Goal: Information Seeking & Learning: Find specific fact

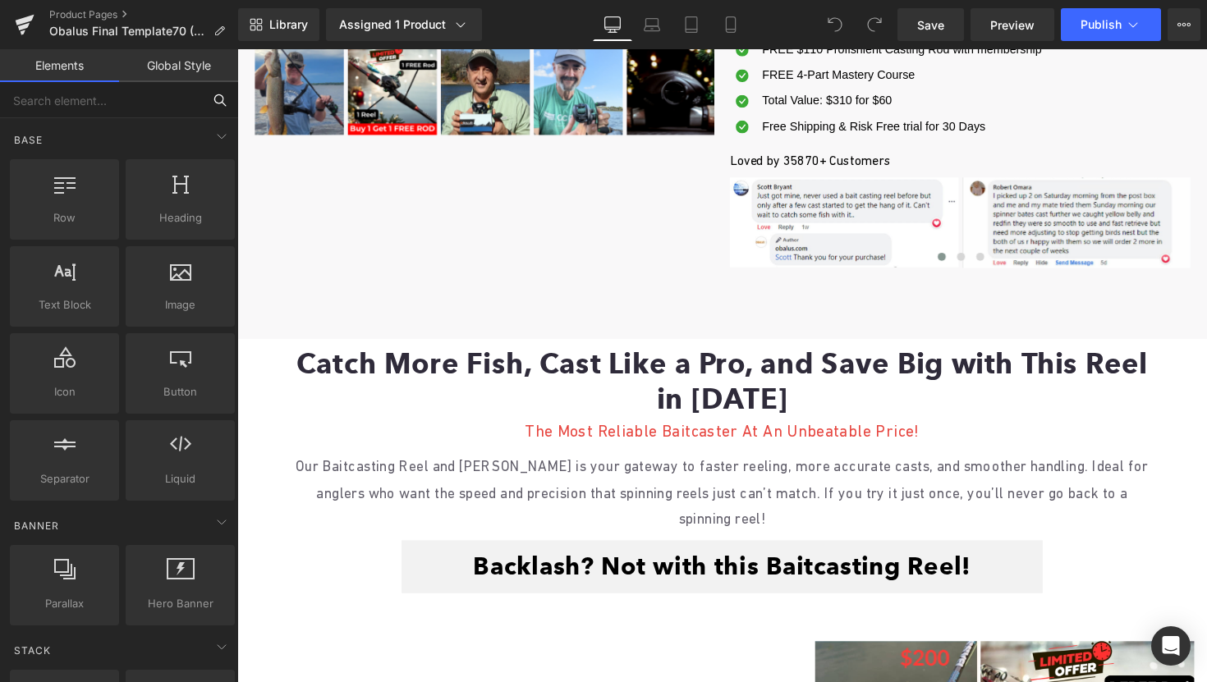
click at [104, 107] on input "text" at bounding box center [101, 100] width 202 height 36
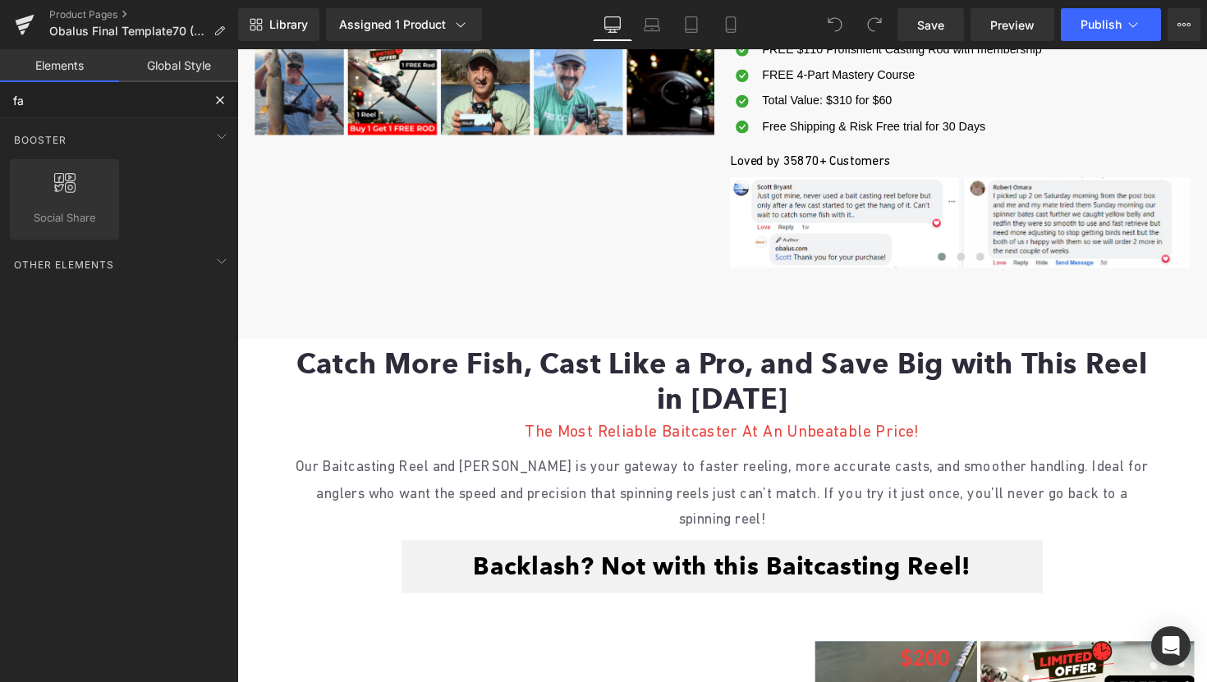
type input "f"
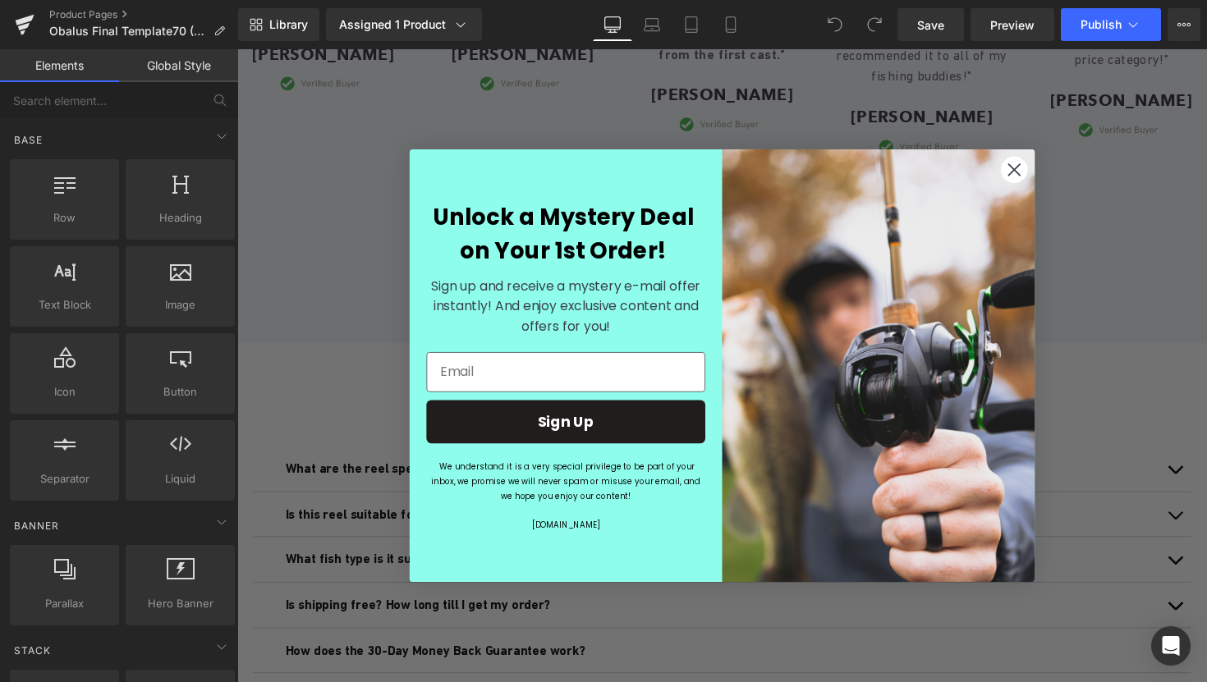
scroll to position [4672, 0]
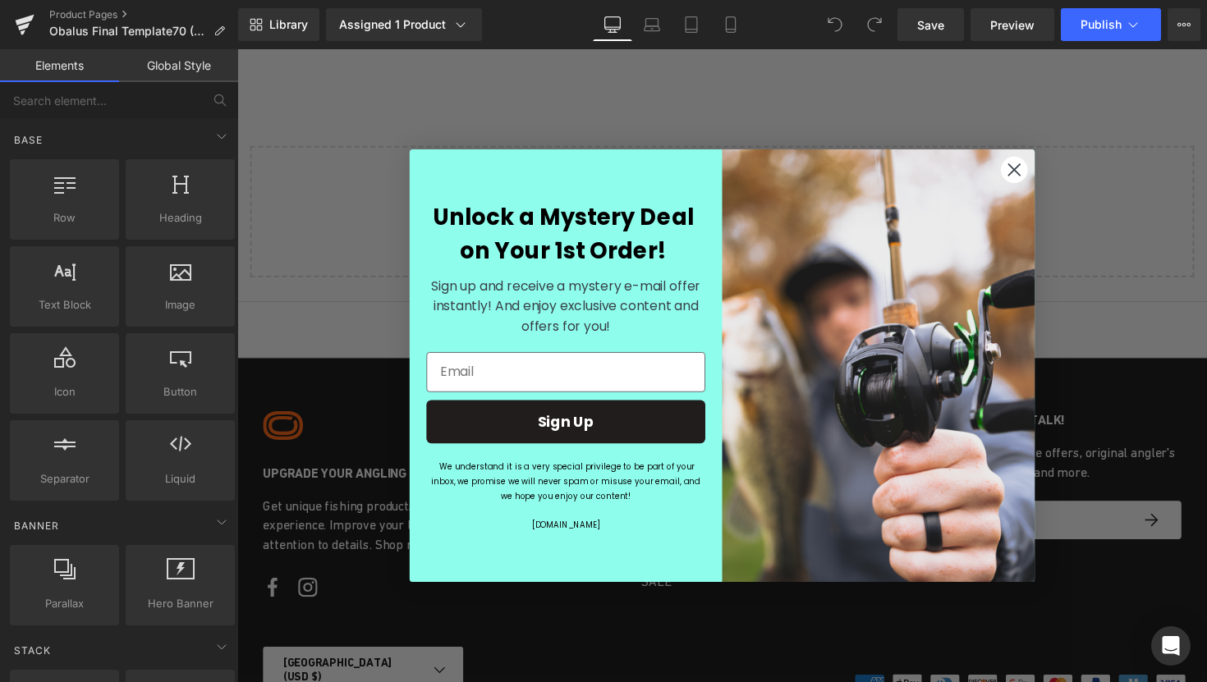
click at [1033, 172] on icon "Close dialog" at bounding box center [1033, 173] width 11 height 11
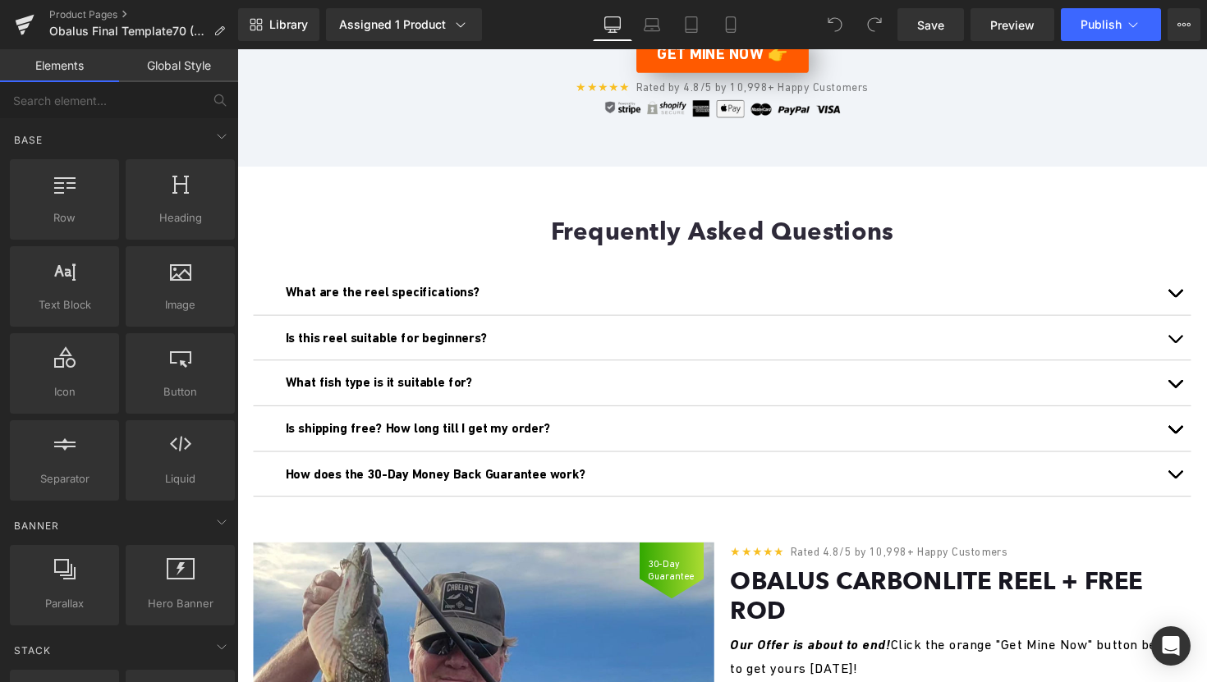
scroll to position [3594, 0]
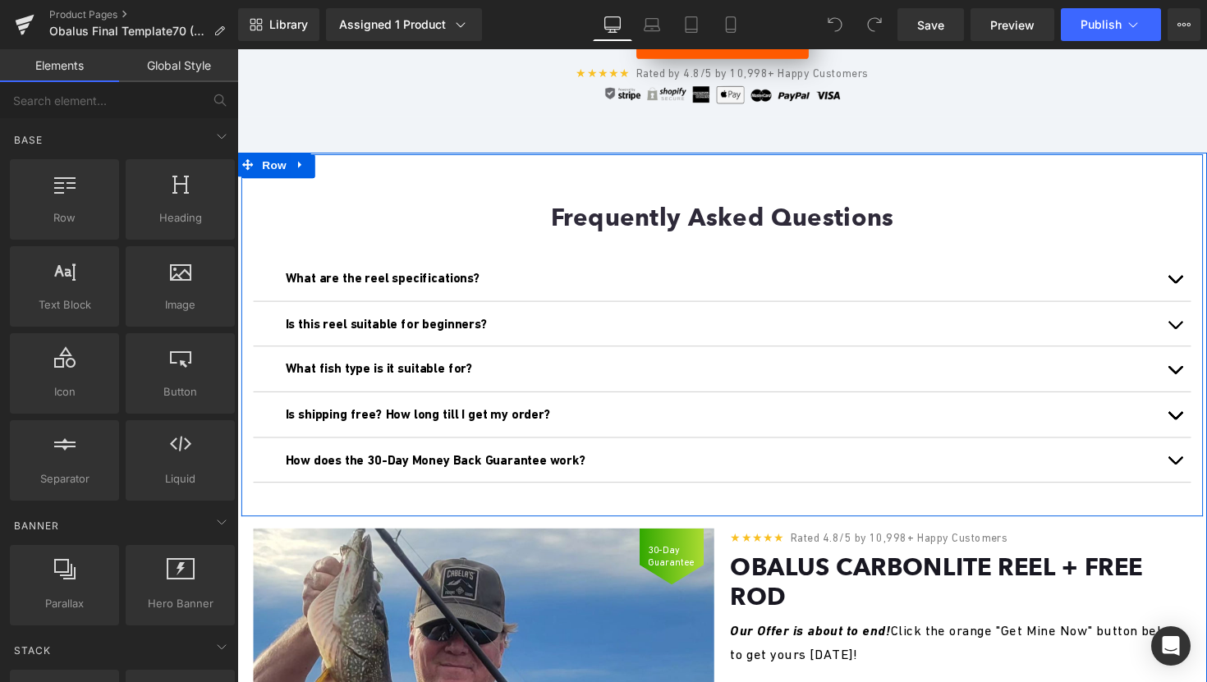
click at [779, 228] on div "Frequently Asked Questions Heading What are the reel specifications? Text Block…" at bounding box center [734, 342] width 986 height 371
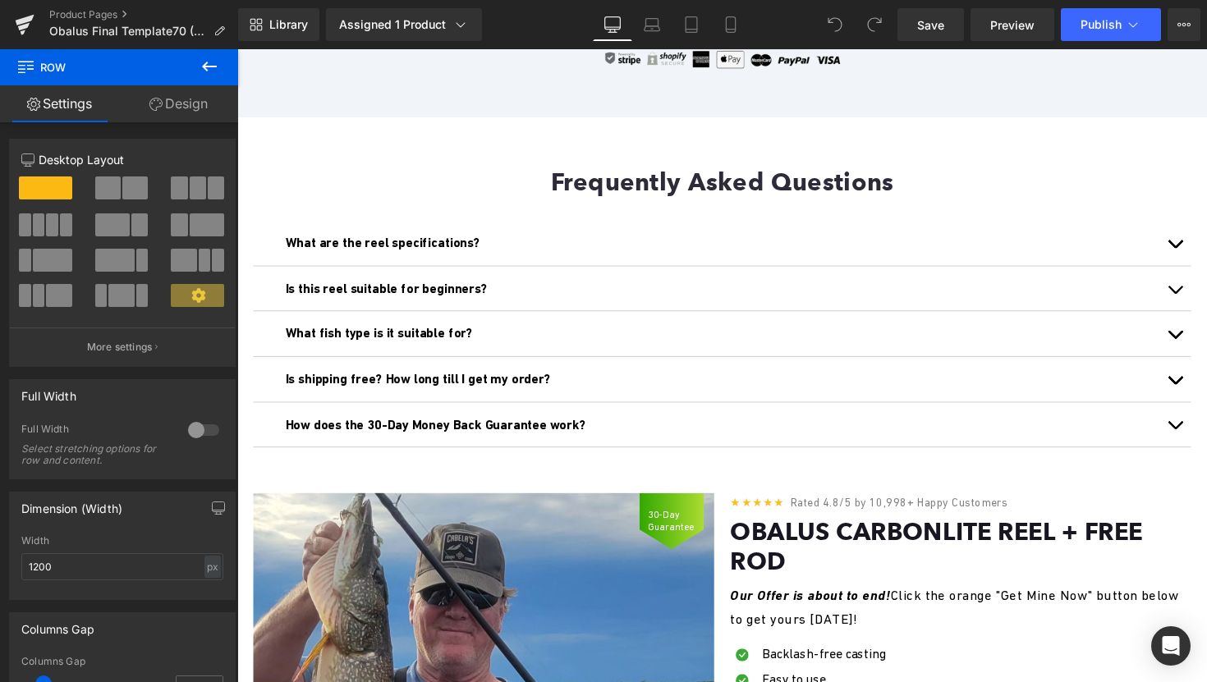
scroll to position [3624, 0]
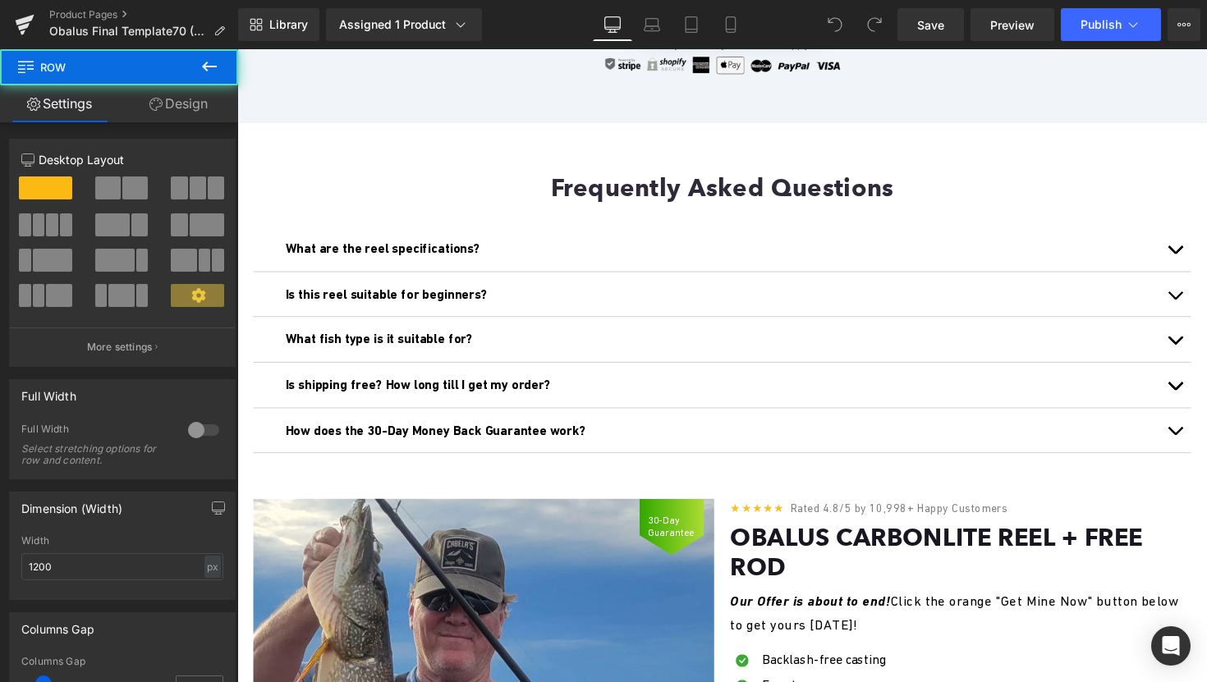
click at [789, 174] on div "Frequently Asked Questions Heading What are the reel specifications? Text Block…" at bounding box center [734, 311] width 986 height 371
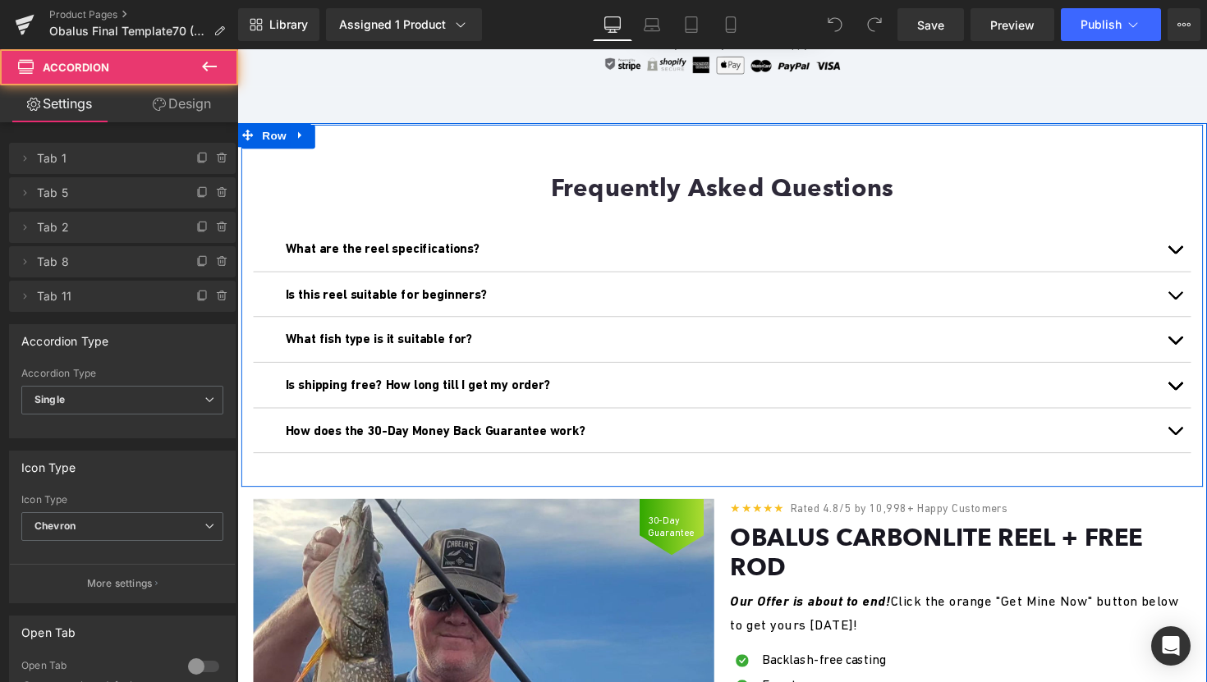
click at [337, 252] on div "What are the reel specifications? Text Block 8.1:1 gear ratio - for a smooth re…" at bounding box center [734, 347] width 961 height 281
click at [349, 207] on h1 "Frequently Asked Questions" at bounding box center [734, 191] width 961 height 31
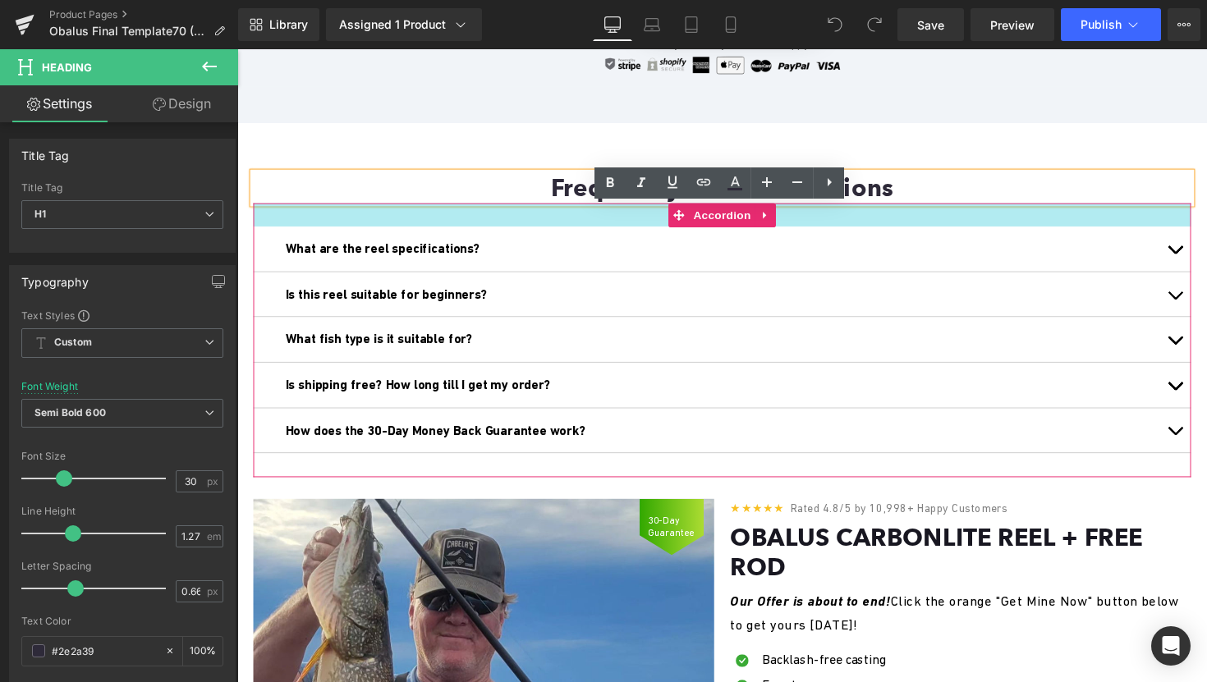
click at [349, 231] on div at bounding box center [734, 219] width 961 height 24
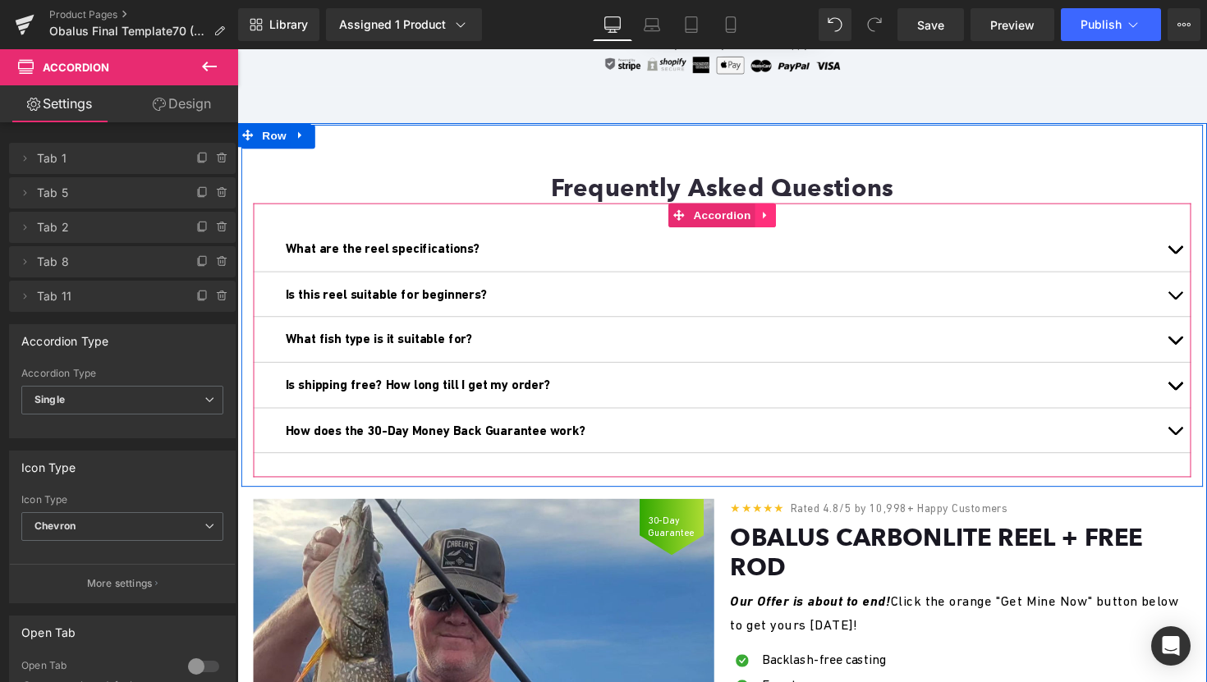
click at [777, 232] on link at bounding box center [778, 219] width 21 height 25
click at [777, 232] on link at bounding box center [767, 219] width 21 height 25
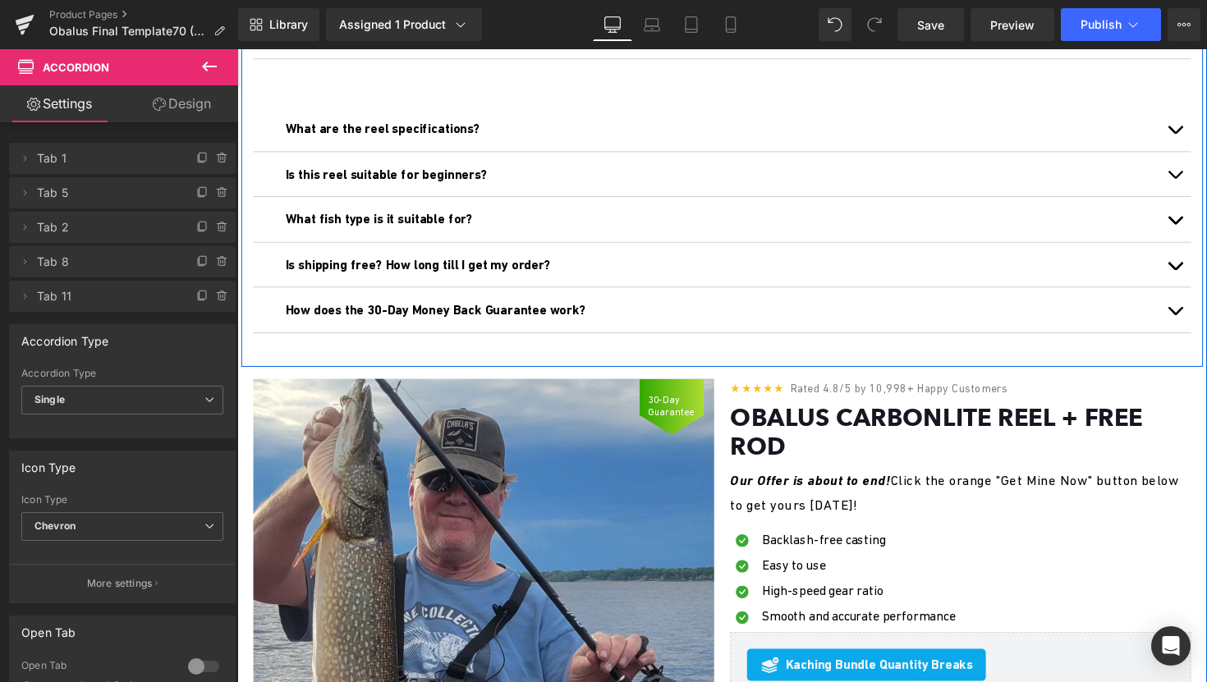
scroll to position [4032, 0]
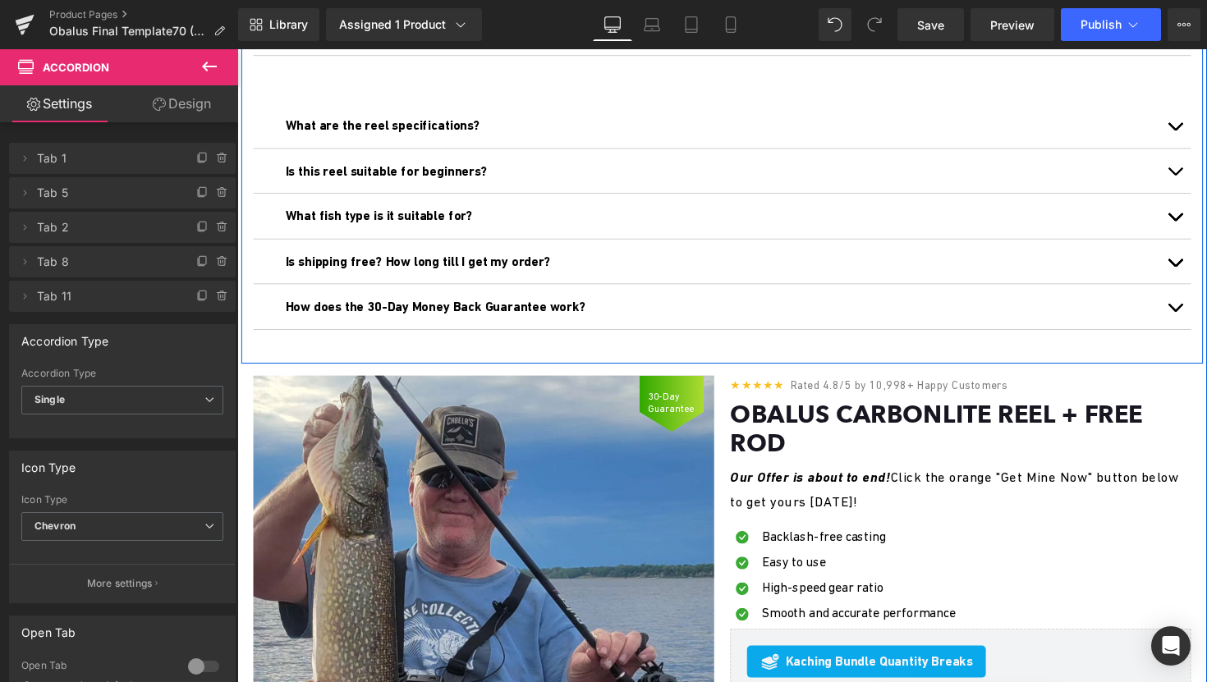
click at [757, 198] on div "Is this reel suitable for beginners? Text Block" at bounding box center [734, 174] width 961 height 47
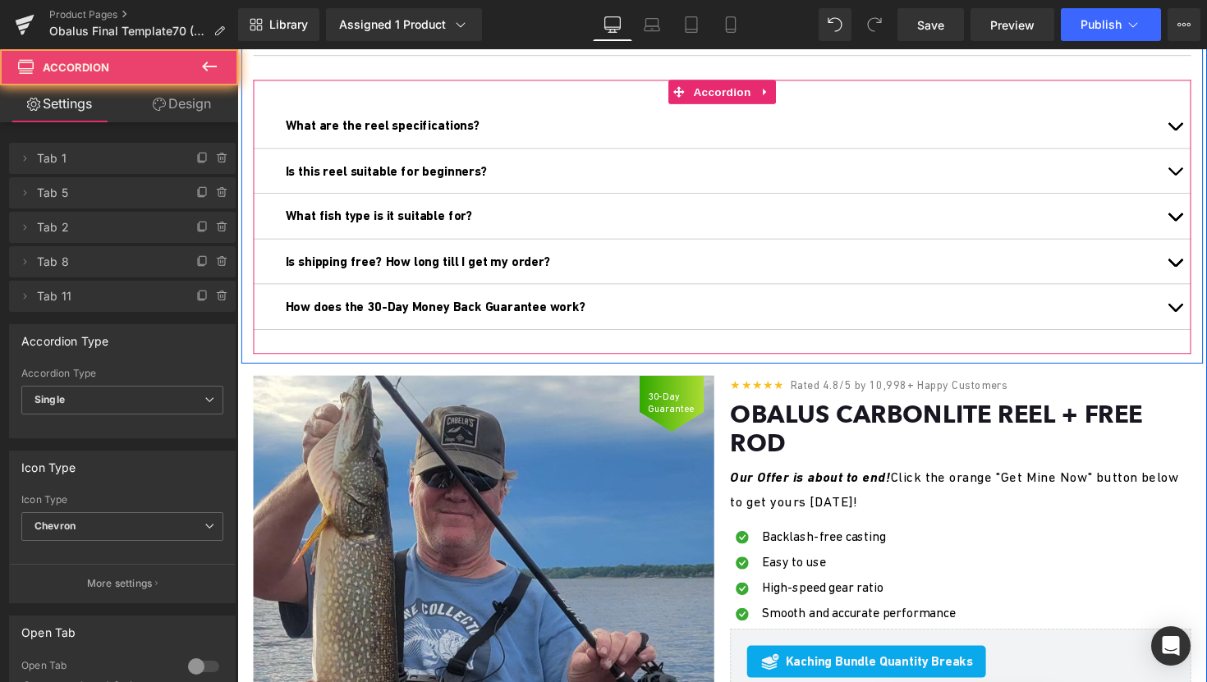
click at [828, 123] on div "What are the reel specifications? Text Block 8.1:1 gear ratio - for a smooth re…" at bounding box center [734, 220] width 961 height 281
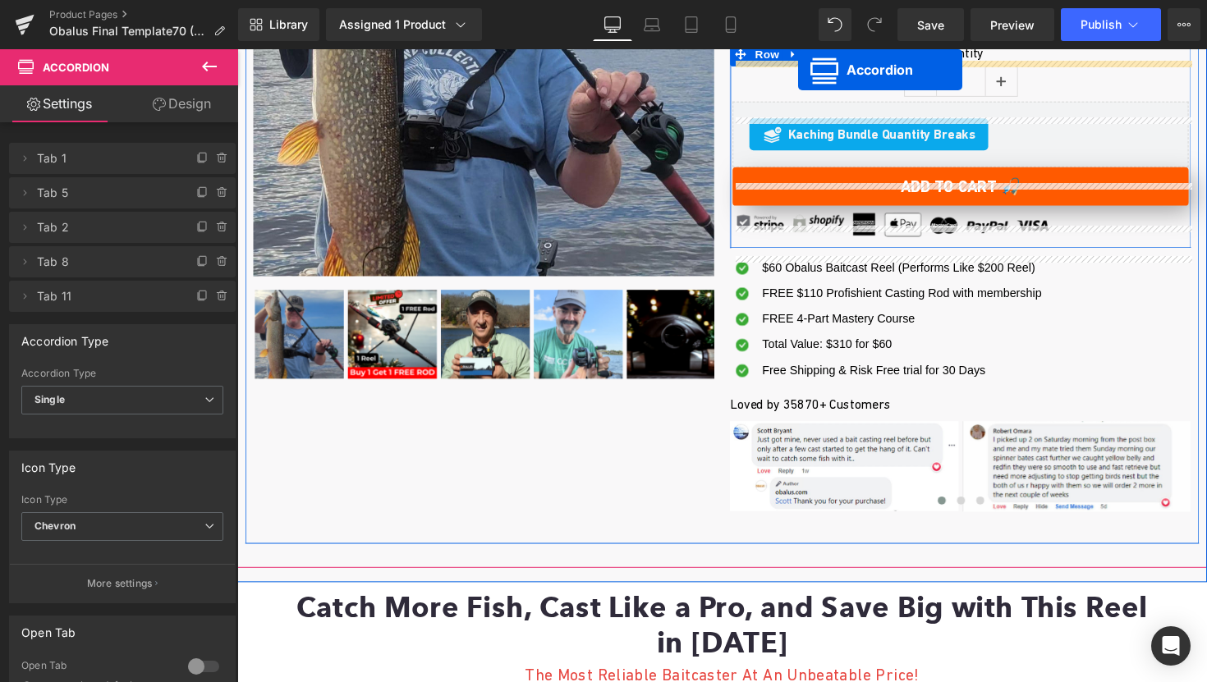
scroll to position [287, 0]
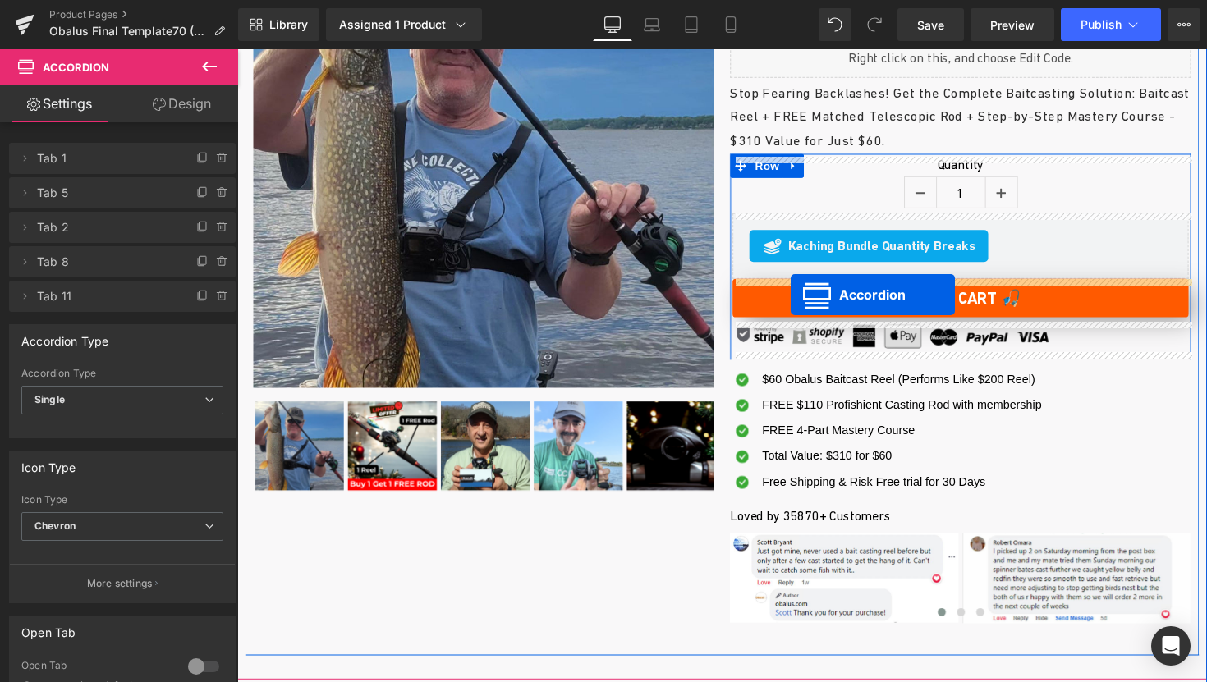
drag, startPoint x: 689, startPoint y: 127, endPoint x: 799, endPoint y: 334, distance: 234.4
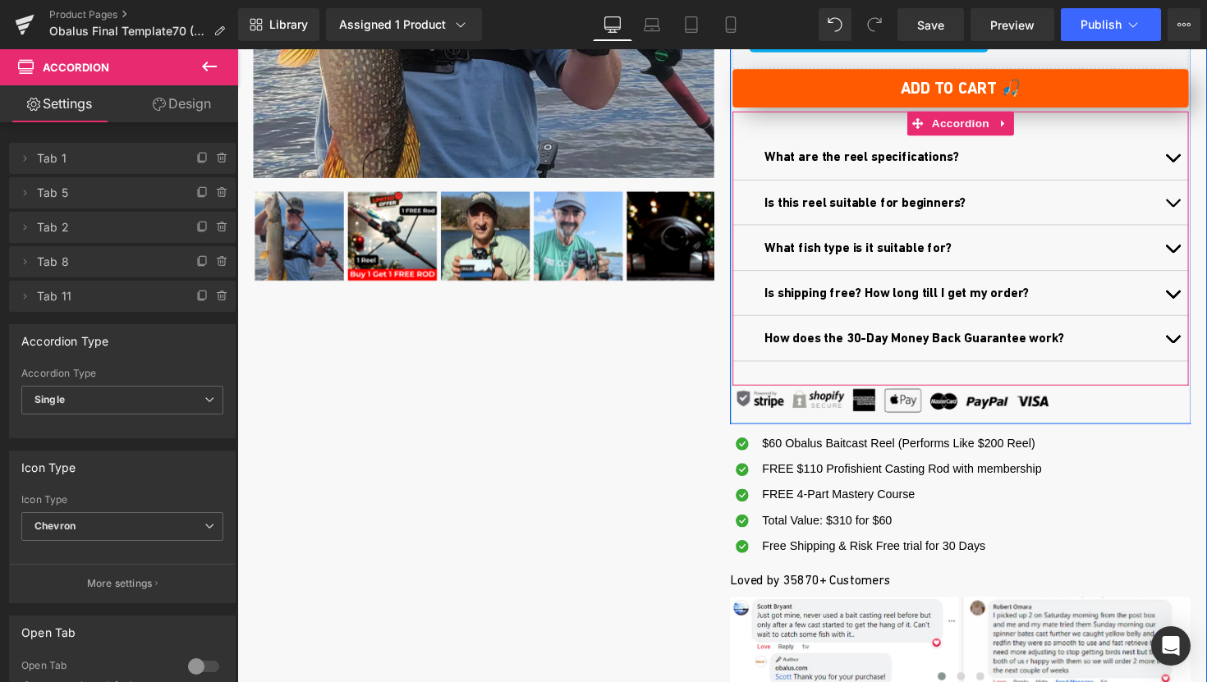
scroll to position [512, 0]
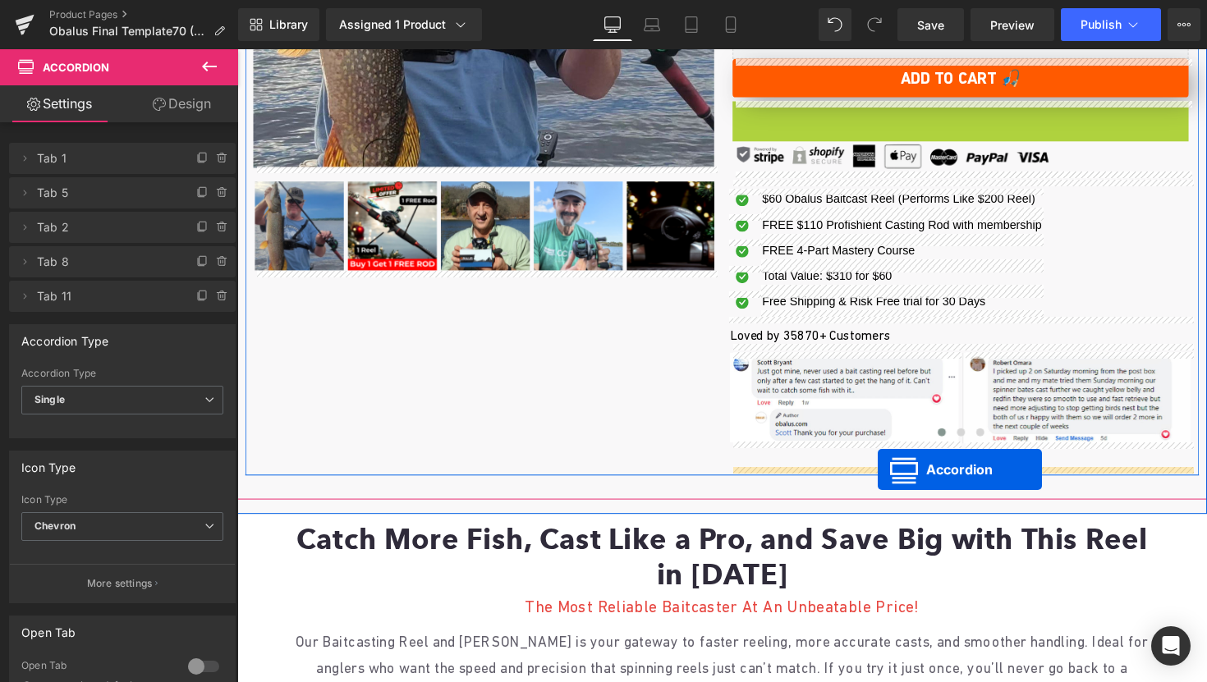
drag, startPoint x: 935, startPoint y: 113, endPoint x: 894, endPoint y: 480, distance: 369.5
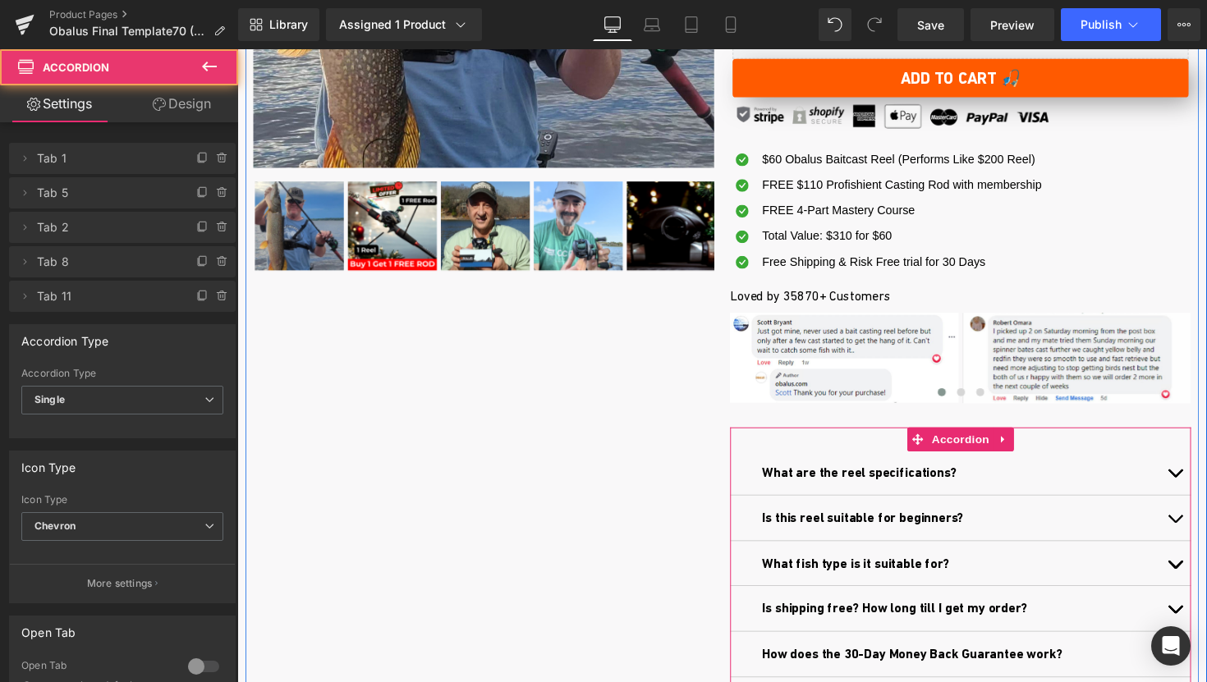
scroll to position [632, 0]
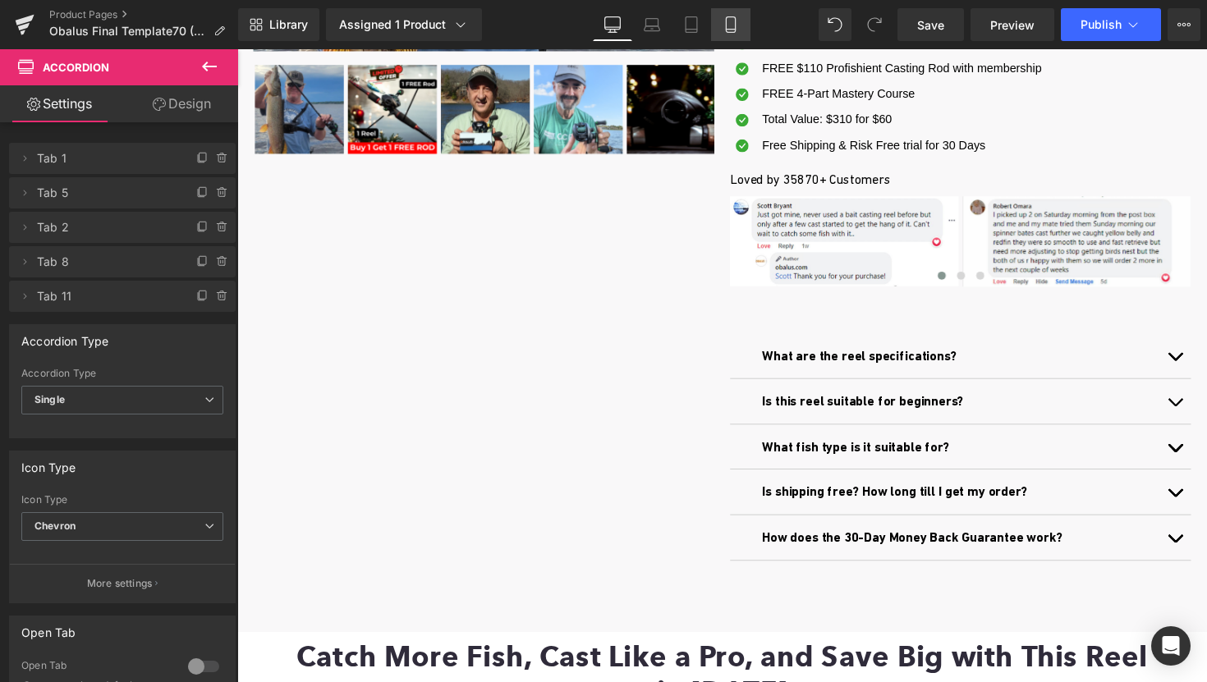
click at [717, 30] on link "Mobile" at bounding box center [730, 24] width 39 height 33
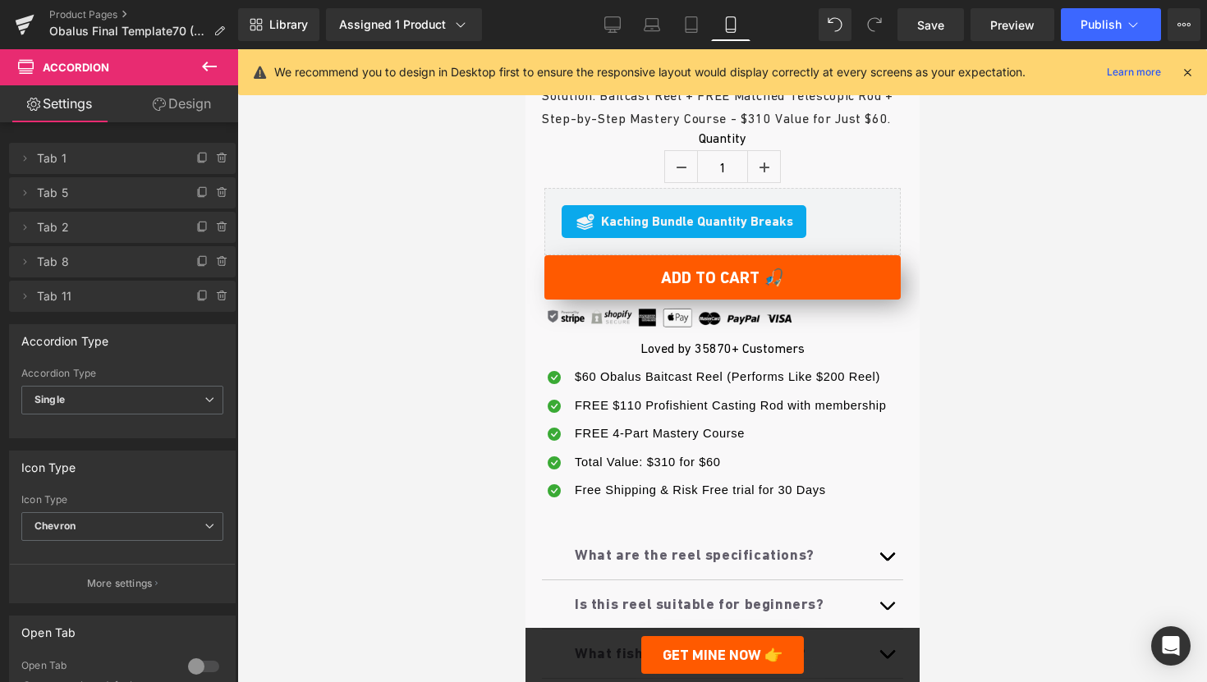
scroll to position [765, 0]
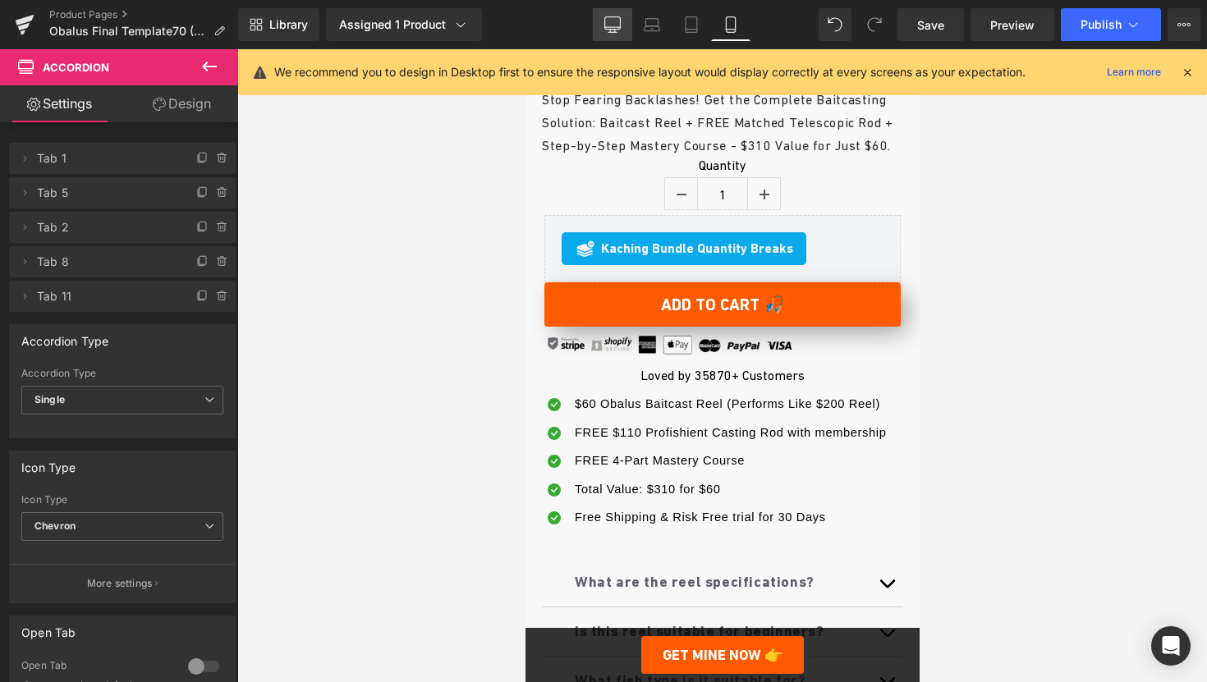
click at [623, 26] on link "Desktop" at bounding box center [612, 24] width 39 height 33
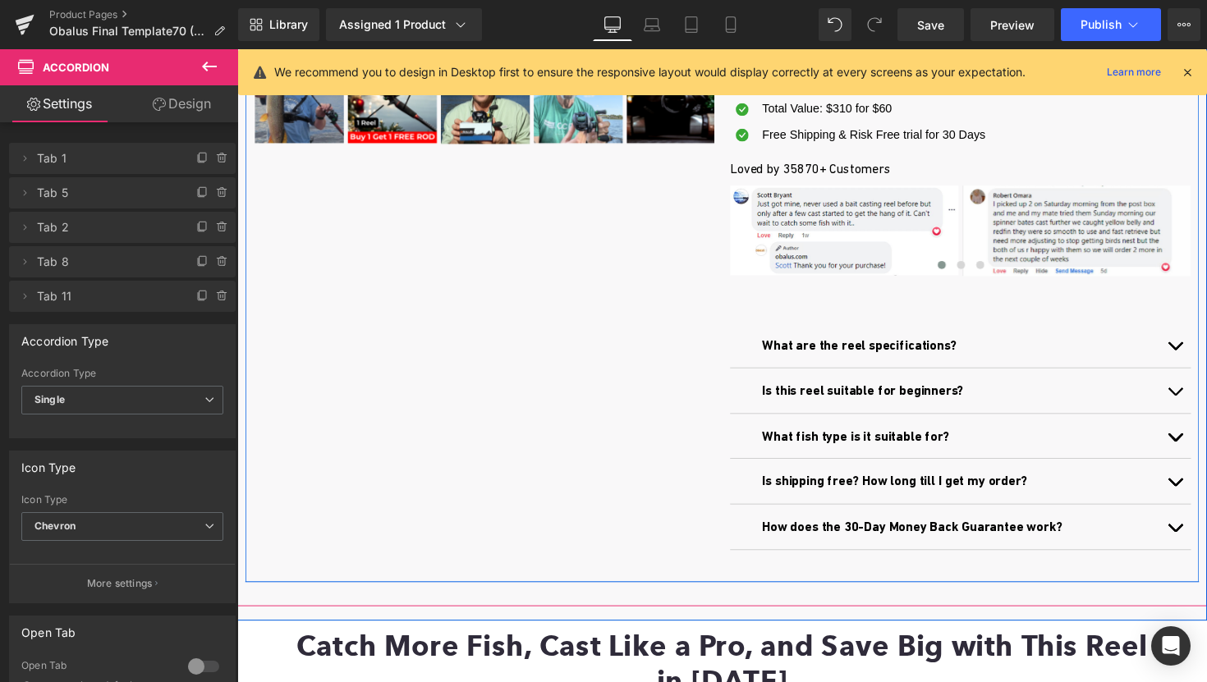
scroll to position [641, 0]
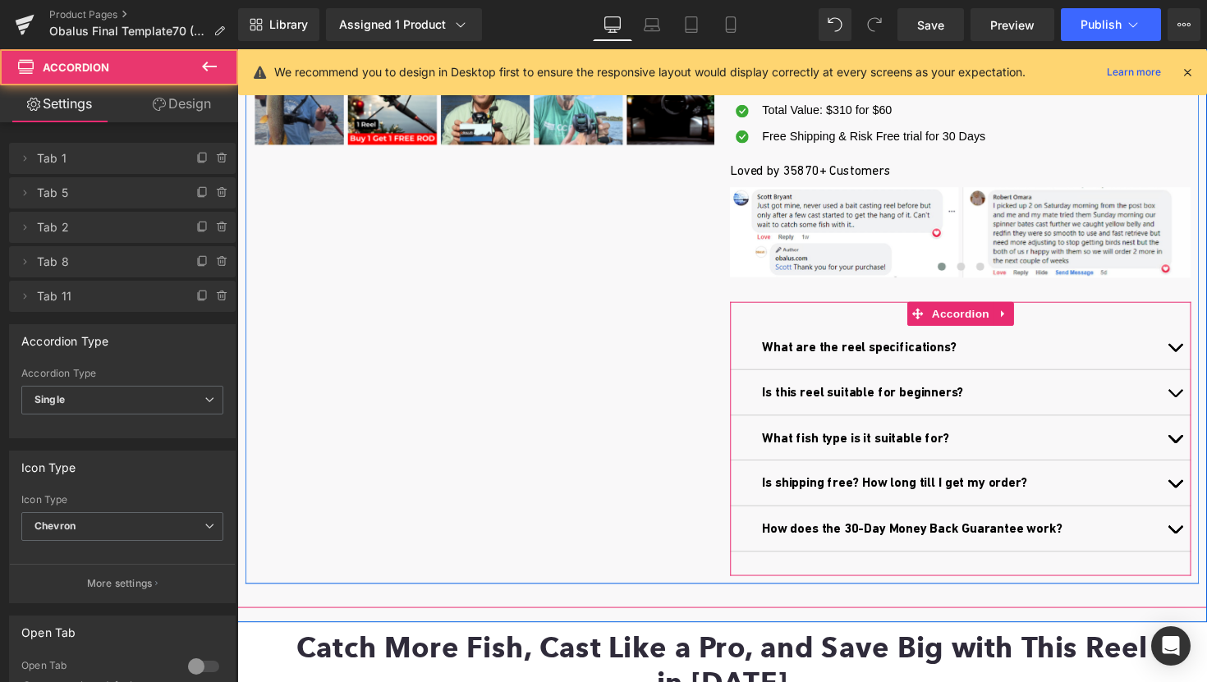
click at [1199, 355] on button "button" at bounding box center [1198, 355] width 33 height 46
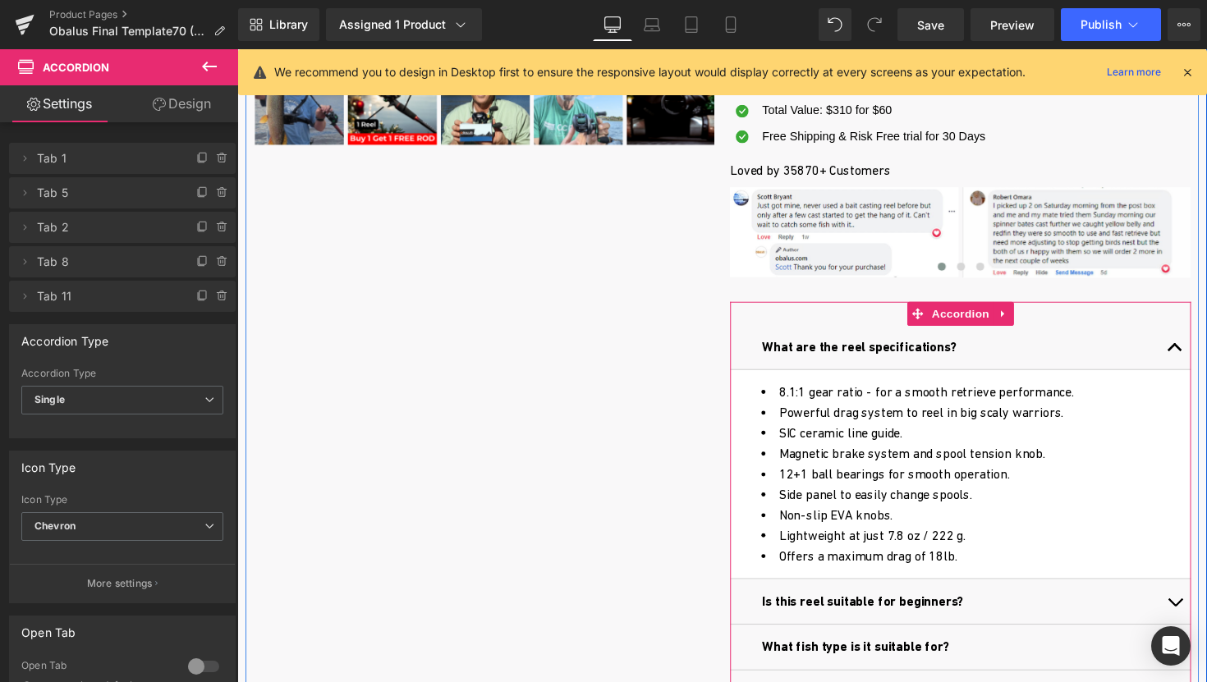
click at [1192, 351] on button "button" at bounding box center [1198, 355] width 33 height 46
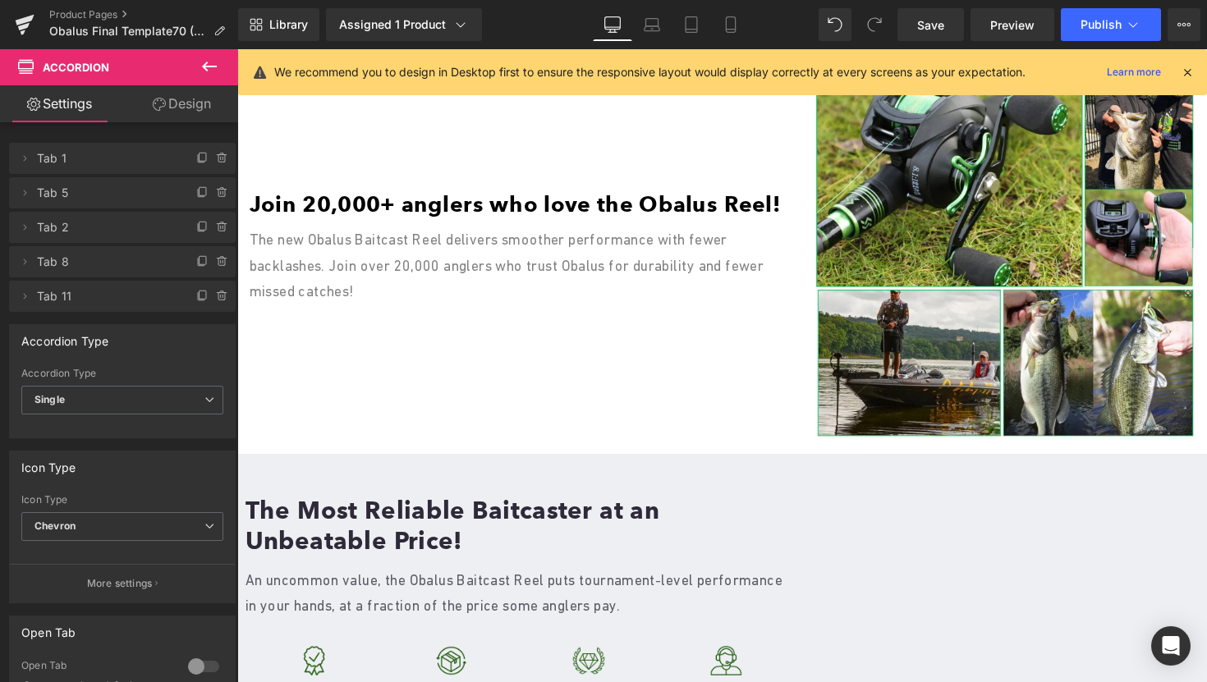
scroll to position [1937, 0]
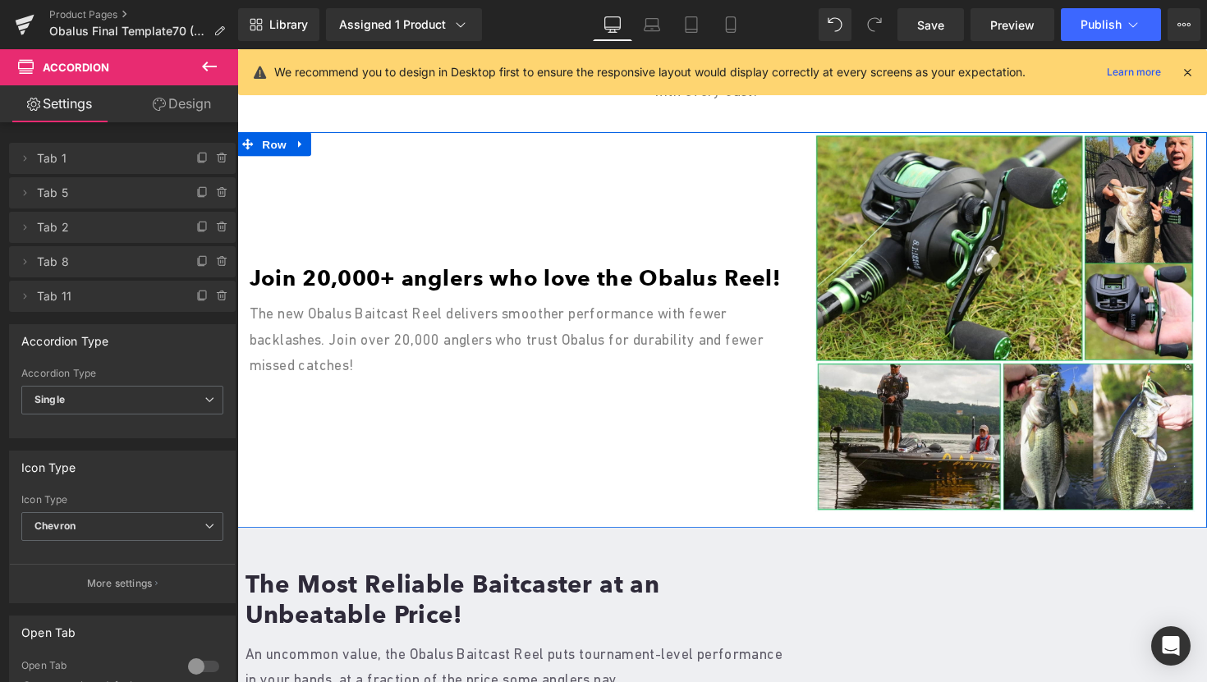
click at [324, 297] on font "Join 20,000+ anglers who love the Obalus Reel!" at bounding box center [522, 283] width 545 height 27
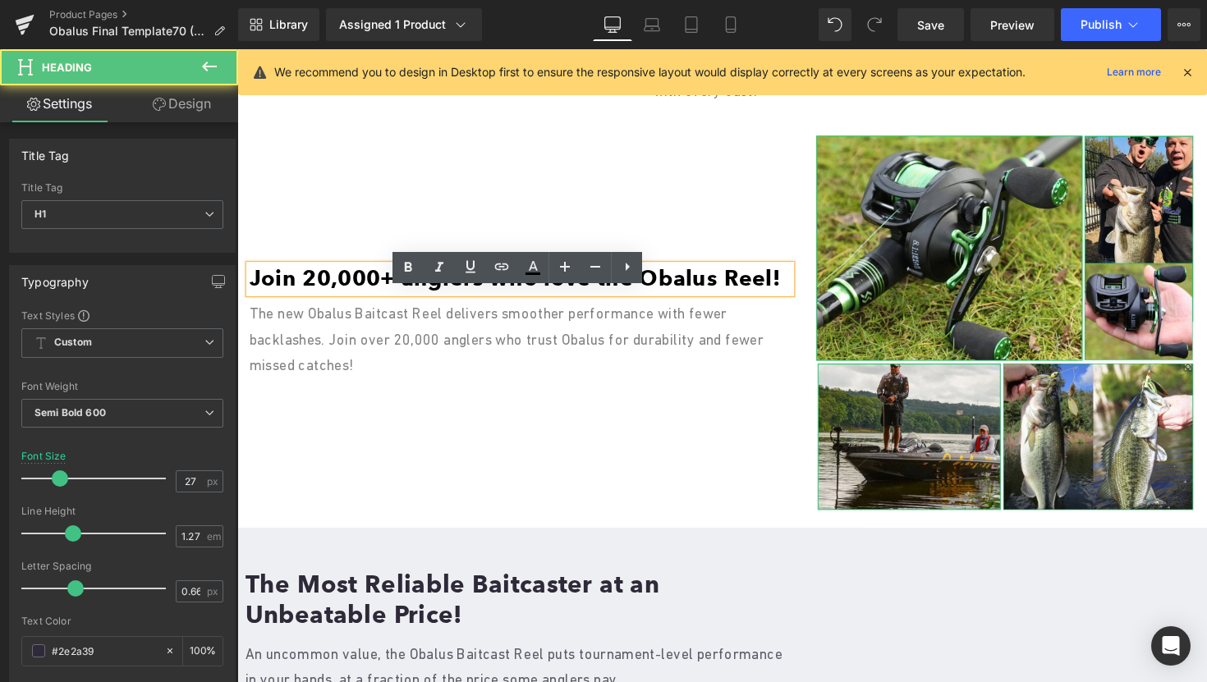
click at [316, 297] on font "Join 20,000+ anglers who love the Obalus Reel!" at bounding box center [522, 283] width 545 height 27
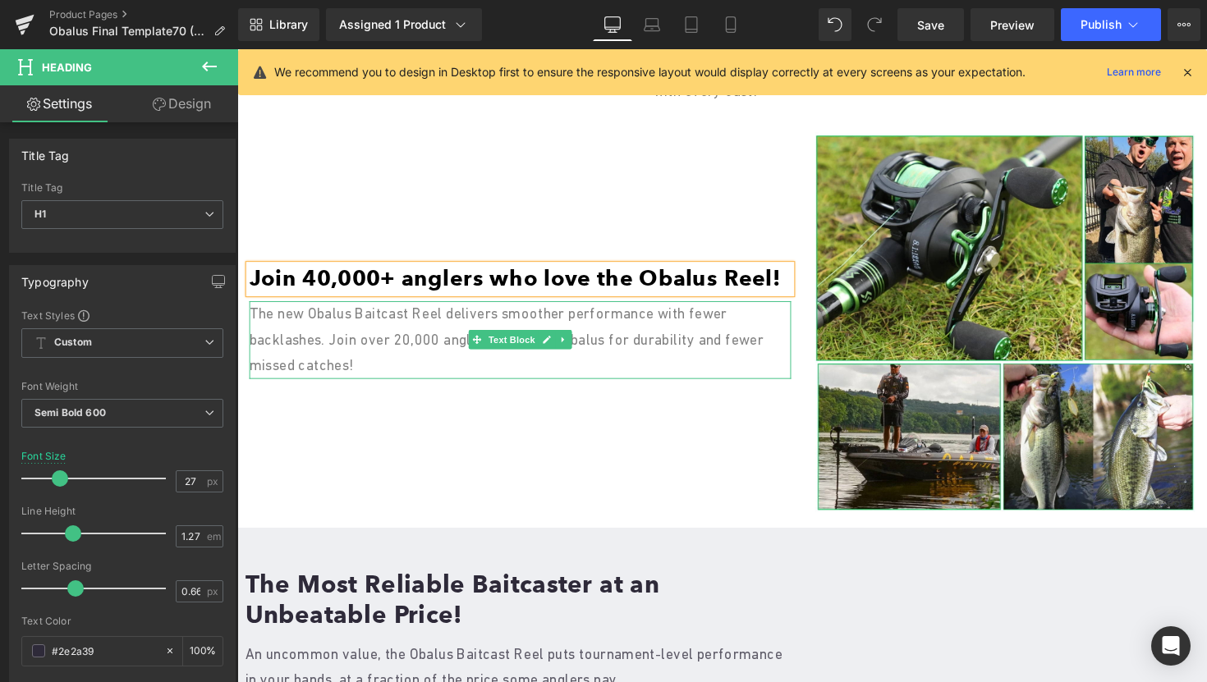
click at [409, 369] on span "The new Obalus Baitcast Reel delivers smoother performance with fewer backlashe…" at bounding box center [513, 346] width 527 height 71
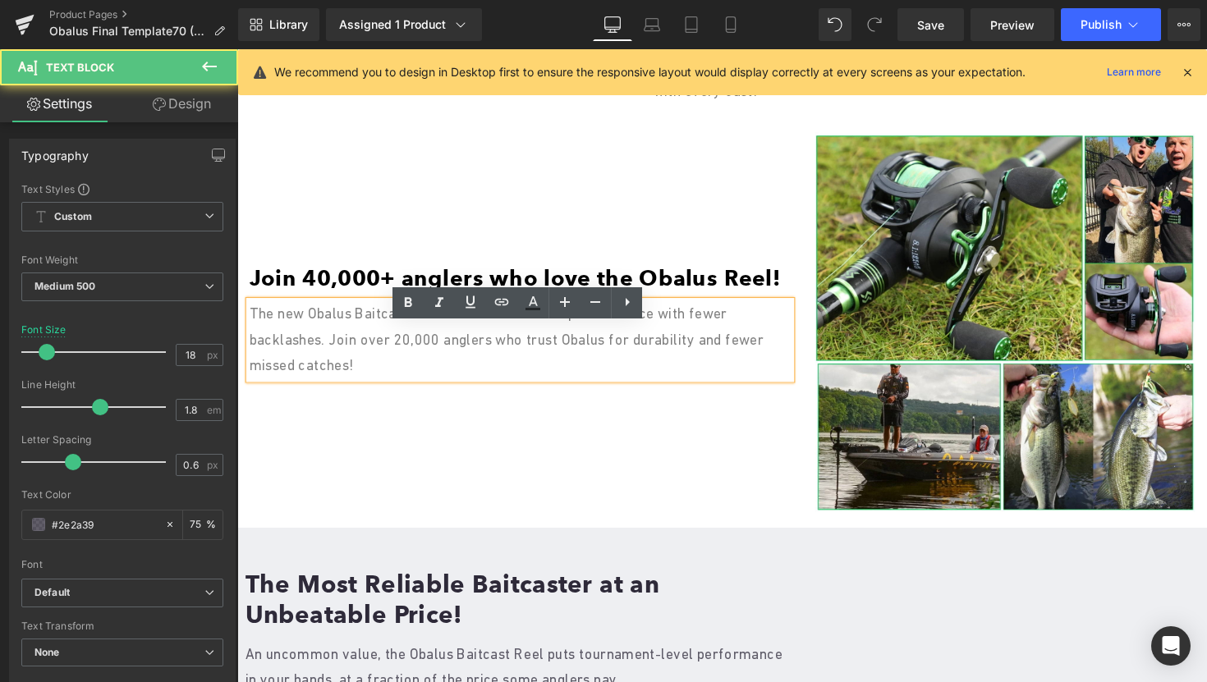
click at [419, 376] on span "The new Obalus Baitcast Reel delivers smoother performance with fewer backlashe…" at bounding box center [513, 346] width 527 height 71
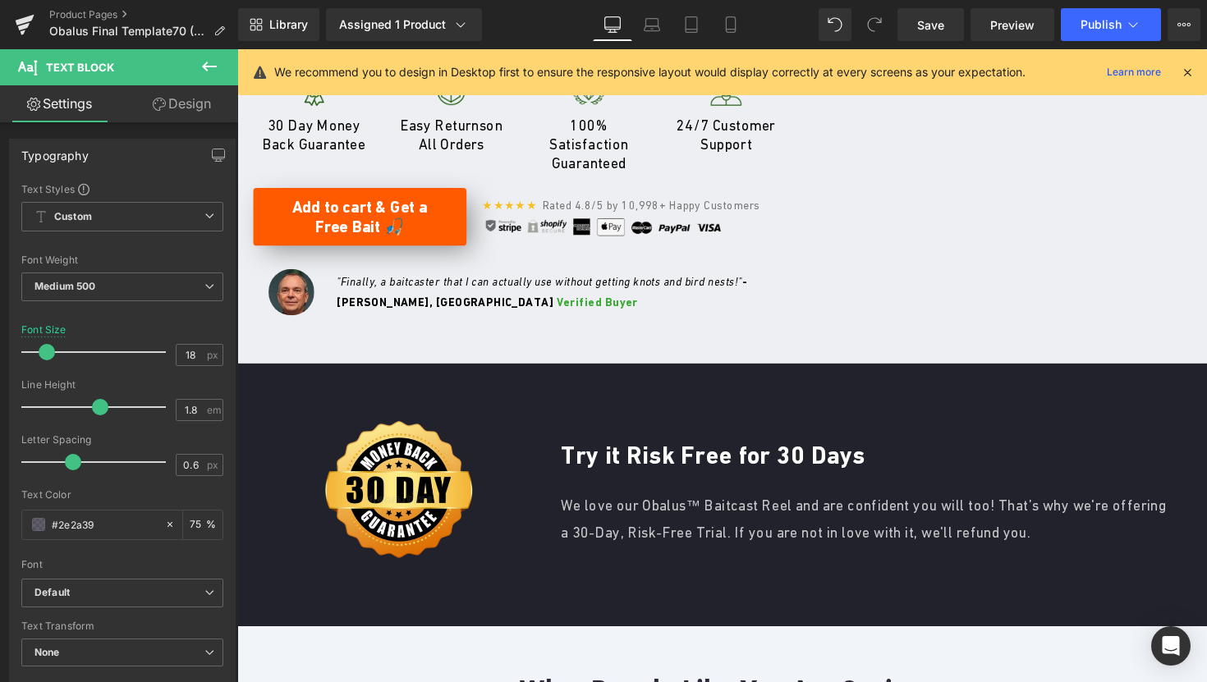
scroll to position [2592, 0]
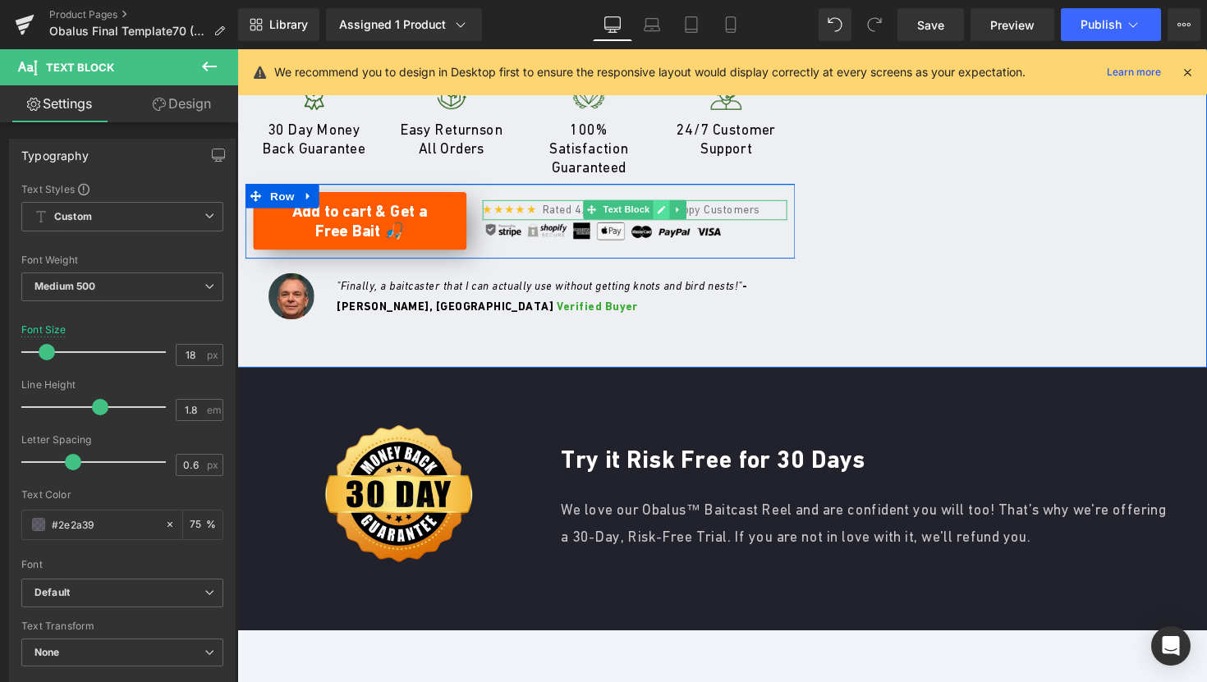
click at [665, 223] on link at bounding box center [671, 214] width 17 height 20
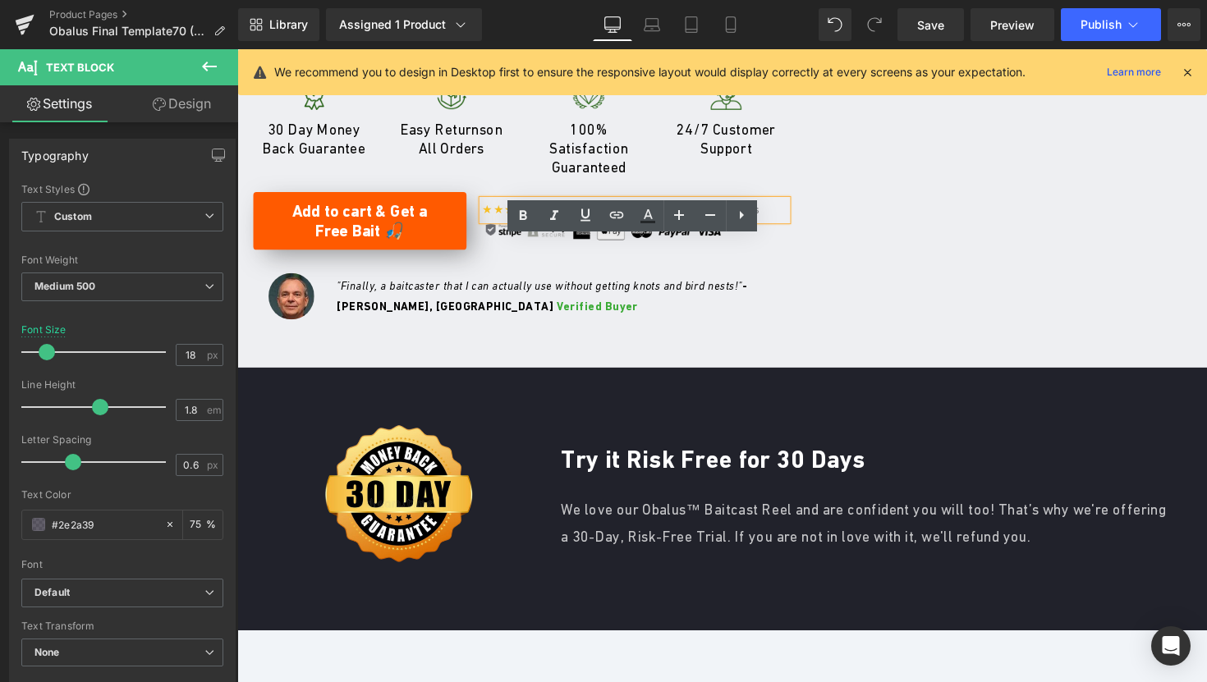
click at [651, 220] on span "Rated 4.8/5 by 10,998+ Happy Customers" at bounding box center [661, 213] width 223 height 13
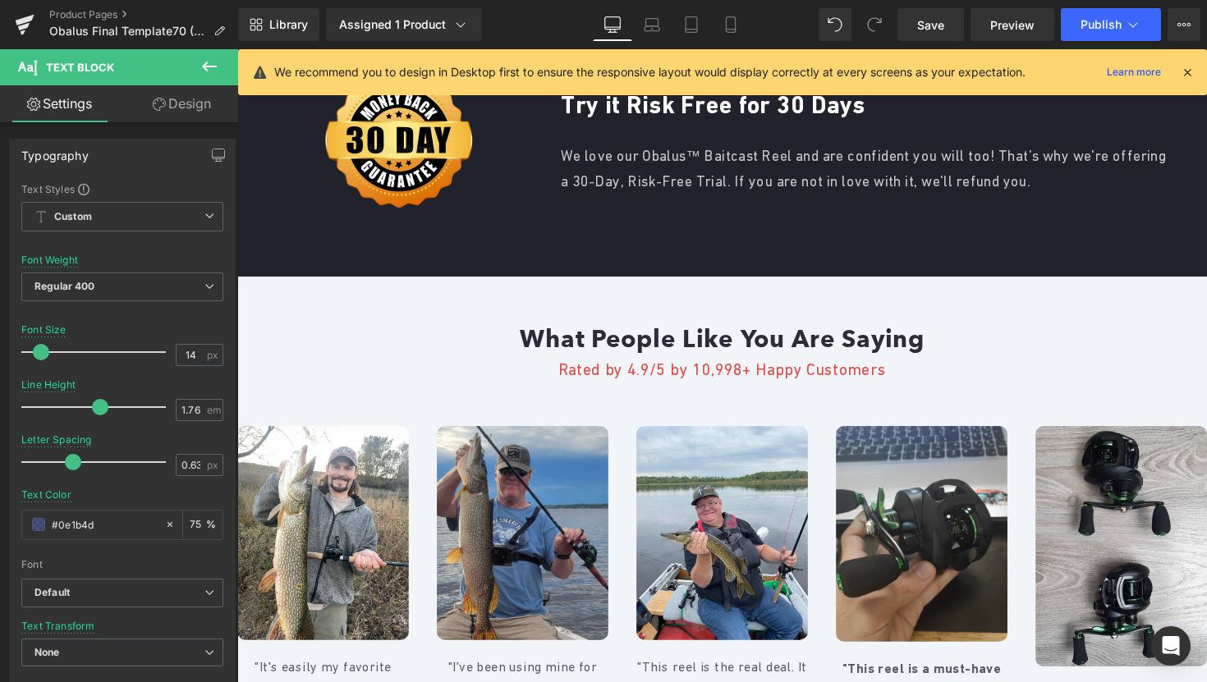
scroll to position [3021, 0]
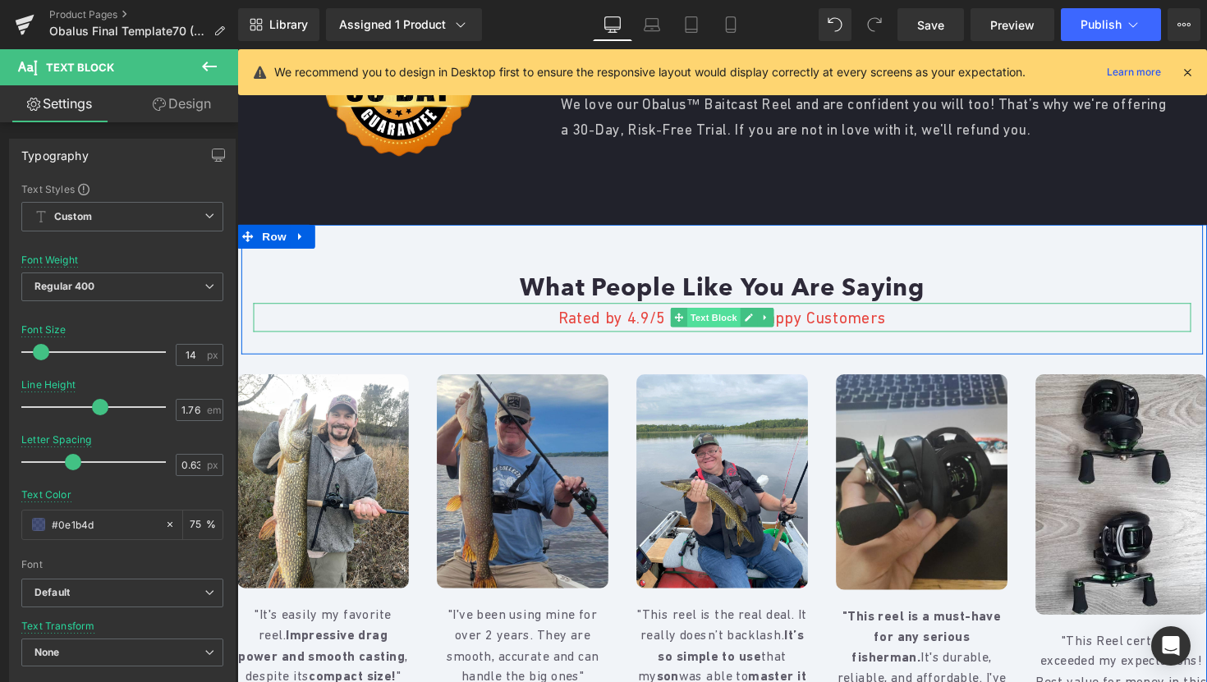
click at [710, 334] on span "Text Block" at bounding box center [725, 325] width 54 height 20
click at [767, 334] on link at bounding box center [761, 325] width 17 height 20
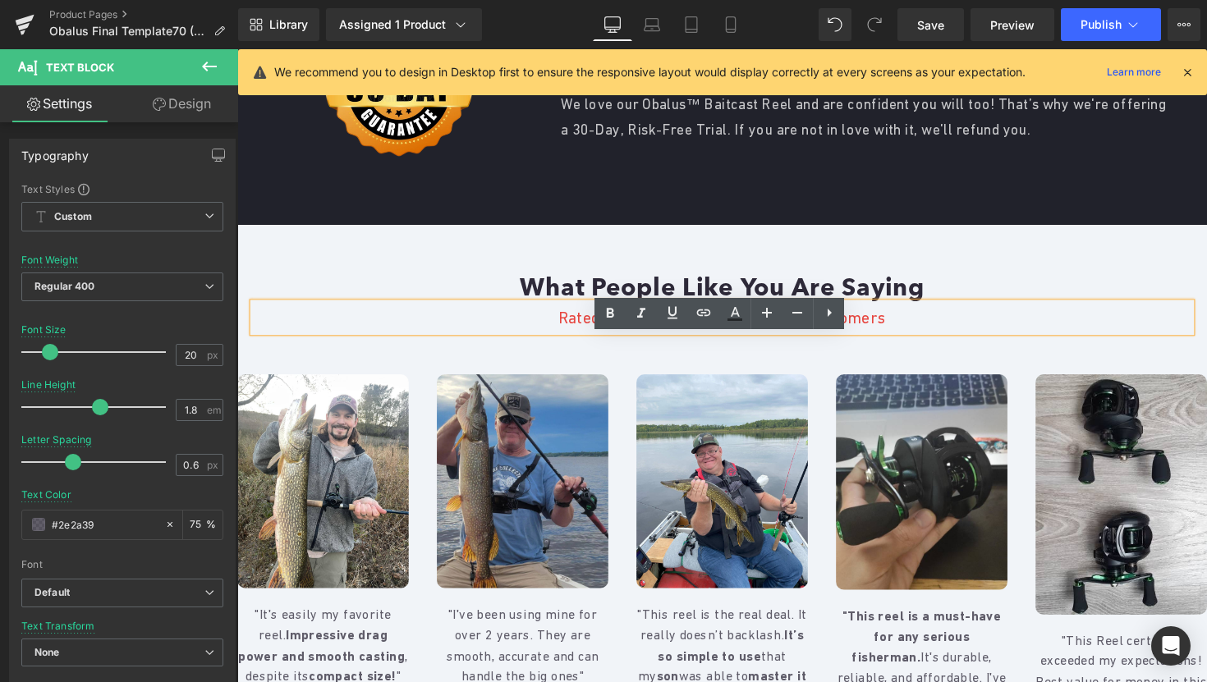
click at [715, 333] on span "Rated by 4.9/5 by 10,998+ Happy Customers" at bounding box center [734, 324] width 337 height 18
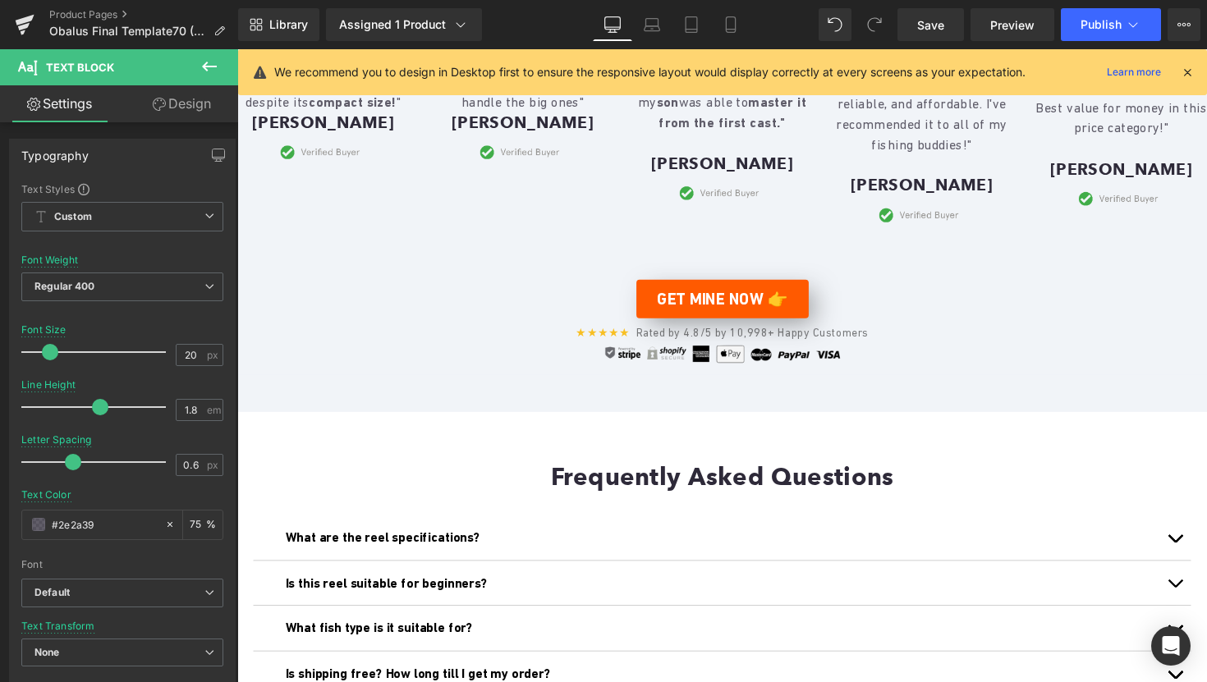
scroll to position [3608, 0]
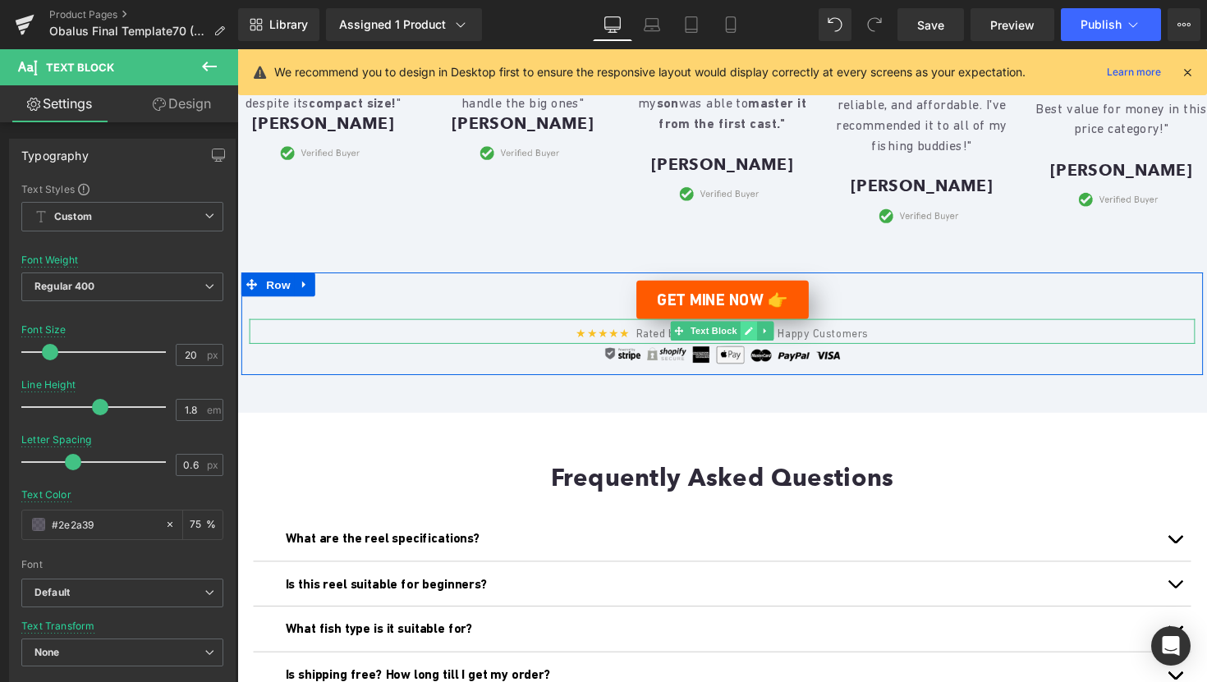
click at [758, 343] on icon at bounding box center [761, 338] width 9 height 10
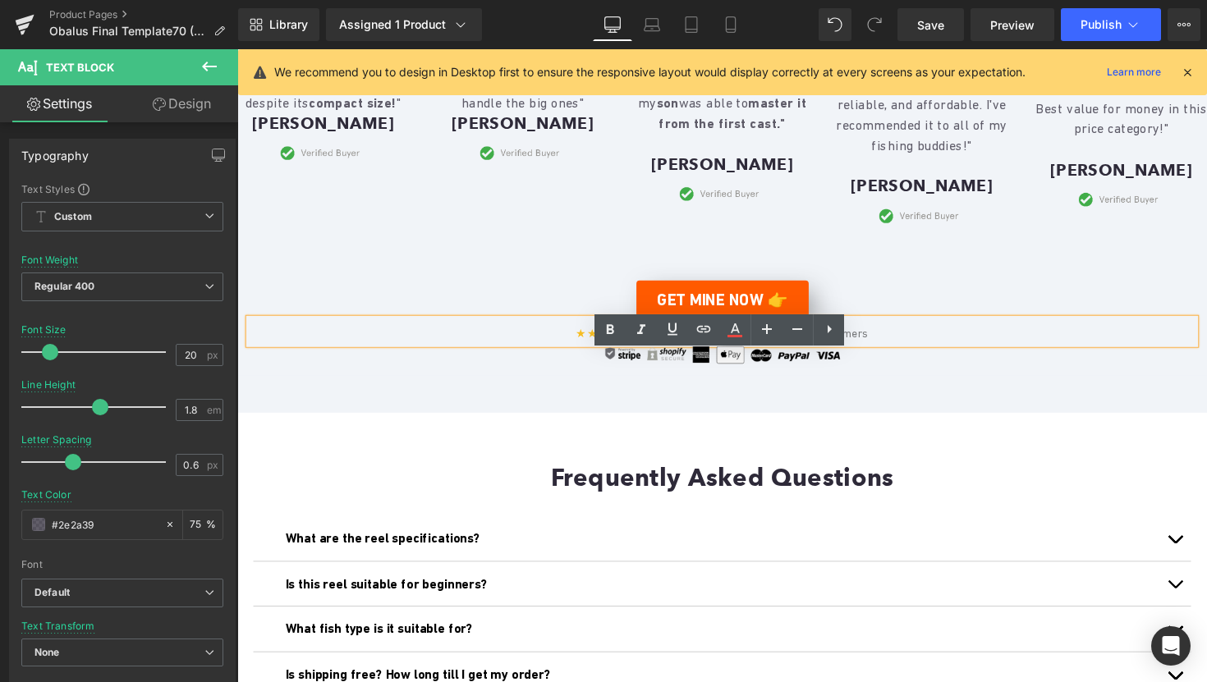
click at [754, 347] on span "Rated by 4.8/5 by 10,998+ Happy Customers" at bounding box center [765, 340] width 238 height 13
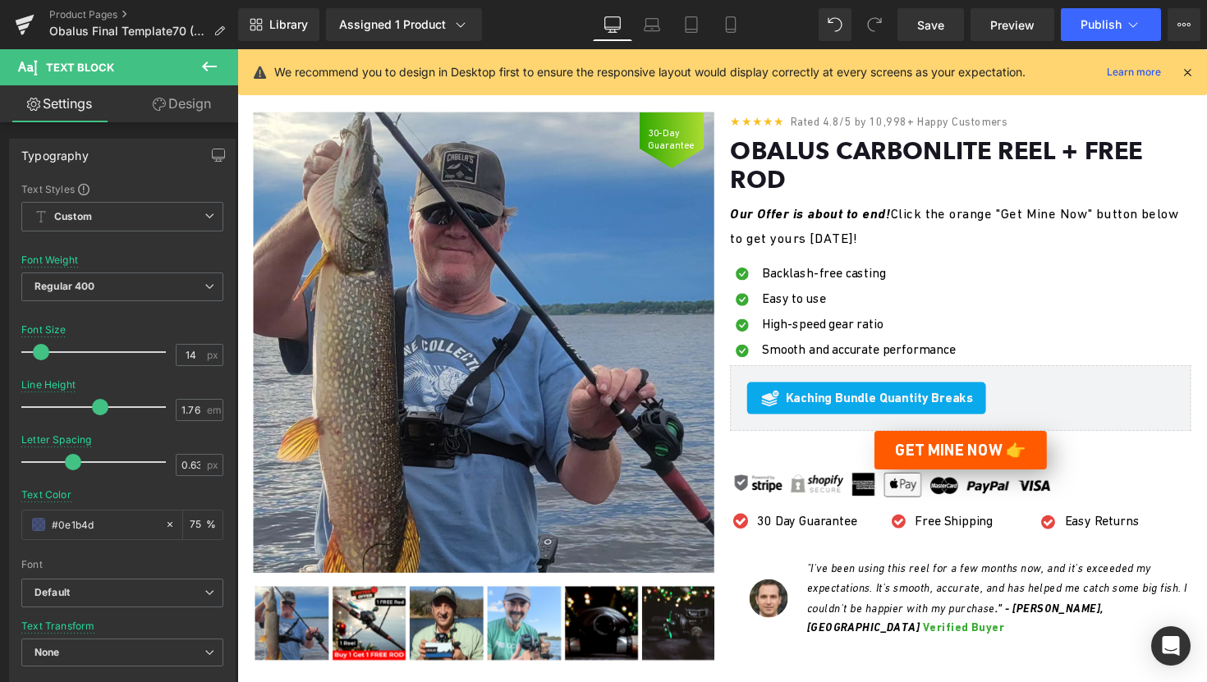
scroll to position [4298, 0]
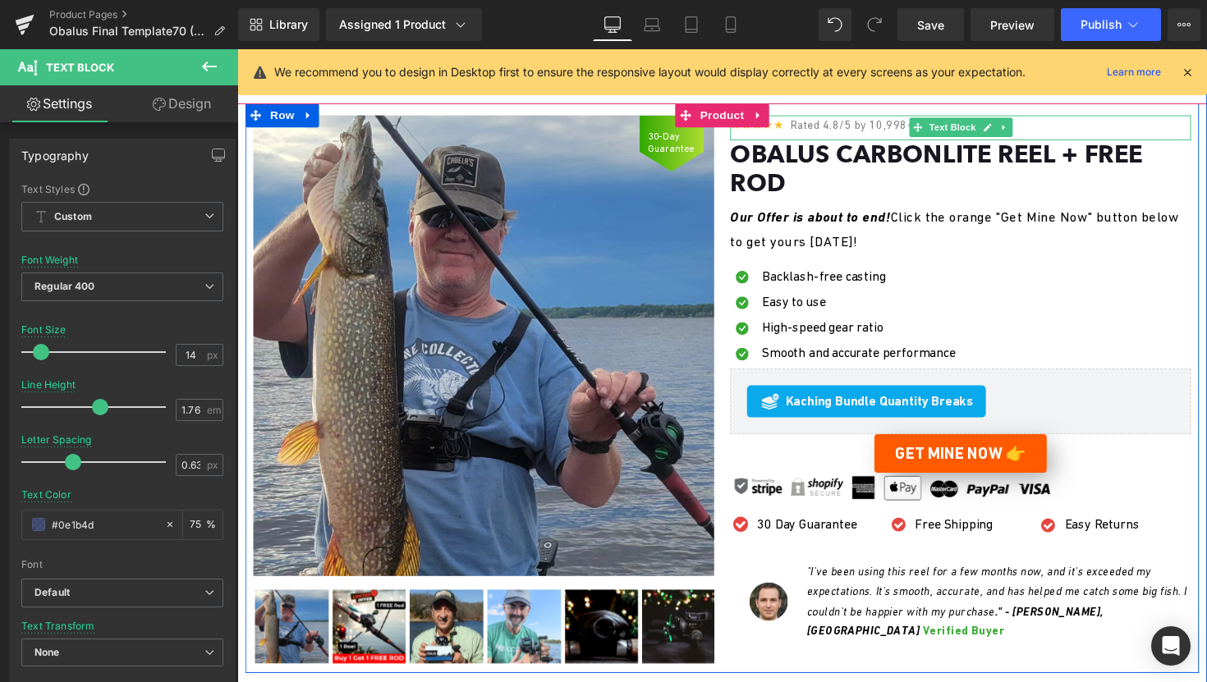
click at [905, 134] on span "Rated 4.8/5 by 10,998+ Happy Customers" at bounding box center [915, 127] width 223 height 13
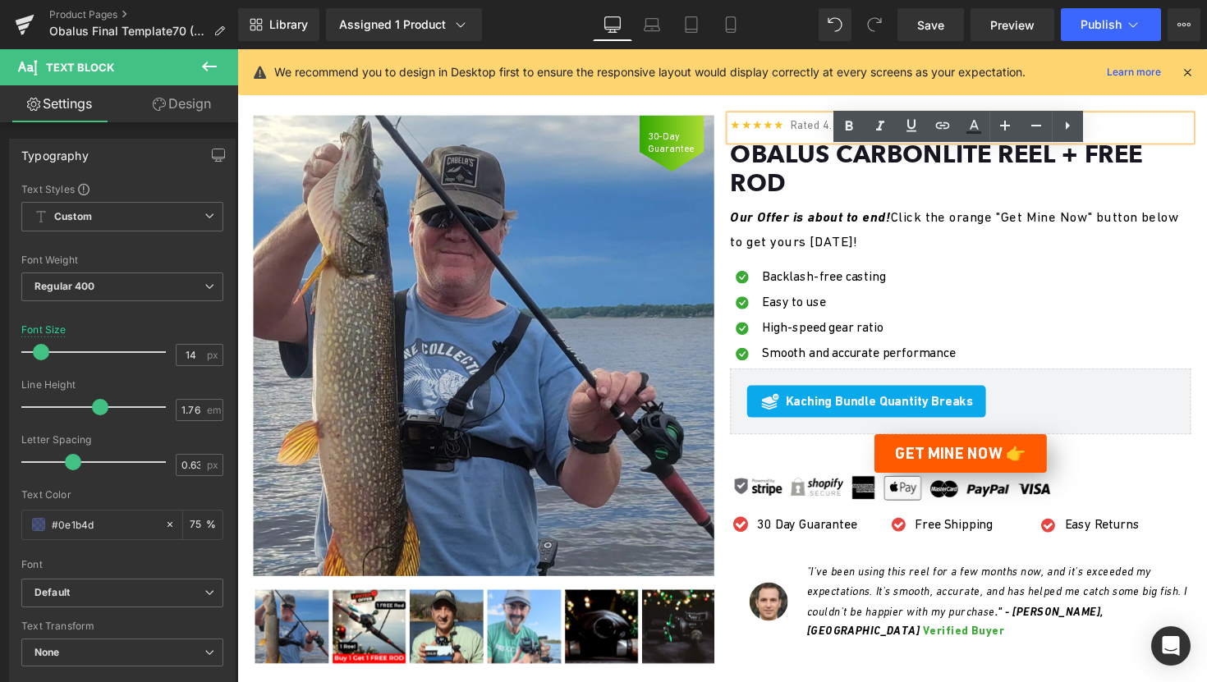
click at [902, 134] on span "Rated 4.8/5 by 10,998+ Happy Customers" at bounding box center [915, 127] width 223 height 13
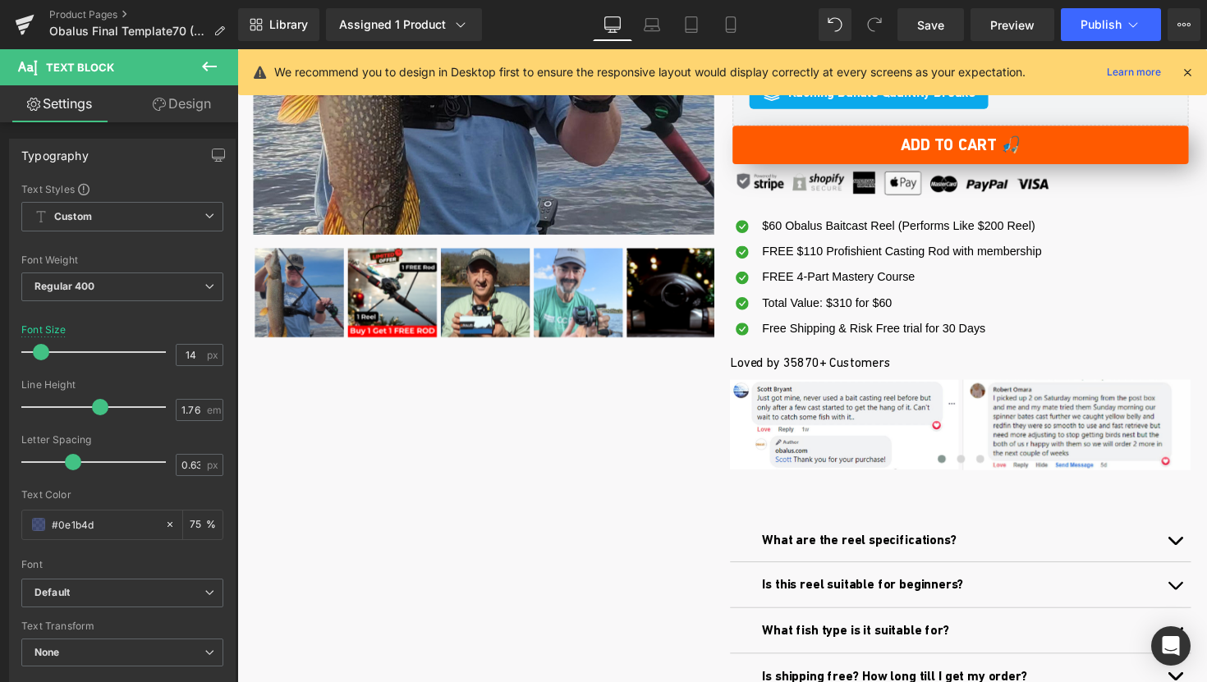
scroll to position [427, 0]
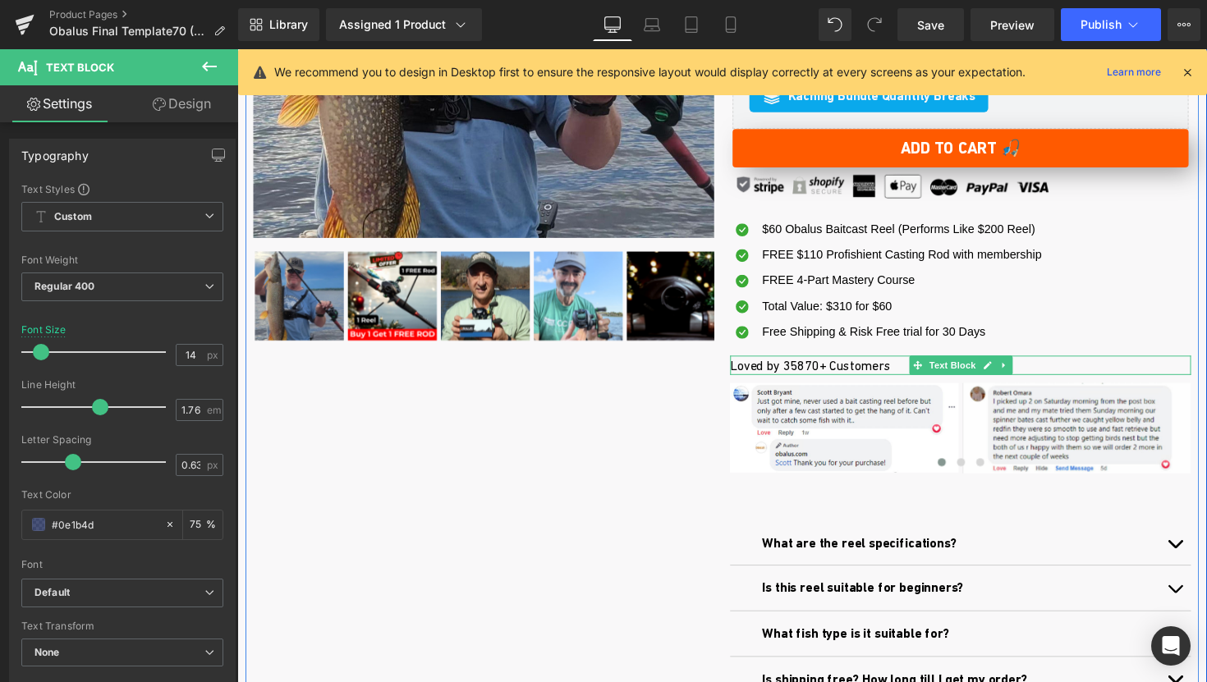
click at [805, 374] on p "Loved by 35870+ Customers" at bounding box center [978, 374] width 472 height 20
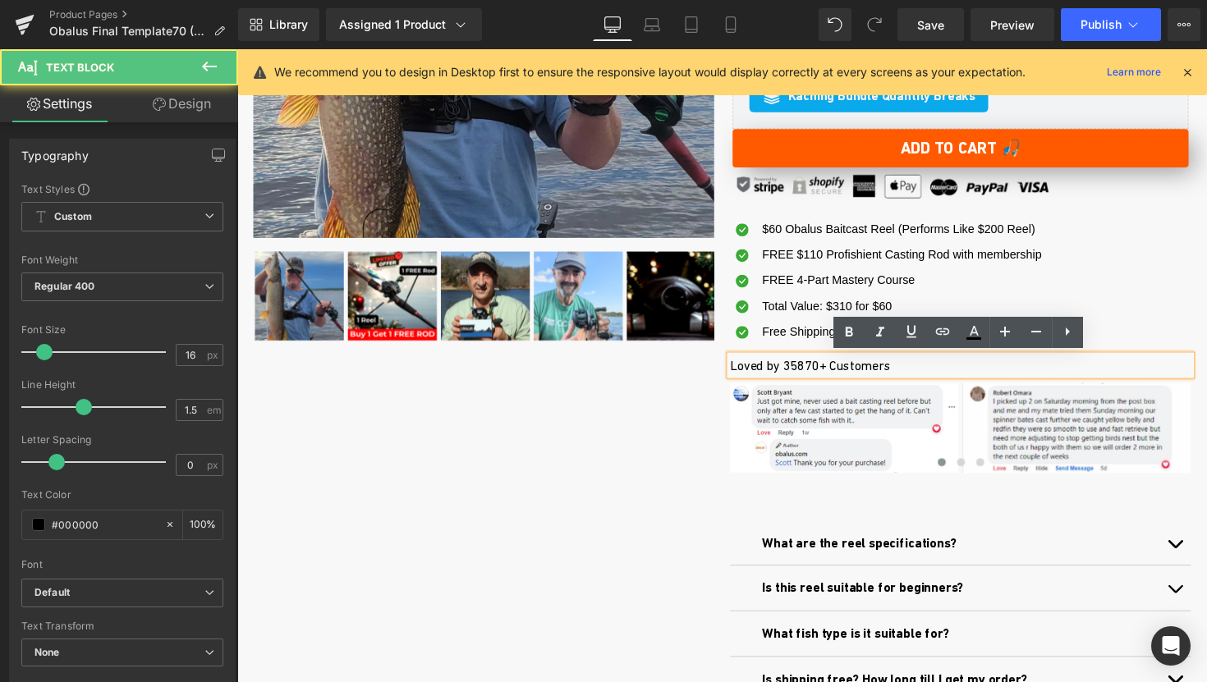
click at [808, 377] on p "Loved by 35870+ Customers" at bounding box center [978, 374] width 472 height 20
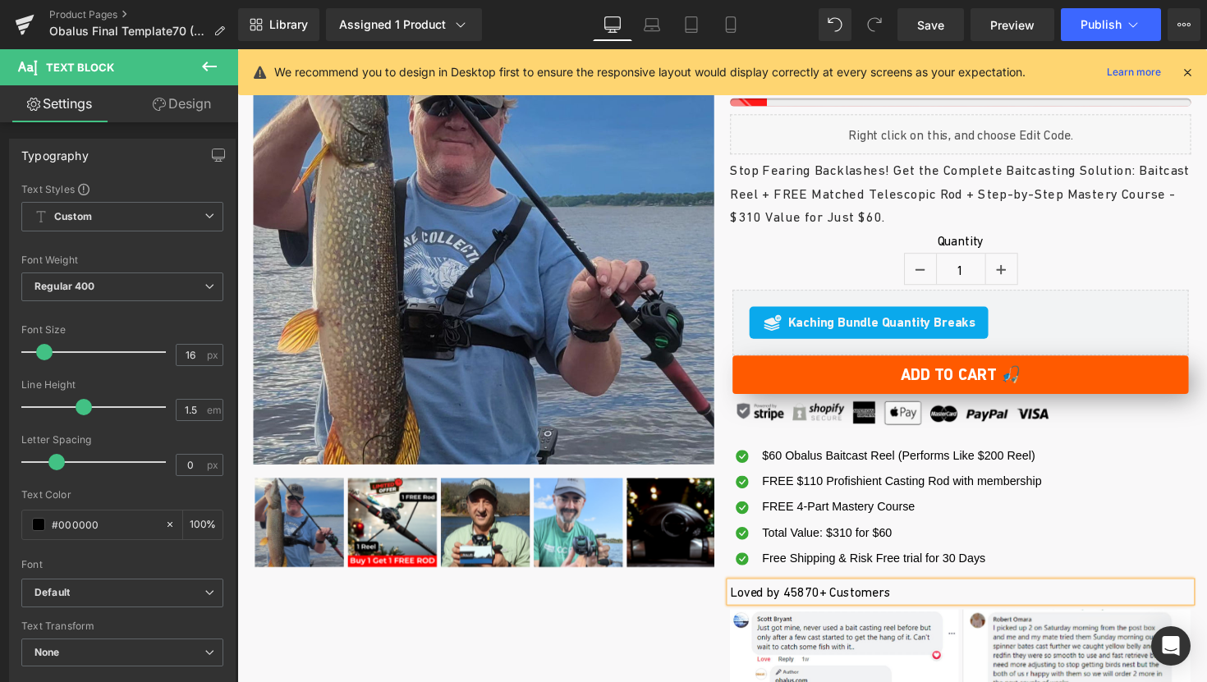
scroll to position [0, 0]
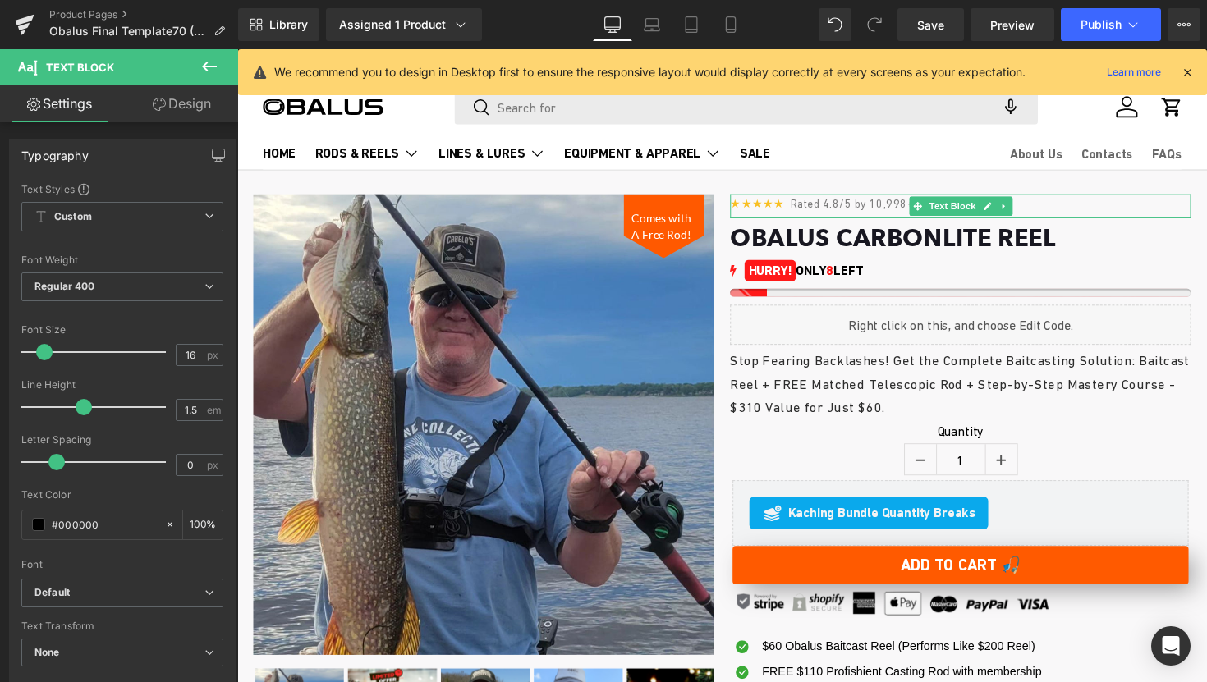
click at [901, 207] on span "Rated 4.8/5 by 10,998+ Happy Customers" at bounding box center [915, 207] width 223 height 13
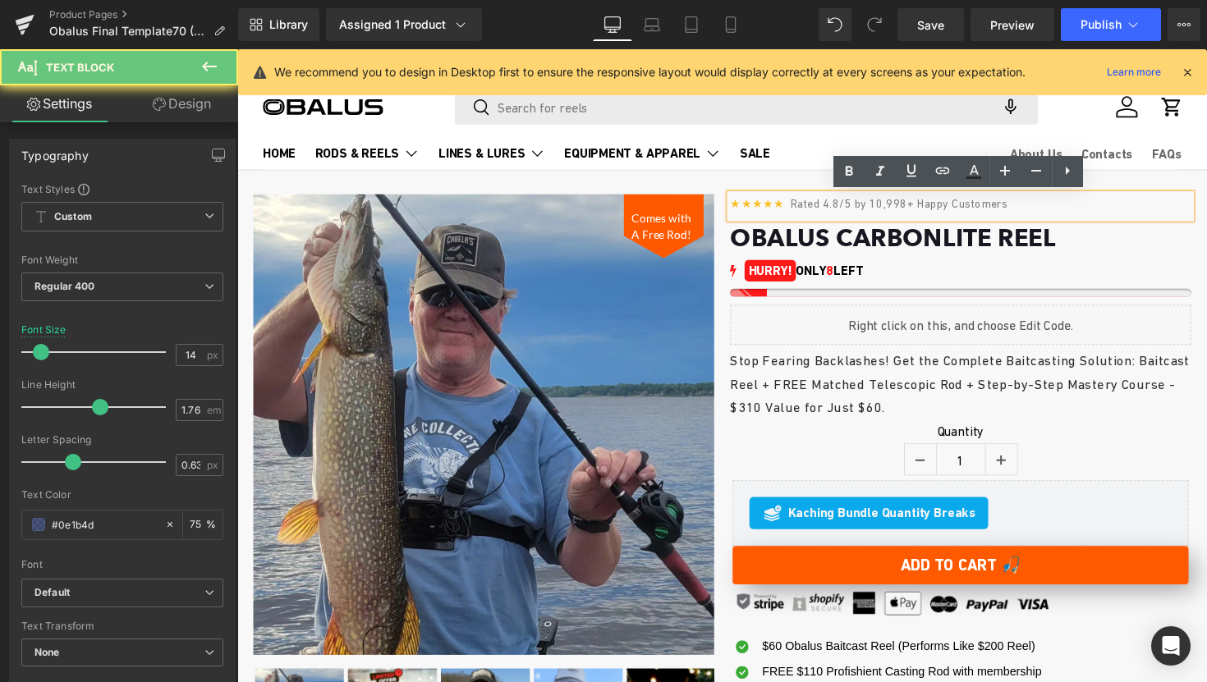
click at [900, 209] on span "Rated 4.8/5 by 10,998+ Happy Customers" at bounding box center [915, 207] width 223 height 13
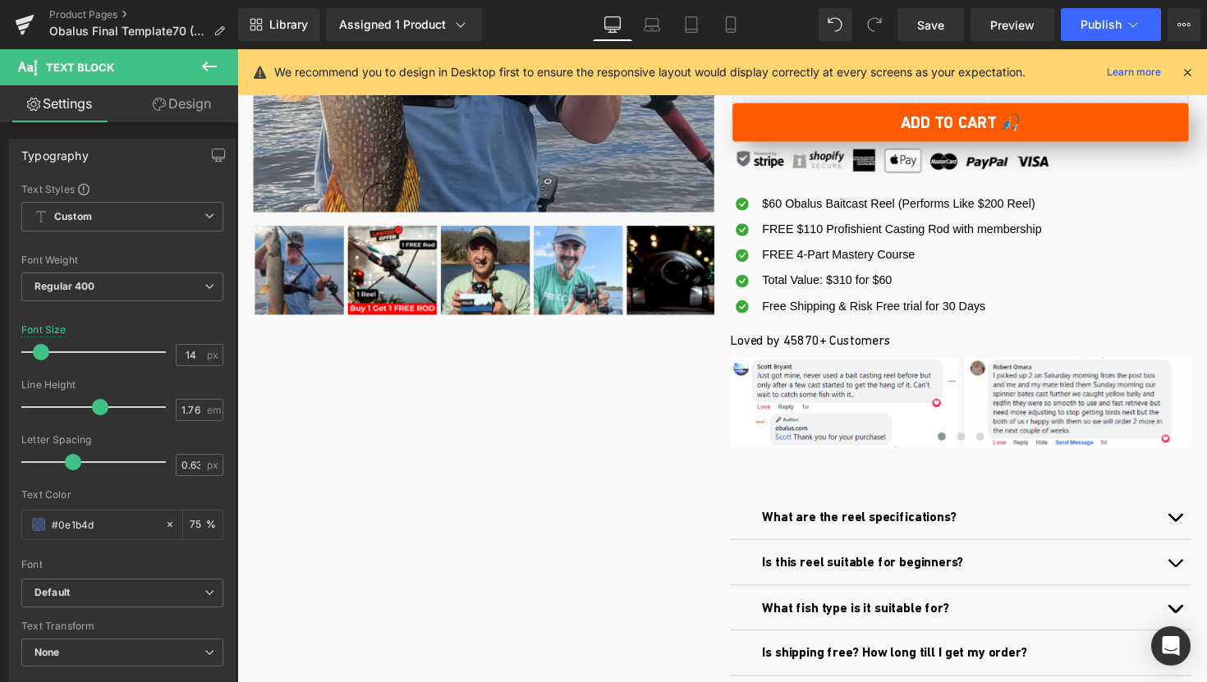
scroll to position [533, 0]
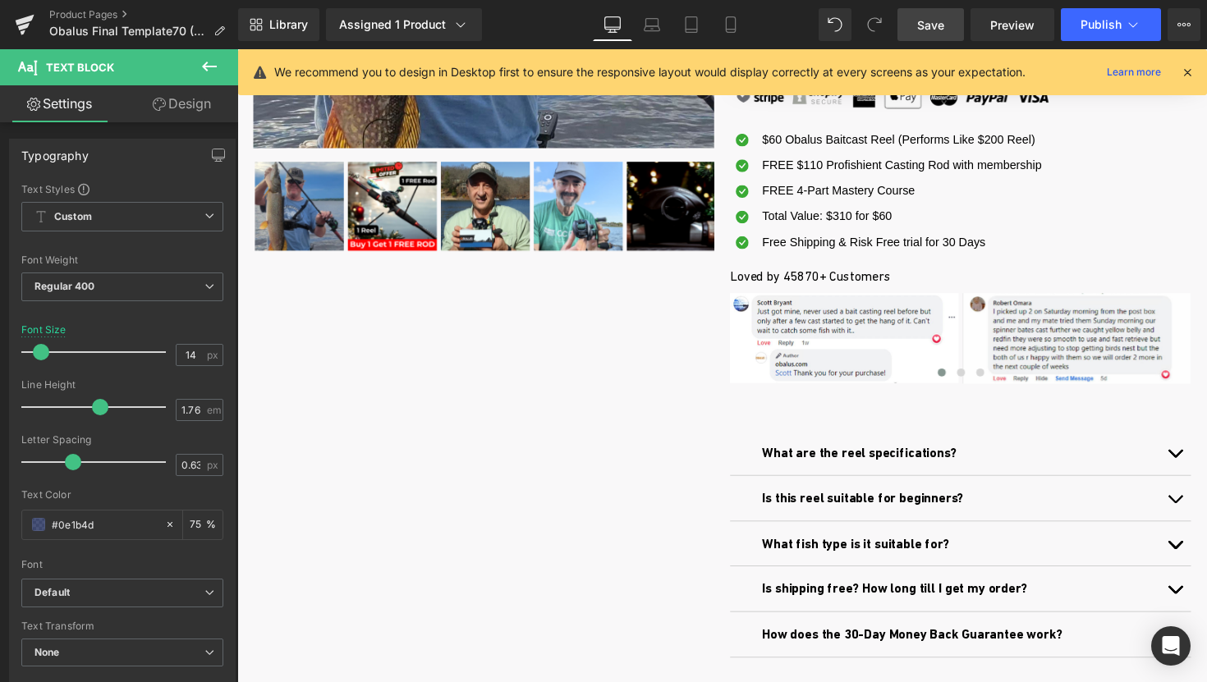
click at [935, 16] on span "Save" at bounding box center [930, 24] width 27 height 17
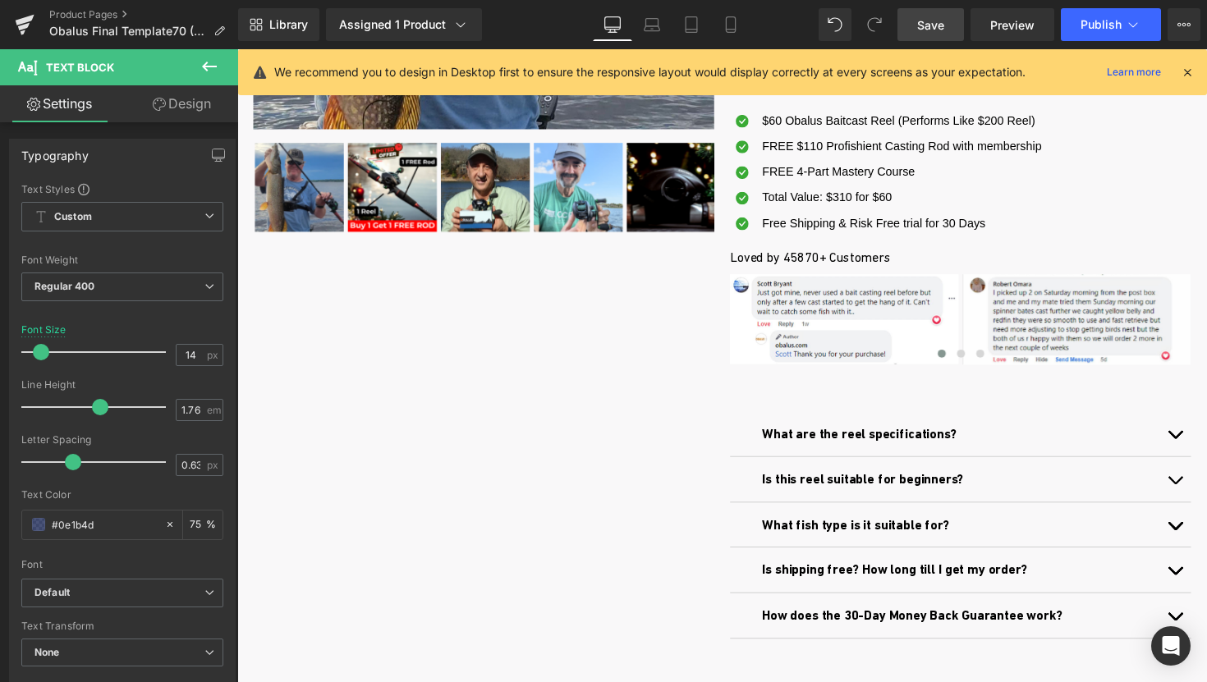
scroll to position [550, 0]
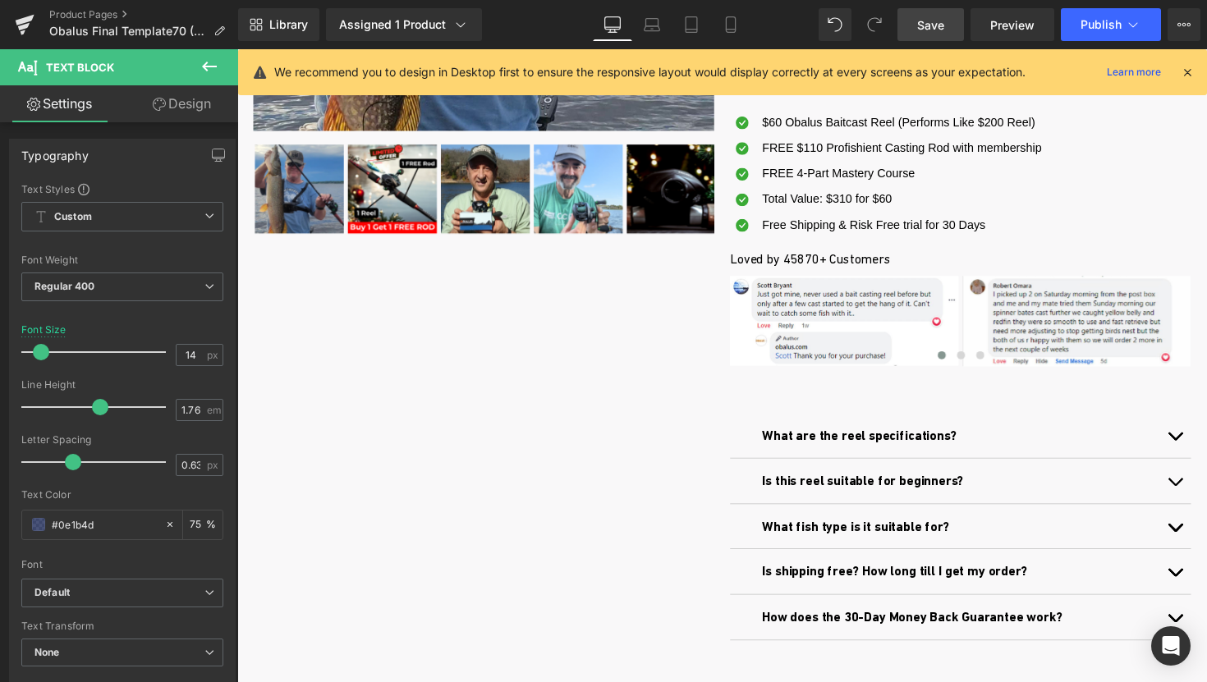
click at [1006, 150] on span "FREE $110 Profishient Casting Rod with membership" at bounding box center [918, 150] width 287 height 13
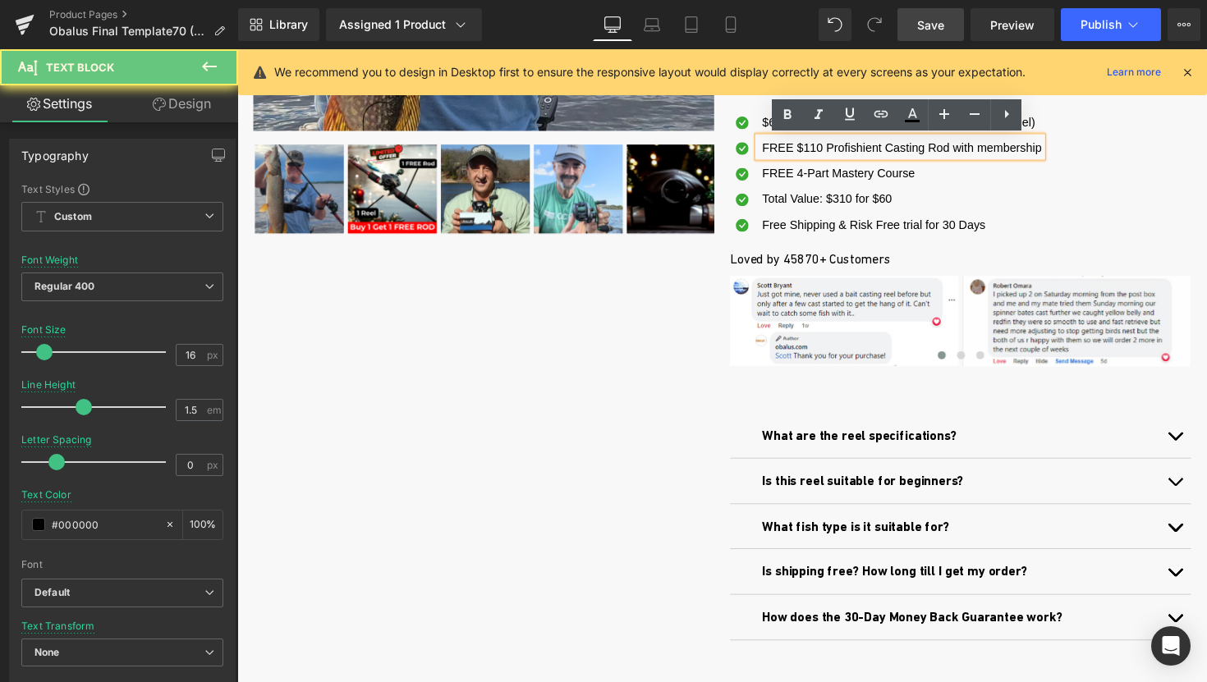
click at [1017, 149] on span "FREE $110 Profishient Casting Rod with membership" at bounding box center [918, 150] width 287 height 13
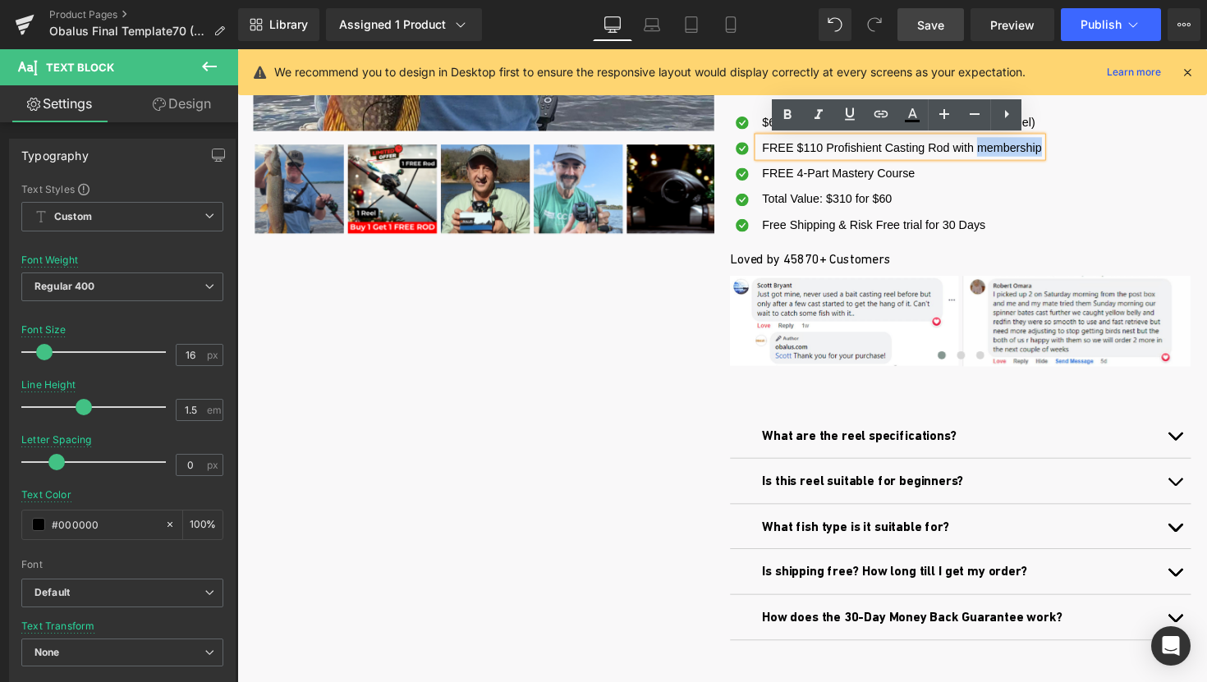
click at [1017, 149] on span "FREE $110 Profishient Casting Rod with membership" at bounding box center [918, 150] width 287 height 13
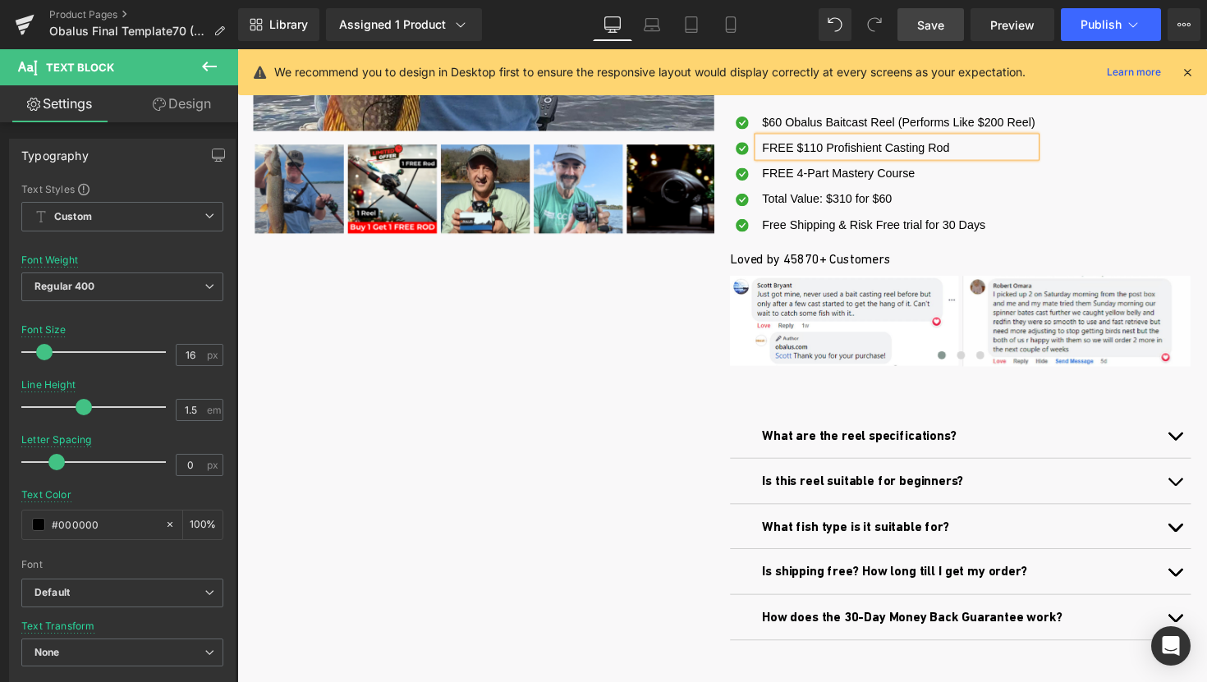
click at [946, 28] on link "Save" at bounding box center [931, 24] width 67 height 33
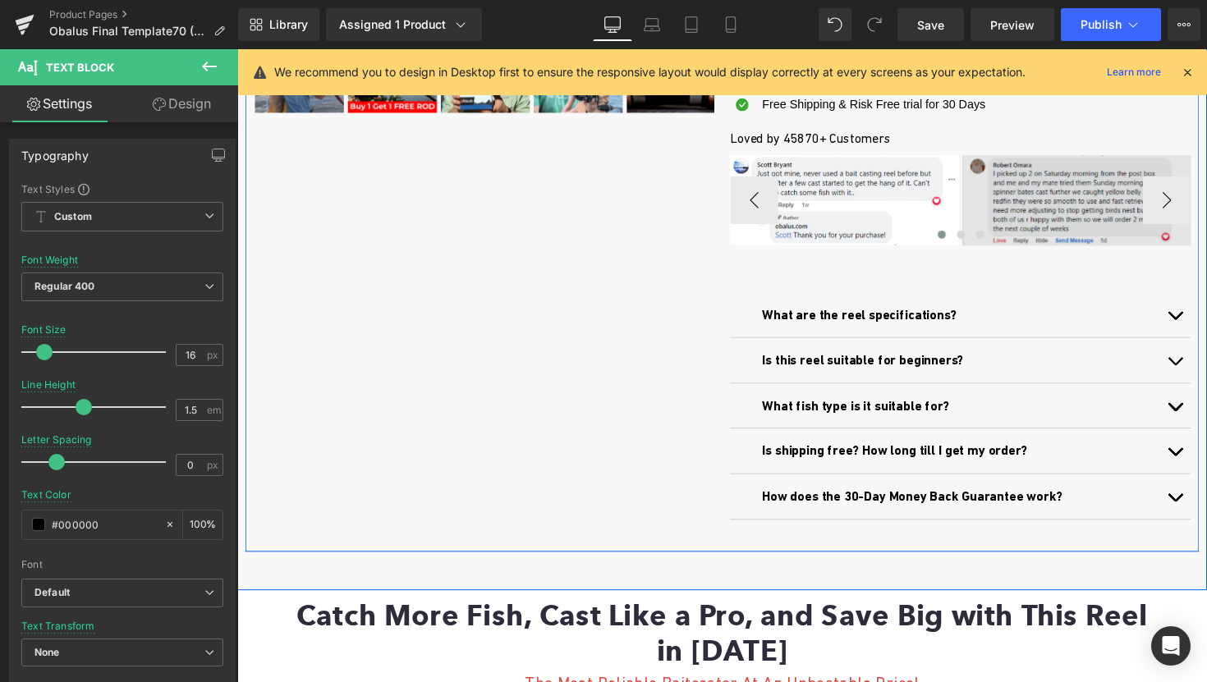
scroll to position [785, 0]
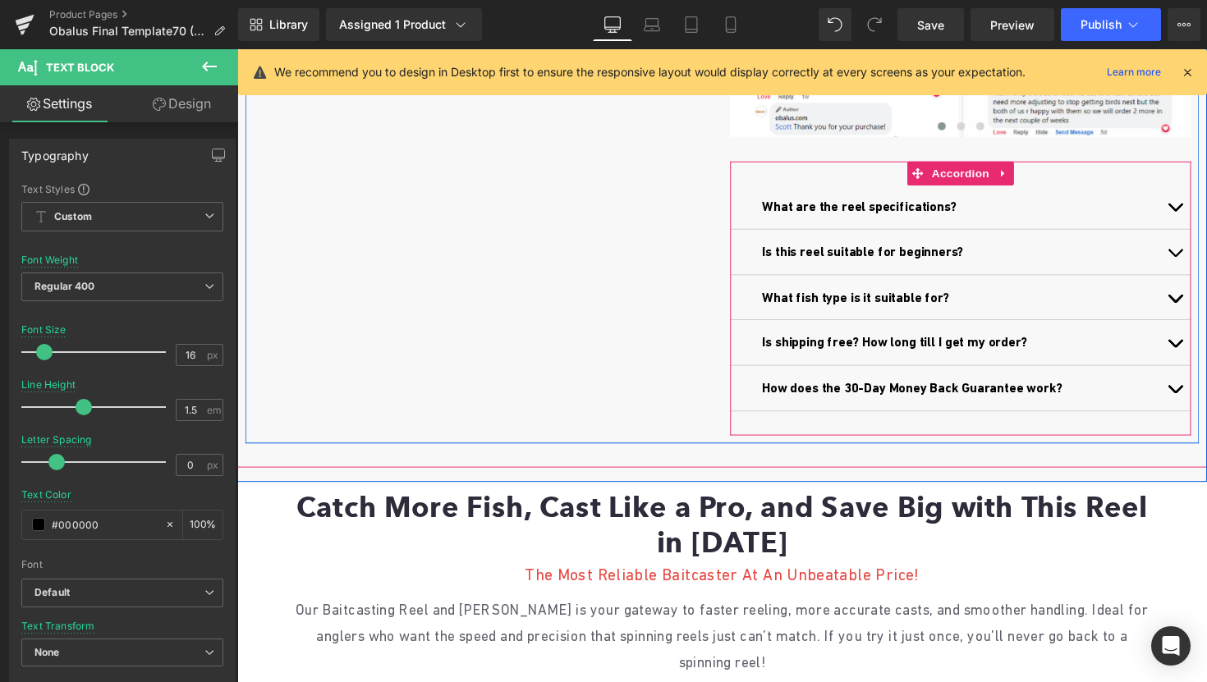
click at [1202, 255] on button "button" at bounding box center [1198, 257] width 33 height 46
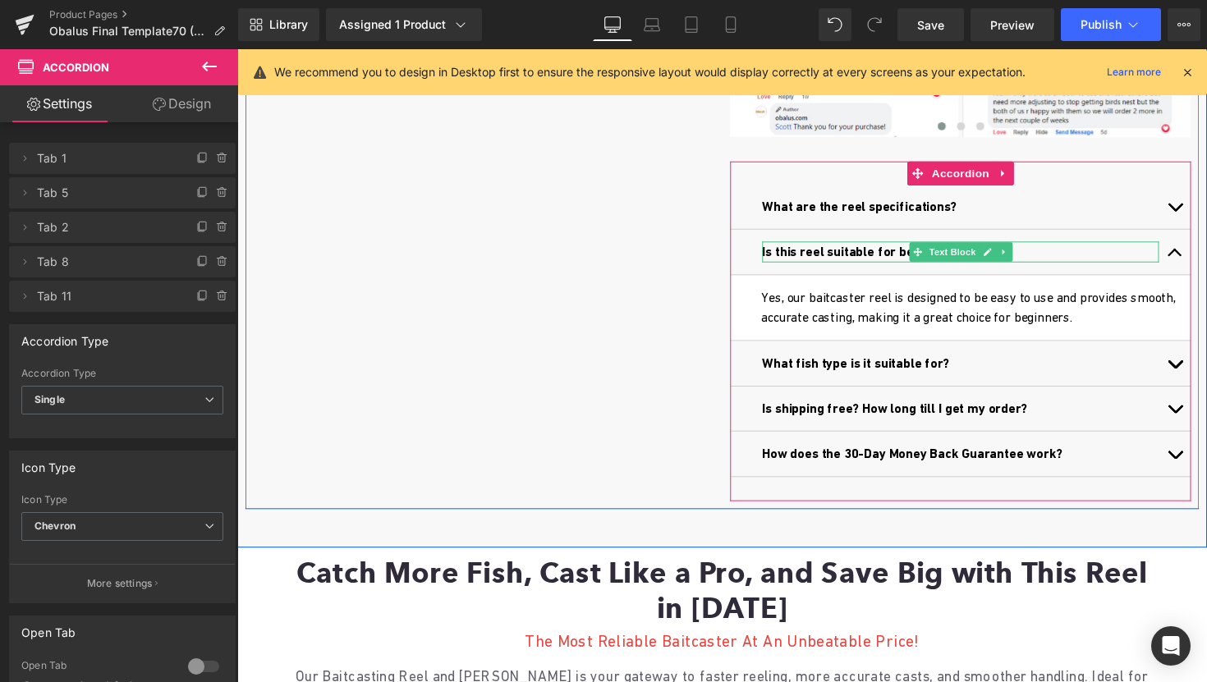
click at [870, 260] on b "Is this reel suitable for beginners?" at bounding box center [878, 257] width 207 height 16
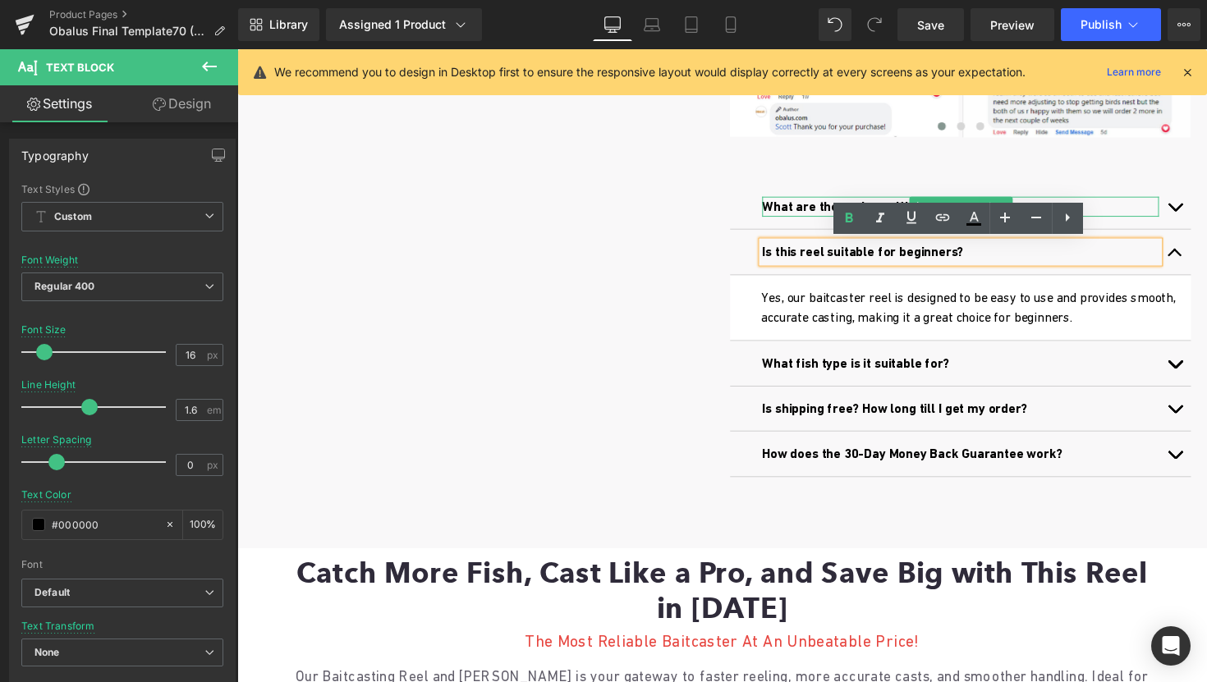
click at [802, 206] on strong "What are the reel specifications?" at bounding box center [875, 211] width 200 height 16
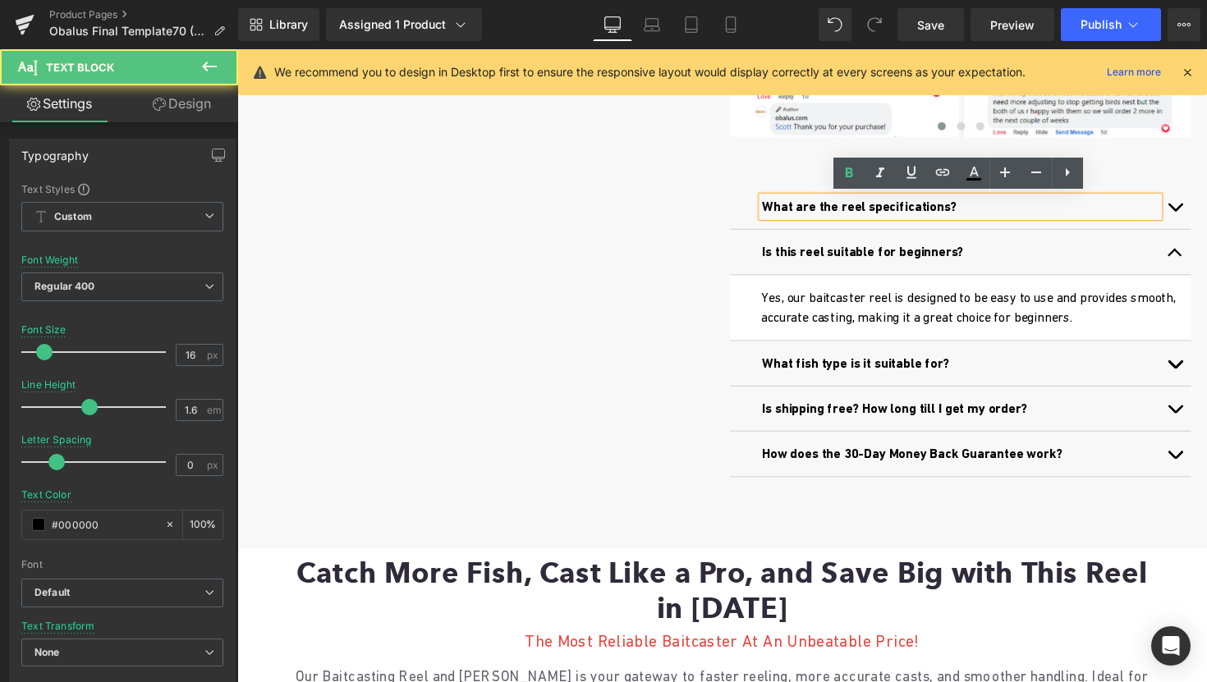
click at [839, 211] on strong "What are the reel specifications?" at bounding box center [875, 211] width 200 height 16
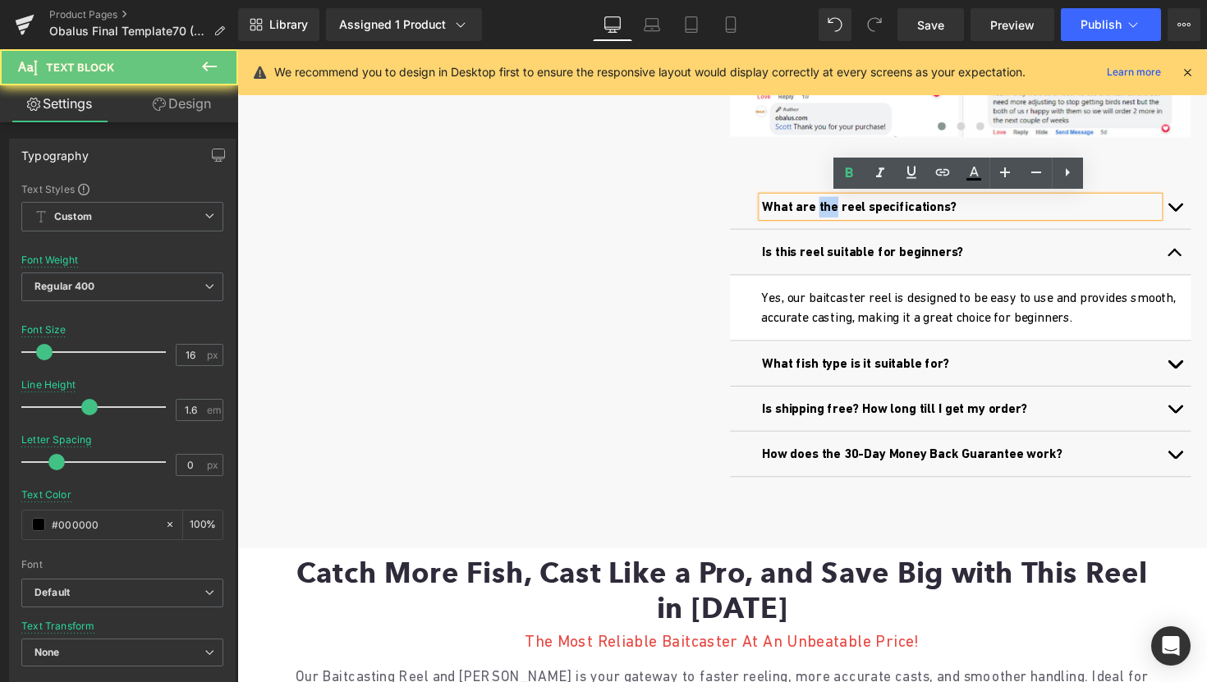
click at [839, 211] on strong "What are the reel specifications?" at bounding box center [875, 211] width 200 height 16
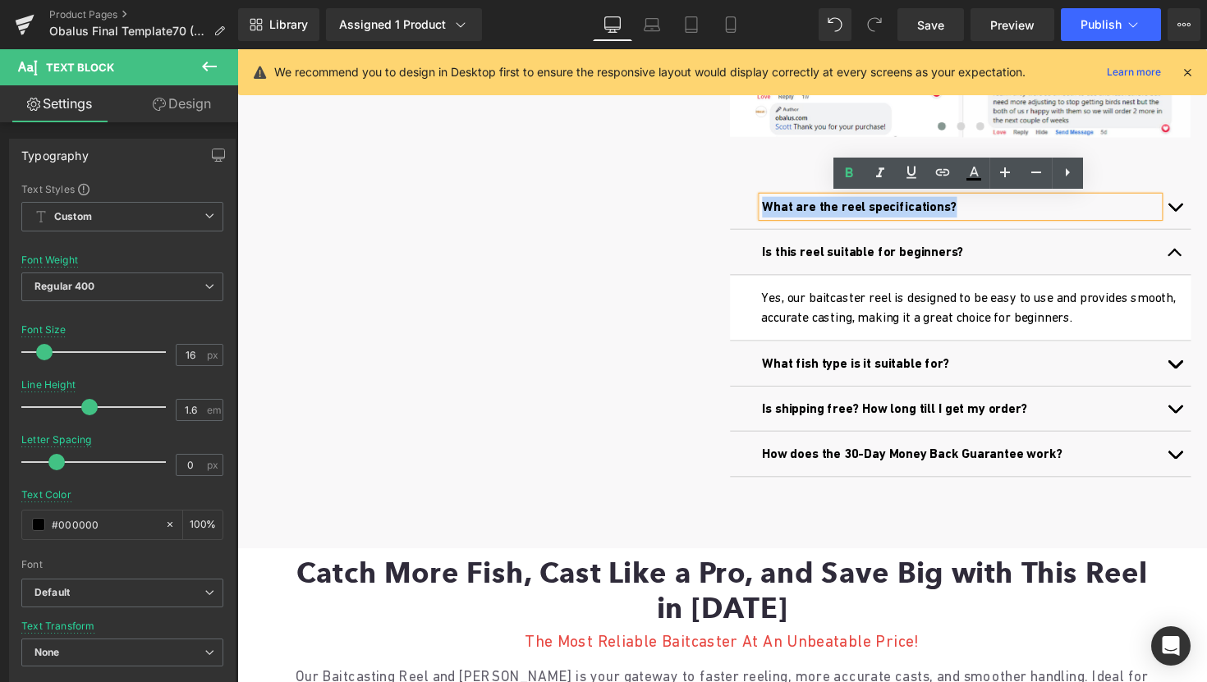
copy strong "What are the reel specifications?"
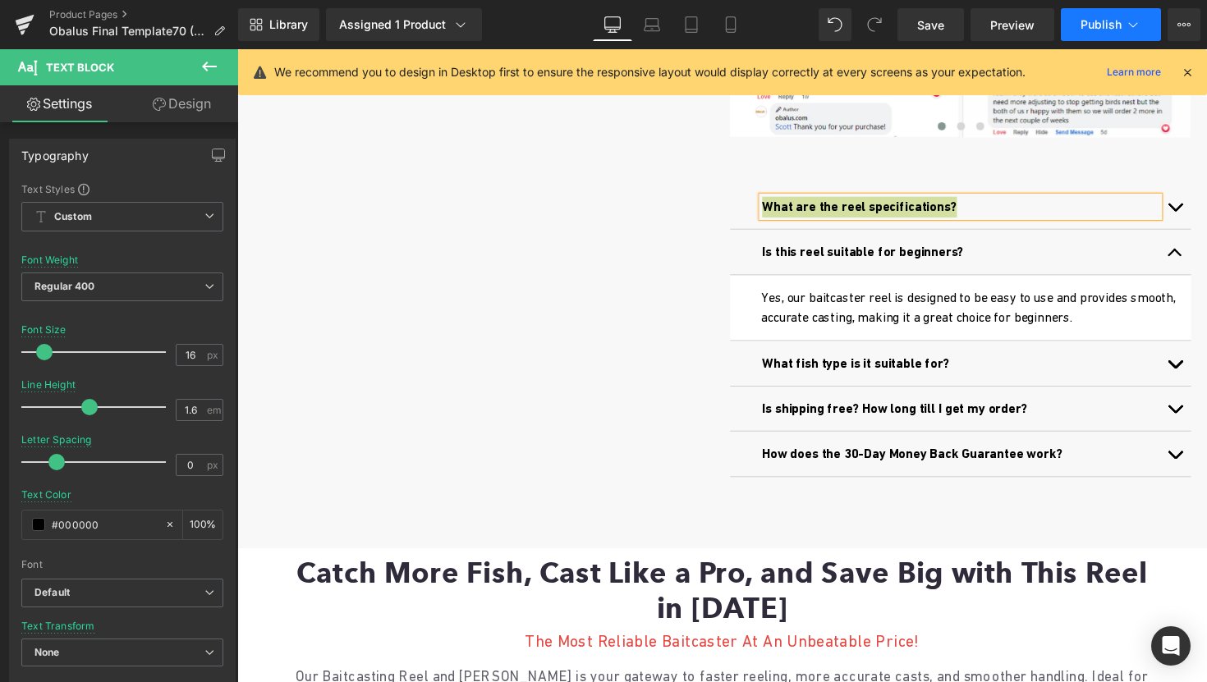
click at [1088, 15] on button "Publish" at bounding box center [1111, 24] width 100 height 33
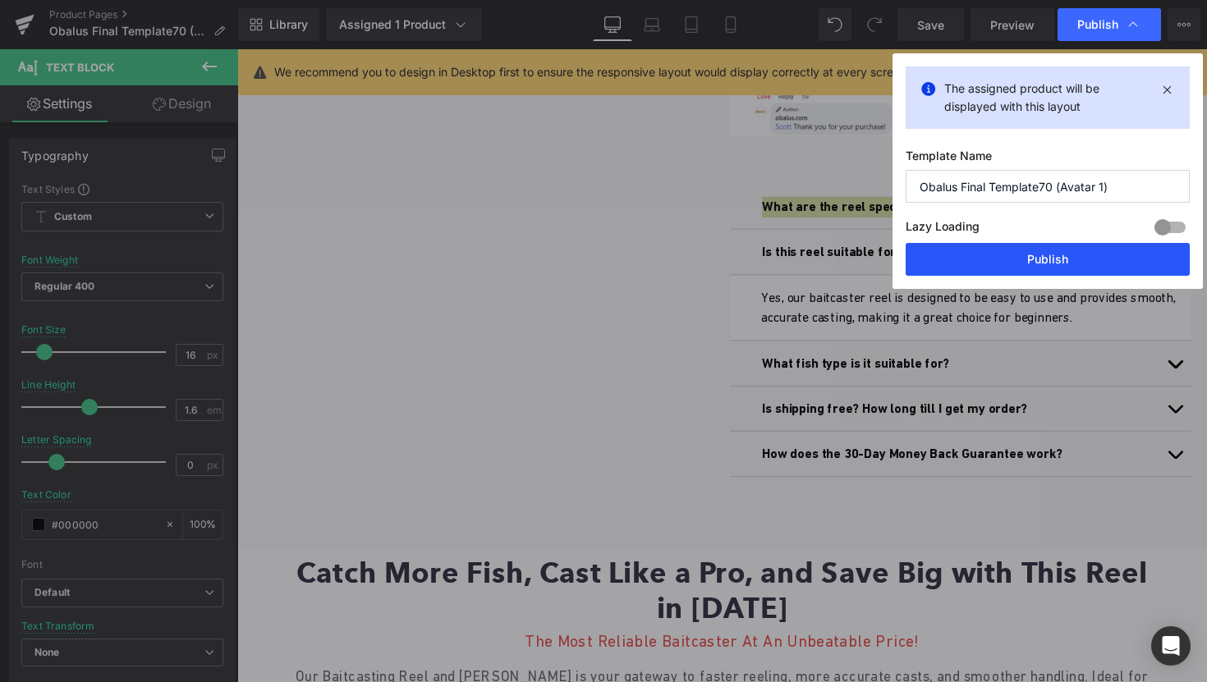
click at [1012, 253] on button "Publish" at bounding box center [1048, 259] width 284 height 33
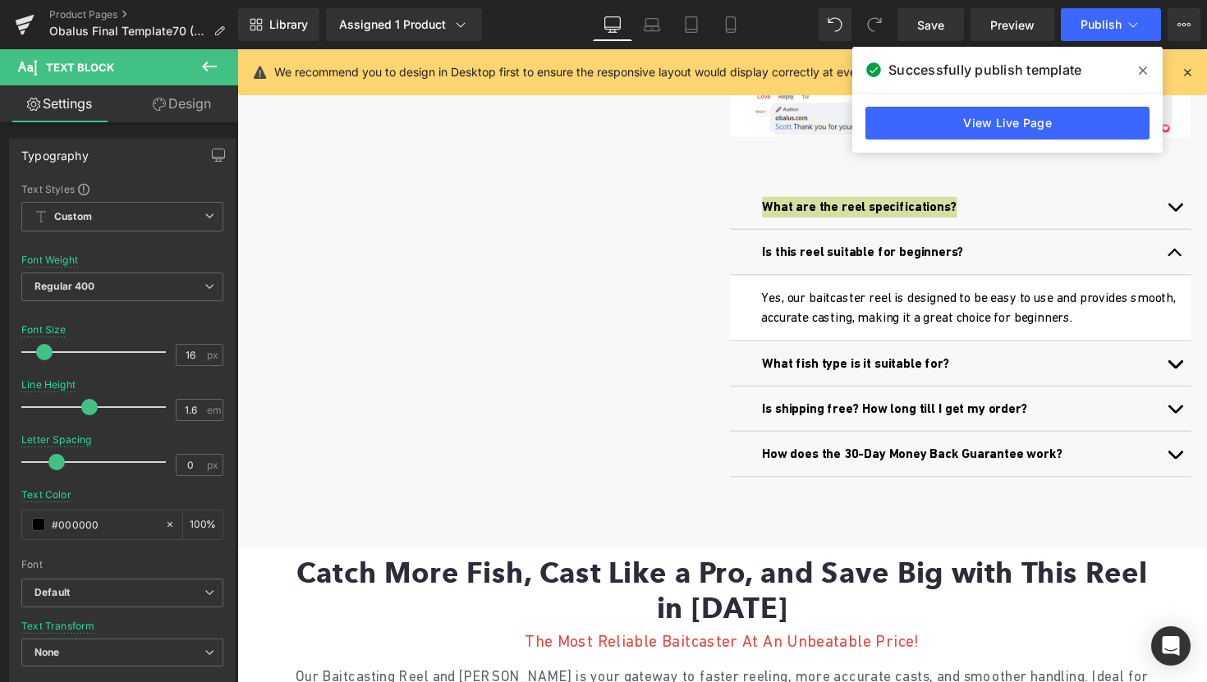
click at [1141, 68] on icon at bounding box center [1143, 71] width 8 height 8
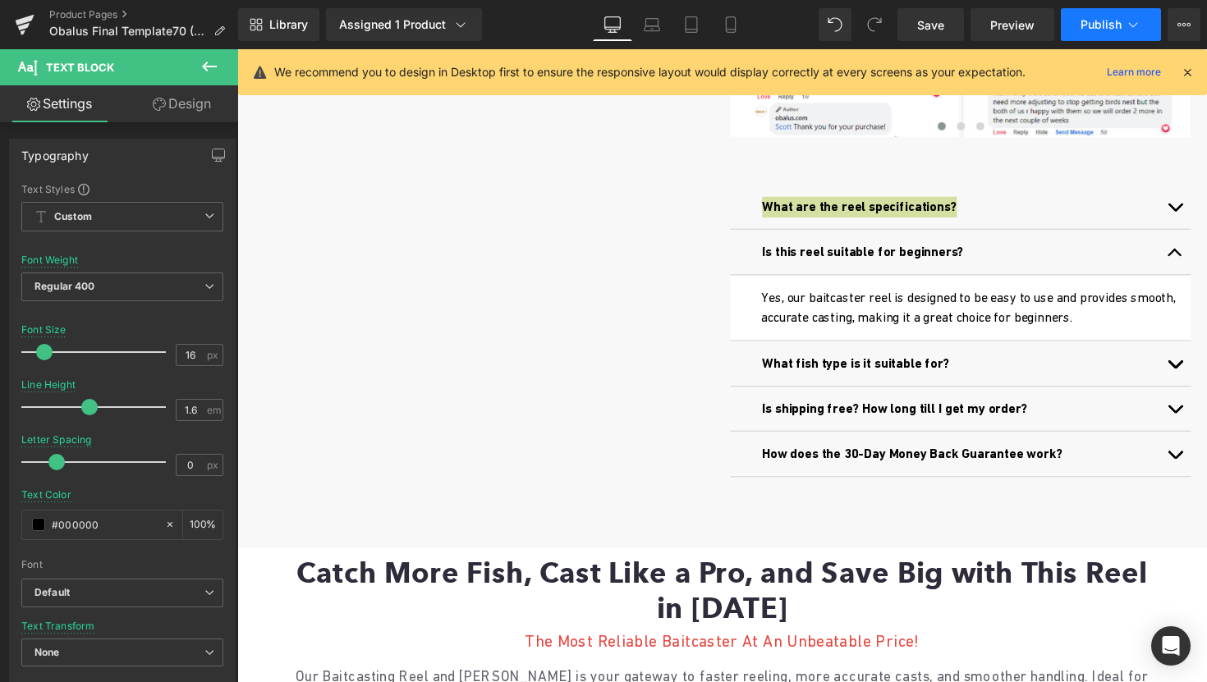
click at [1125, 17] on icon at bounding box center [1133, 24] width 16 height 16
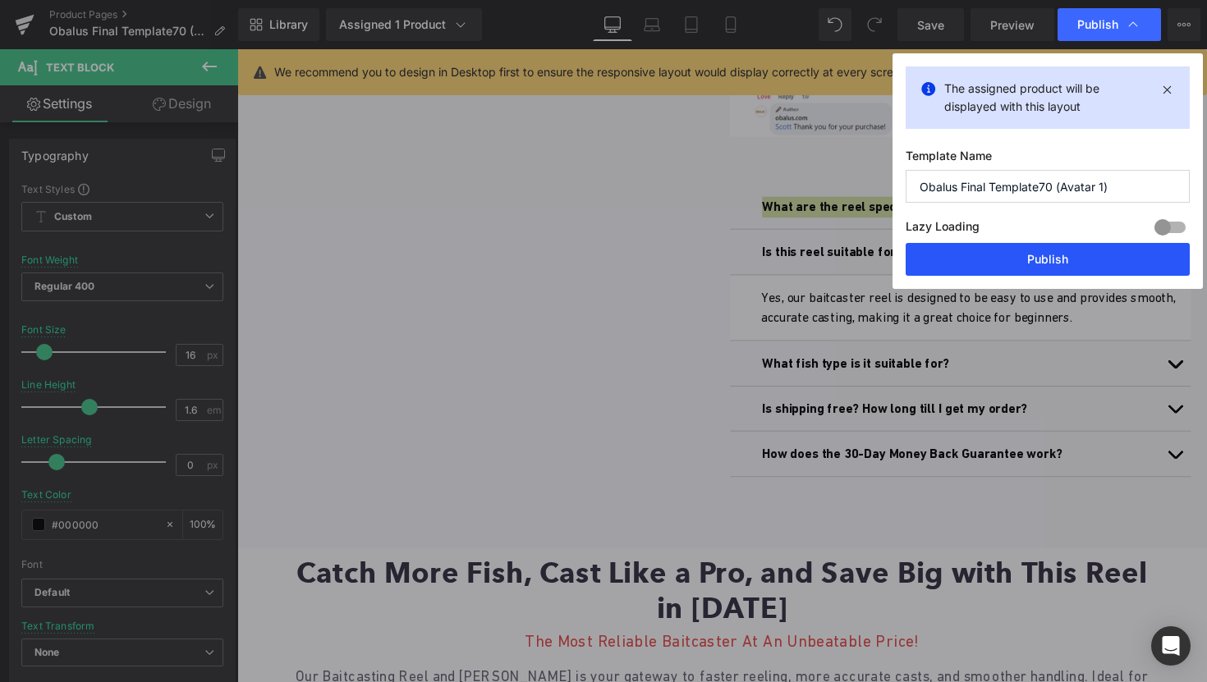
click at [1046, 255] on button "Publish" at bounding box center [1048, 259] width 284 height 33
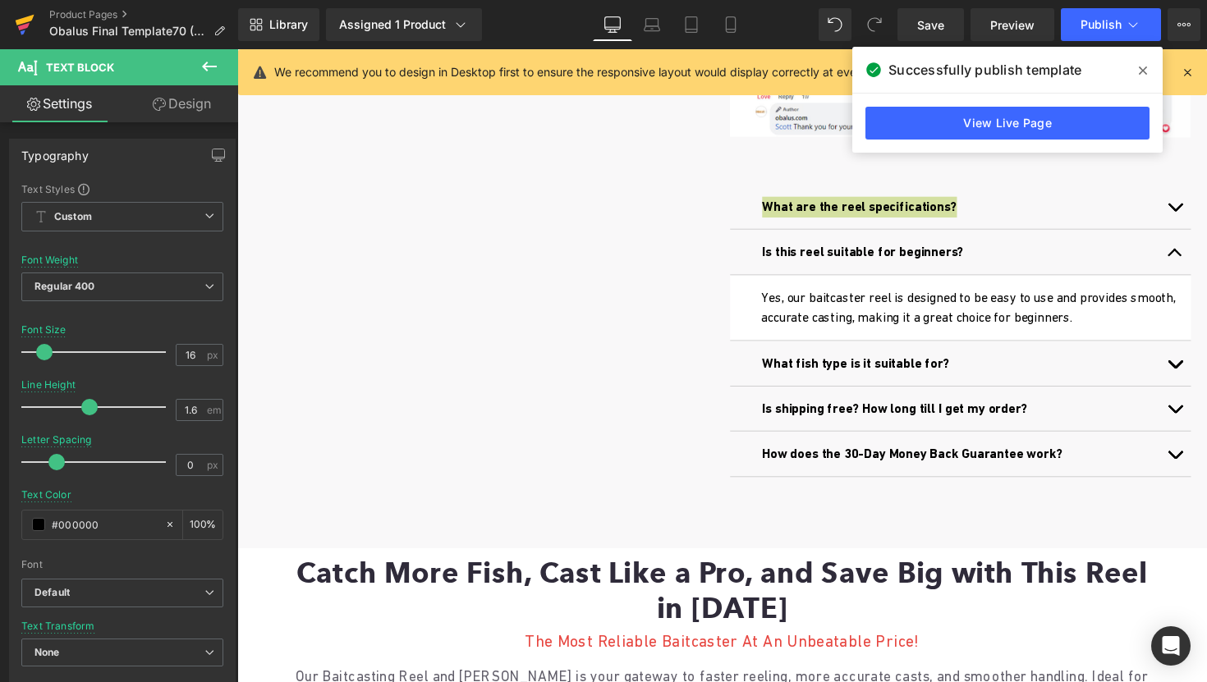
click at [33, 14] on icon at bounding box center [25, 24] width 20 height 41
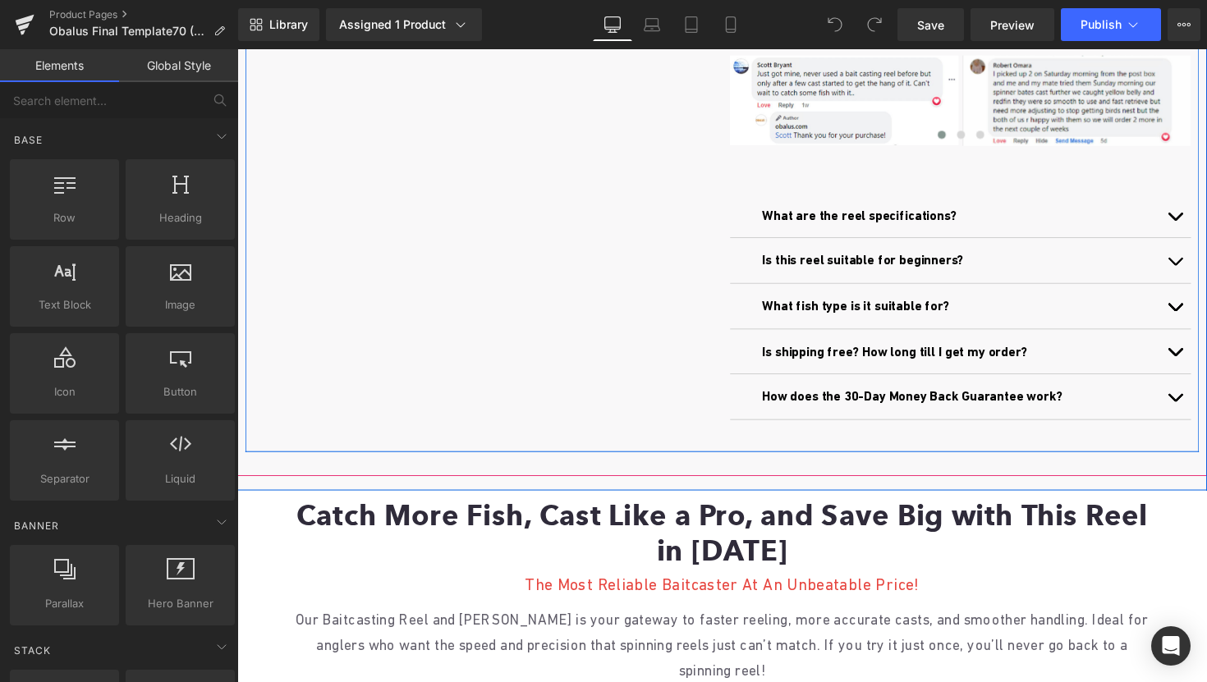
scroll to position [751, 0]
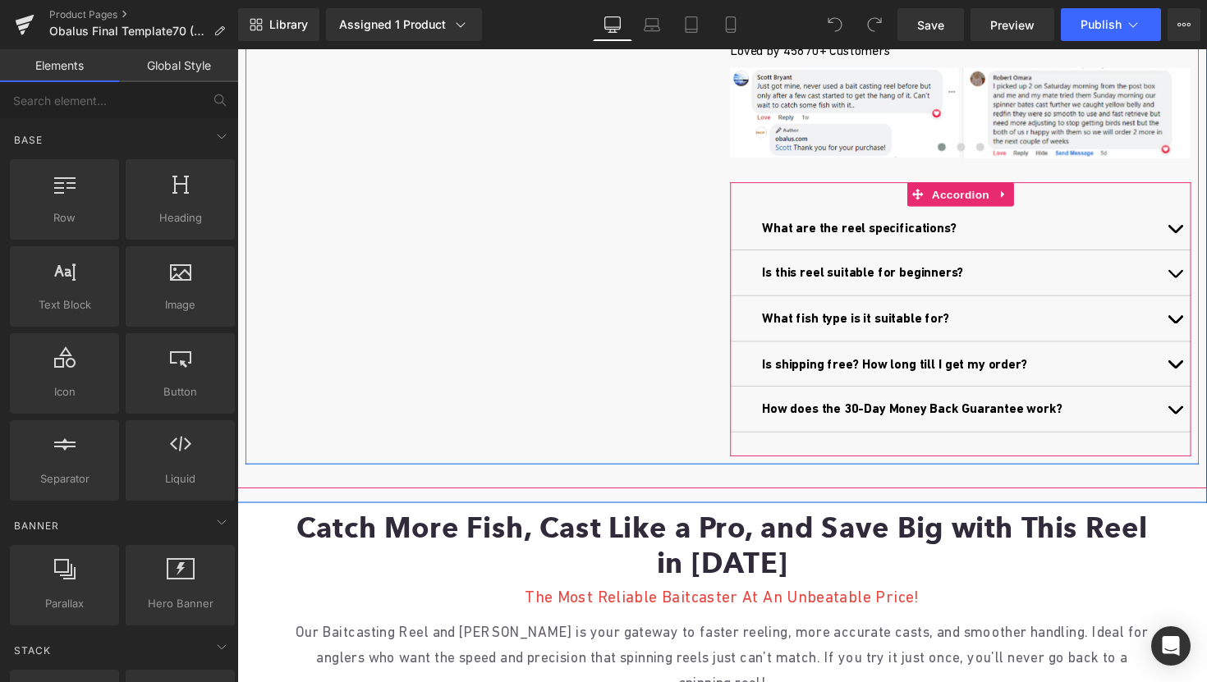
click at [1198, 283] on span "button" at bounding box center [1198, 283] width 0 height 0
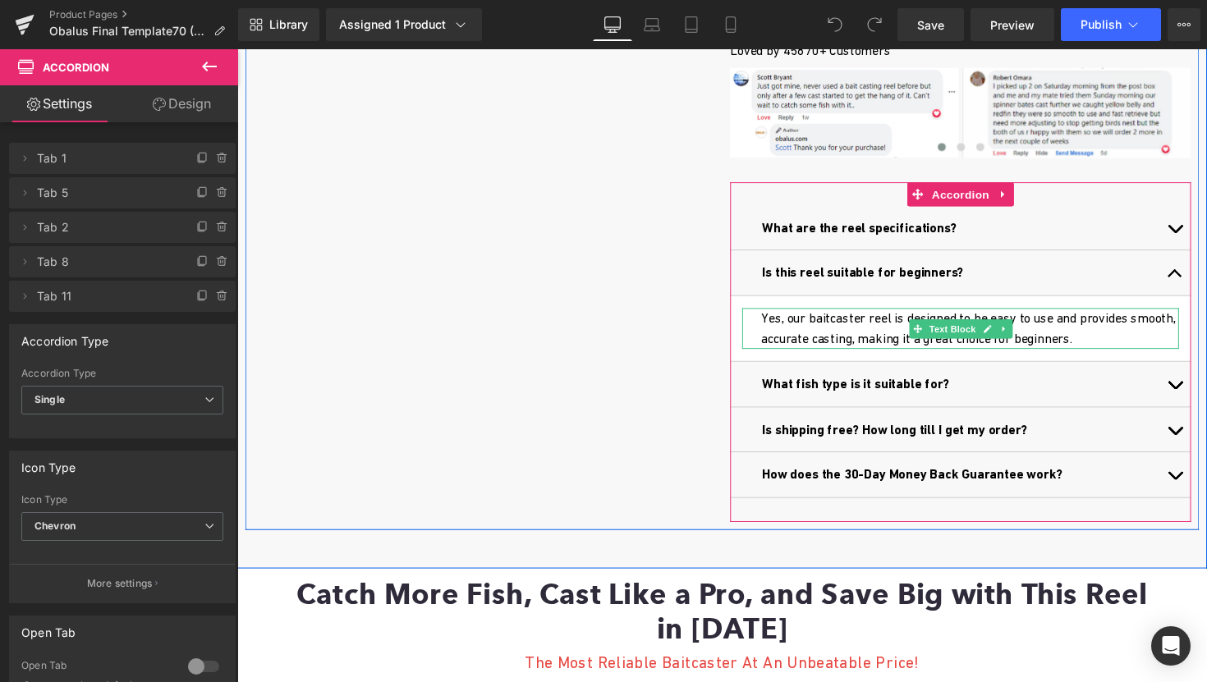
click at [836, 338] on div "Yes, our baitcaster reel is designed to be easy to use and provides smooth, acc…" at bounding box center [979, 336] width 448 height 42
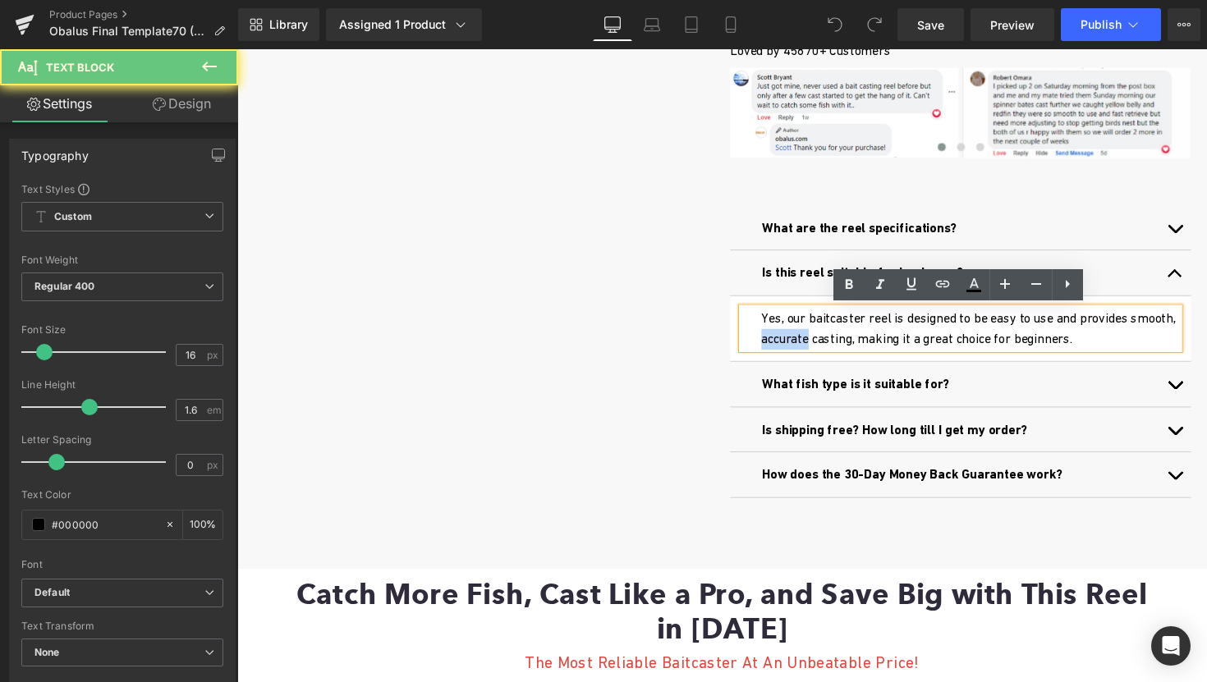
click at [836, 338] on div "Yes, our baitcaster reel is designed to be easy to use and provides smooth, acc…" at bounding box center [979, 336] width 448 height 42
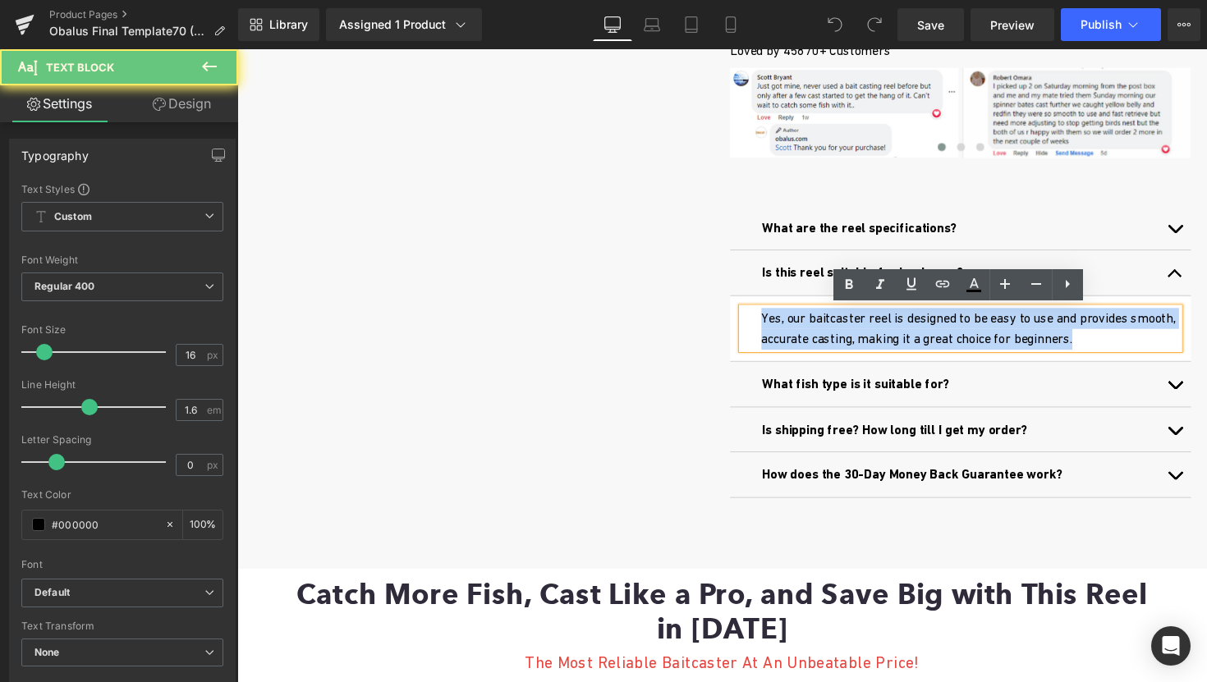
click at [836, 338] on div "Yes, our baitcaster reel is designed to be easy to use and provides smooth, acc…" at bounding box center [979, 336] width 448 height 42
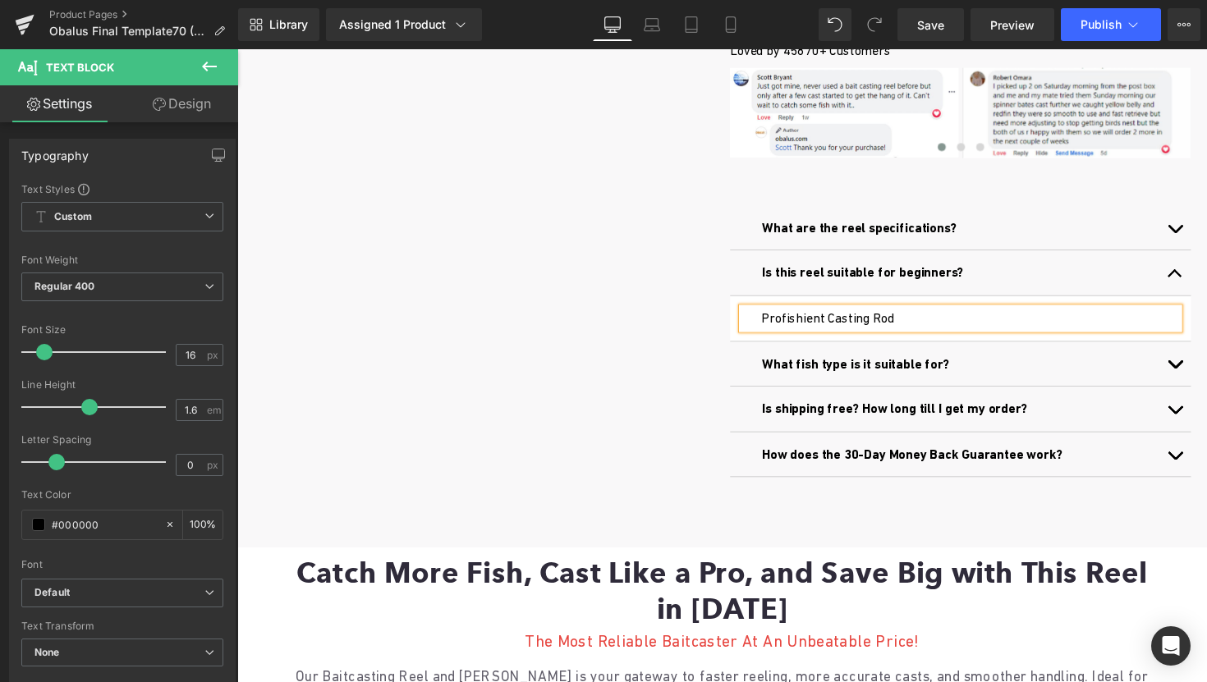
click at [905, 326] on div "Profishient Casting Rod" at bounding box center [979, 325] width 448 height 21
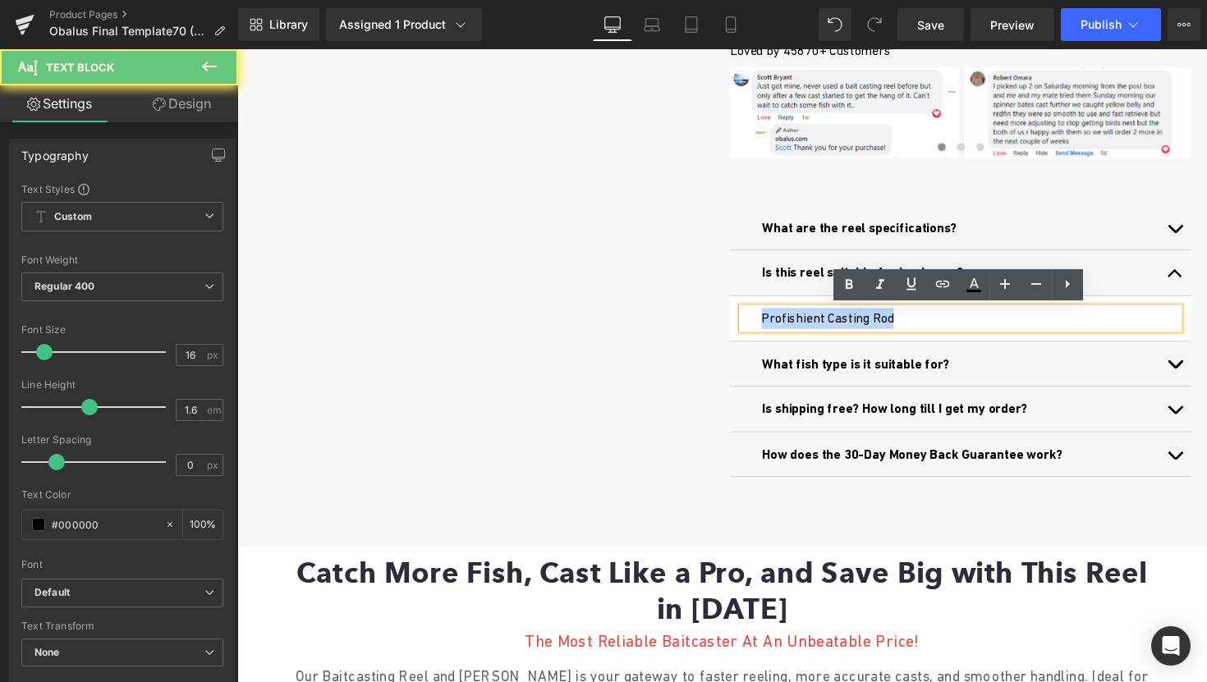
click at [905, 326] on div "Profishient Casting Rod" at bounding box center [979, 325] width 448 height 21
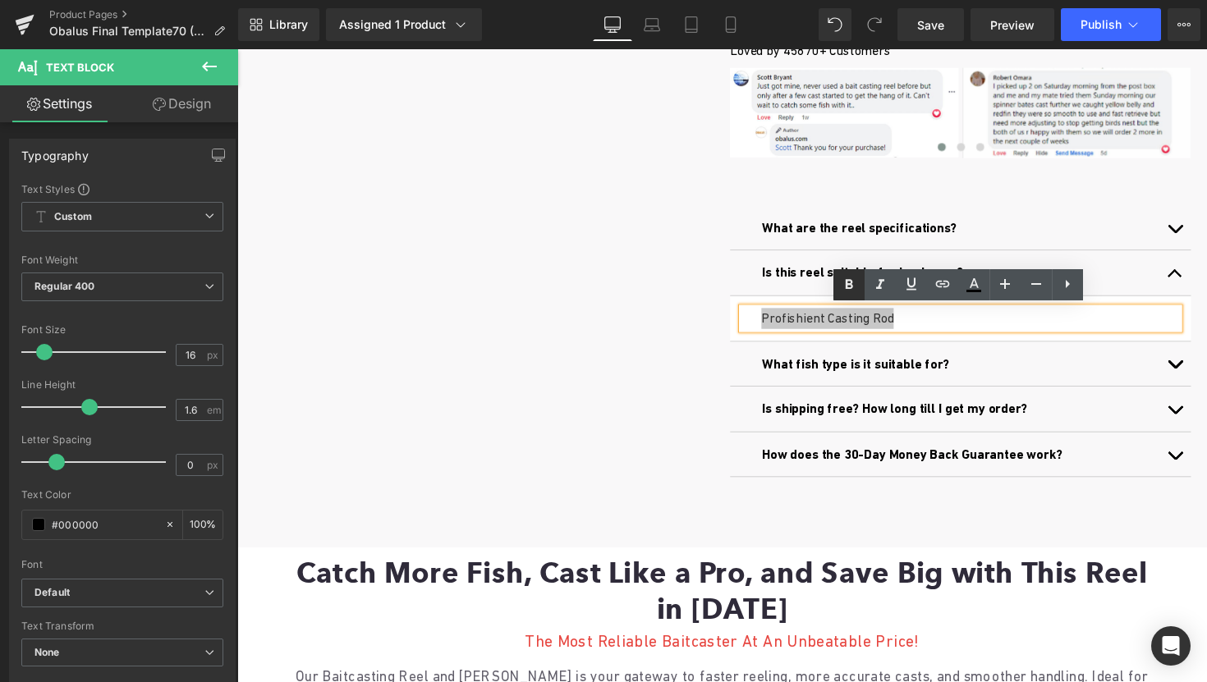
click at [0, 0] on icon at bounding box center [0, 0] width 0 height 0
click at [931, 324] on div "Profishient Casting Rod" at bounding box center [979, 325] width 448 height 21
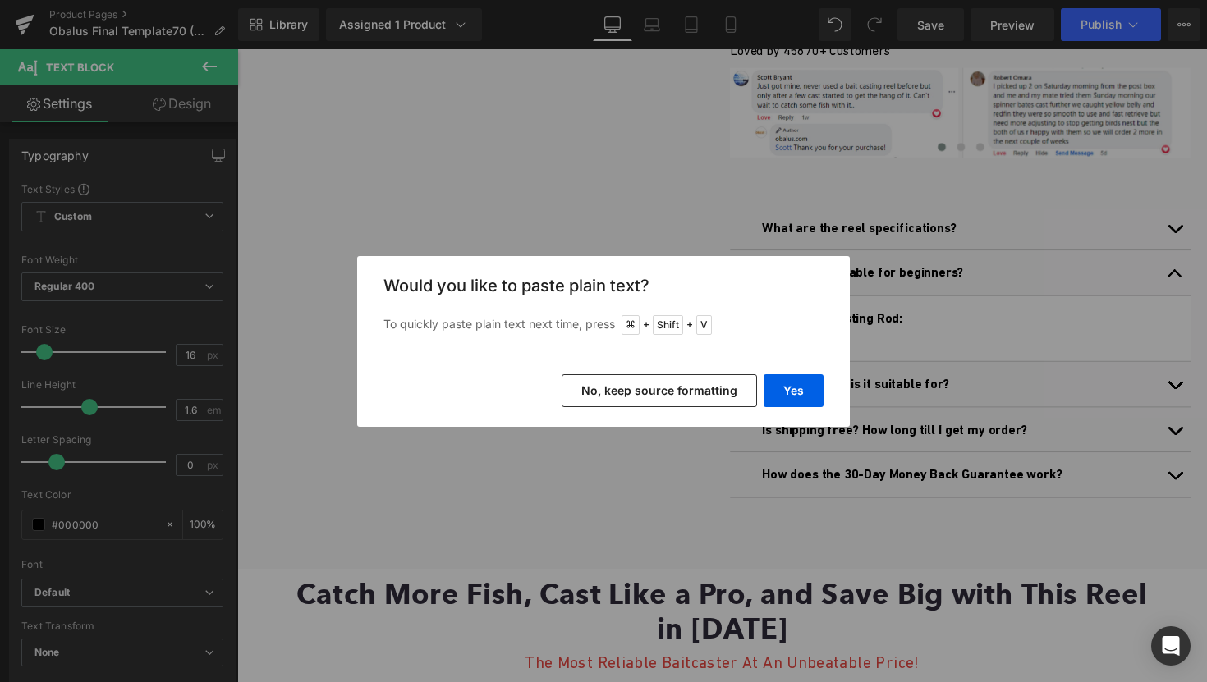
click at [692, 397] on button "No, keep source formatting" at bounding box center [659, 391] width 195 height 33
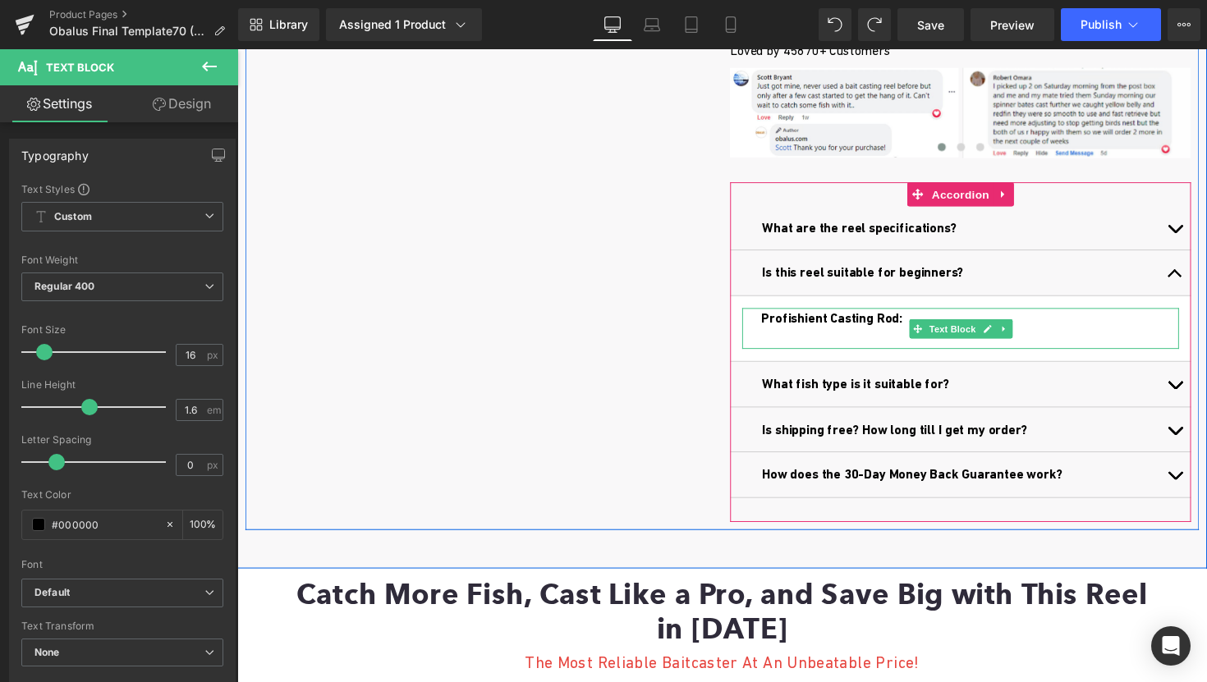
click at [794, 347] on div "Profishient Casting Rod:" at bounding box center [979, 336] width 448 height 42
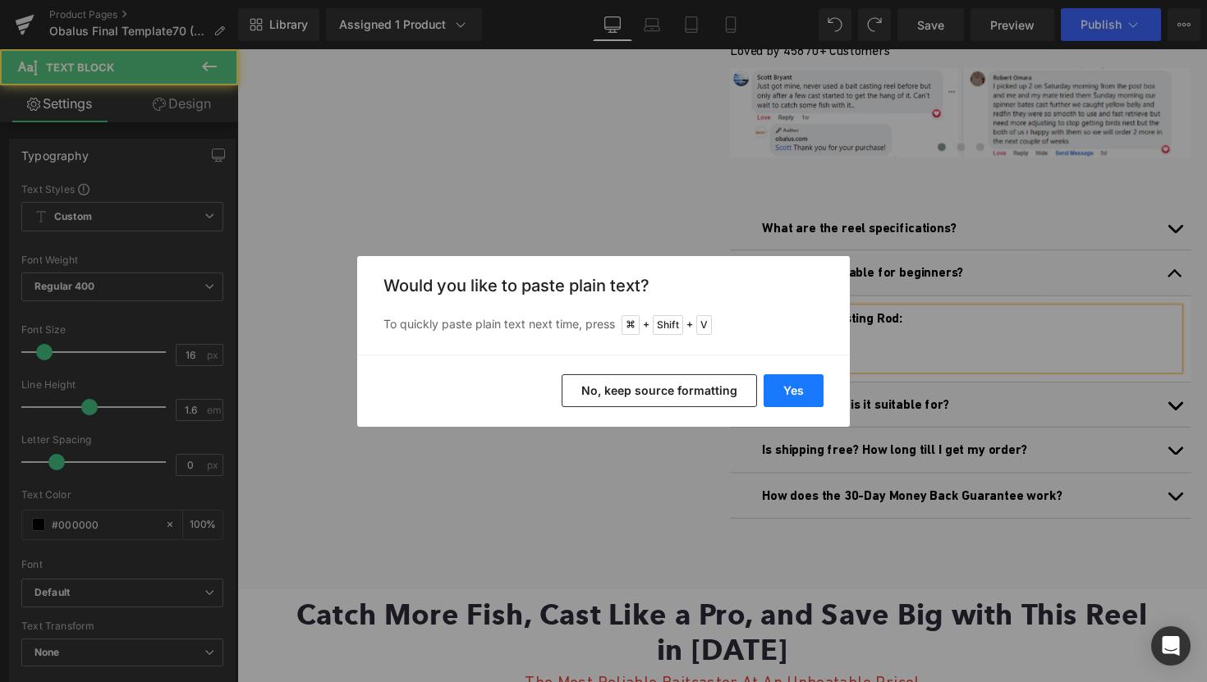
click at [797, 384] on button "Yes" at bounding box center [794, 391] width 60 height 33
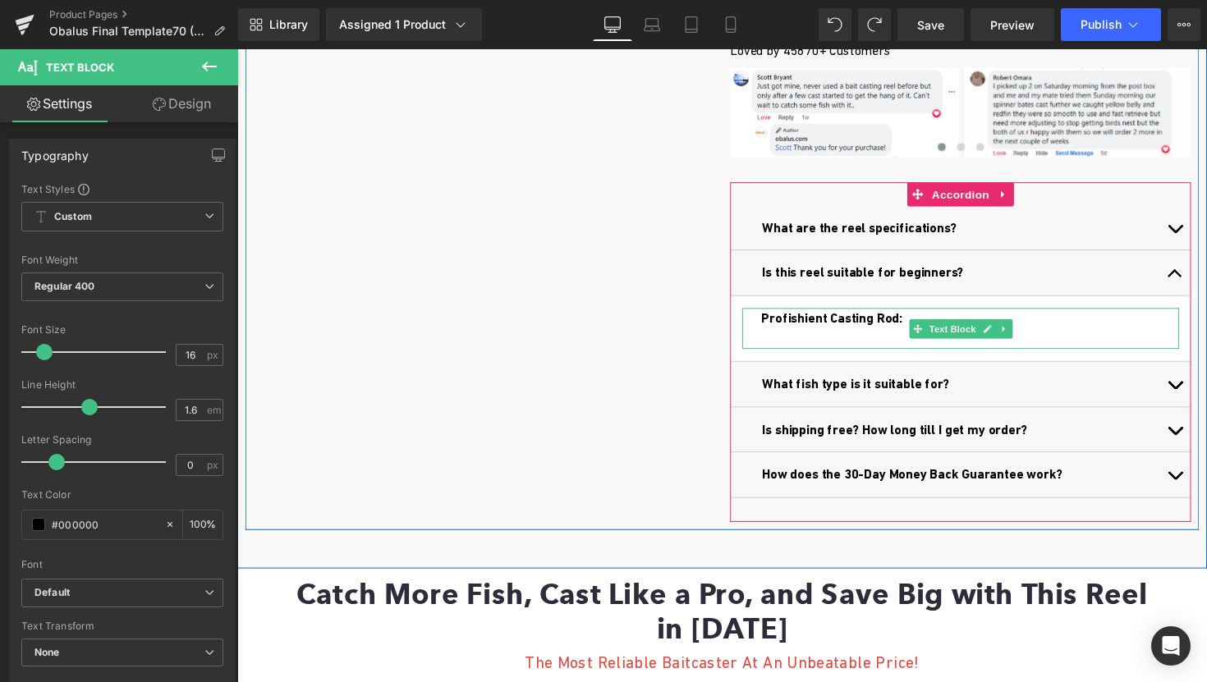
click at [972, 321] on div "Profishient Casting Rod:" at bounding box center [979, 336] width 448 height 42
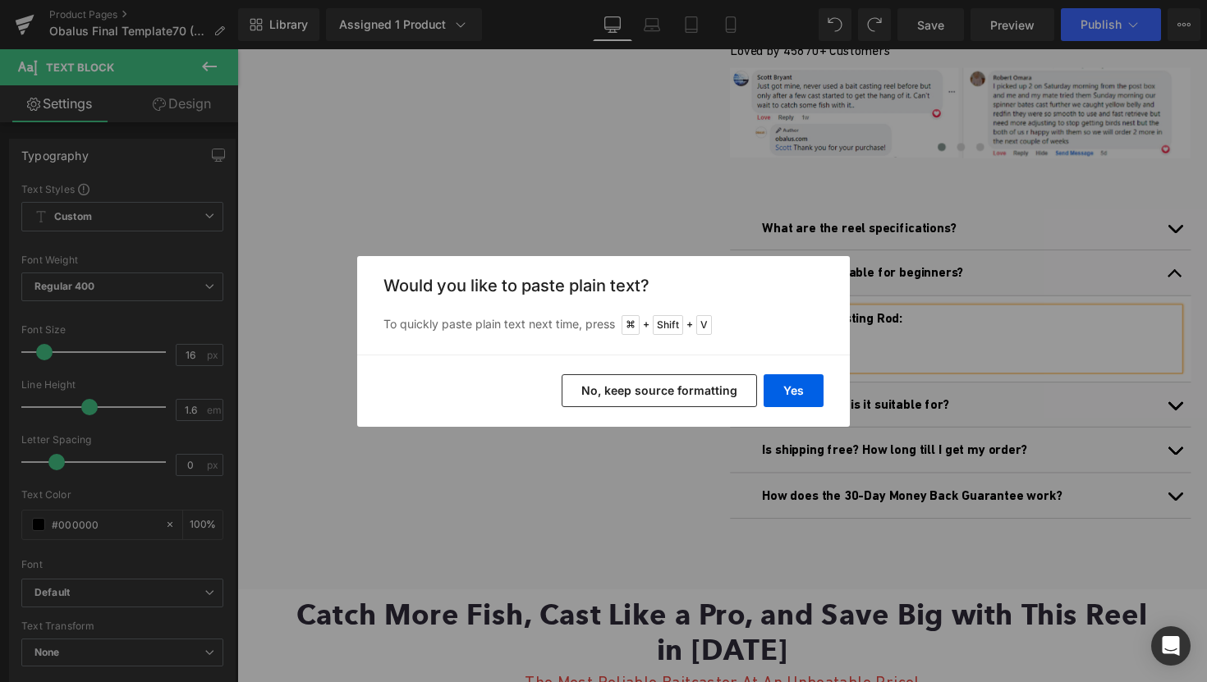
click at [622, 408] on div "Yes No, keep source formatting" at bounding box center [603, 391] width 493 height 72
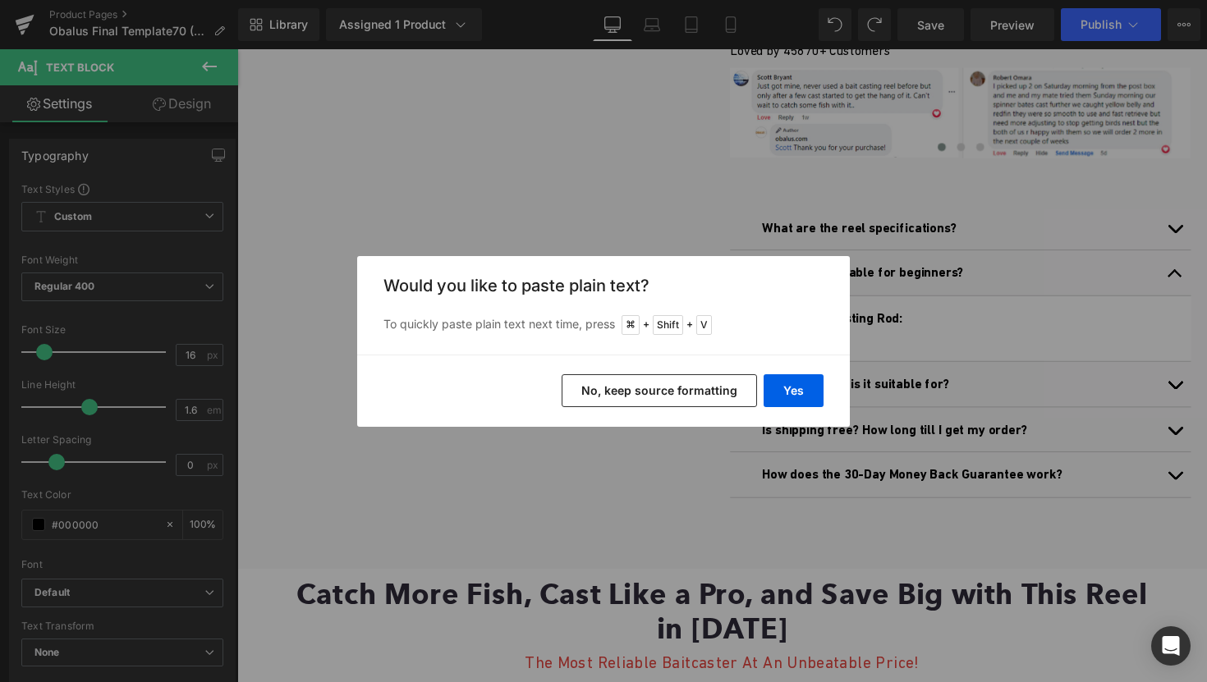
click at [638, 387] on button "No, keep source formatting" at bounding box center [659, 391] width 195 height 33
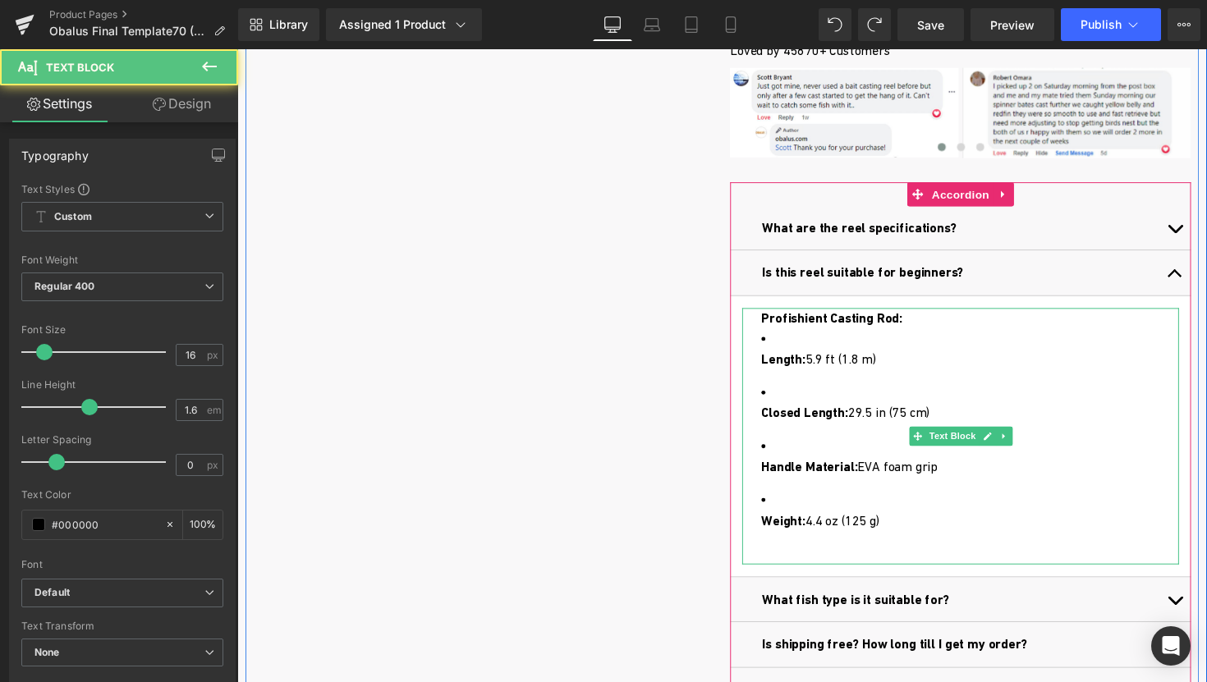
click at [774, 370] on strong "Length:" at bounding box center [796, 367] width 45 height 16
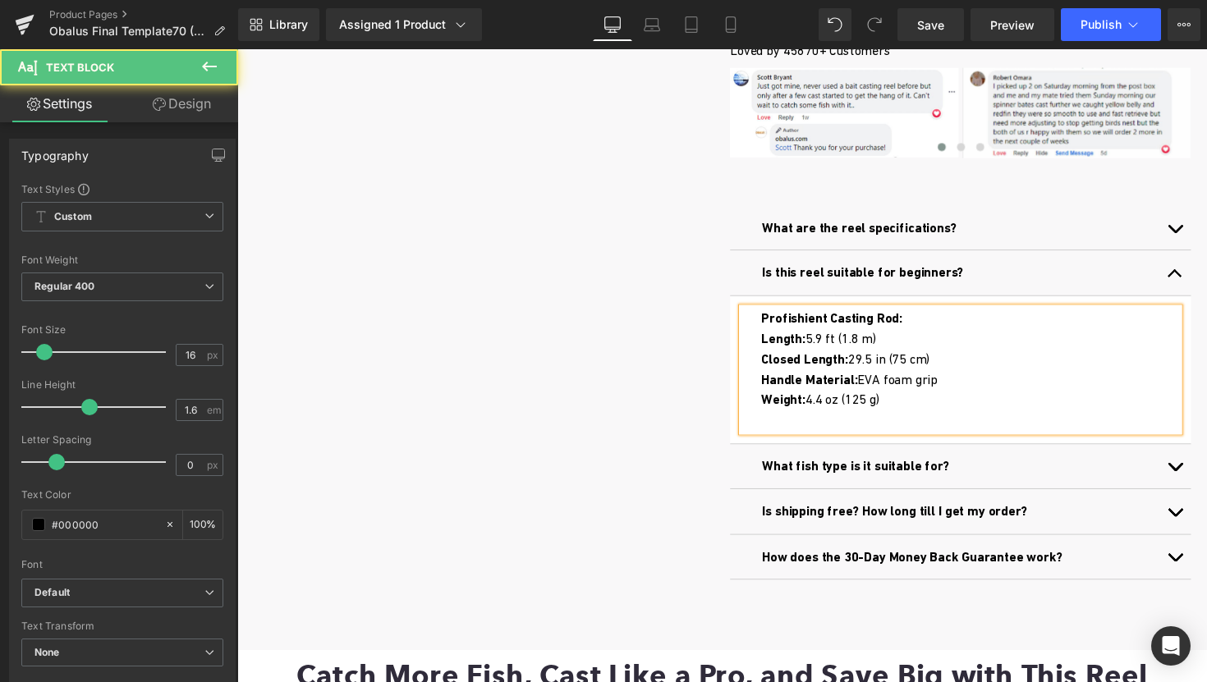
drag, startPoint x: 879, startPoint y: 386, endPoint x: 967, endPoint y: 382, distance: 88.0
click at [967, 383] on div "Handle Material: EVA foam grip" at bounding box center [988, 388] width 428 height 21
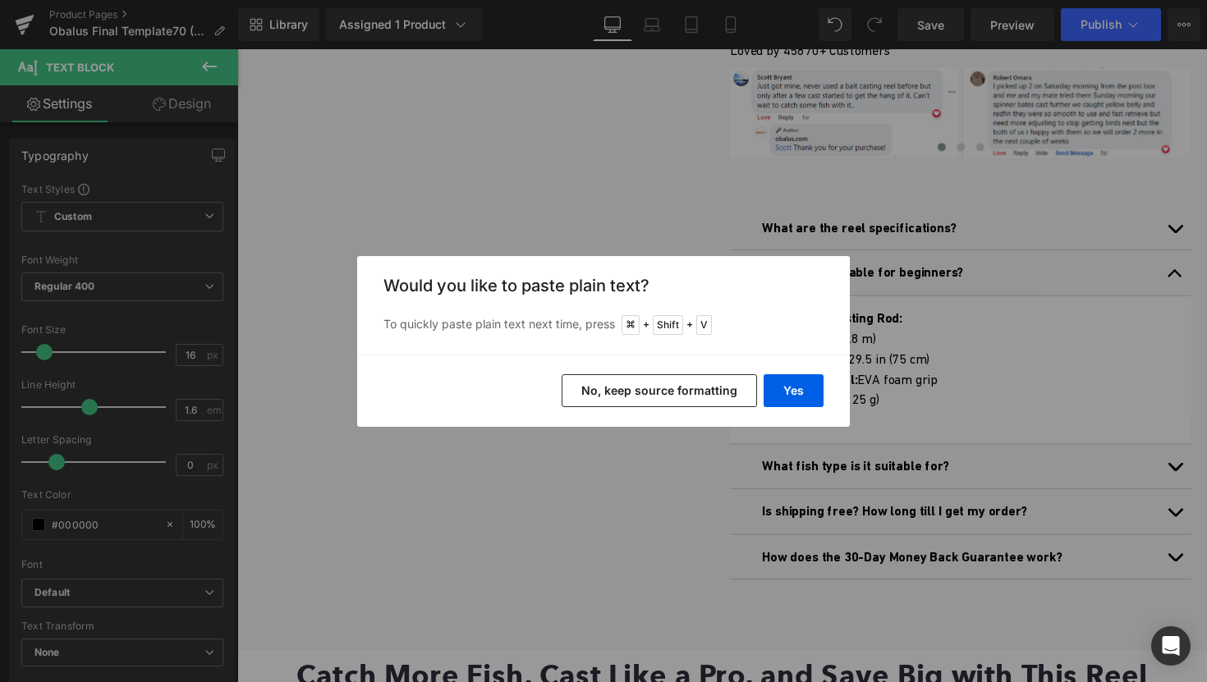
click at [0, 0] on button "No, keep source formatting" at bounding box center [0, 0] width 0 height 0
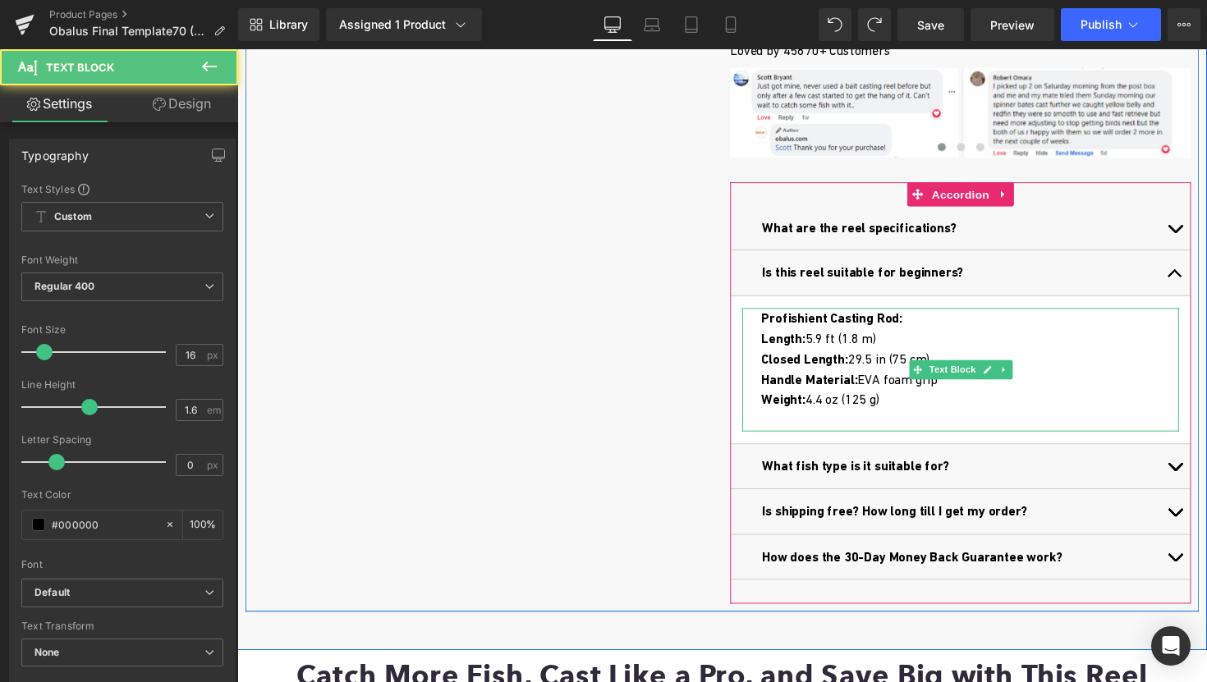
click at [947, 398] on div "Weight: 4.4 oz (125 g)" at bounding box center [988, 408] width 428 height 21
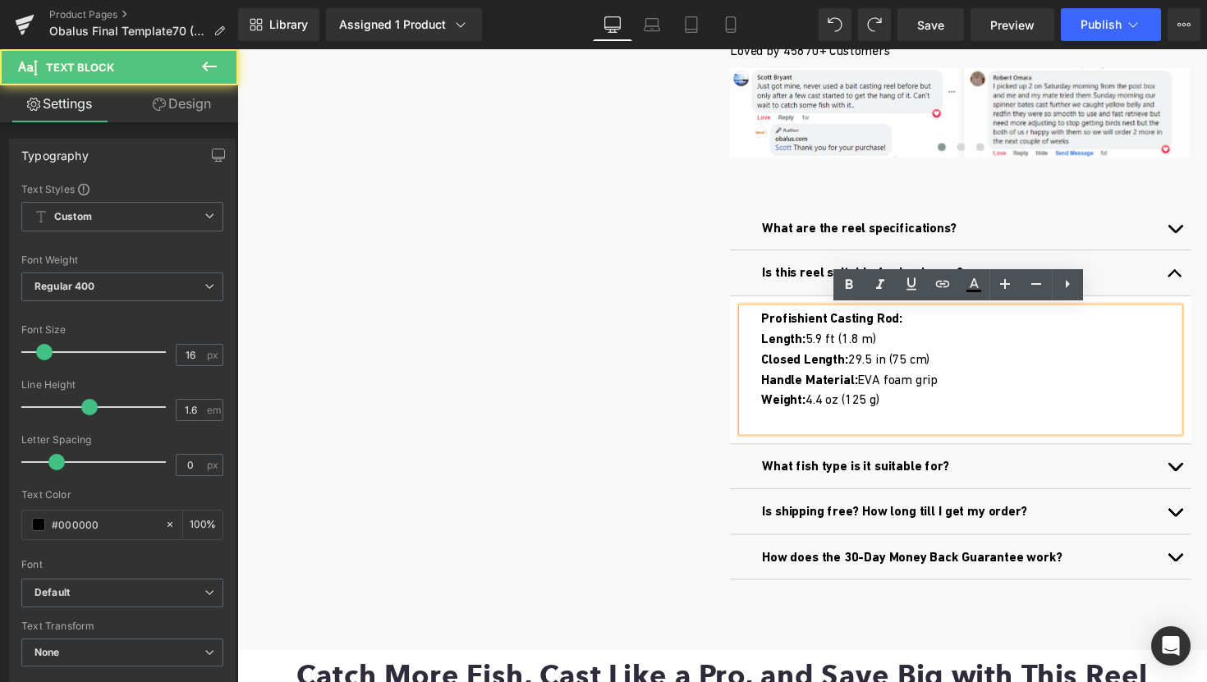
click at [931, 387] on div "Handle Material: EVA foam grip" at bounding box center [988, 388] width 428 height 21
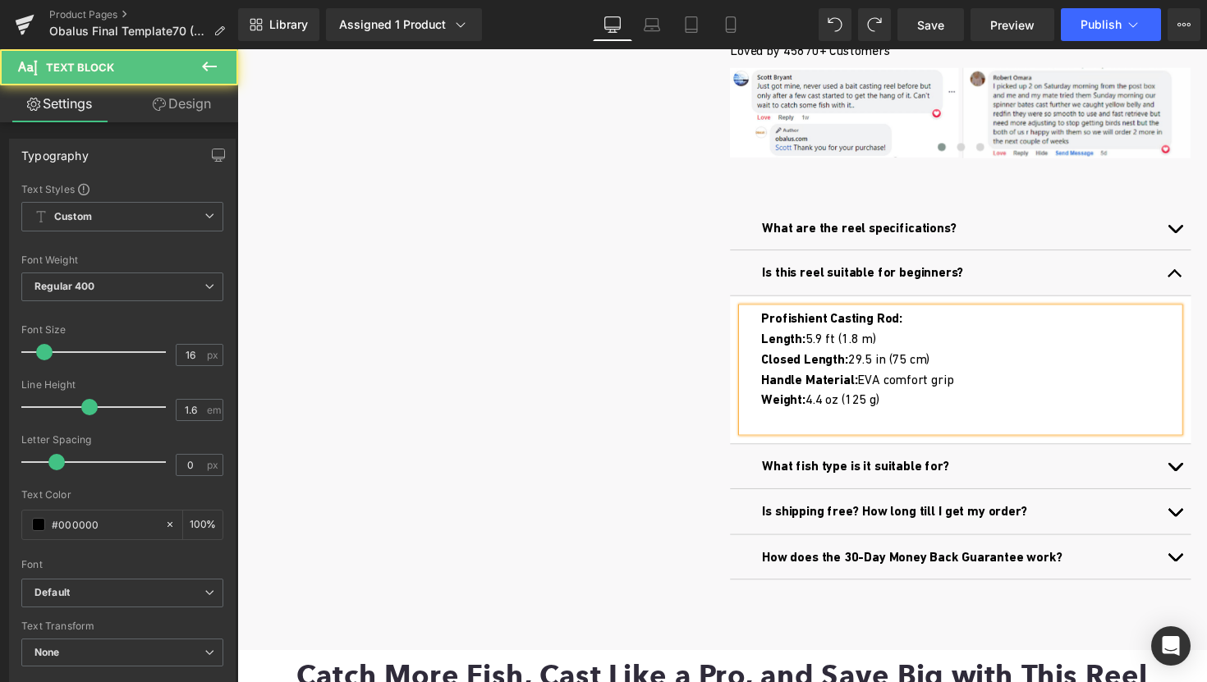
click at [922, 395] on div "Handle Material: EVA comfort grip" at bounding box center [988, 388] width 428 height 21
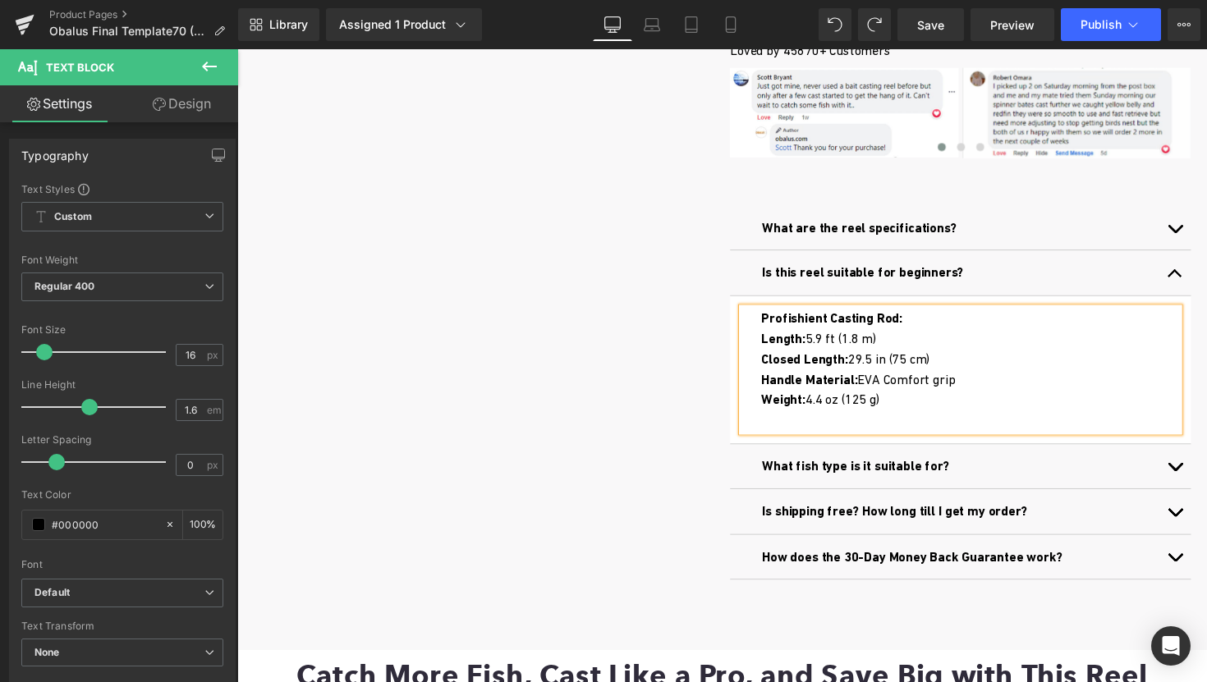
click at [967, 388] on div "Handle Material: EVA Comfort grip" at bounding box center [988, 388] width 428 height 21
click at [840, 434] on div at bounding box center [988, 430] width 428 height 21
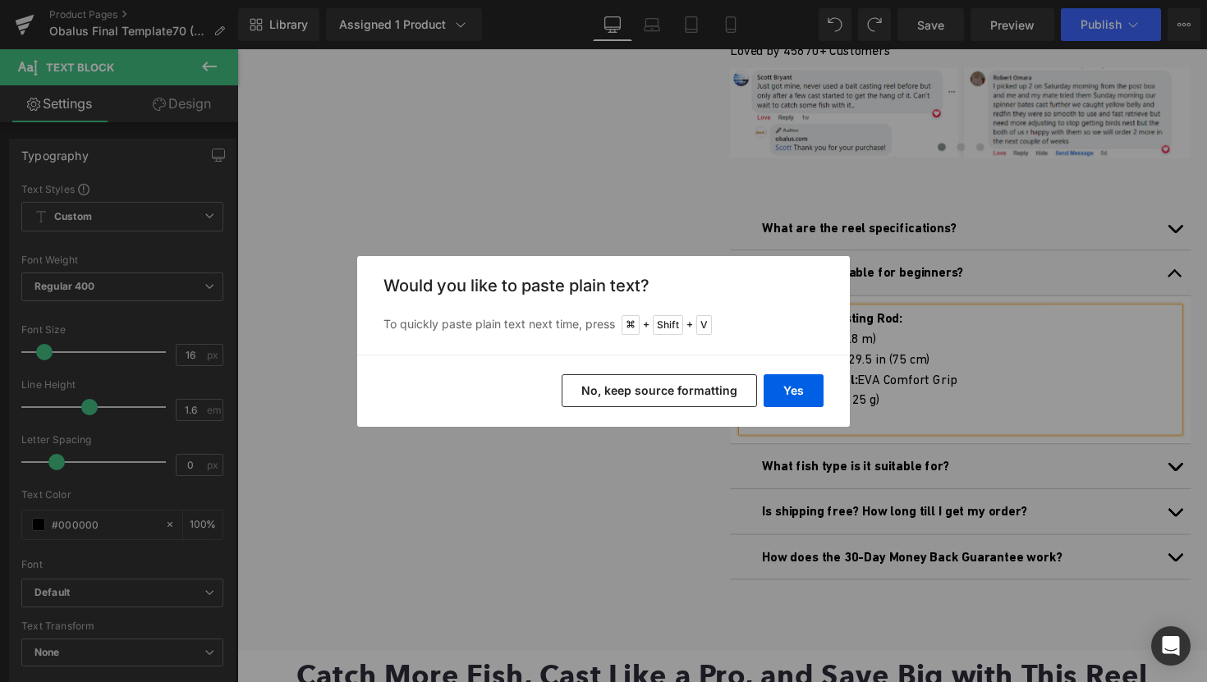
click at [701, 388] on button "No, keep source formatting" at bounding box center [659, 391] width 195 height 33
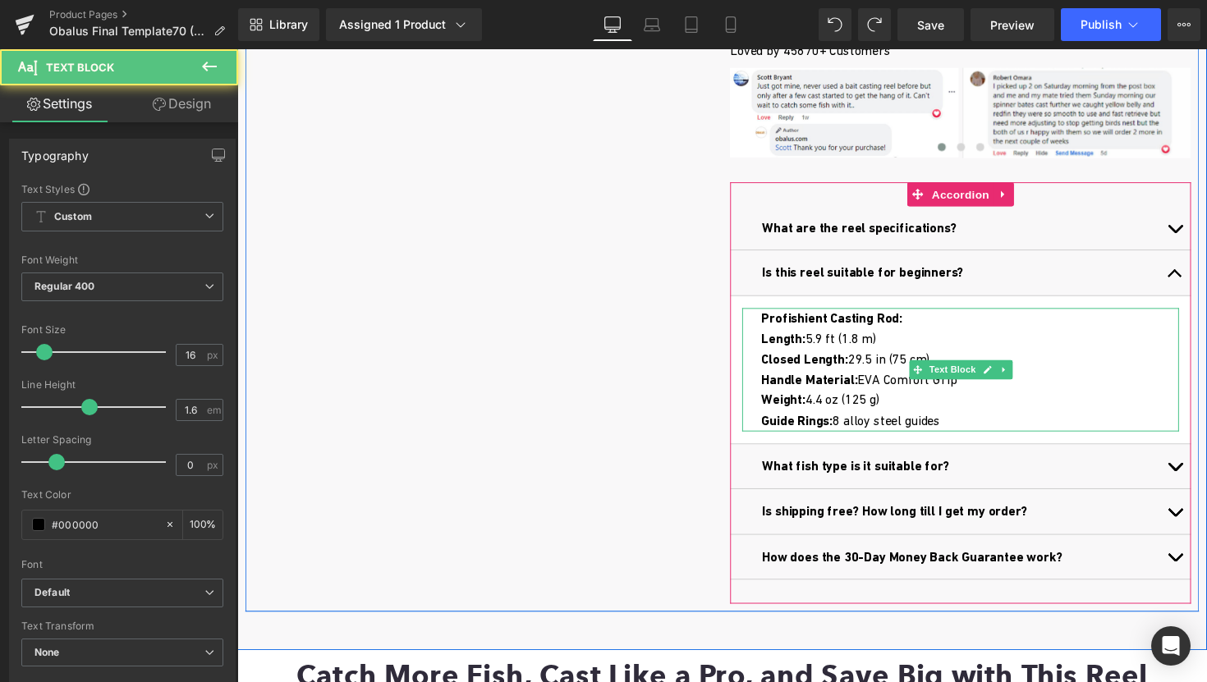
drag, startPoint x: 861, startPoint y: 430, endPoint x: 898, endPoint y: 434, distance: 38.0
click at [894, 434] on div "Guide Rings: 8 alloy steel guides" at bounding box center [988, 430] width 428 height 21
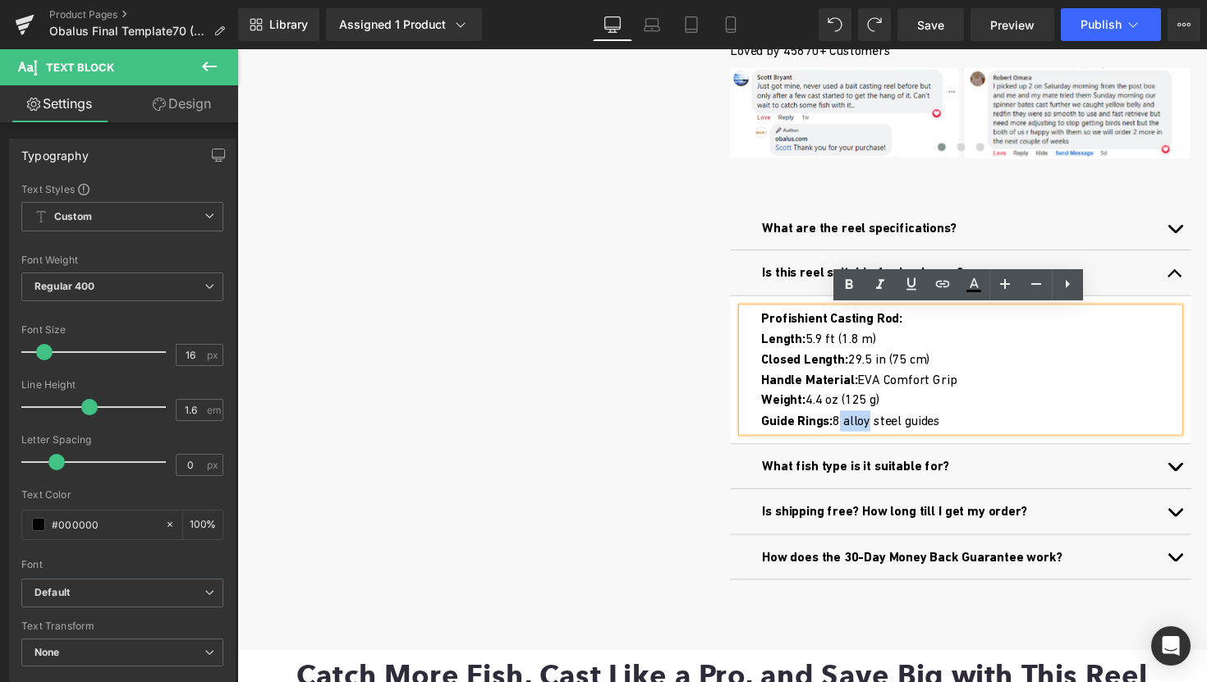
click at [974, 429] on div "Guide Rings: 8 alloy steel guides" at bounding box center [988, 430] width 428 height 21
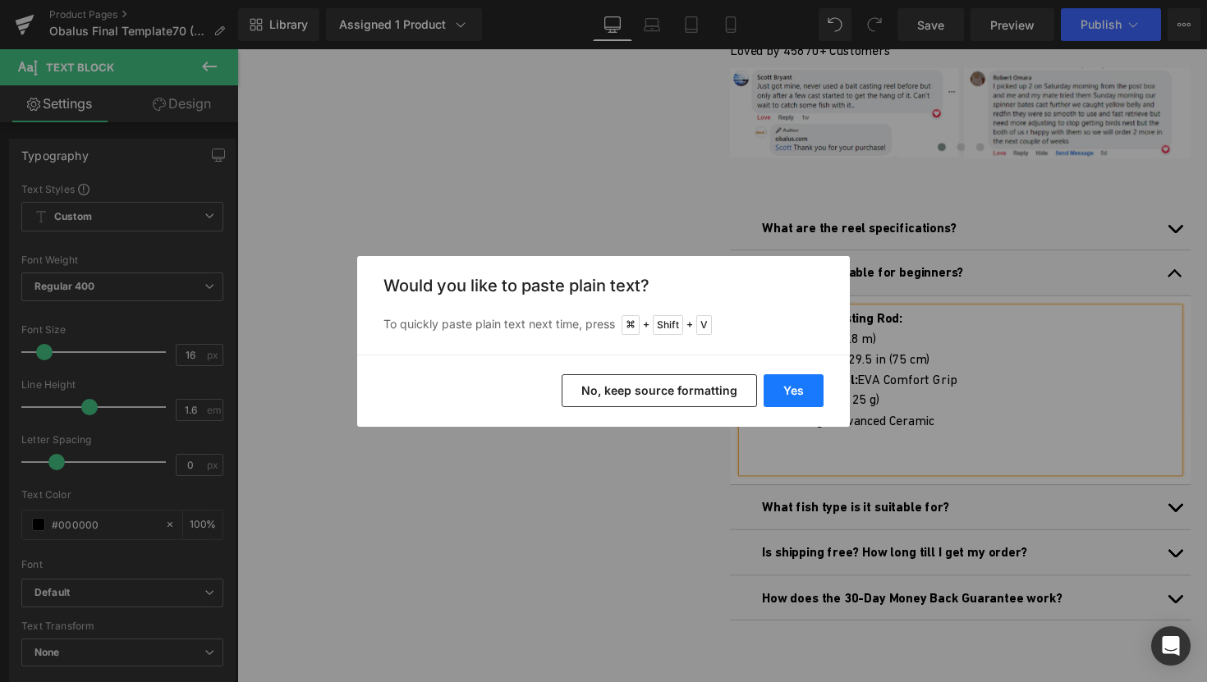
click at [790, 384] on button "Yes" at bounding box center [794, 391] width 60 height 33
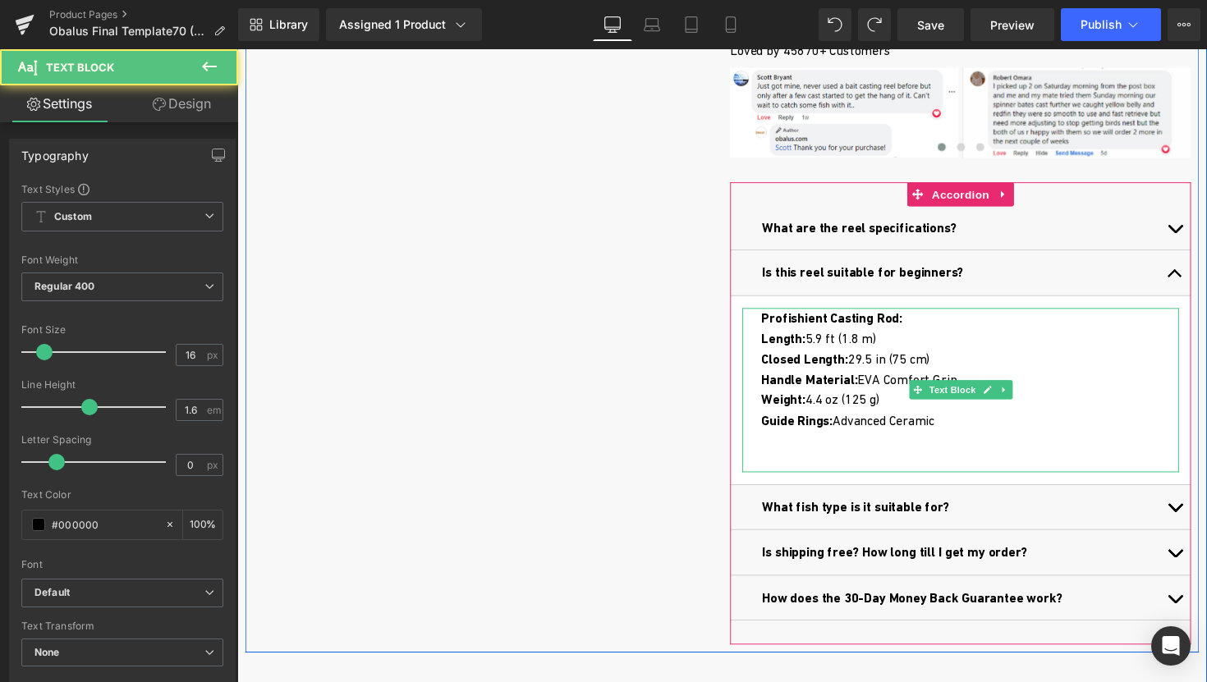
click at [808, 467] on div "Guide Rings: Advanced Ceramic" at bounding box center [988, 451] width 428 height 63
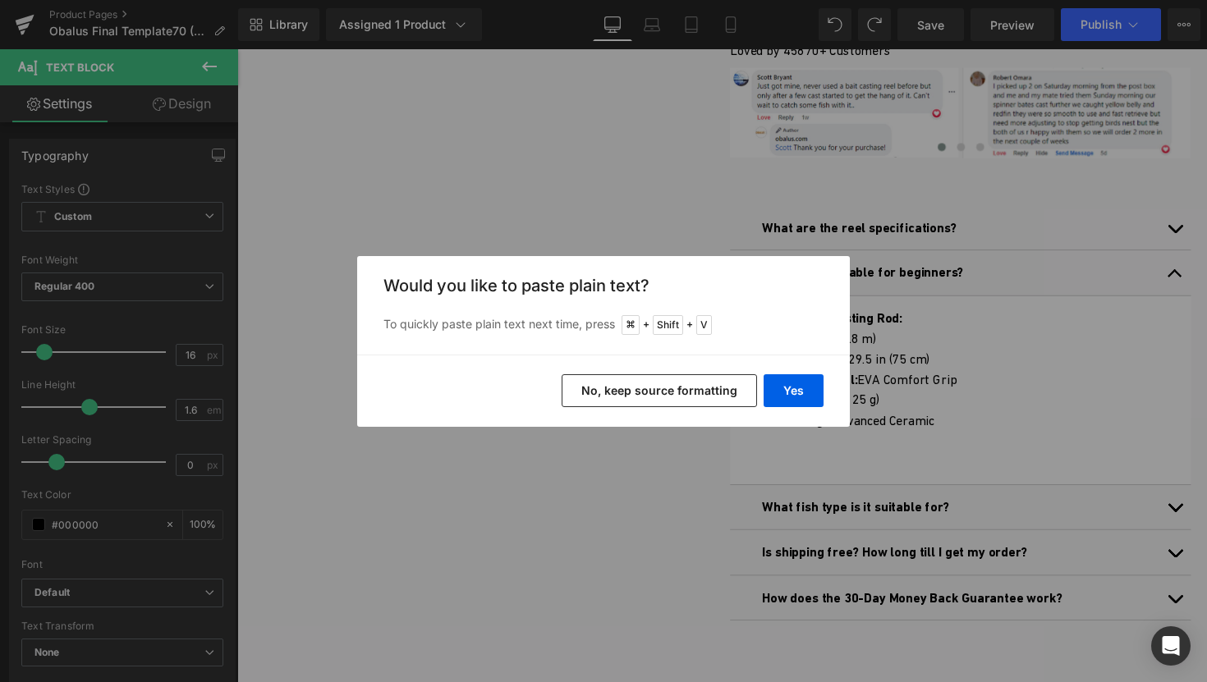
click at [679, 393] on button "No, keep source formatting" at bounding box center [659, 391] width 195 height 33
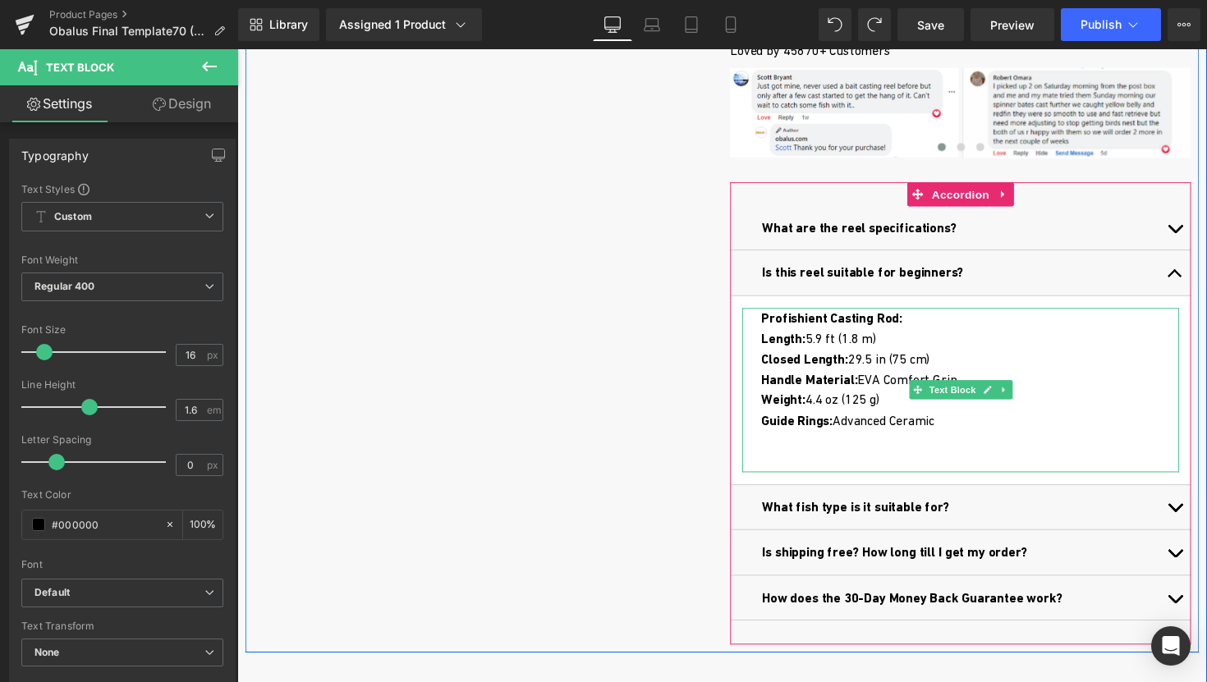
click at [832, 466] on div "Guide Rings: Advanced Ceramic" at bounding box center [988, 451] width 428 height 63
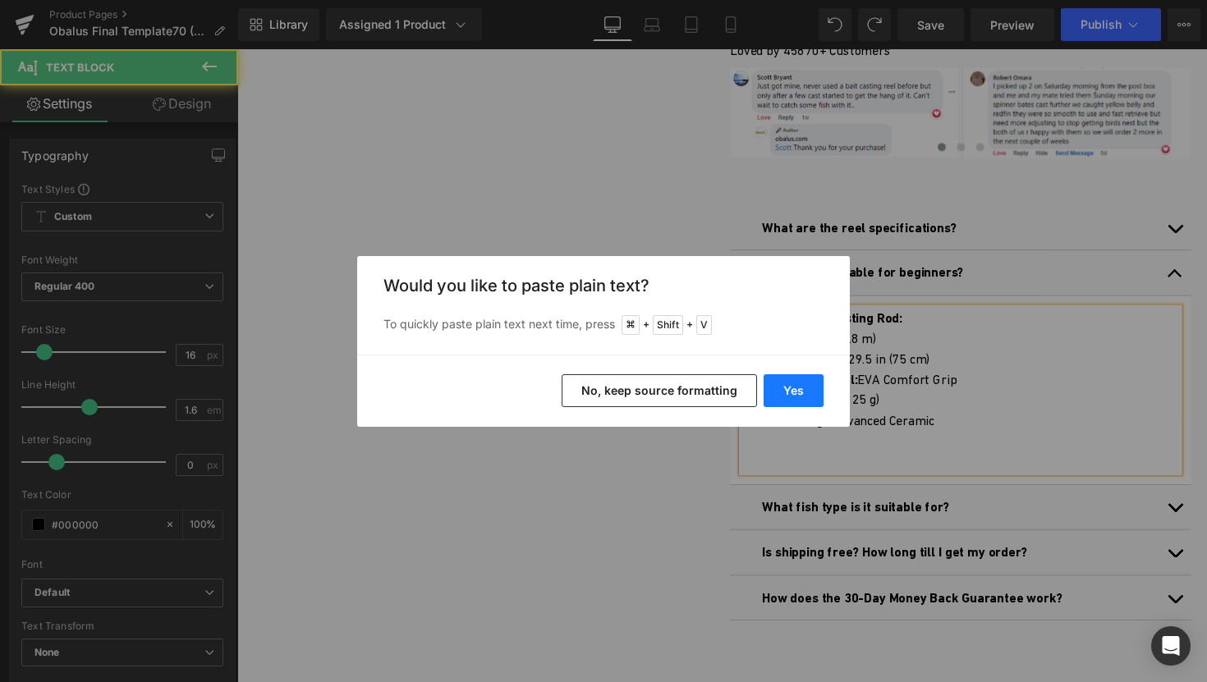
click at [0, 0] on button "Yes" at bounding box center [0, 0] width 0 height 0
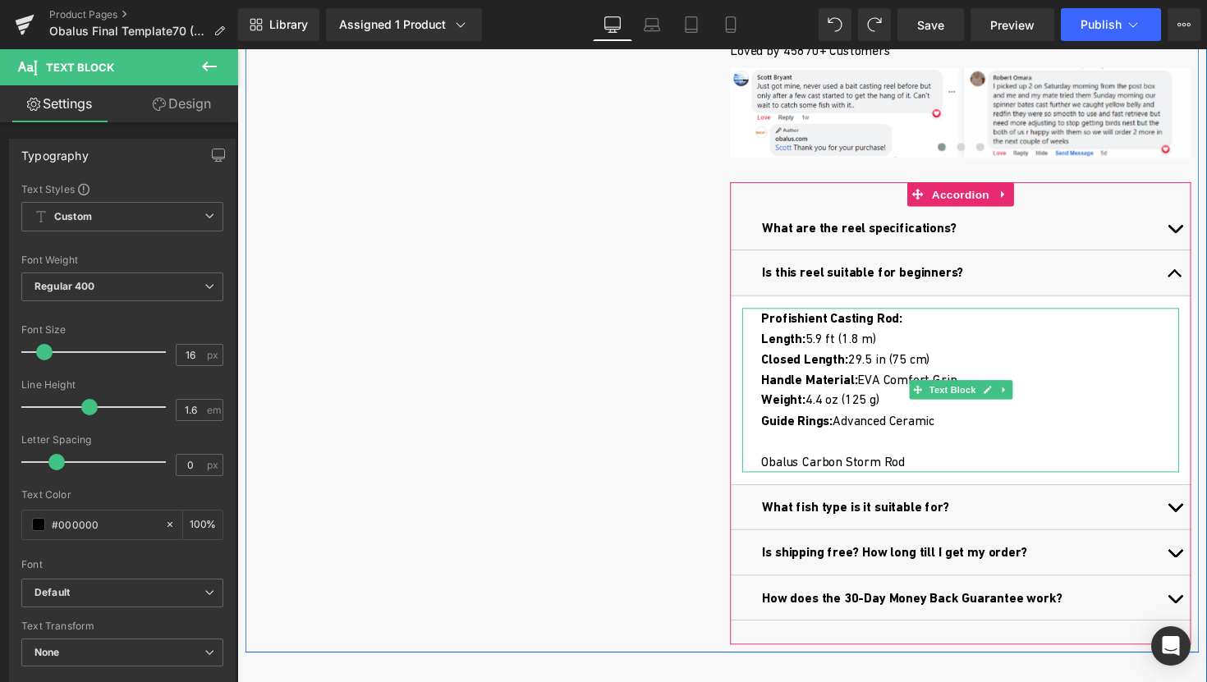
click at [786, 472] on div "Guide Rings: Advanced Ceramic Obalus Carbon Storm Rod" at bounding box center [988, 451] width 428 height 63
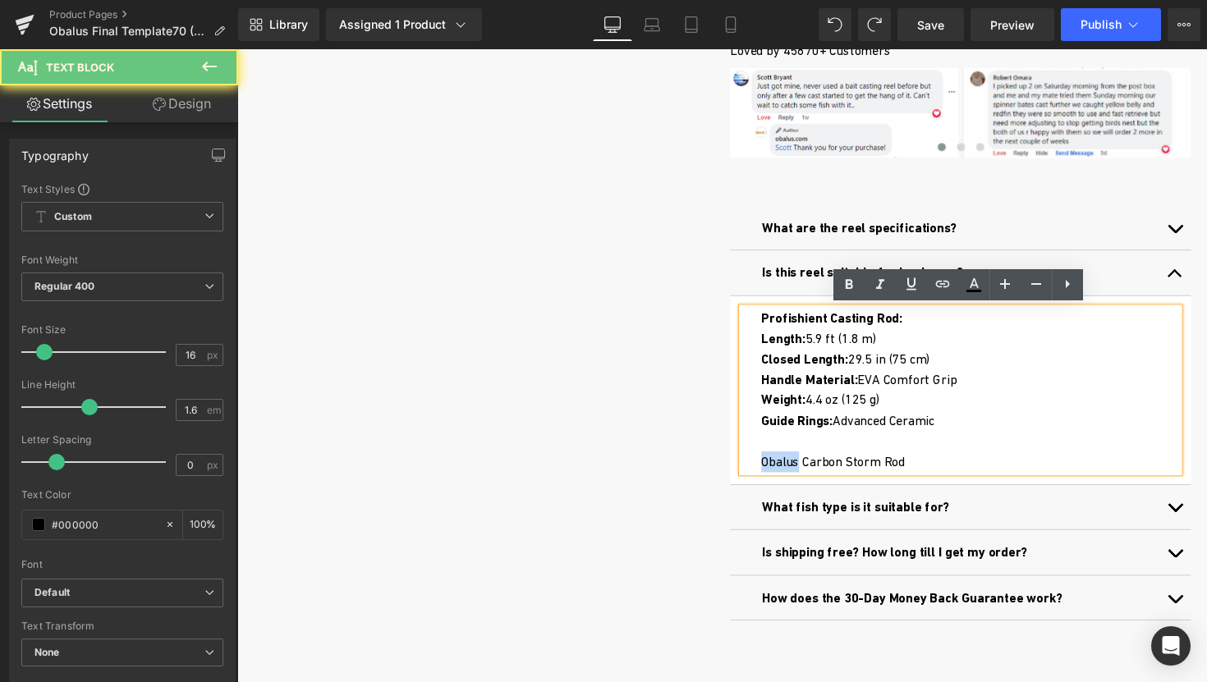
click at [786, 472] on div "Guide Rings: Advanced Ceramic Obalus Carbon Storm Rod" at bounding box center [988, 451] width 428 height 63
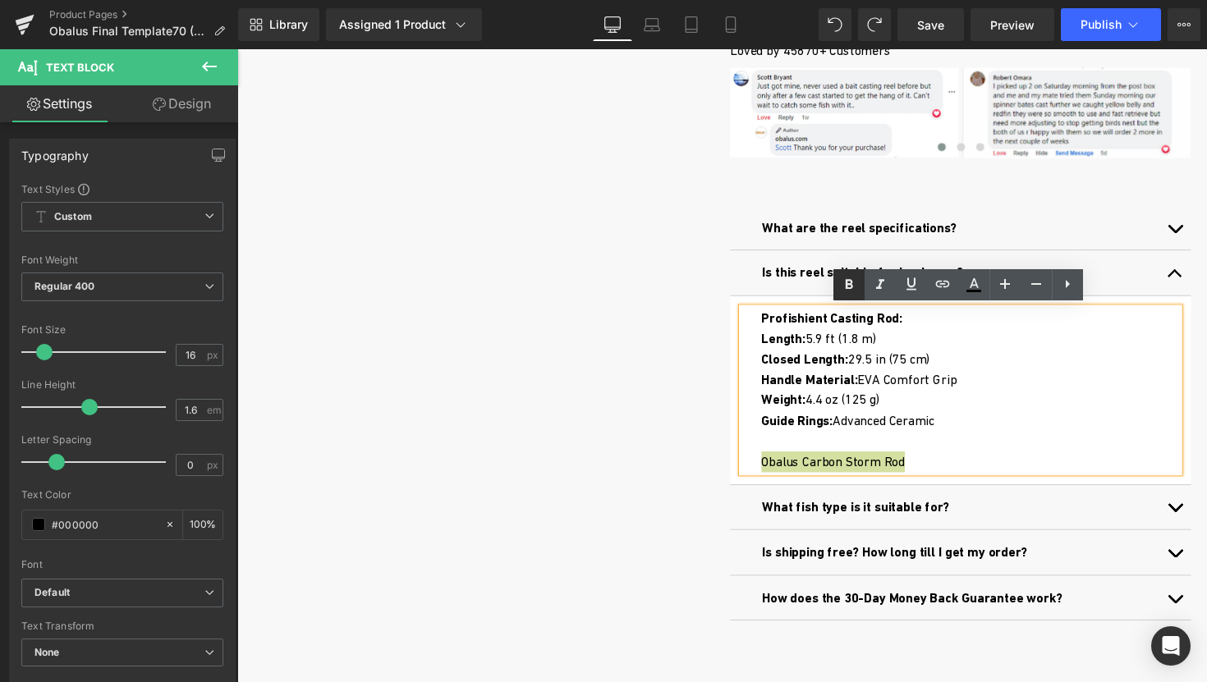
click at [0, 0] on icon at bounding box center [0, 0] width 0 height 0
click at [948, 476] on div "Guide Rings: Advanced Ceramic Obalus Carbon Storm Rod" at bounding box center [988, 451] width 428 height 63
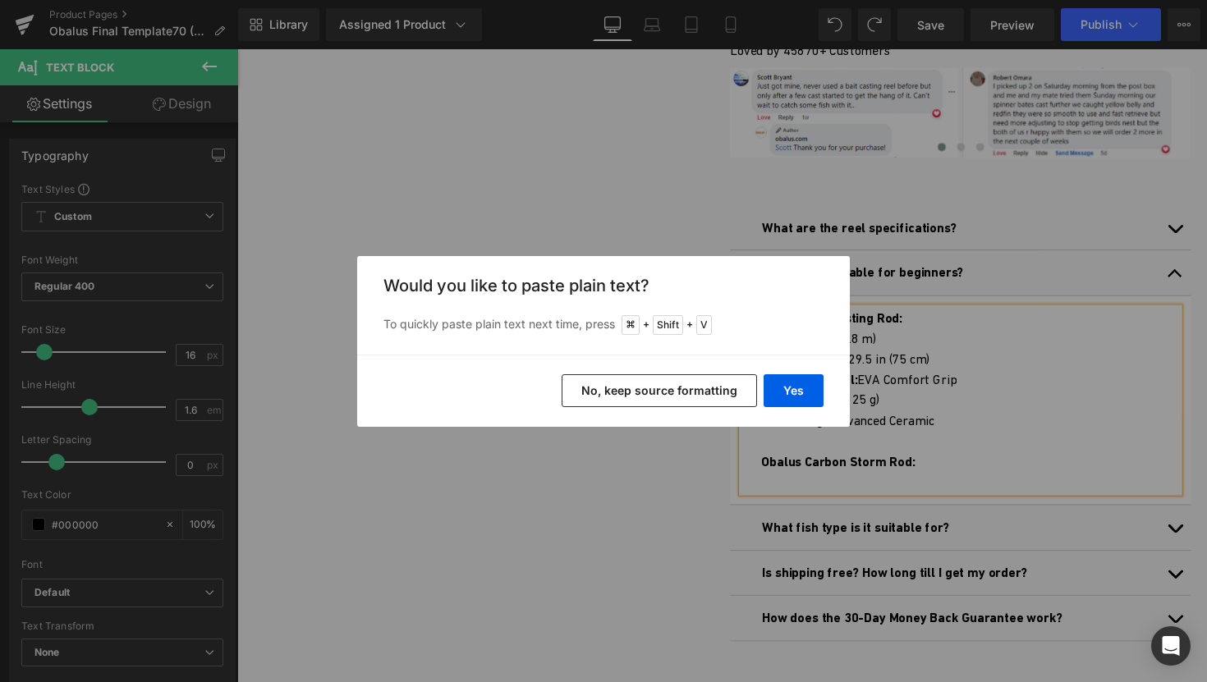
click at [710, 390] on button "No, keep source formatting" at bounding box center [659, 391] width 195 height 33
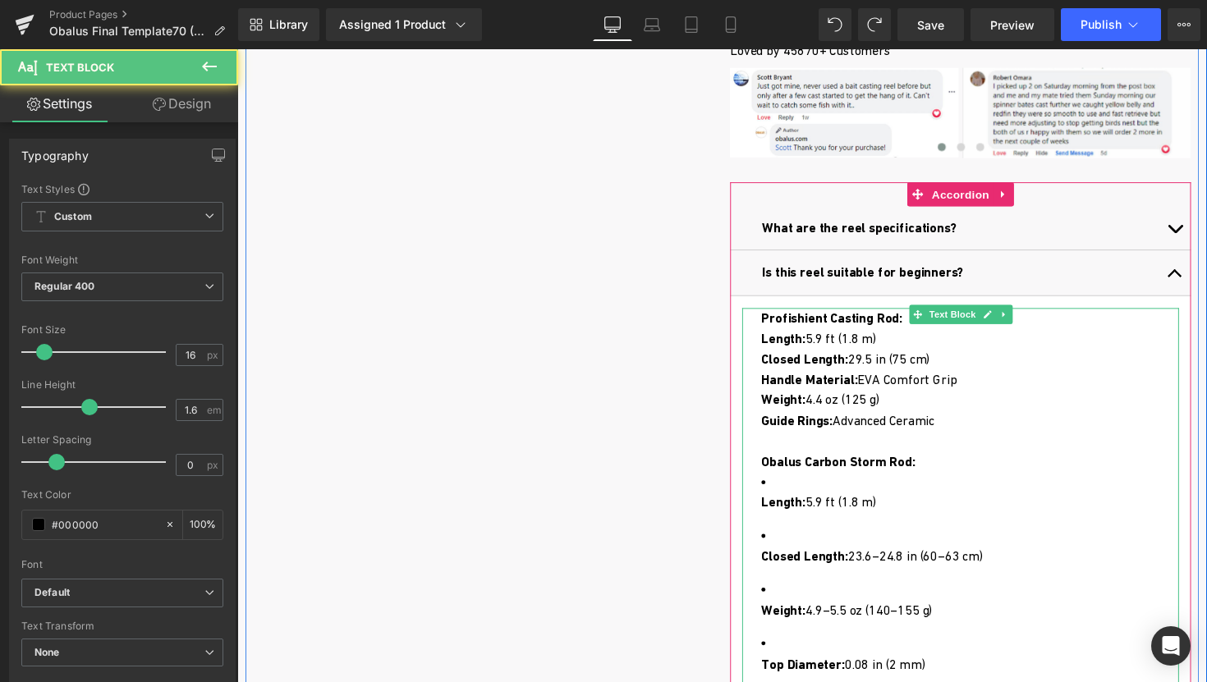
click at [777, 510] on strong "Length:" at bounding box center [796, 514] width 45 height 16
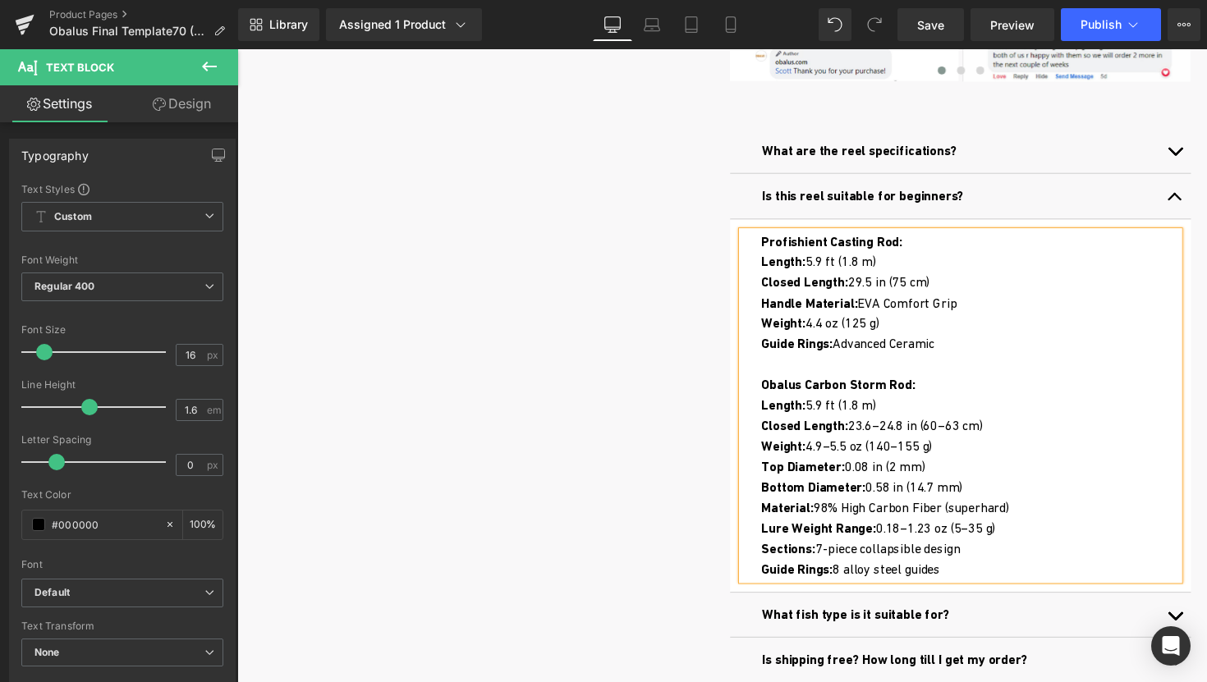
scroll to position [837, 0]
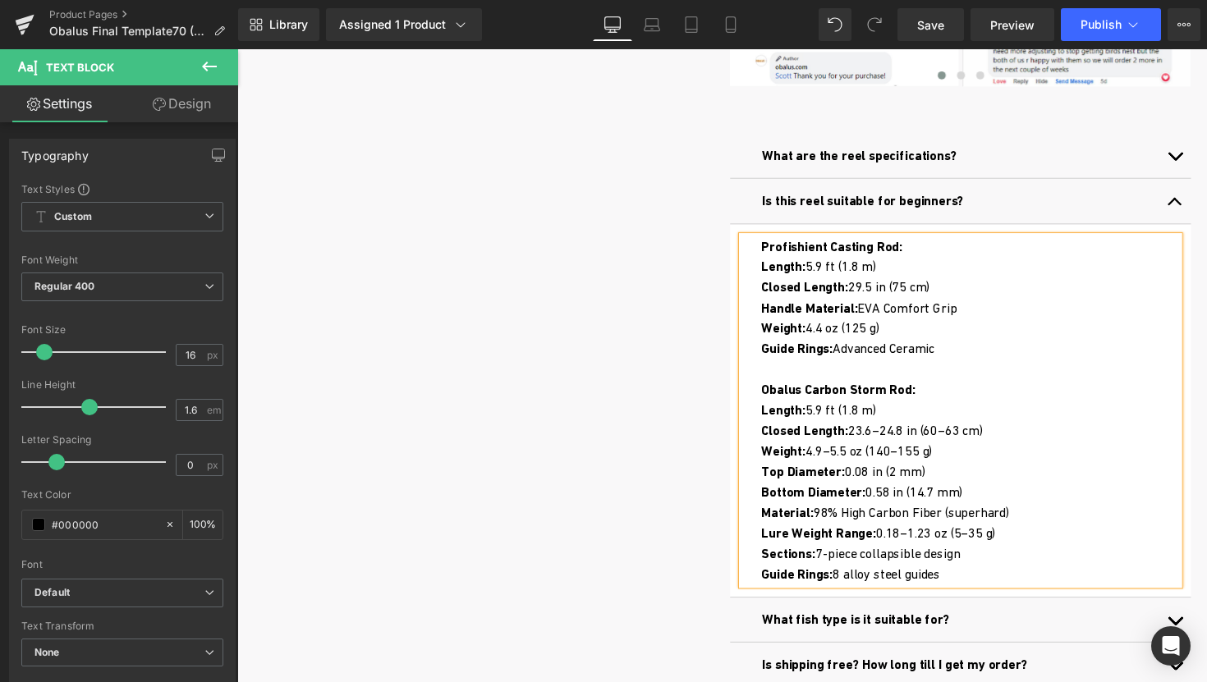
click at [871, 205] on b "Is this reel suitable for beginners?" at bounding box center [878, 205] width 207 height 16
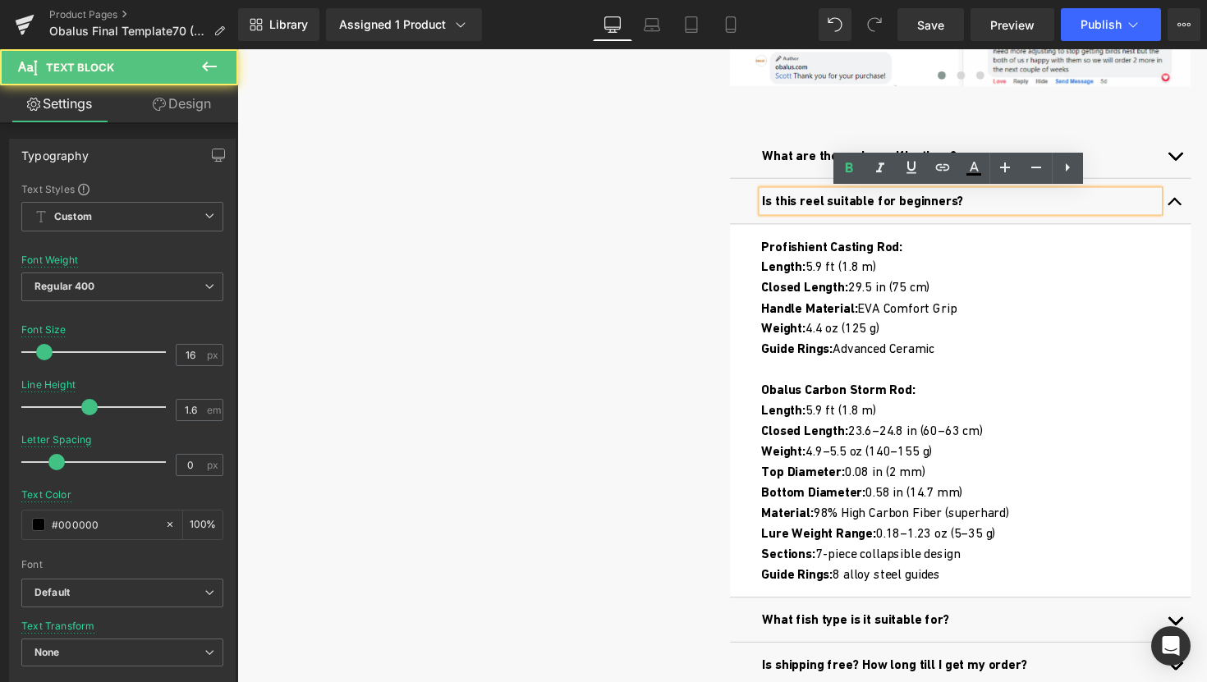
click at [852, 205] on b "Is this reel suitable for beginners?" at bounding box center [878, 205] width 207 height 16
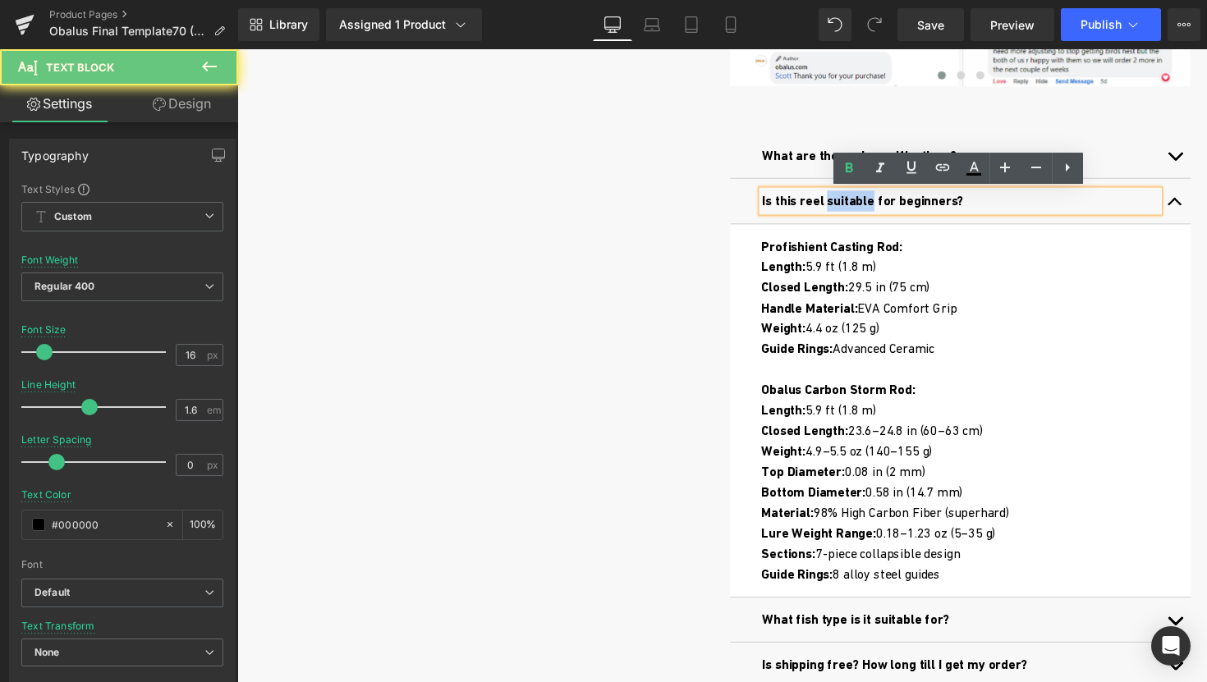
click at [852, 205] on b "Is this reel suitable for beginners?" at bounding box center [878, 205] width 207 height 16
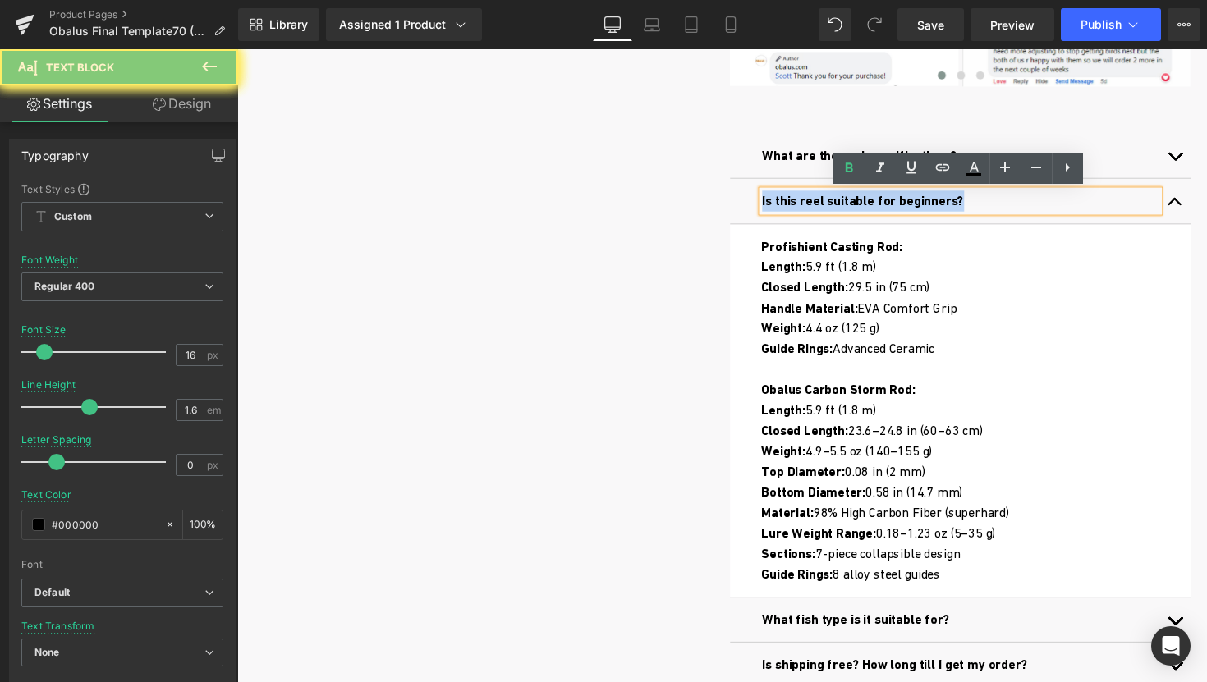
click at [852, 205] on b "Is this reel suitable for beginners?" at bounding box center [878, 205] width 207 height 16
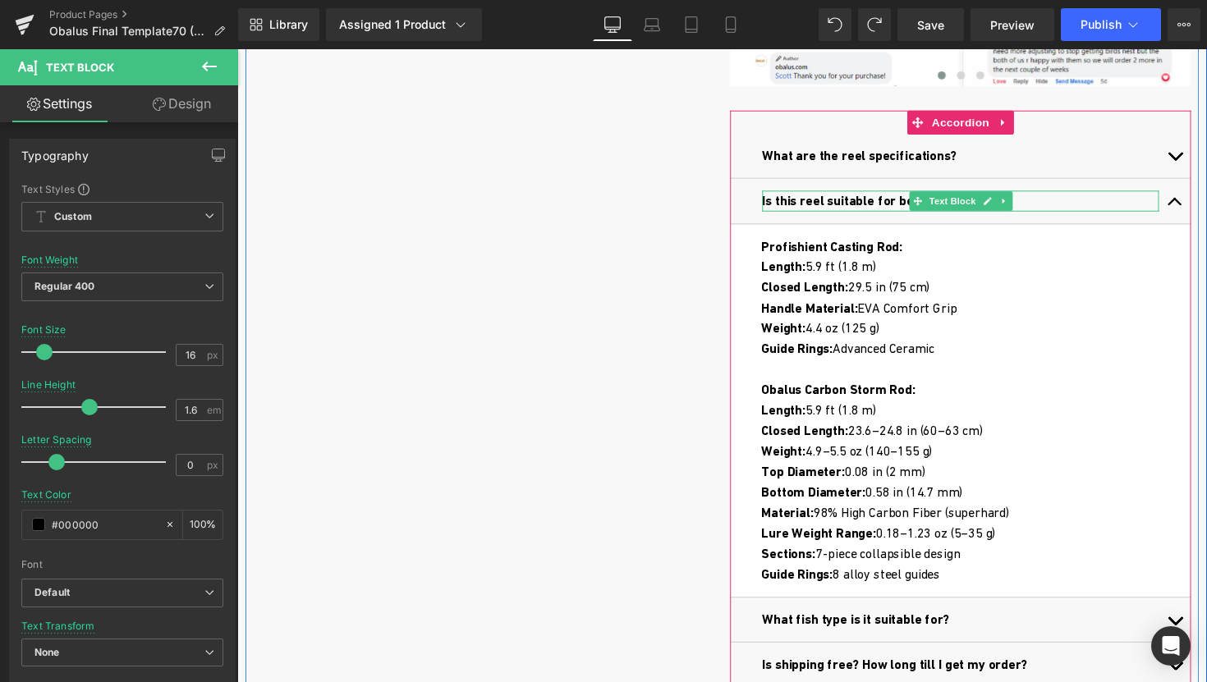
click at [856, 200] on b "Is this reel suitable for beginners?" at bounding box center [878, 205] width 207 height 16
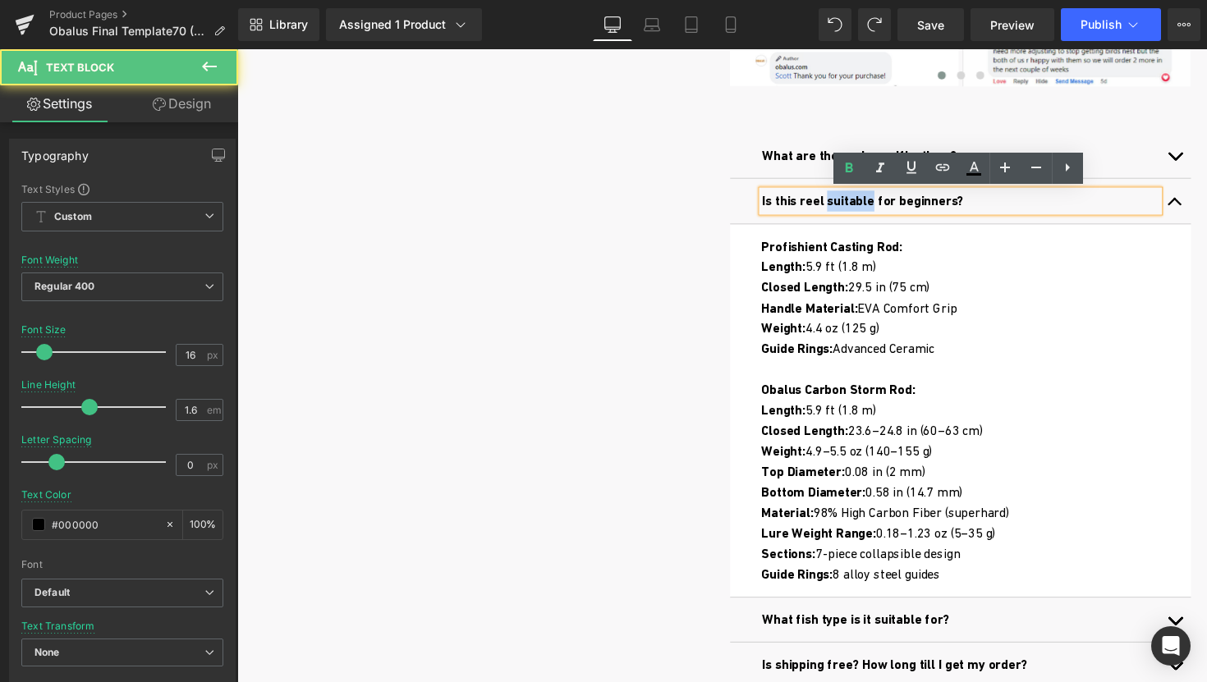
click at [856, 200] on b "Is this reel suitable for beginners?" at bounding box center [878, 205] width 207 height 16
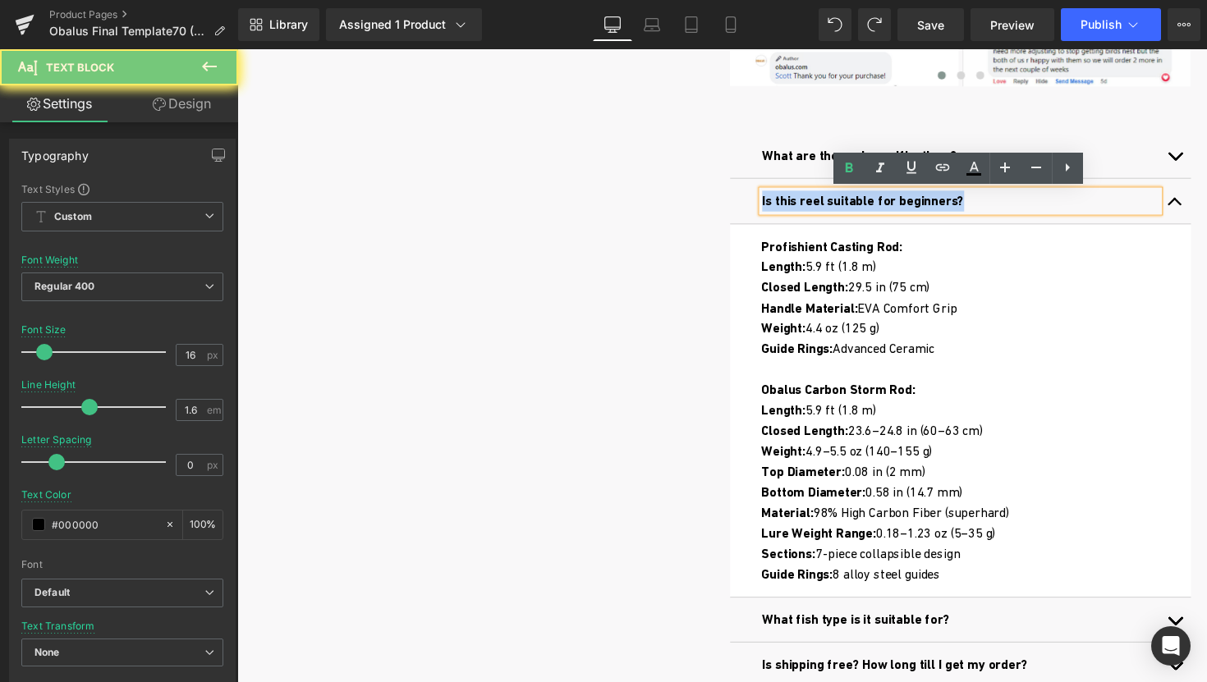
click at [856, 200] on b "Is this reel suitable for beginners?" at bounding box center [878, 205] width 207 height 16
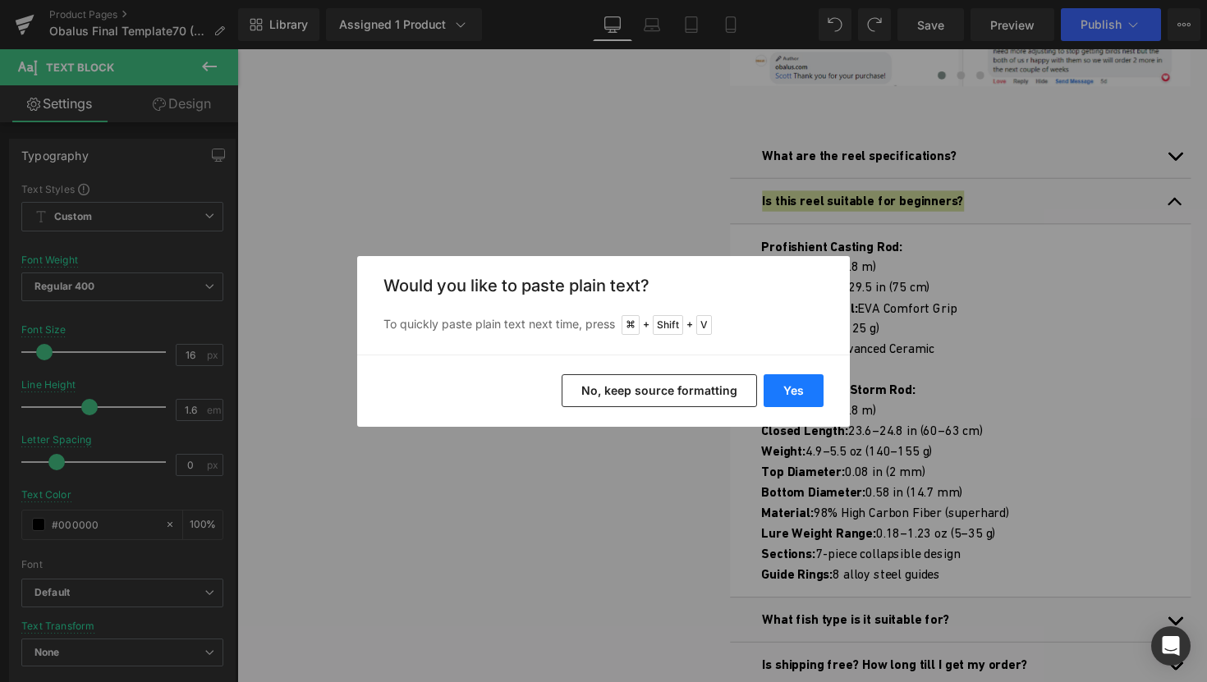
click at [0, 0] on button "Yes" at bounding box center [0, 0] width 0 height 0
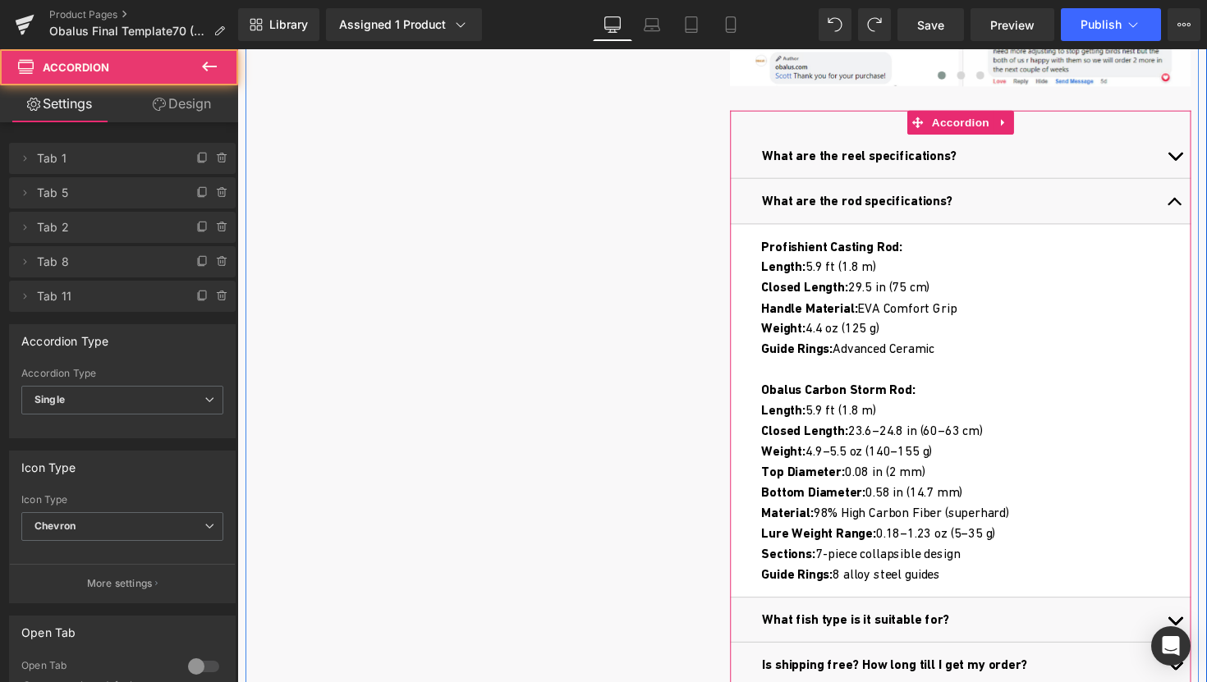
click at [1197, 197] on button "button" at bounding box center [1198, 205] width 33 height 46
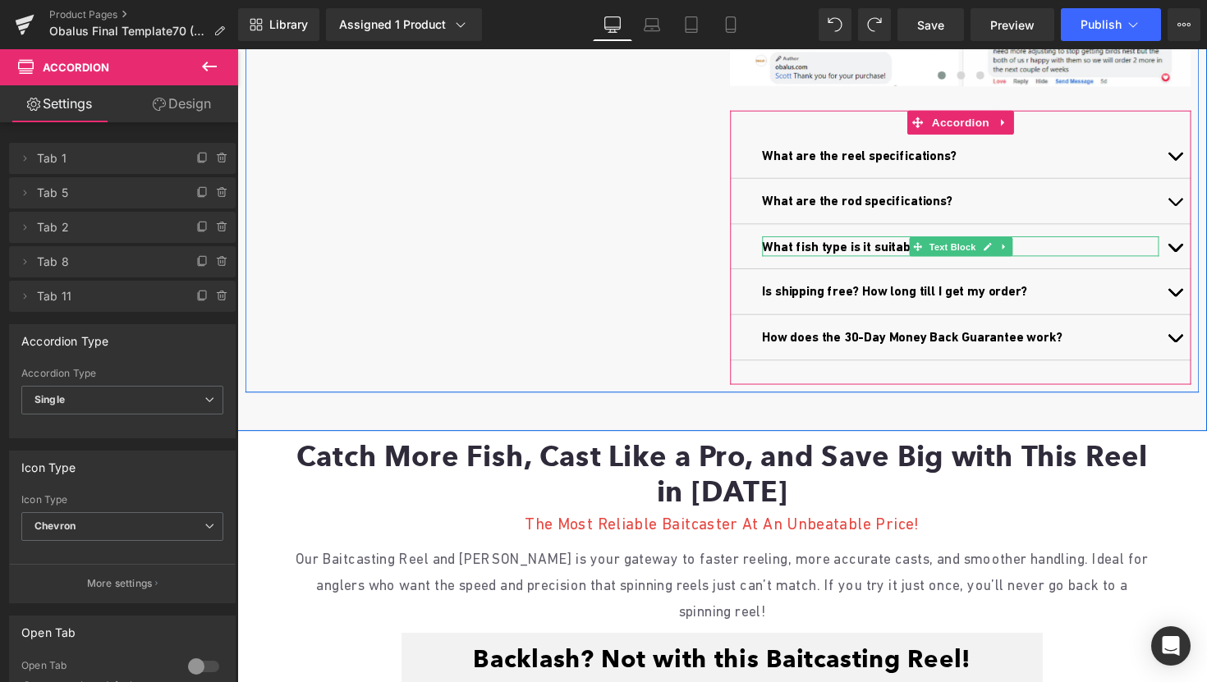
click at [841, 254] on span "What fish type is it suitable for?" at bounding box center [871, 252] width 192 height 16
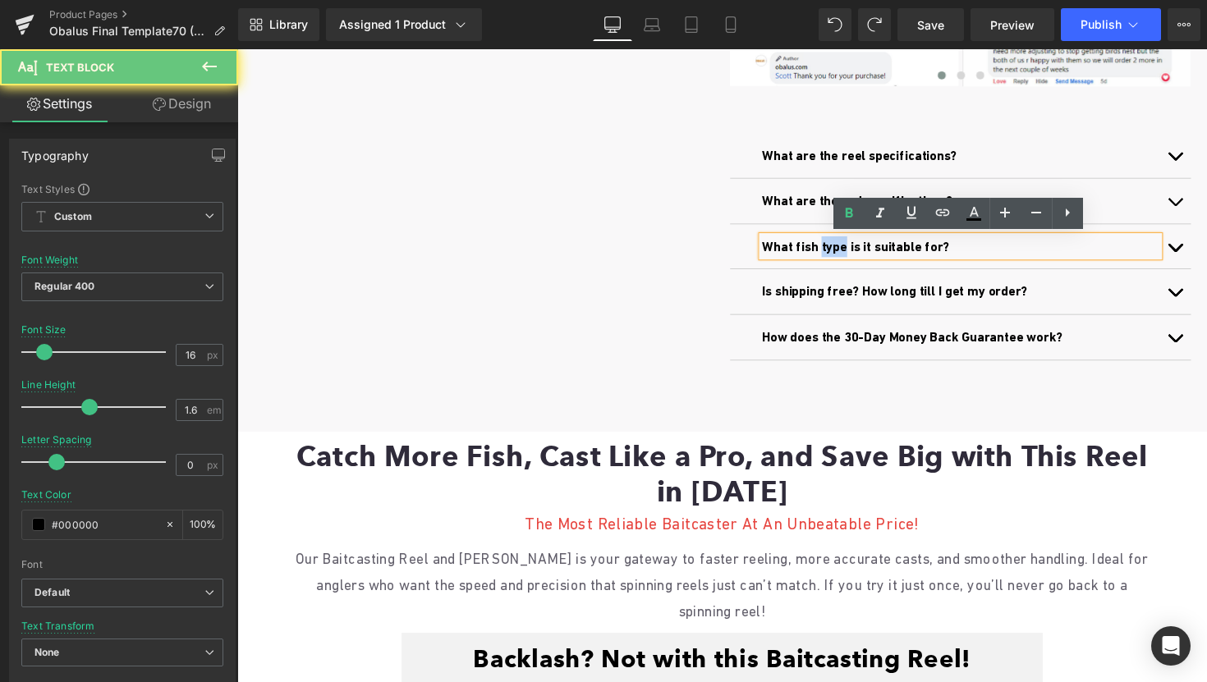
click at [841, 254] on span "What fish type is it suitable for?" at bounding box center [871, 252] width 192 height 16
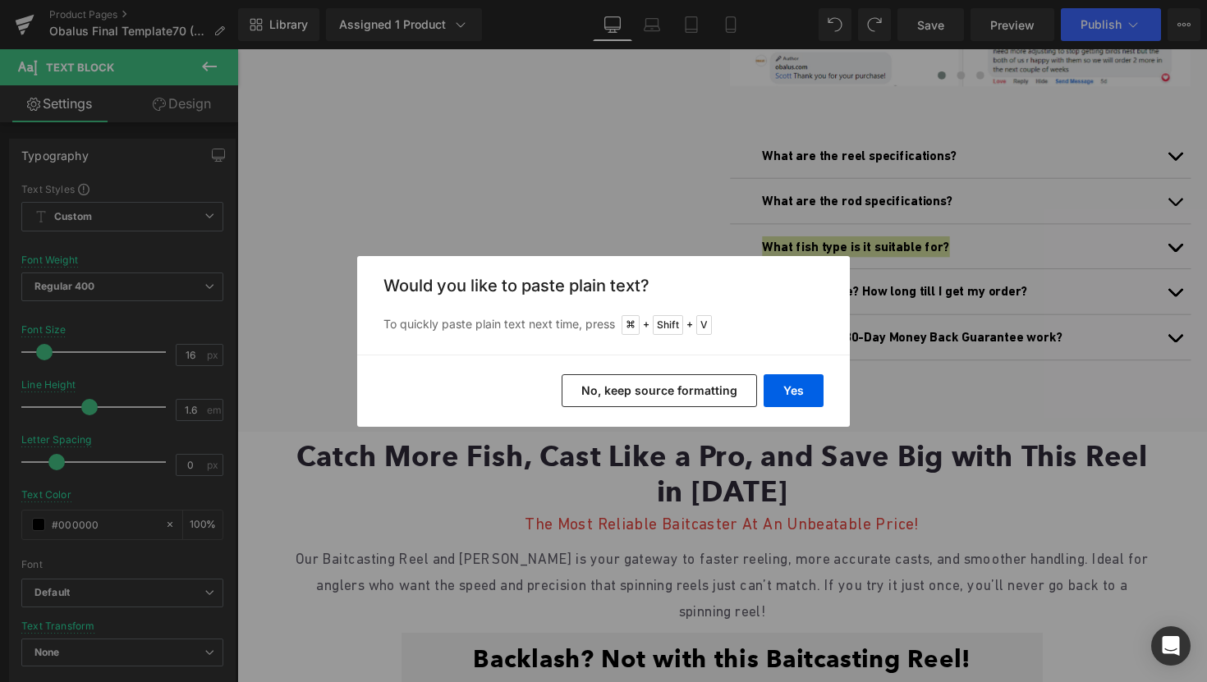
click at [710, 399] on button "No, keep source formatting" at bounding box center [659, 391] width 195 height 33
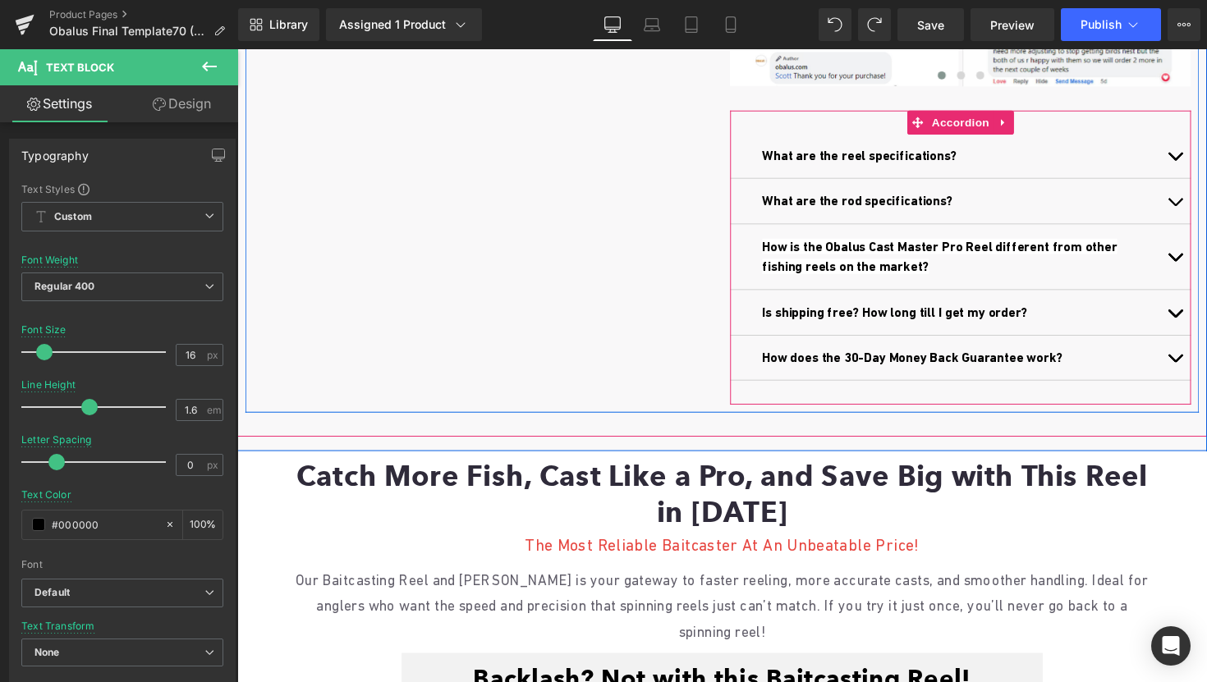
click at [1193, 246] on button "button" at bounding box center [1198, 262] width 33 height 67
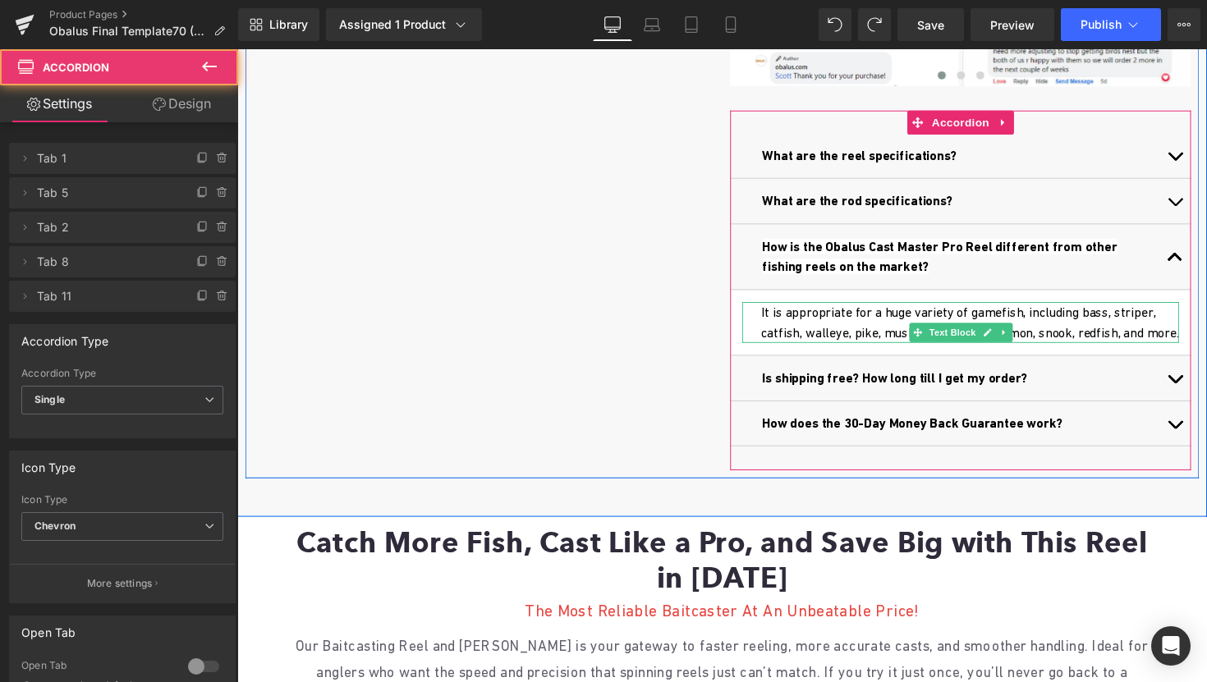
click at [866, 343] on p "It is appropriate for a huge variety of gamefish, including bass, striper, catf…" at bounding box center [988, 330] width 428 height 42
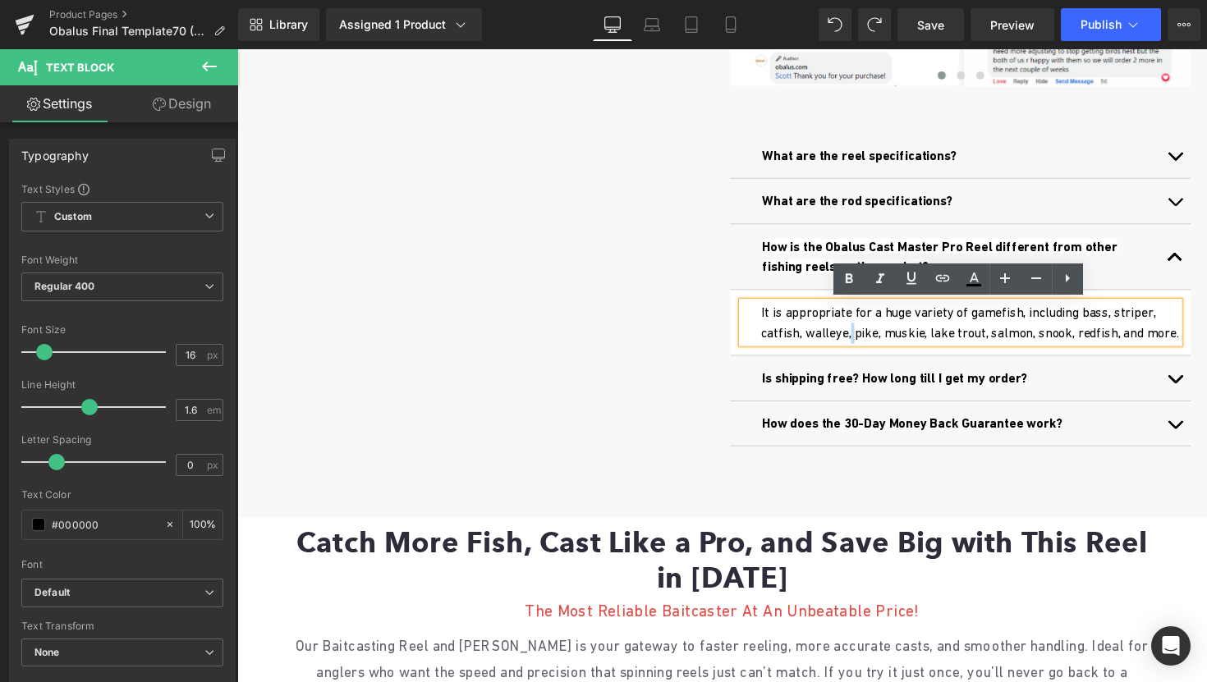
click at [866, 343] on p "It is appropriate for a huge variety of gamefish, including bass, striper, catf…" at bounding box center [988, 330] width 428 height 42
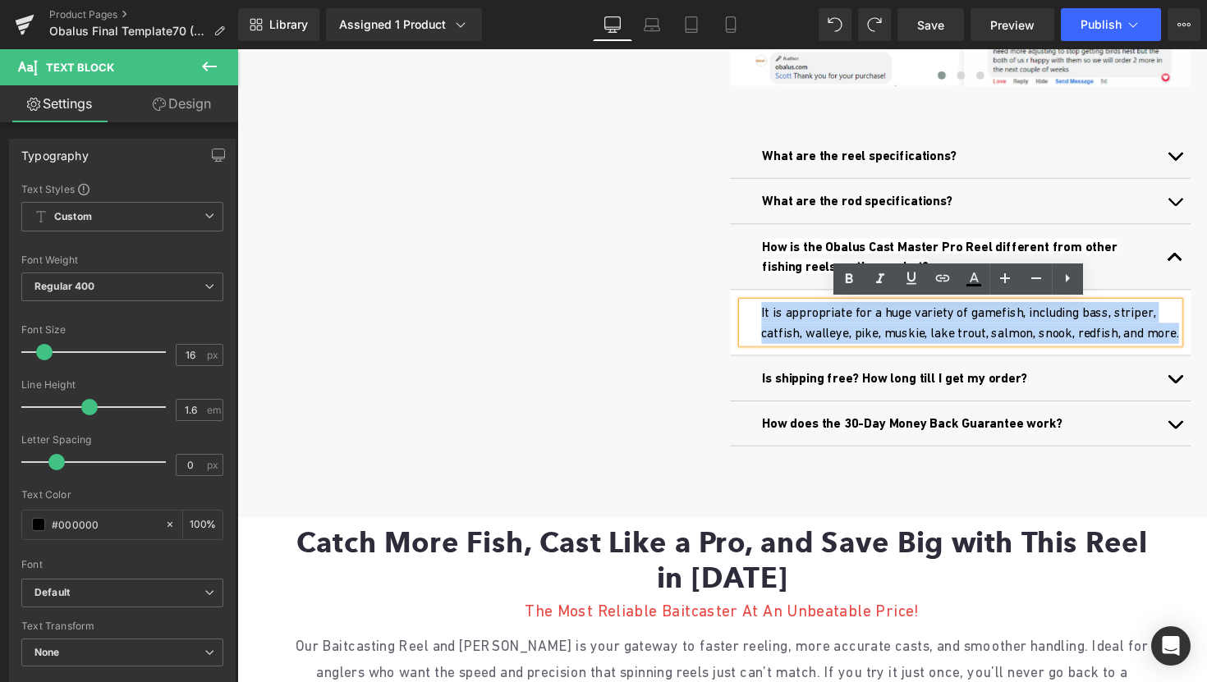
click at [866, 343] on p "It is appropriate for a huge variety of gamefish, including bass, striper, catf…" at bounding box center [988, 330] width 428 height 42
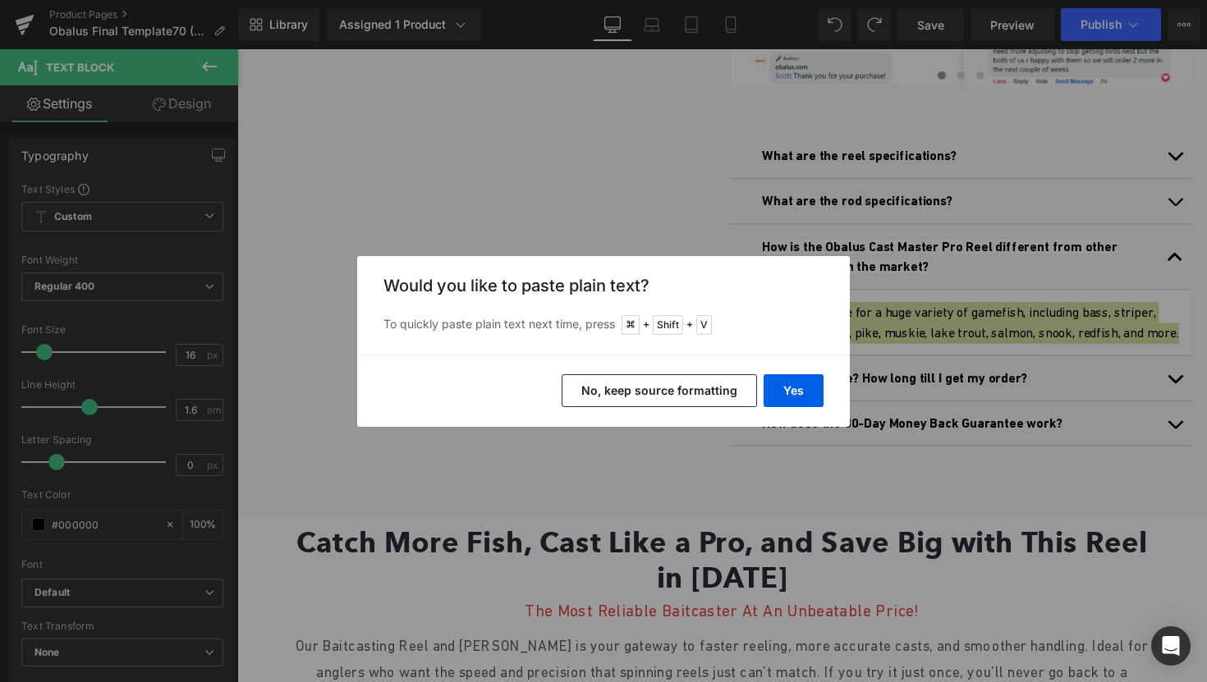
click at [0, 0] on button "No, keep source formatting" at bounding box center [0, 0] width 0 height 0
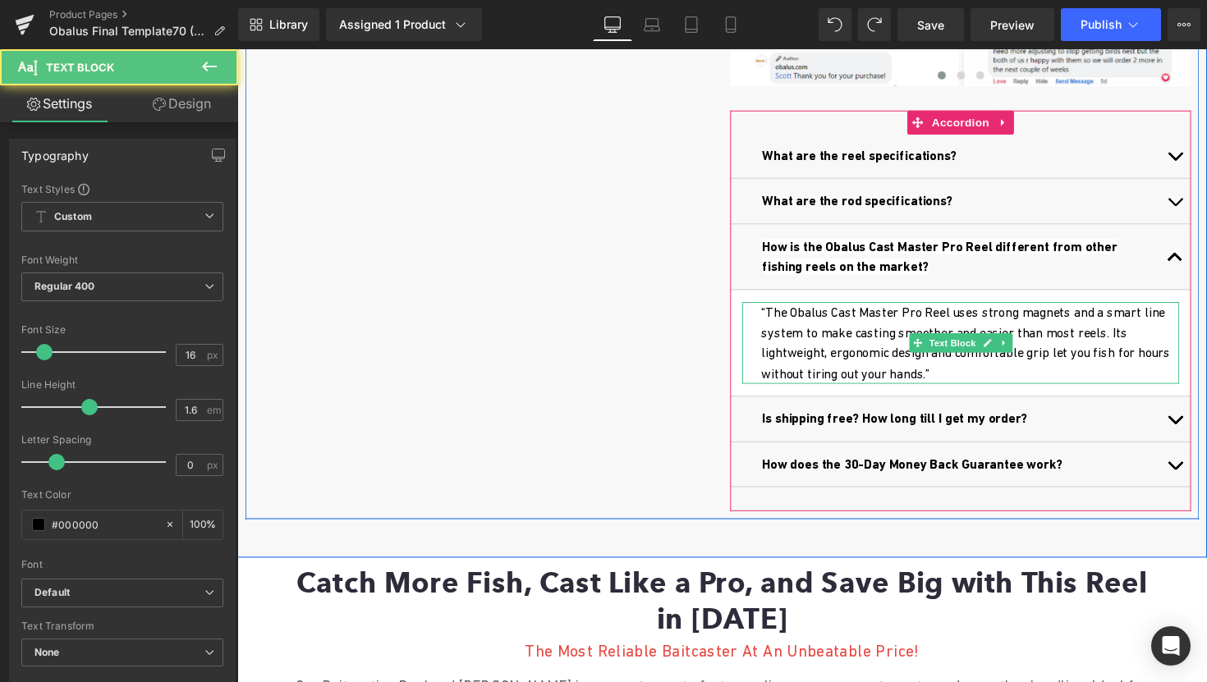
click at [779, 319] on p "“The Obalus Cast Master Pro Reel uses strong magnets and a smart line system to…" at bounding box center [988, 351] width 428 height 84
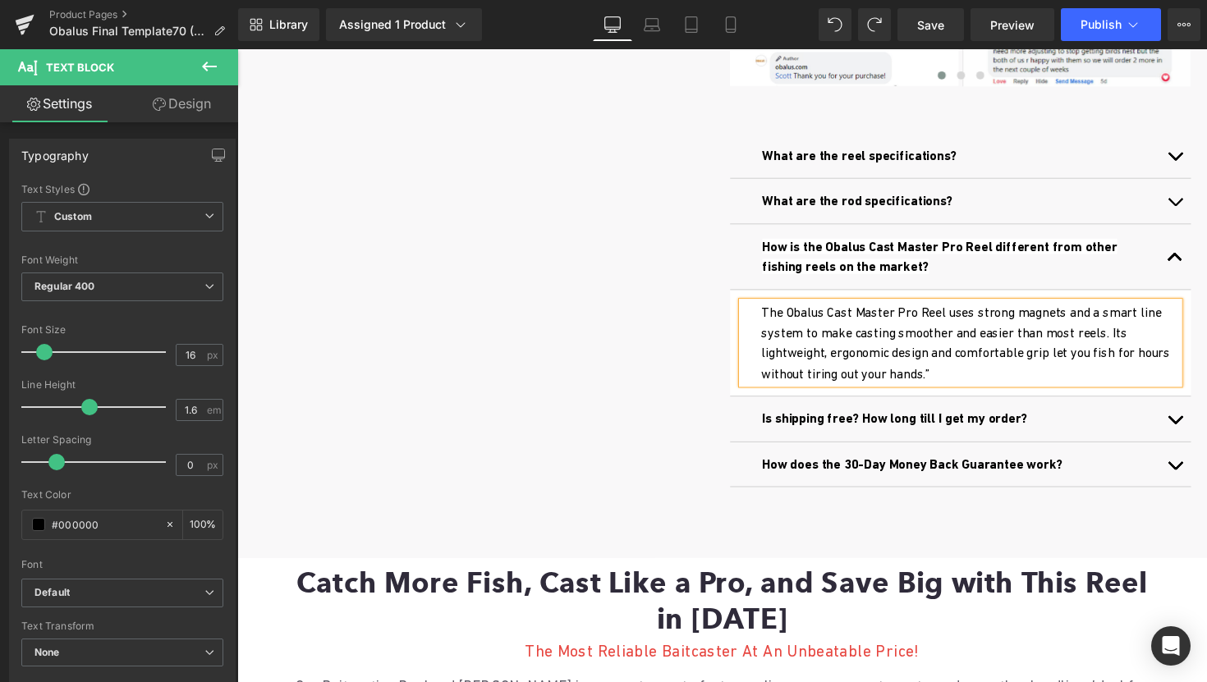
click at [972, 384] on p "The Obalus Cast Master Pro Reel uses strong magnets and a smart line system to …" at bounding box center [988, 351] width 428 height 84
click at [900, 318] on p "The Obalus Cast Master Pro Reel uses strong magnets and a smart line system to …" at bounding box center [988, 351] width 428 height 84
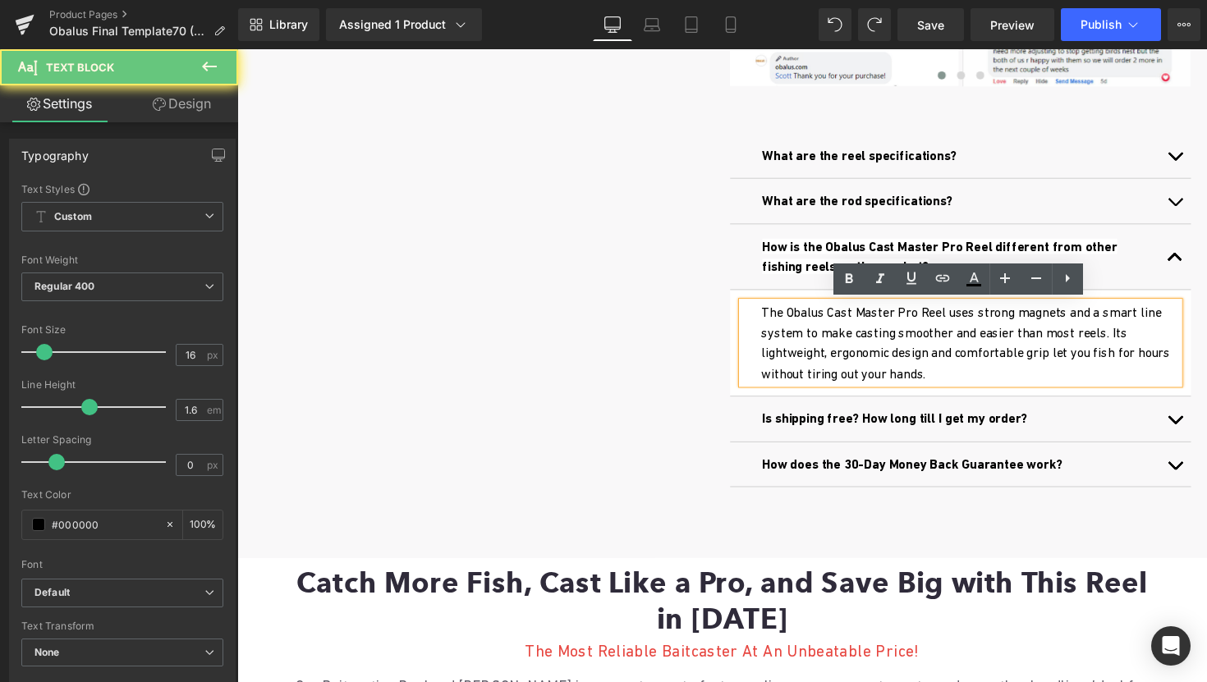
click at [949, 324] on p "The Obalus Cast Master Pro Reel uses strong magnets and a smart line system to …" at bounding box center [988, 351] width 428 height 84
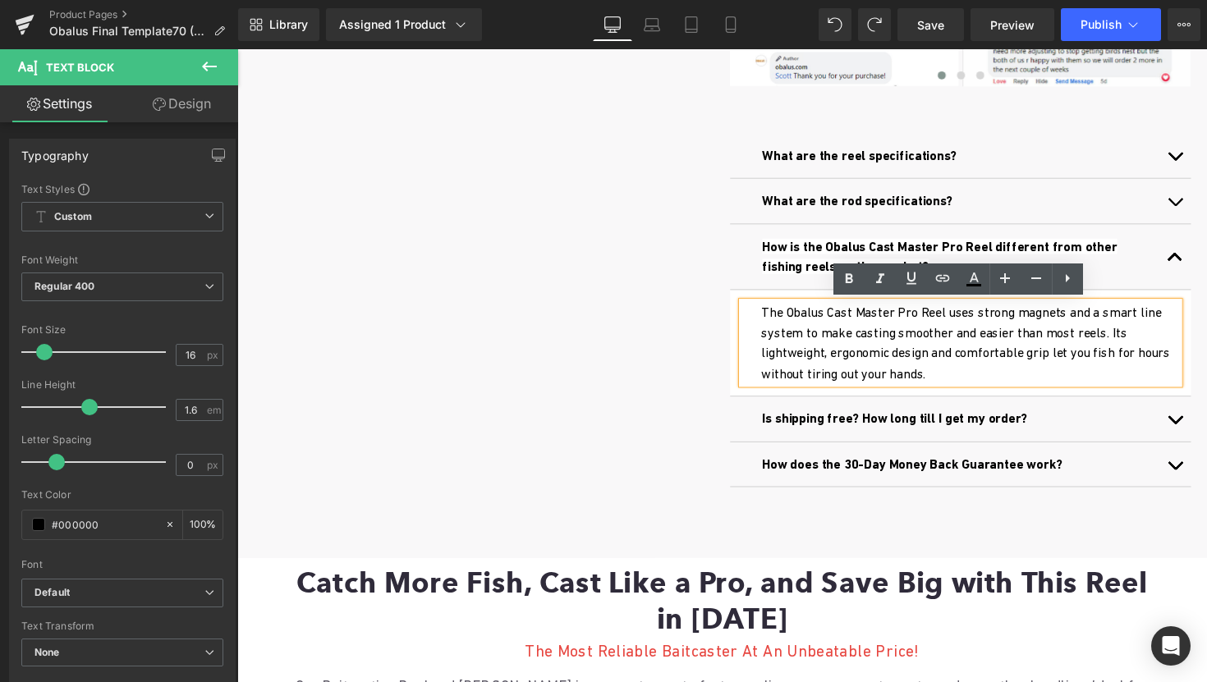
click at [944, 321] on p "The Obalus Cast Master Pro Reel uses strong magnets and a smart line system to …" at bounding box center [988, 351] width 428 height 84
drag, startPoint x: 940, startPoint y: 320, endPoint x: 848, endPoint y: 320, distance: 92.0
click at [848, 320] on p "The Obalus Cast Master Pro Reel uses strong magnets and a smart line system to …" at bounding box center [988, 351] width 428 height 84
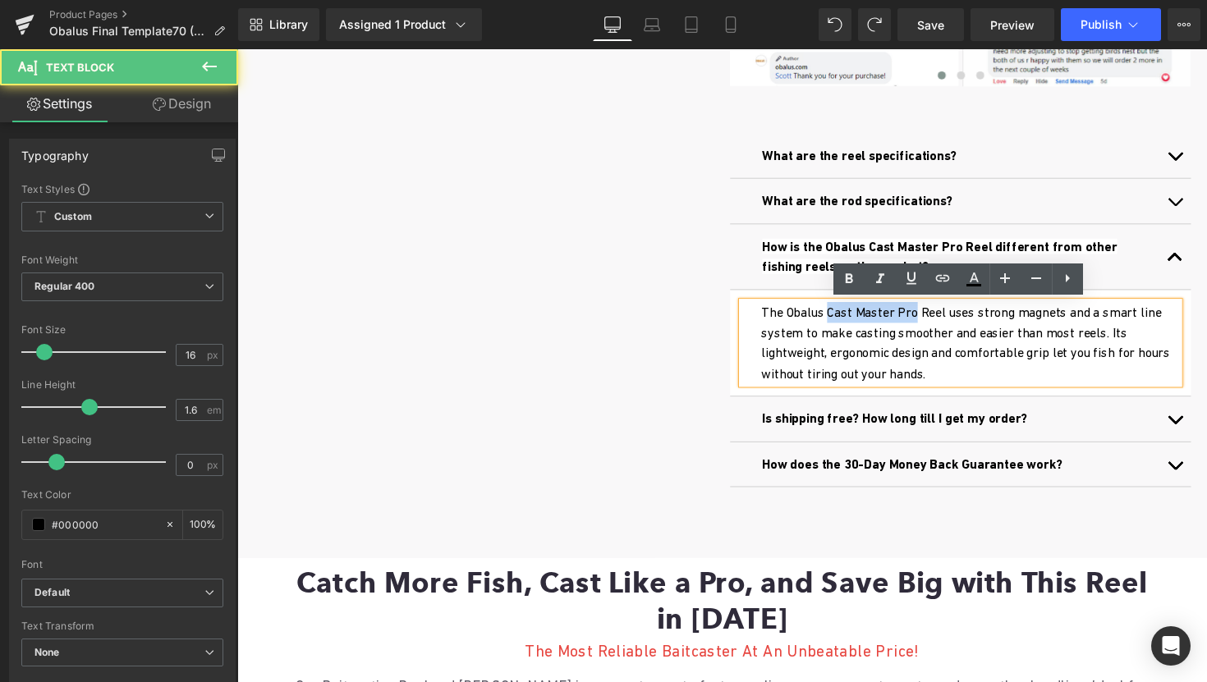
click at [848, 320] on p "The Obalus Cast Master Pro Reel uses strong magnets and a smart line system to …" at bounding box center [988, 351] width 428 height 84
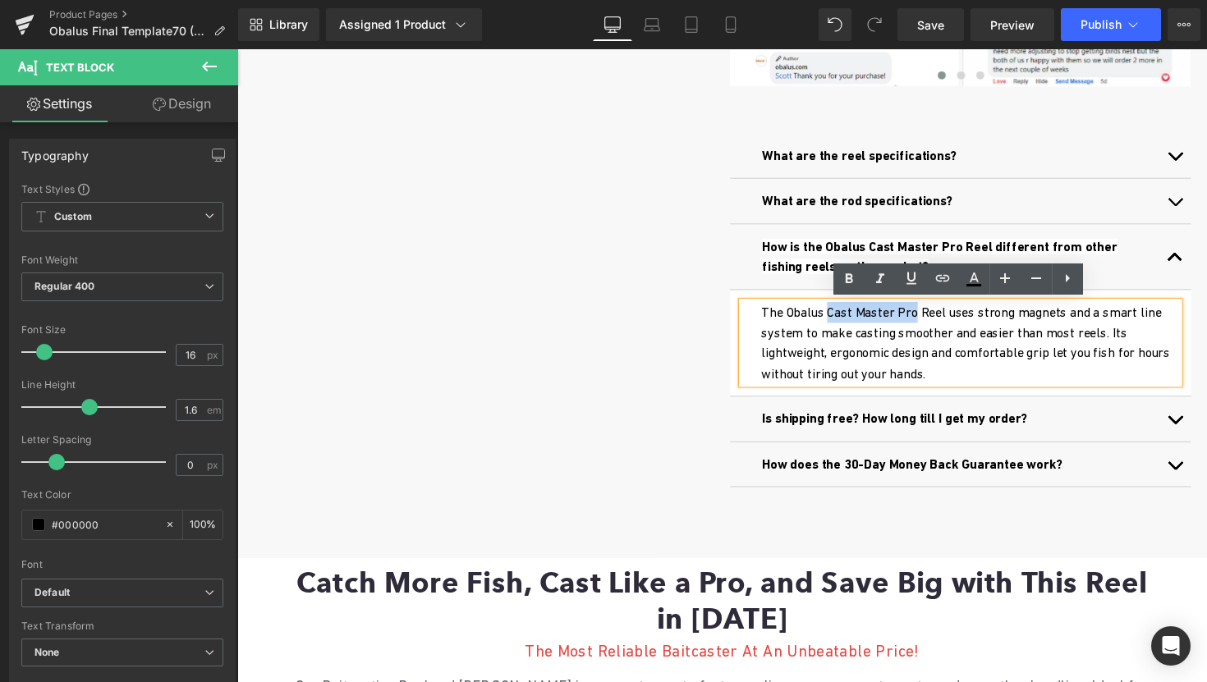
drag, startPoint x: 846, startPoint y: 319, endPoint x: 940, endPoint y: 324, distance: 94.5
click at [940, 324] on p "The Obalus Cast Master Pro Reel uses strong magnets and a smart line system to …" at bounding box center [988, 351] width 428 height 84
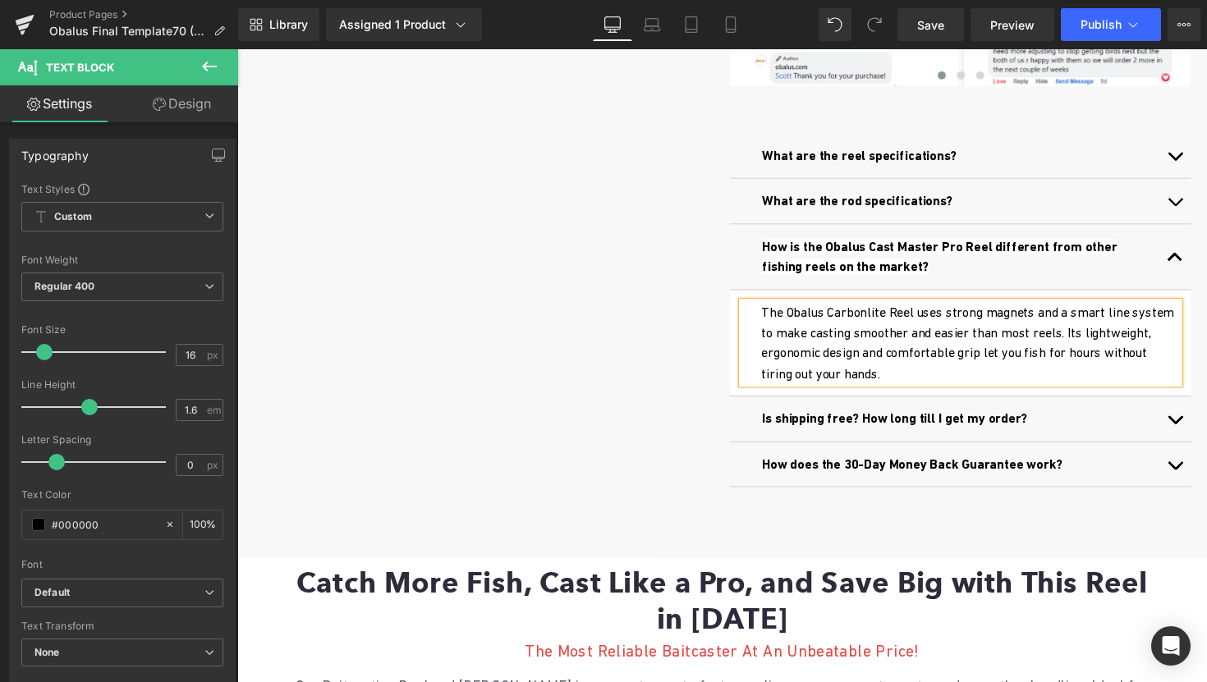
click at [1198, 267] on span "button" at bounding box center [1198, 267] width 0 height 0
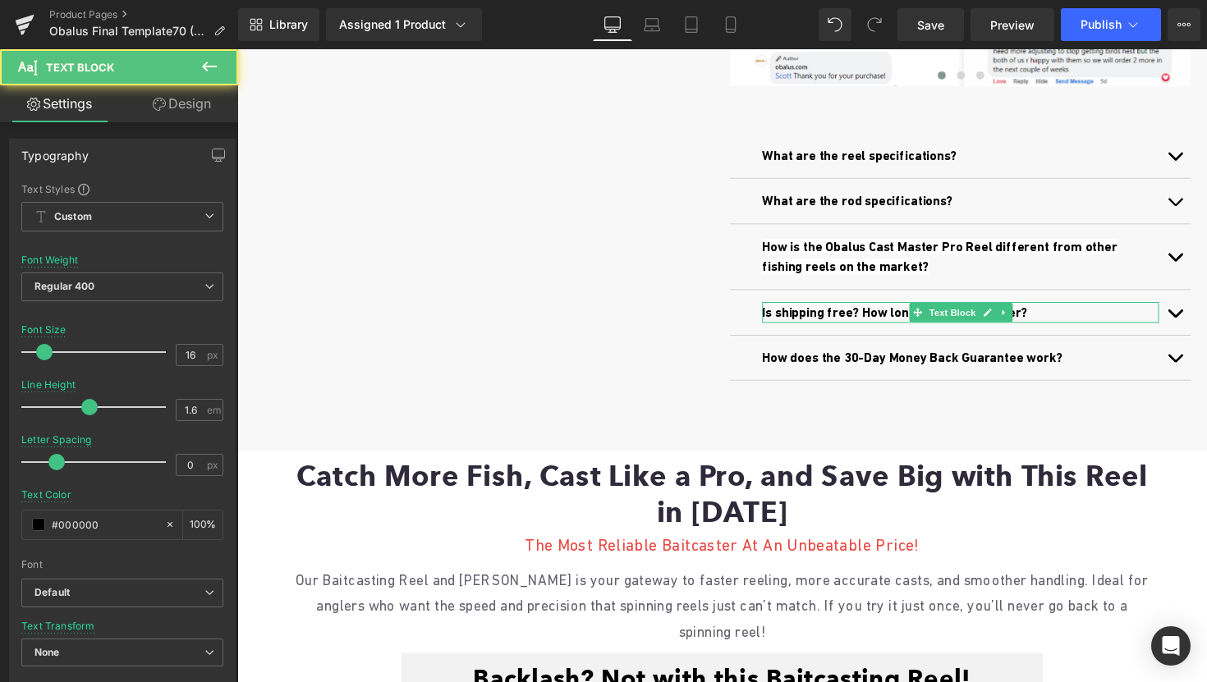
click at [871, 317] on span "Is shipping free? How long till I get my order?" at bounding box center [911, 319] width 272 height 16
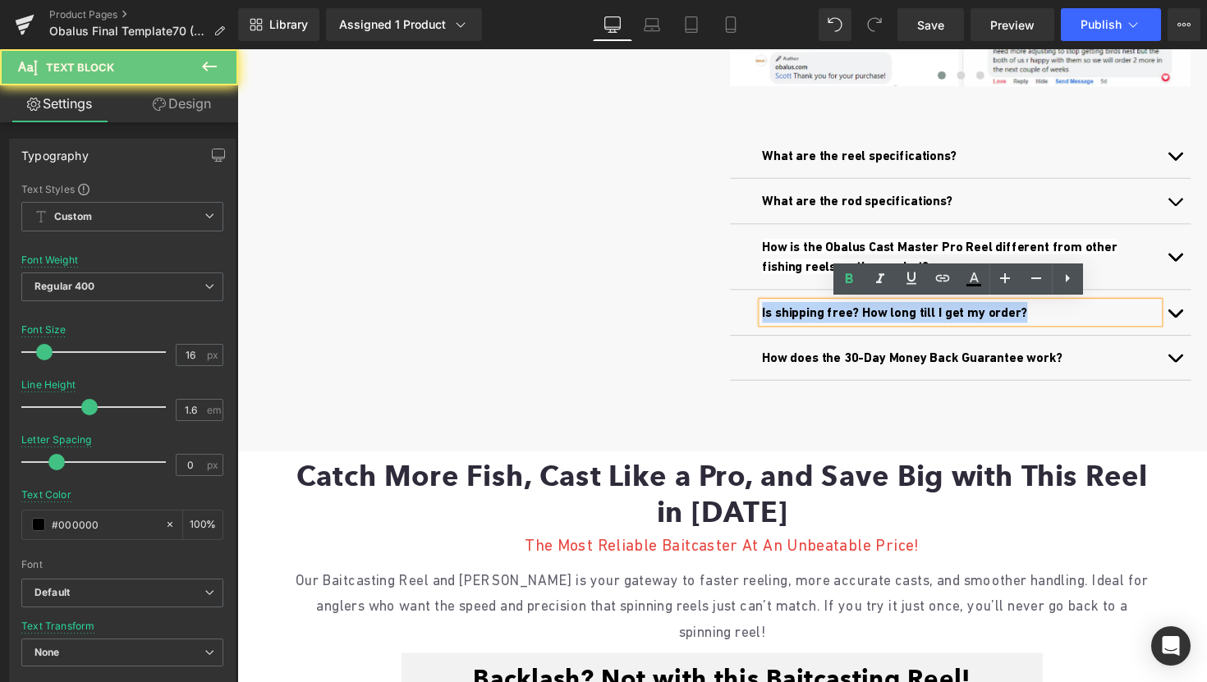
click at [871, 317] on span "Is shipping free? How long till I get my order?" at bounding box center [911, 319] width 272 height 16
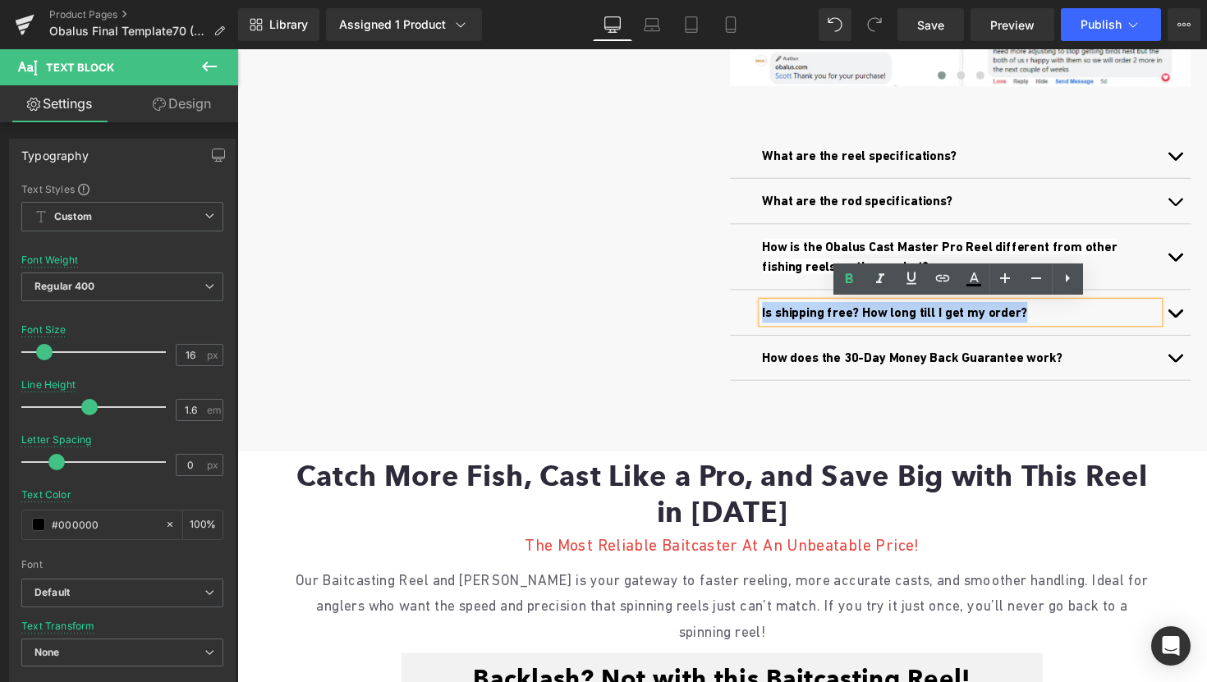
copy span "Is shipping free? How long till I get my order?"
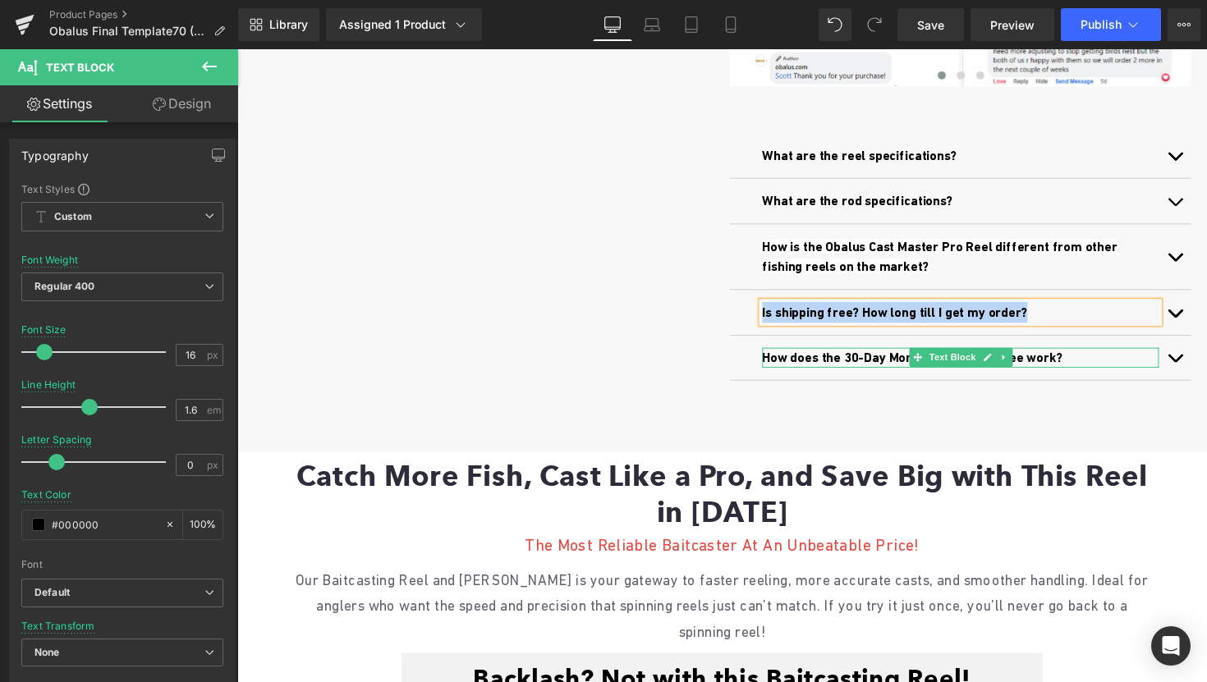
click at [832, 356] on div at bounding box center [978, 358] width 407 height 4
click at [832, 356] on p "How does the 30-Day Money Back Guarantee work?" at bounding box center [978, 366] width 407 height 21
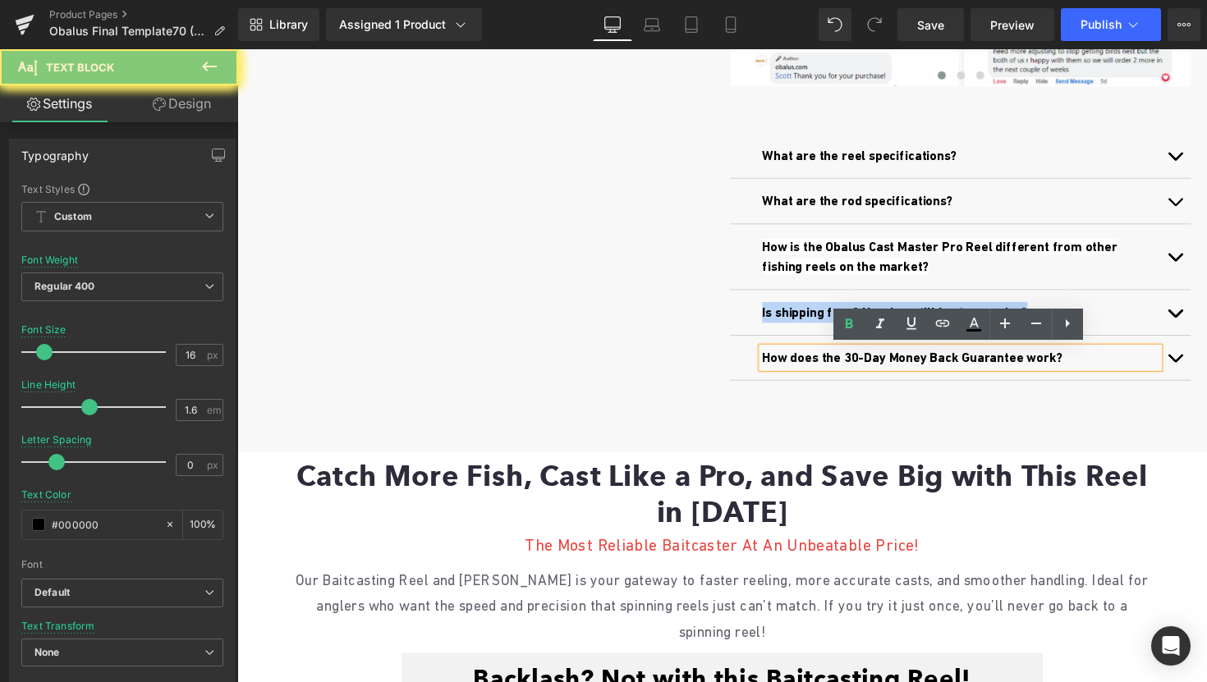
click at [832, 356] on p "How does the 30-Day Money Back Guarantee work?" at bounding box center [978, 366] width 407 height 21
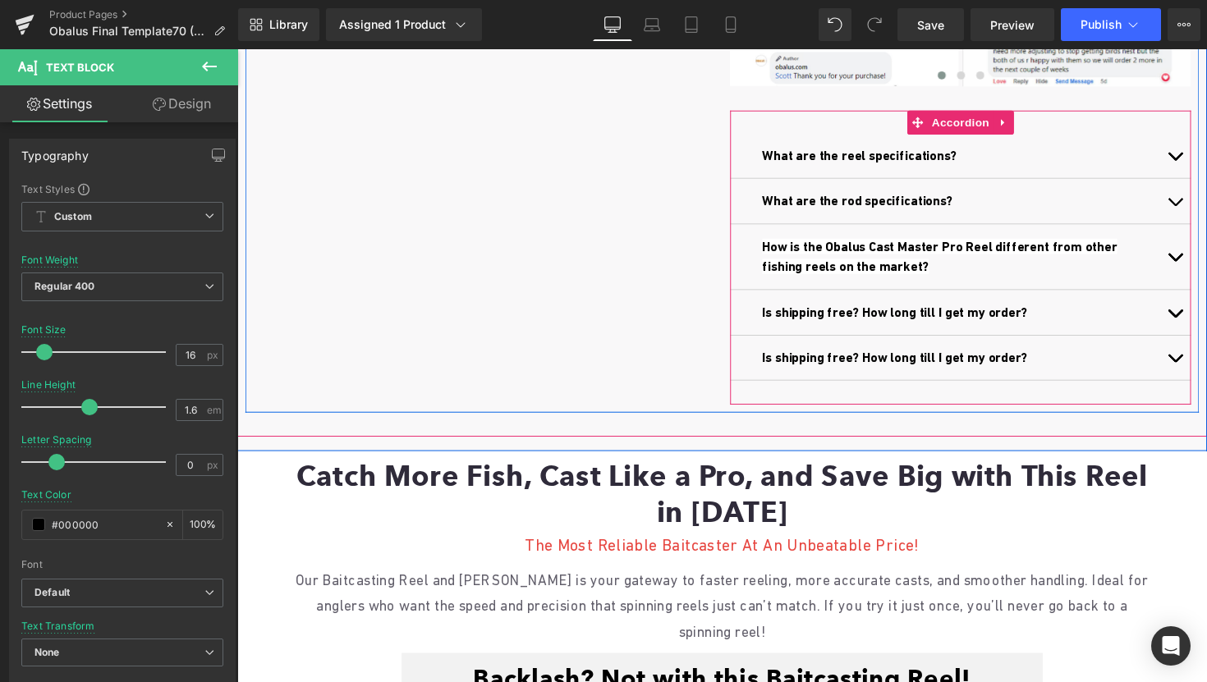
click at [1095, 306] on div "Is shipping free? How long till I get my order? Text Block" at bounding box center [978, 319] width 472 height 47
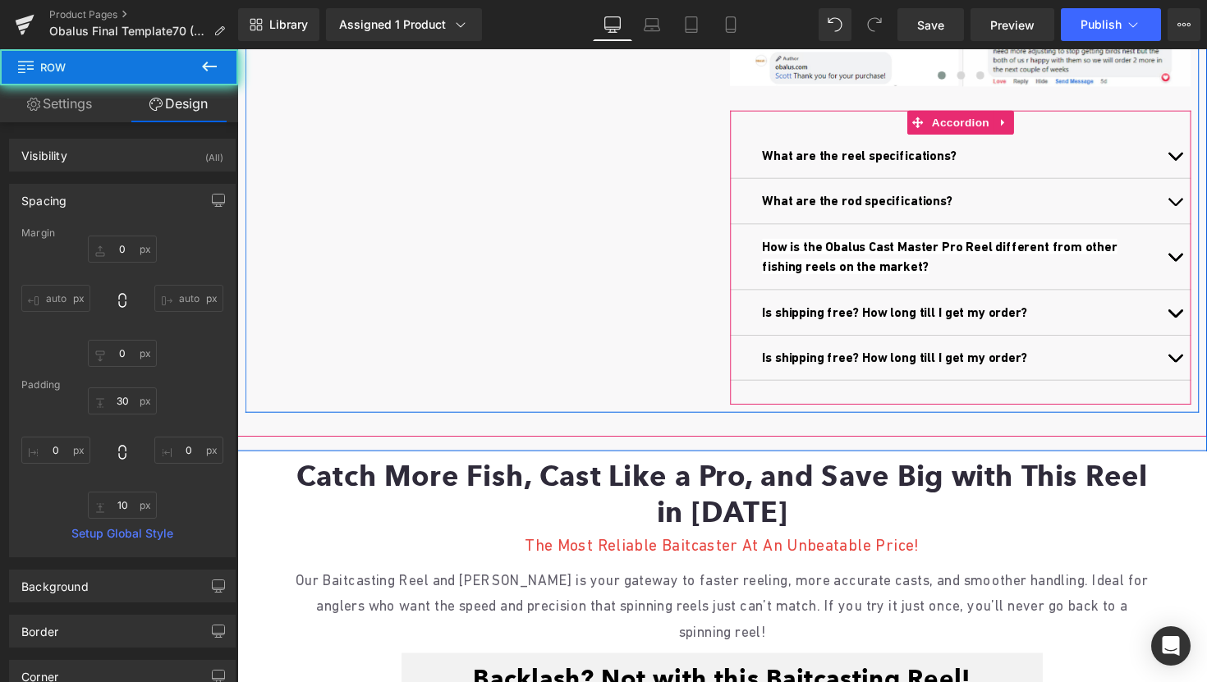
click at [1200, 315] on button "button" at bounding box center [1198, 319] width 33 height 46
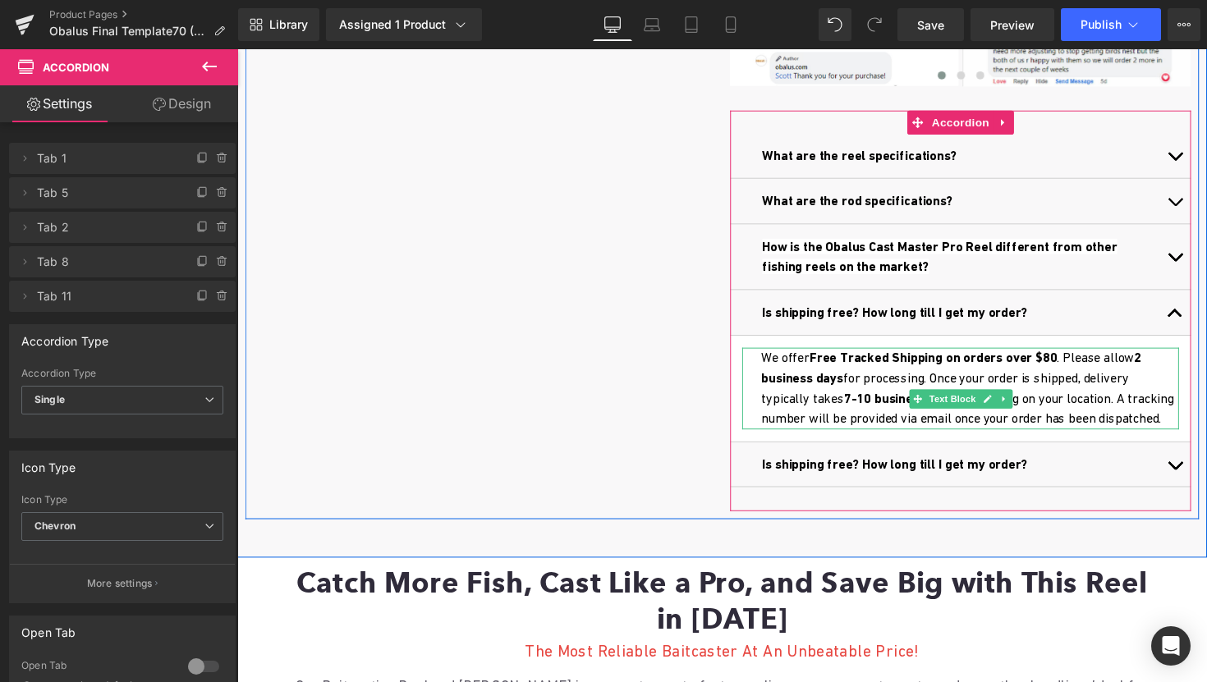
click at [922, 388] on p "We offer Free Tracked Shipping on orders over $80 . Please allow 2 business day…" at bounding box center [988, 398] width 428 height 84
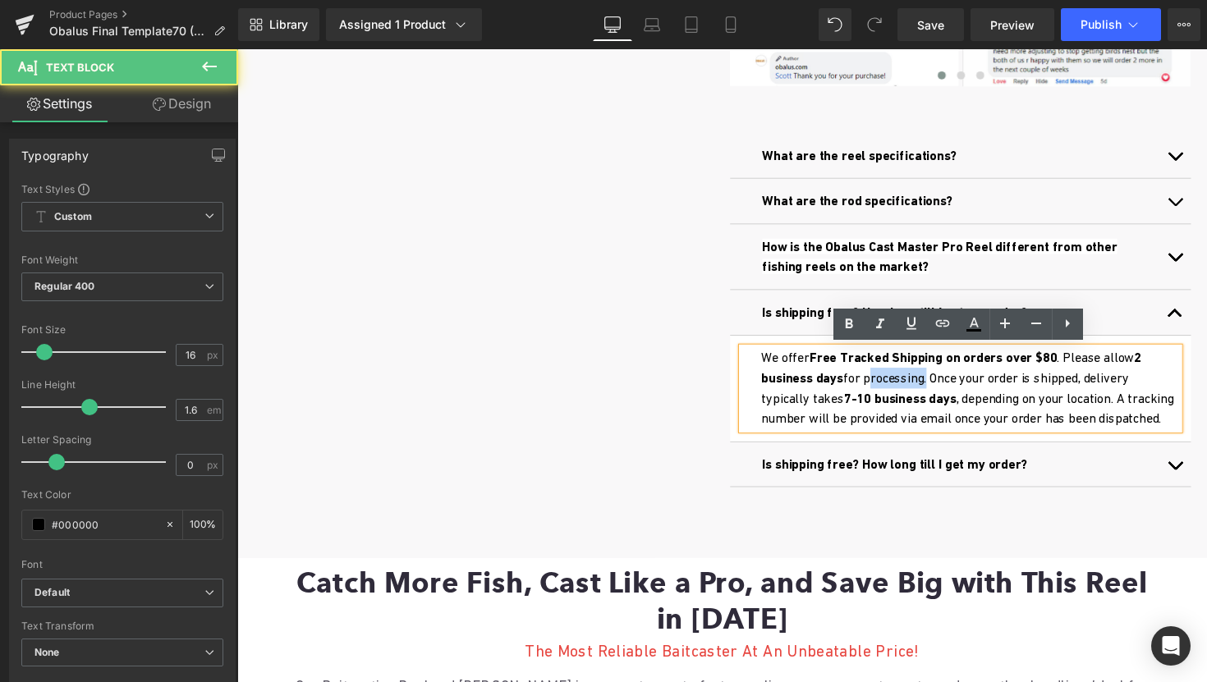
click at [922, 388] on p "We offer Free Tracked Shipping on orders over $80 . Please allow 2 business day…" at bounding box center [988, 398] width 428 height 84
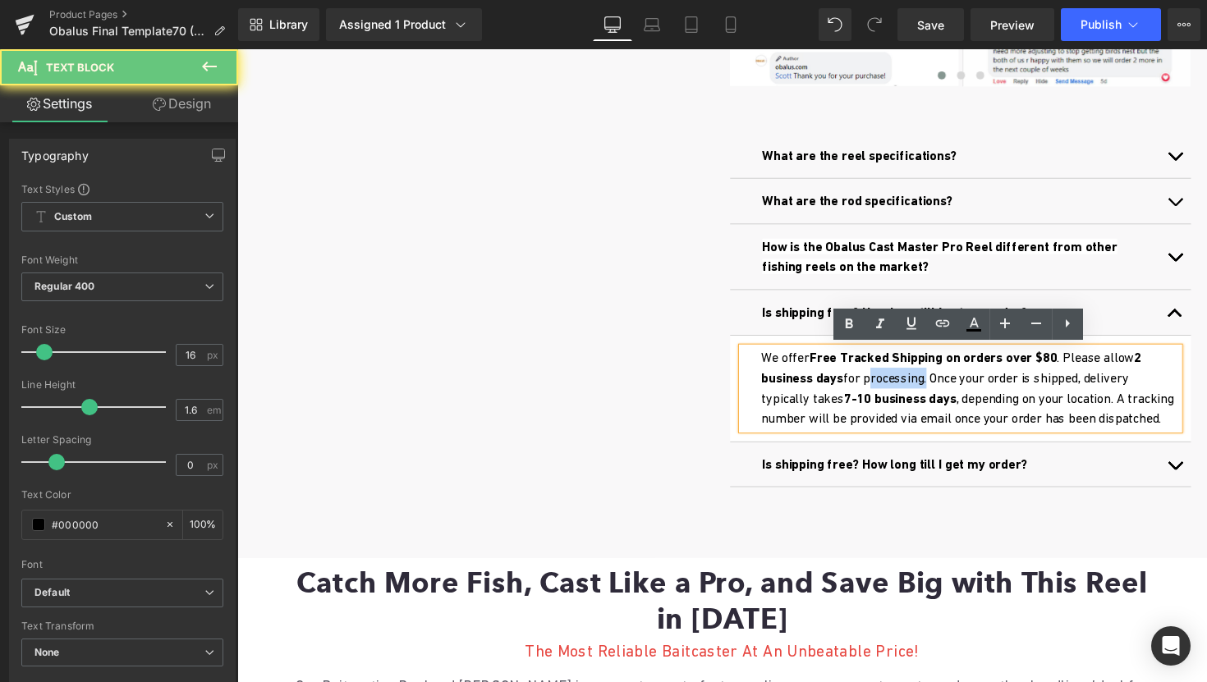
click at [922, 388] on p "We offer Free Tracked Shipping on orders over $80 . Please allow 2 business day…" at bounding box center [988, 398] width 428 height 84
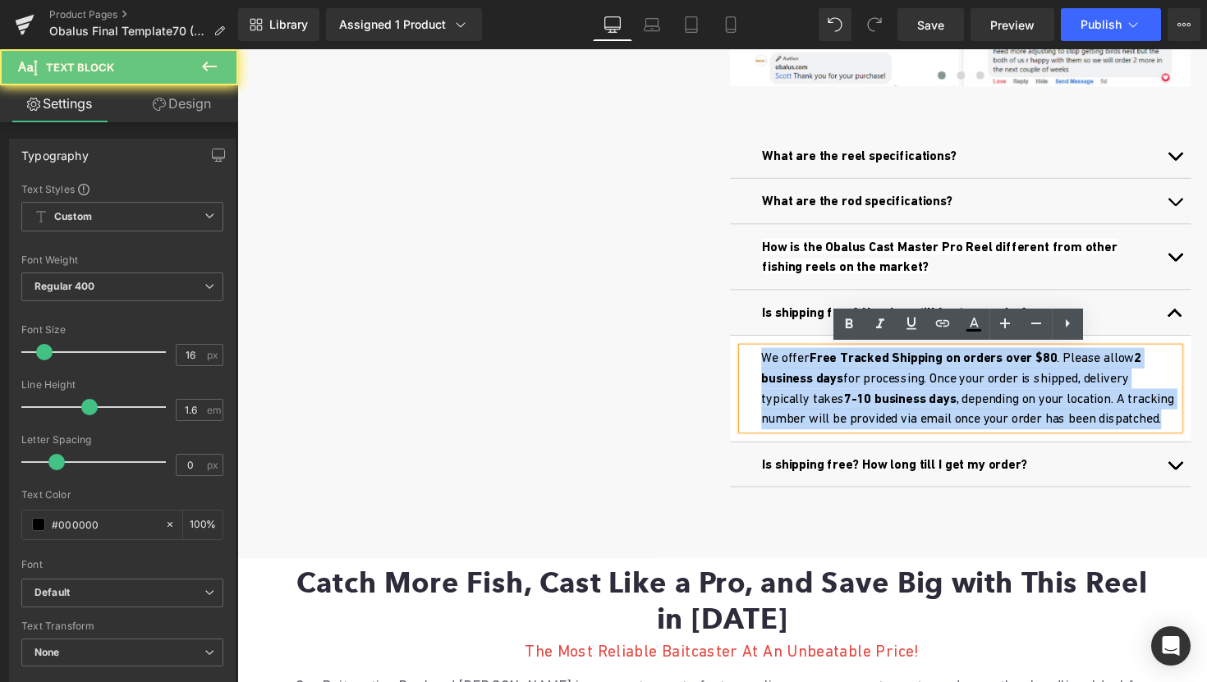
copy p "We offer Free Tracked Shipping on orders over $80 . Please allow 2 business day…"
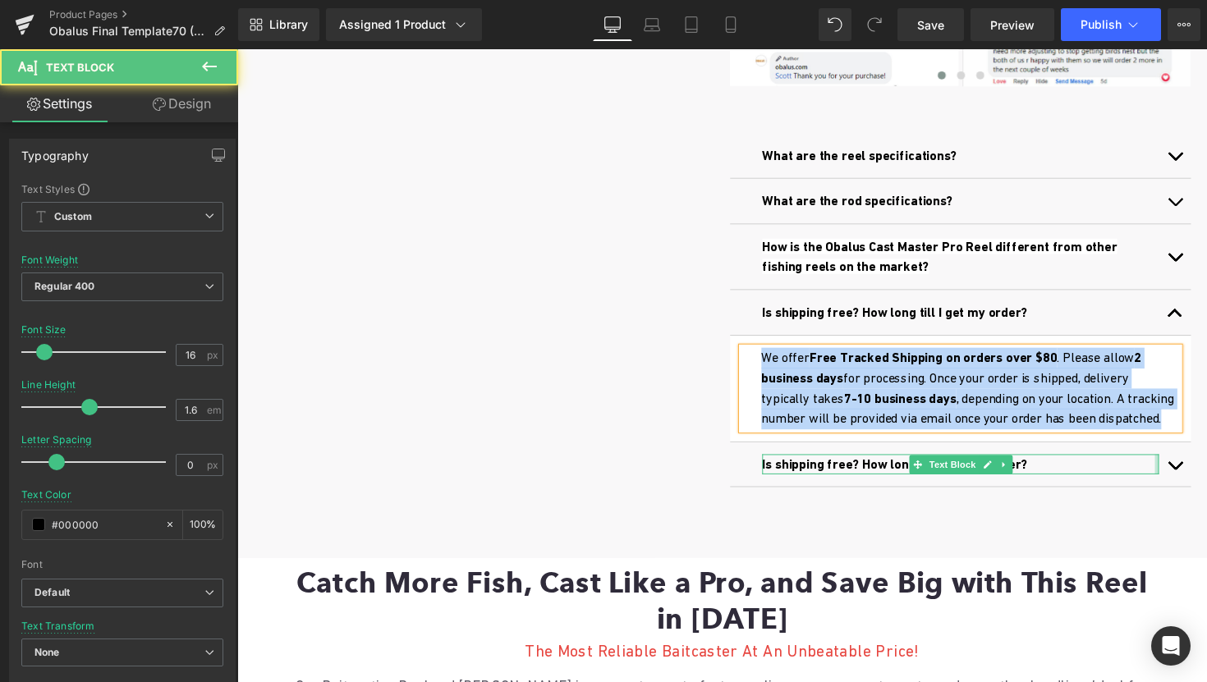
click at [1178, 486] on div at bounding box center [1180, 475] width 4 height 21
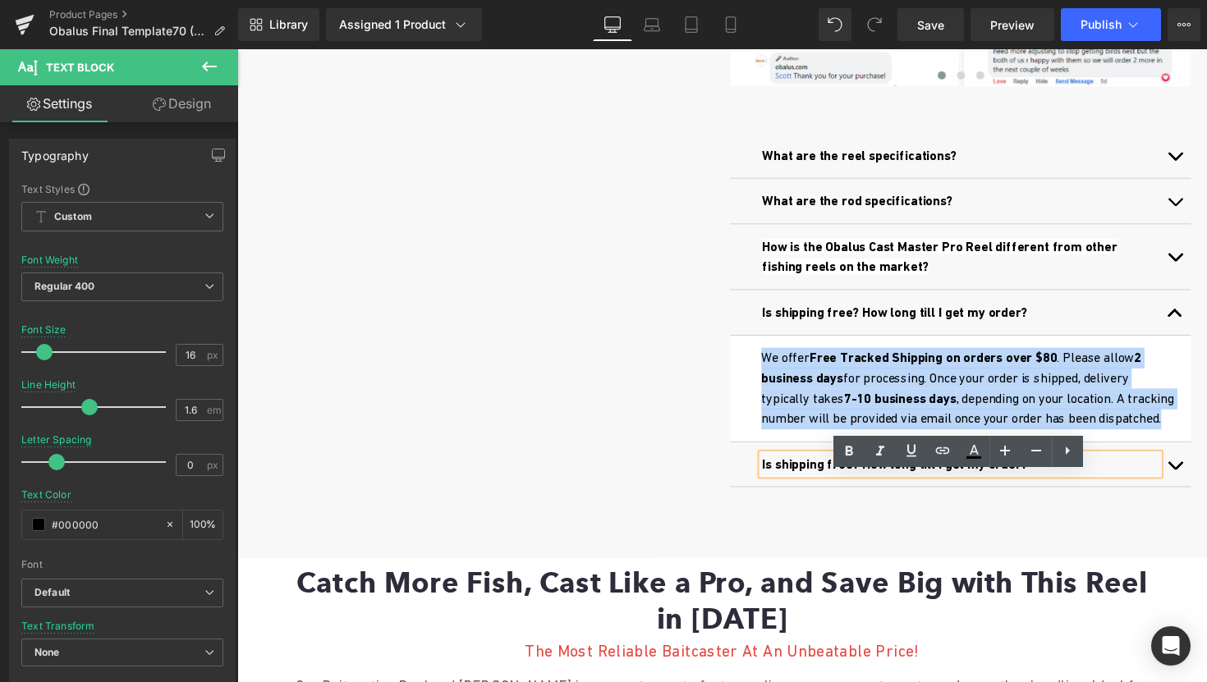
click at [1199, 490] on button "button" at bounding box center [1198, 476] width 33 height 46
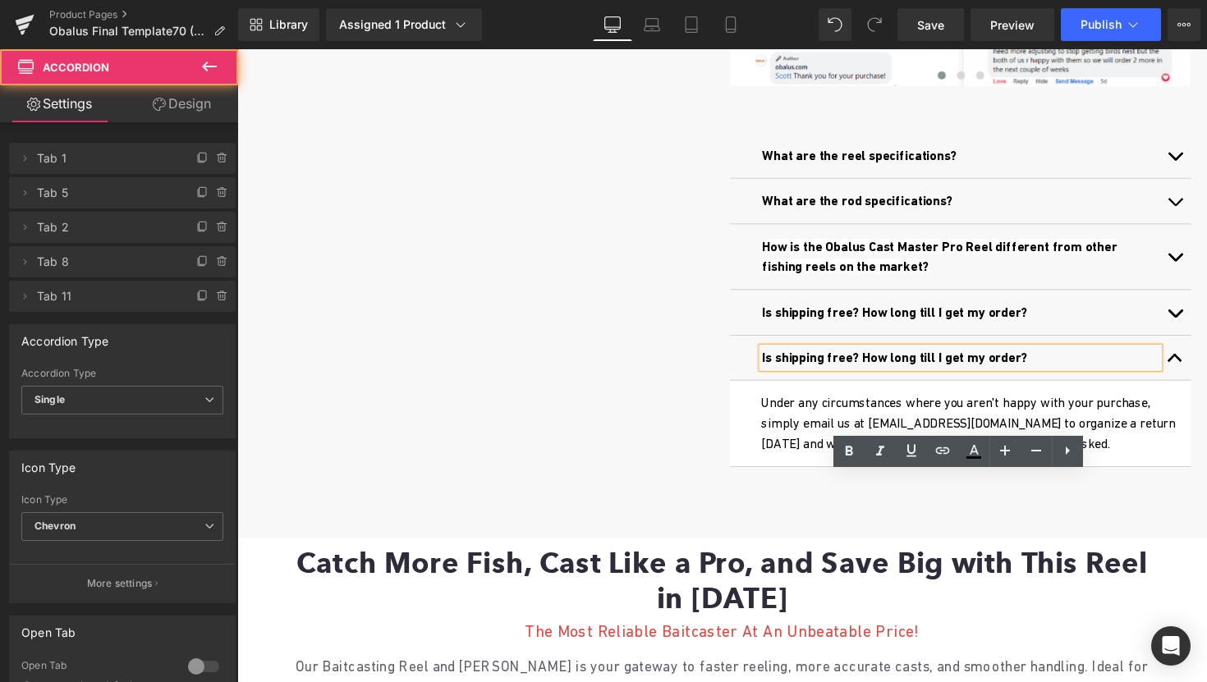
click at [811, 432] on p "Under any circumstances where you aren't happy with your purchase, simply email…" at bounding box center [988, 433] width 428 height 63
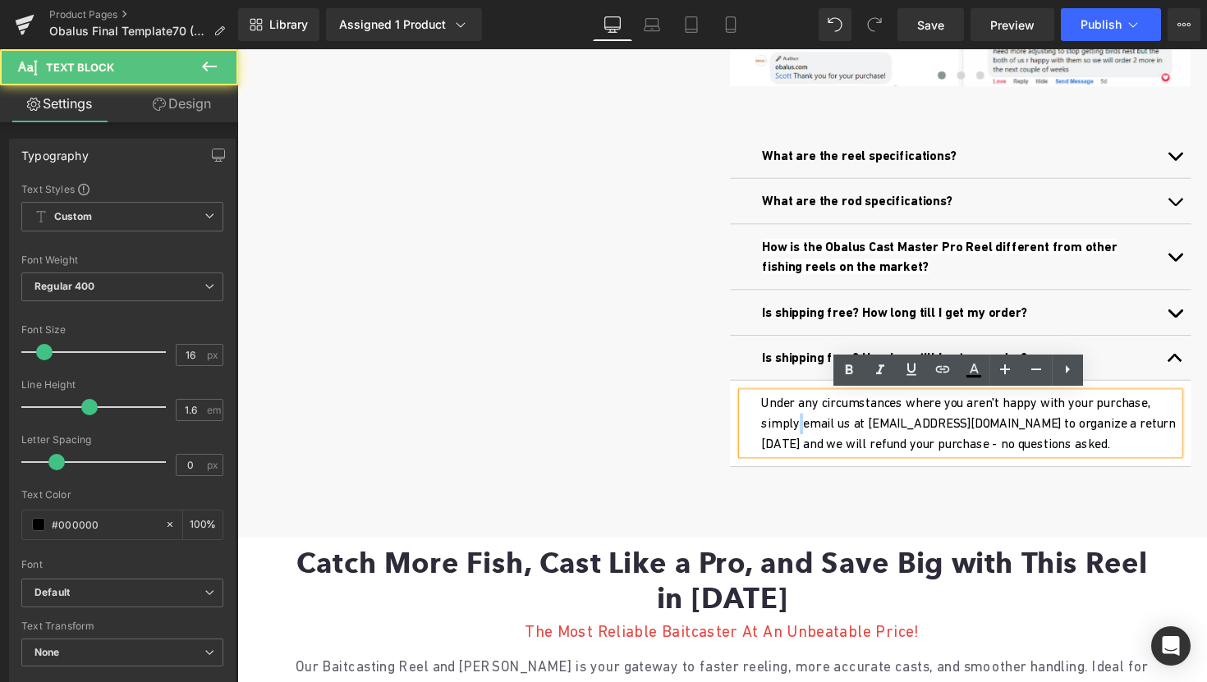
click at [811, 432] on p "Under any circumstances where you aren't happy with your purchase, simply email…" at bounding box center [988, 433] width 428 height 63
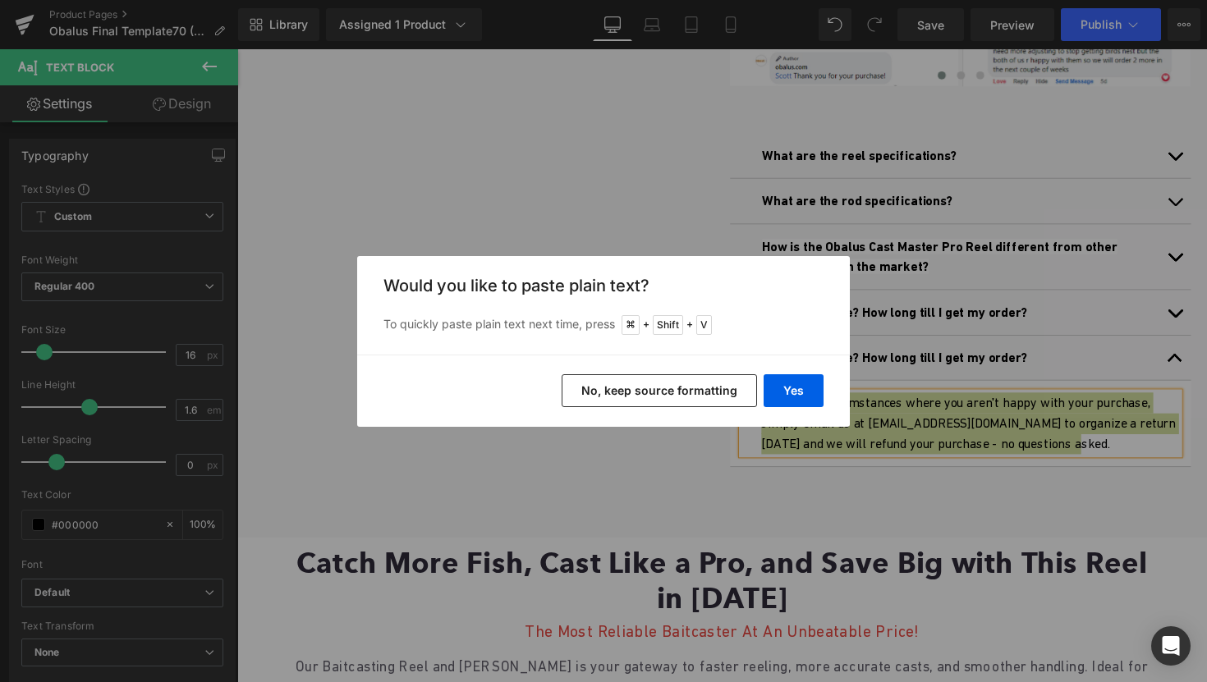
click at [678, 385] on button "No, keep source formatting" at bounding box center [659, 391] width 195 height 33
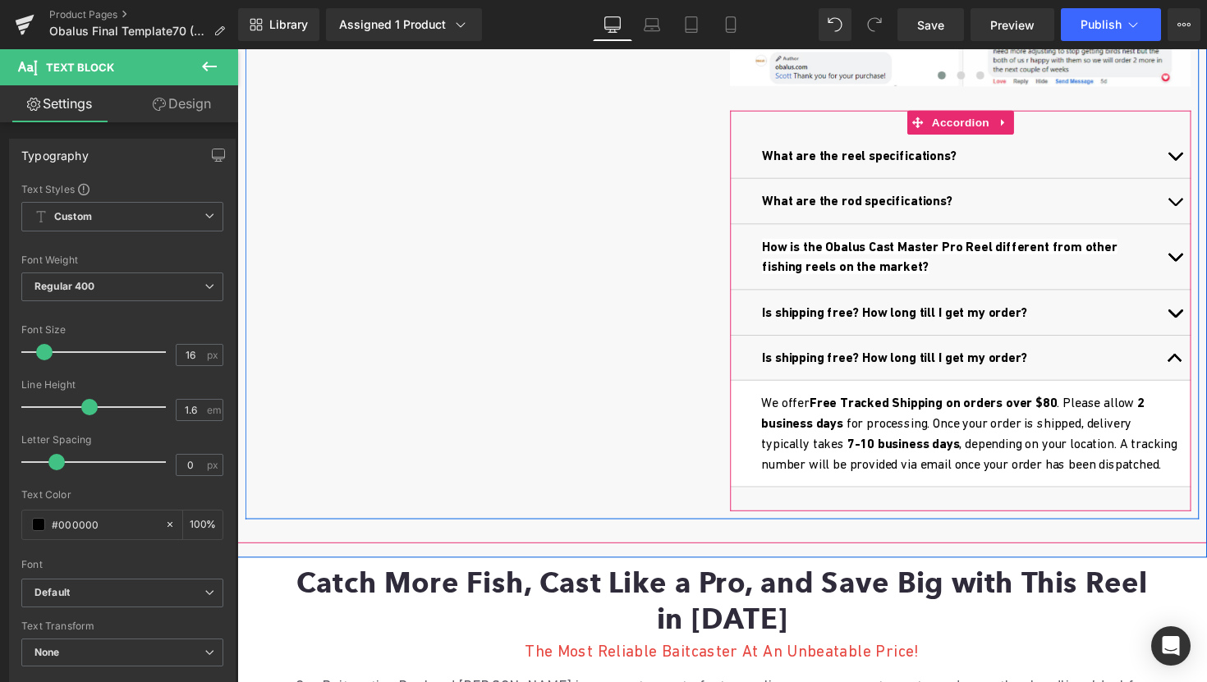
click at [1197, 359] on button "button" at bounding box center [1198, 366] width 33 height 46
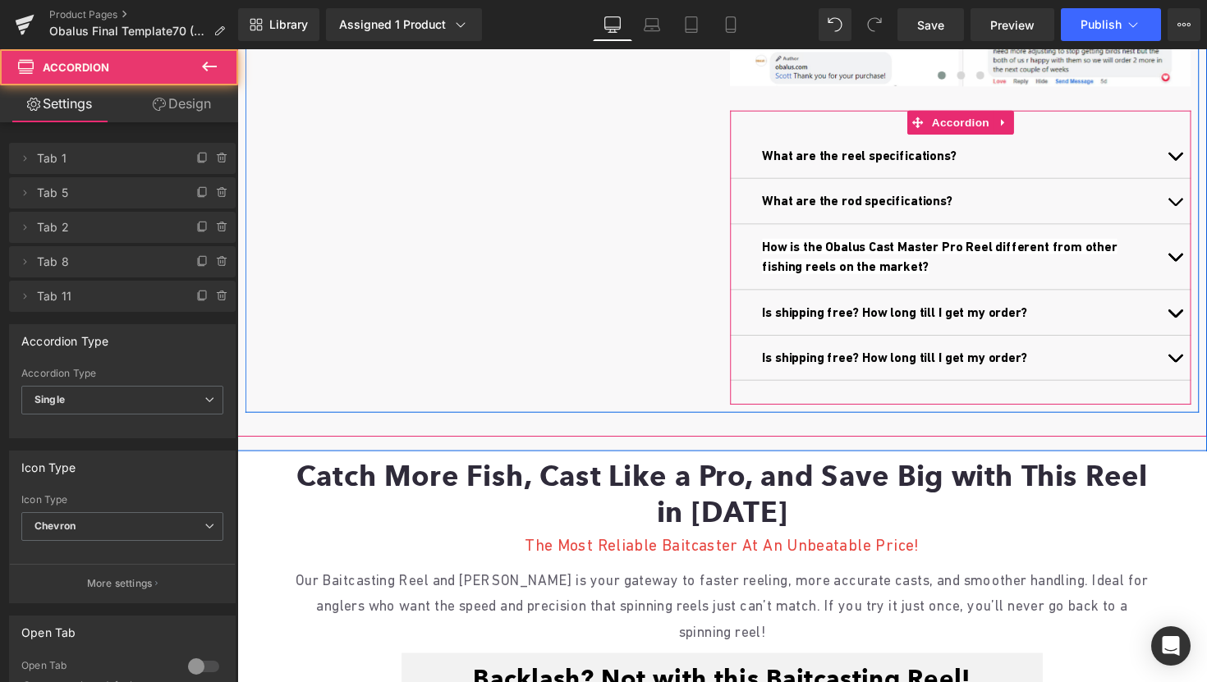
click at [1198, 324] on span "button" at bounding box center [1198, 324] width 0 height 0
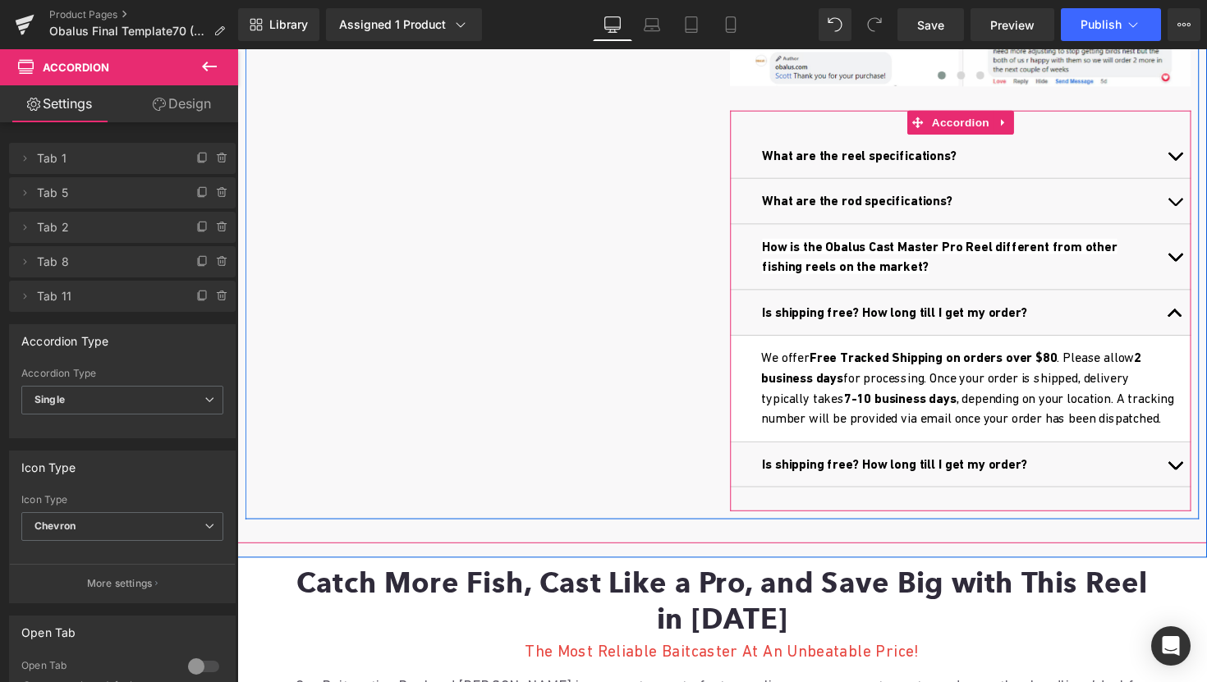
click at [825, 319] on span "Is shipping free? How long till I get my order?" at bounding box center [911, 319] width 272 height 16
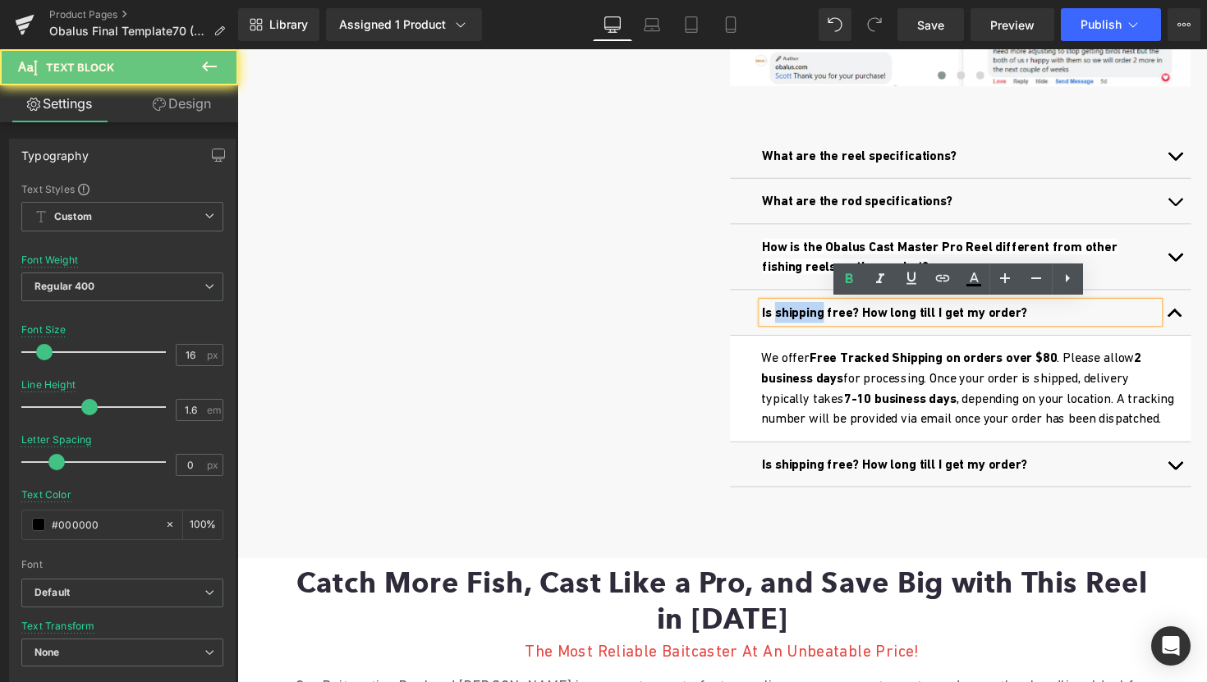
click at [825, 319] on span "Is shipping free? How long till I get my order?" at bounding box center [911, 319] width 272 height 16
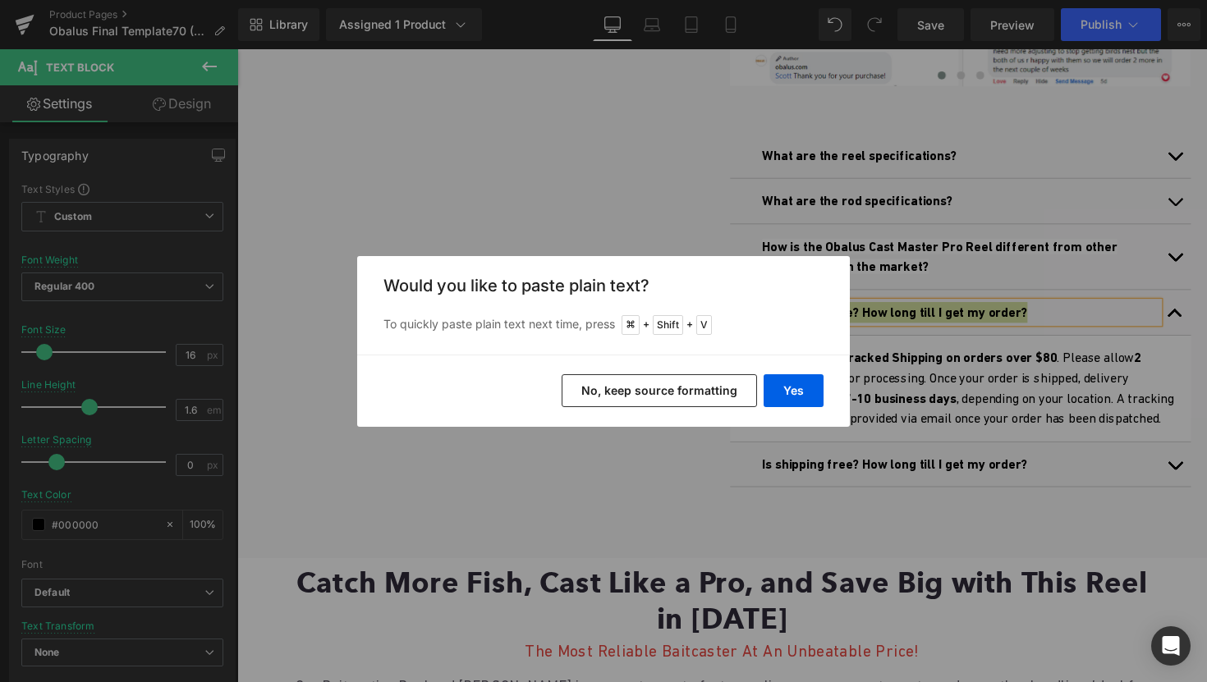
click at [678, 381] on button "No, keep source formatting" at bounding box center [659, 391] width 195 height 33
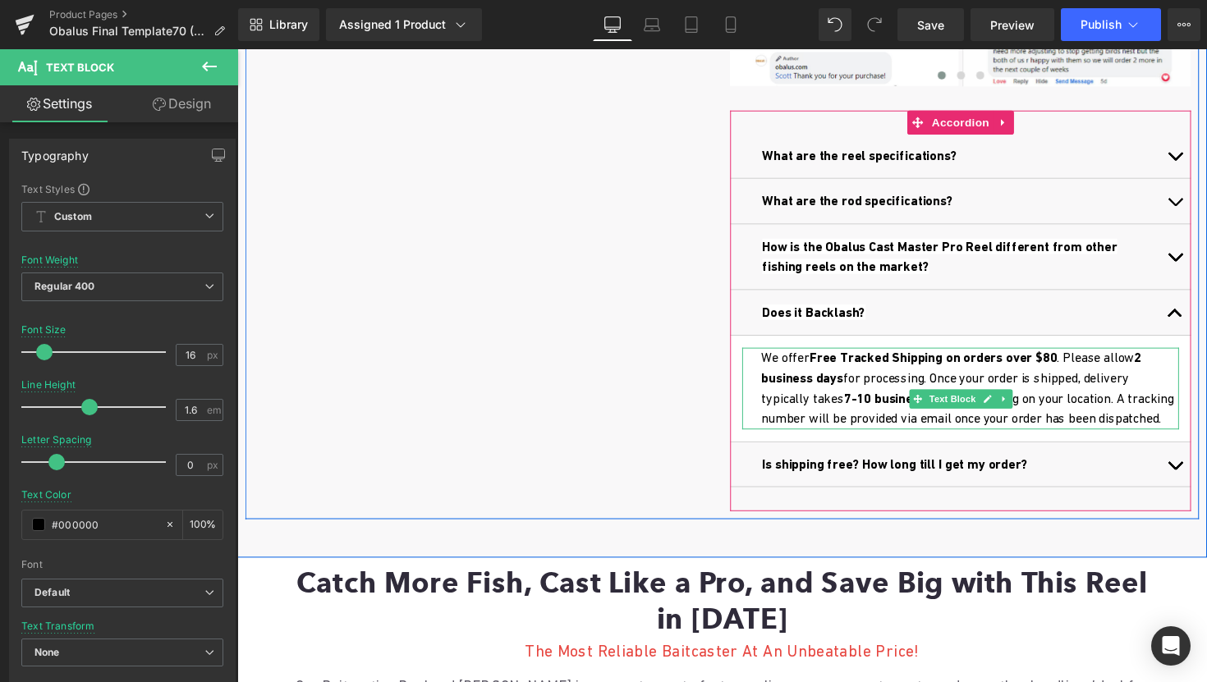
click at [807, 397] on p "We offer Free Tracked Shipping on orders over $80 . Please allow 2 business day…" at bounding box center [988, 398] width 428 height 84
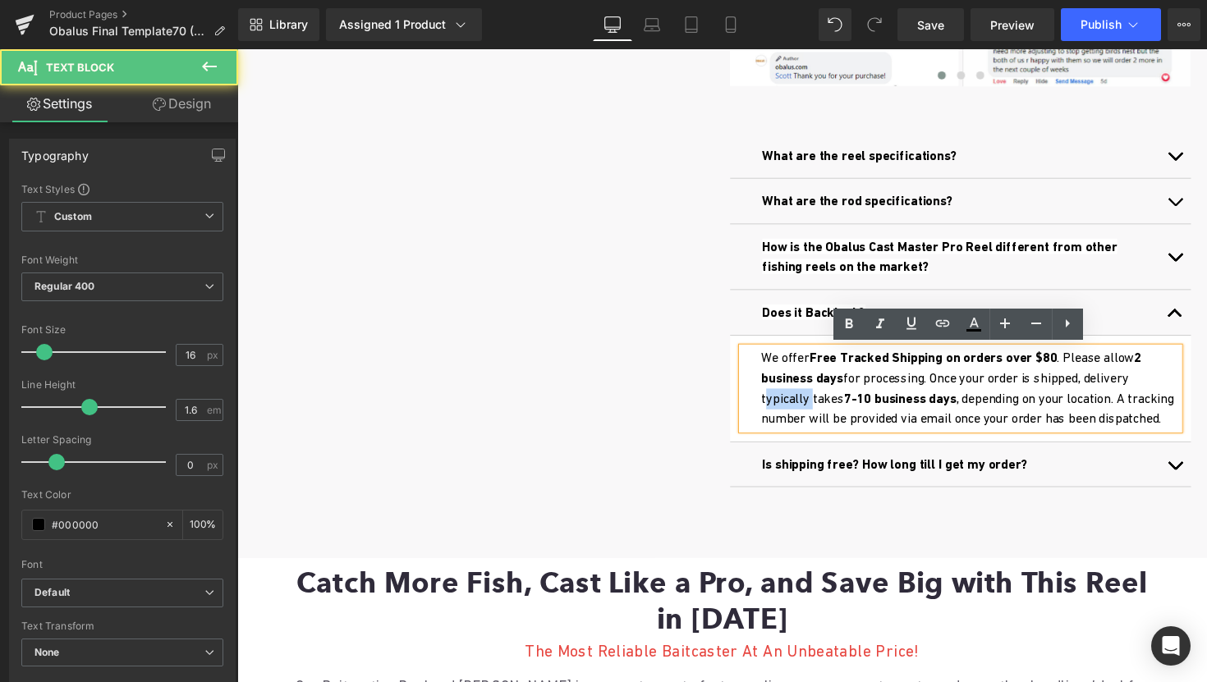
click at [807, 397] on p "We offer Free Tracked Shipping on orders over $80 . Please allow 2 business day…" at bounding box center [988, 398] width 428 height 84
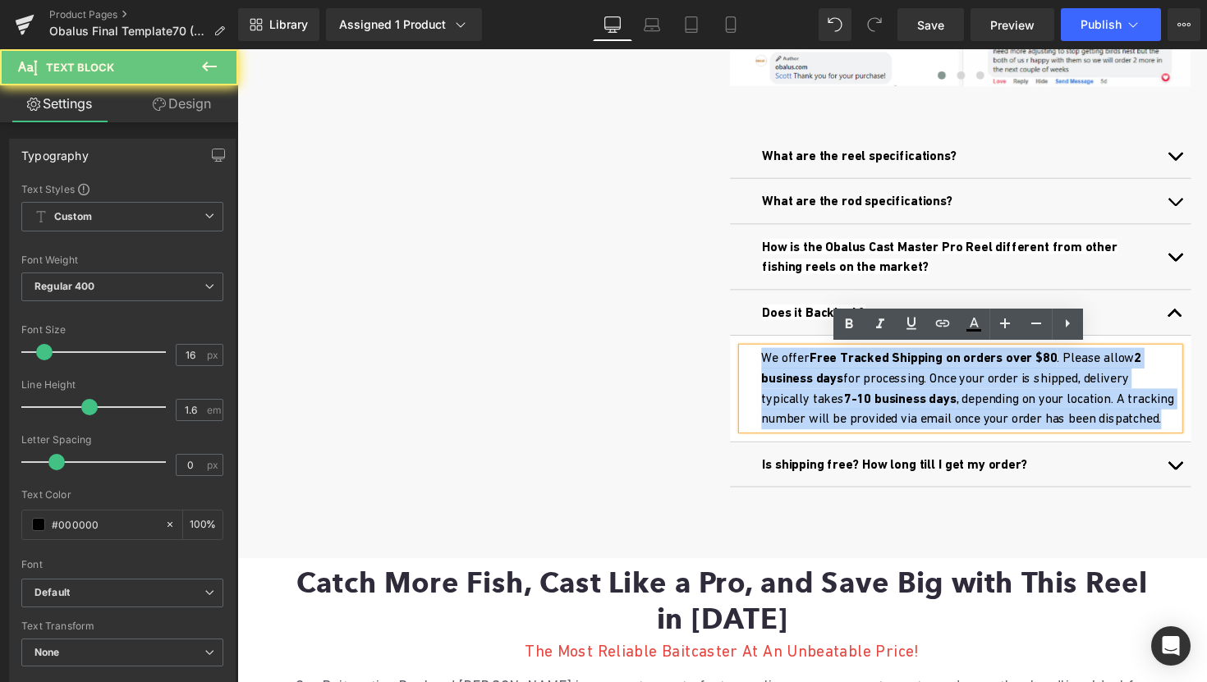
click at [807, 397] on p "We offer Free Tracked Shipping on orders over $80 . Please allow 2 business day…" at bounding box center [988, 398] width 428 height 84
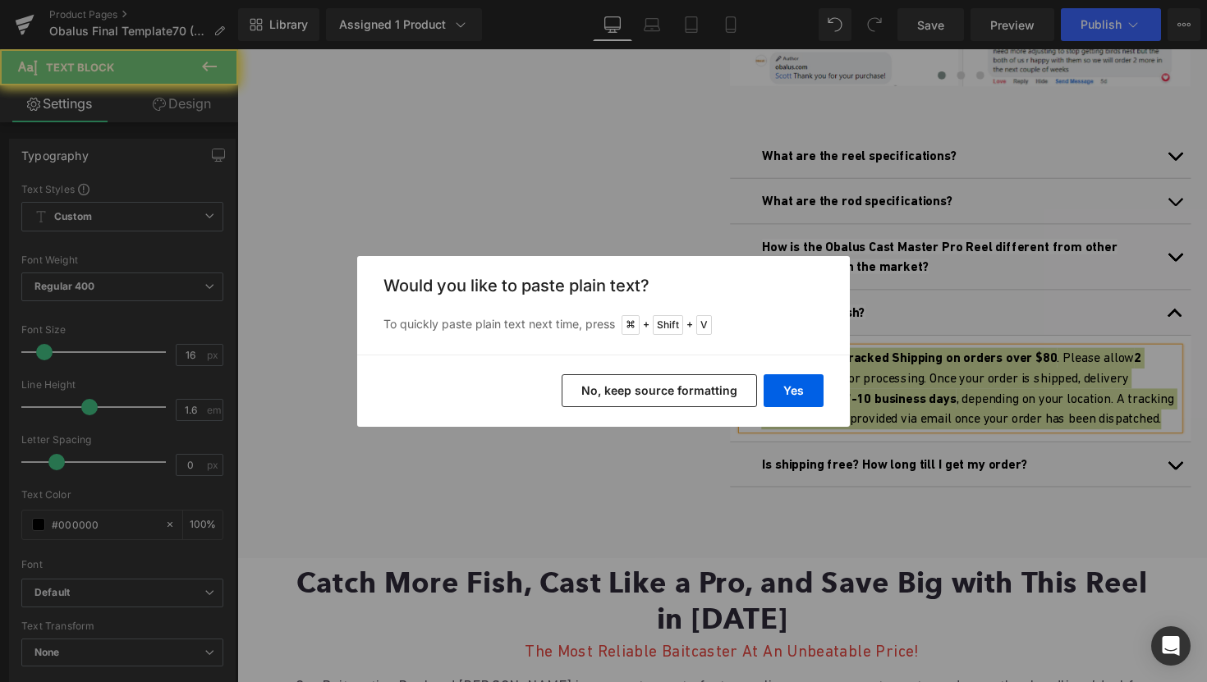
click at [691, 394] on button "No, keep source formatting" at bounding box center [659, 391] width 195 height 33
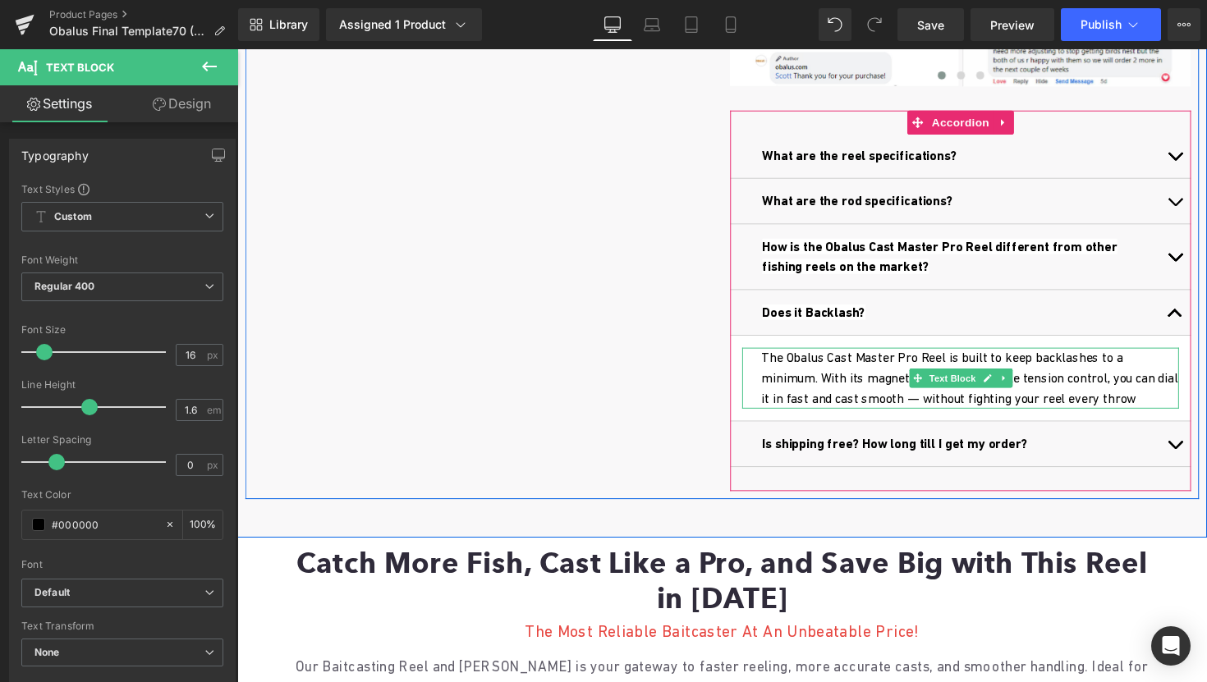
click at [857, 370] on p "The Obalus Cast Master Pro Reel is built to keep backlashes to a minimum. With …" at bounding box center [988, 387] width 428 height 63
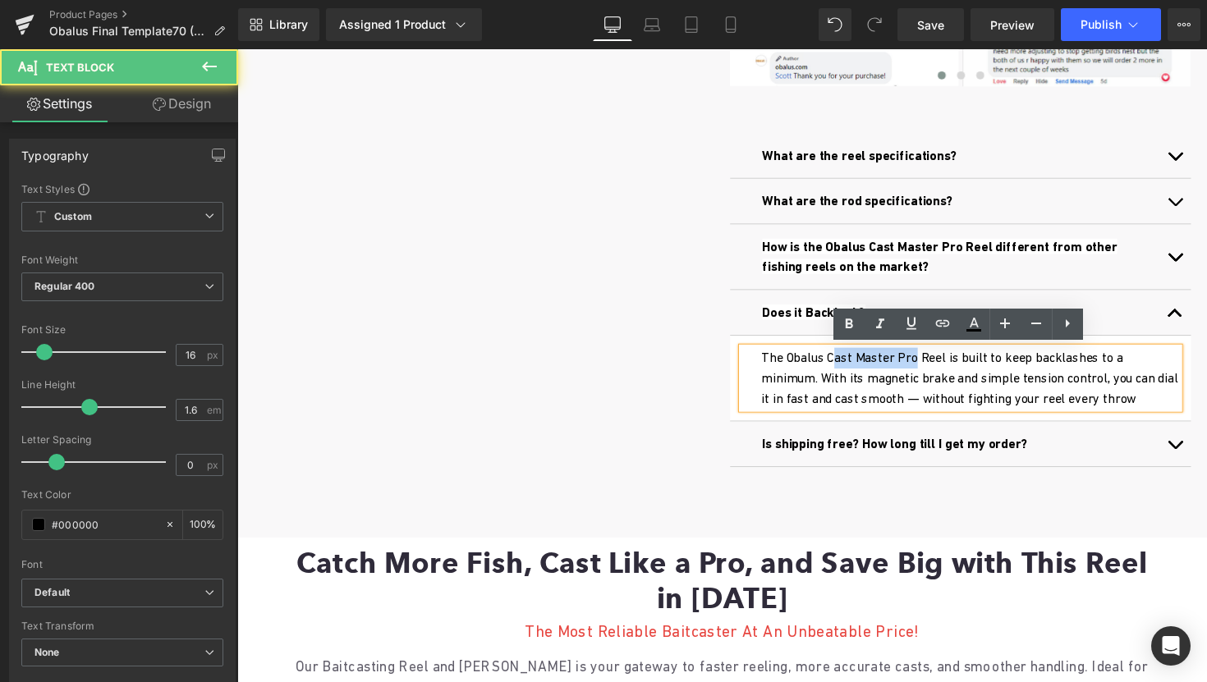
click at [940, 365] on p "The Obalus Cast Master Pro Reel is built to keep backlashes to a minimum. With …" at bounding box center [988, 387] width 428 height 63
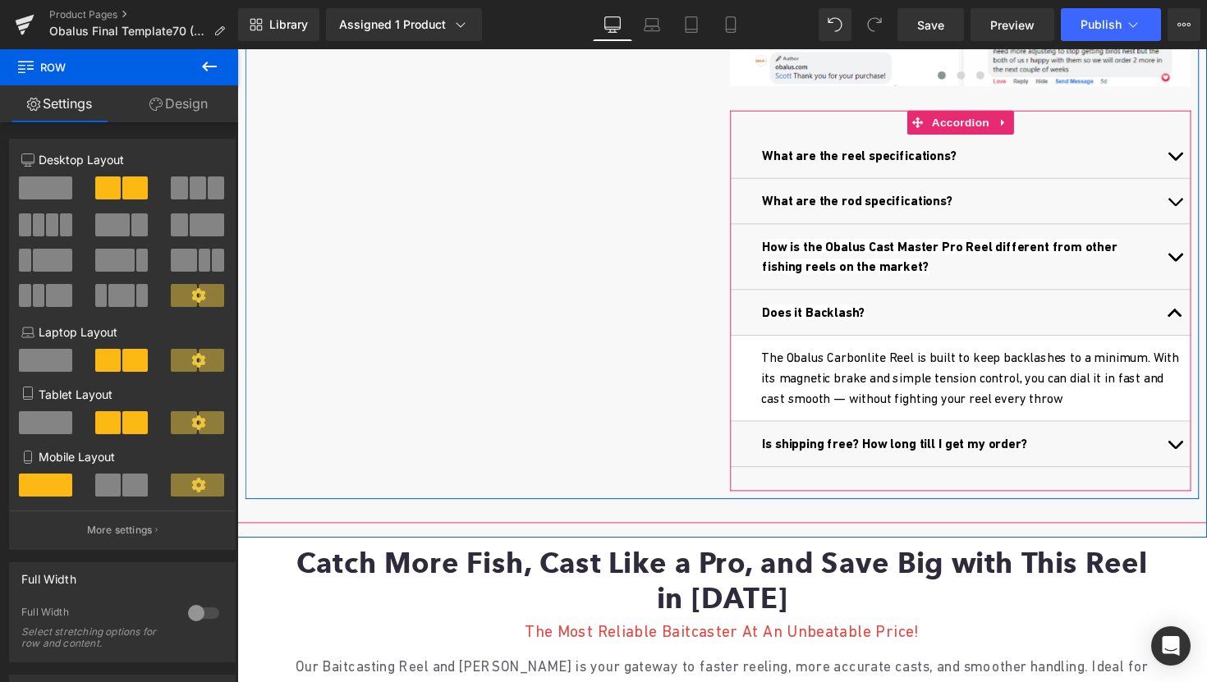
click at [1200, 324] on button "button" at bounding box center [1198, 319] width 33 height 46
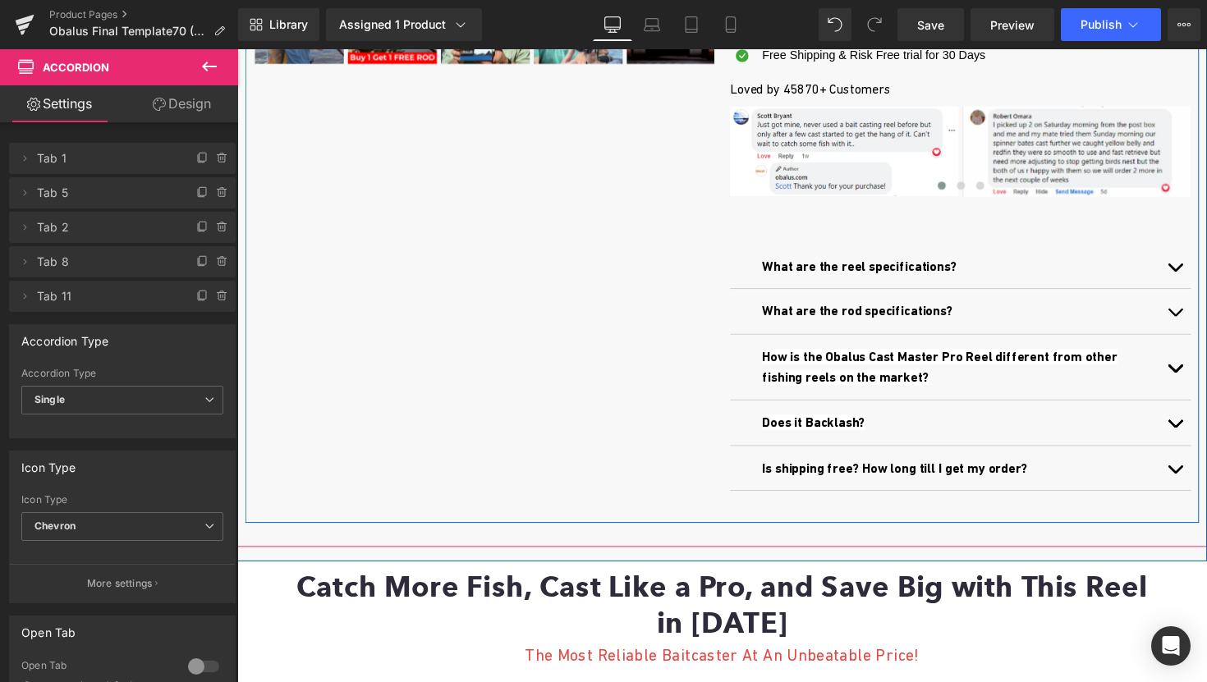
scroll to position [0, 0]
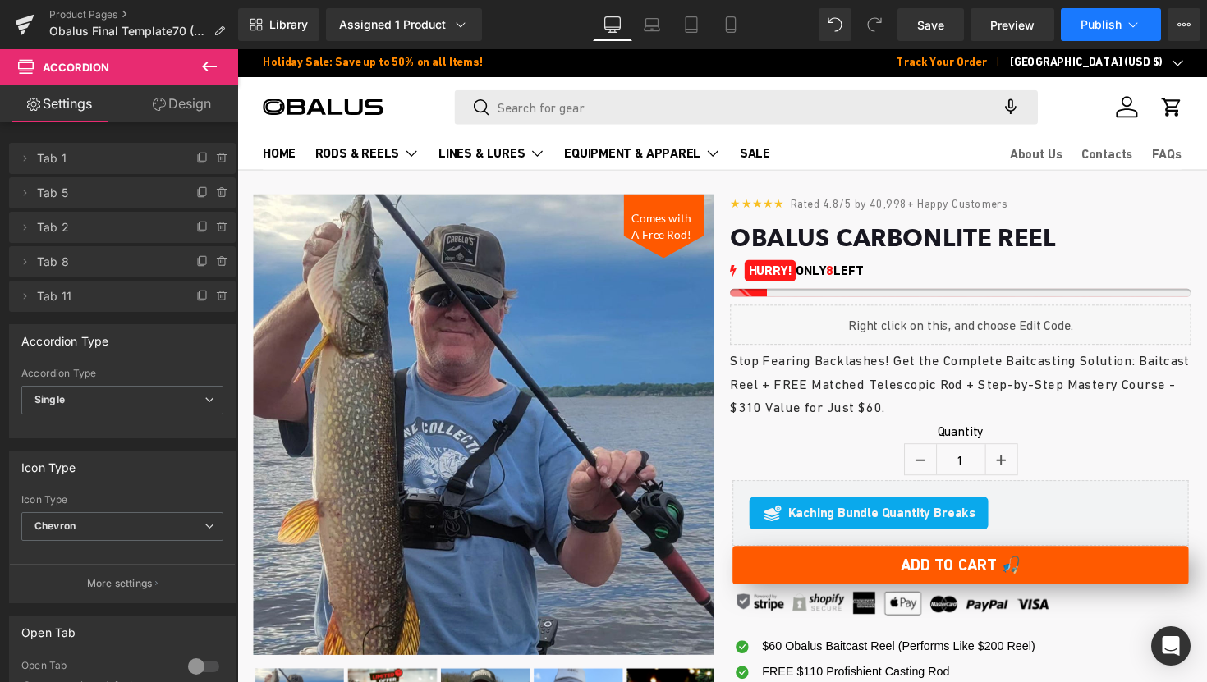
click at [1083, 24] on span "Publish" at bounding box center [1101, 24] width 41 height 13
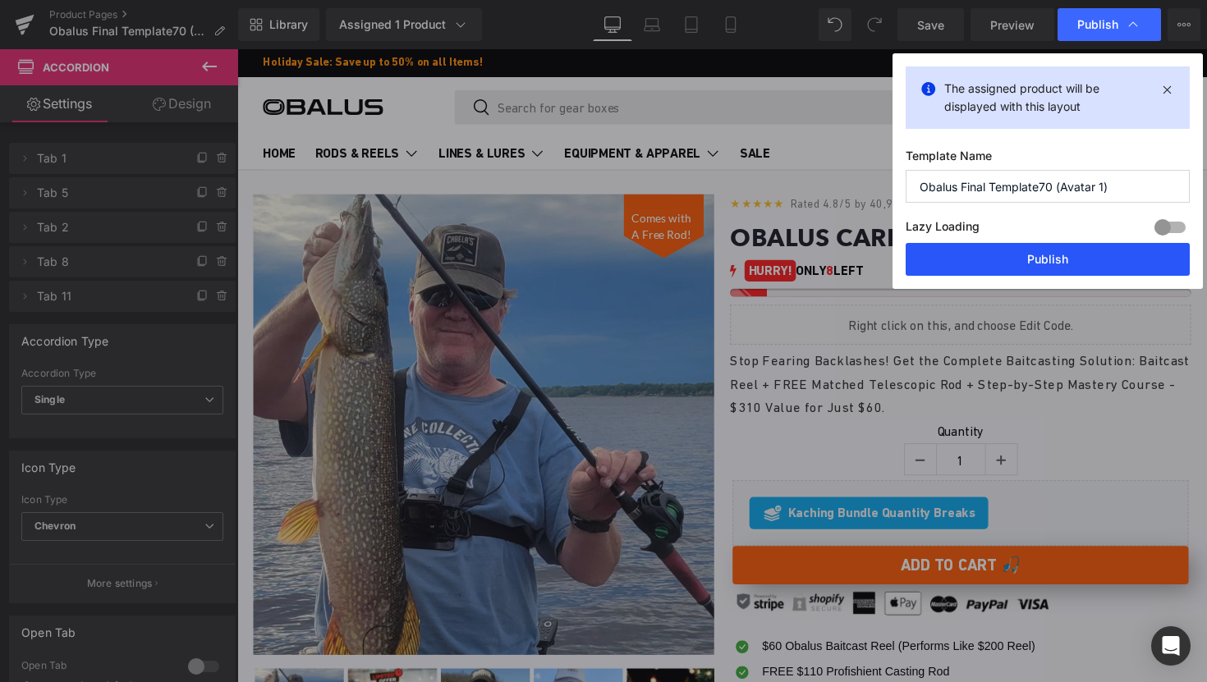
click at [974, 261] on button "Publish" at bounding box center [1048, 259] width 284 height 33
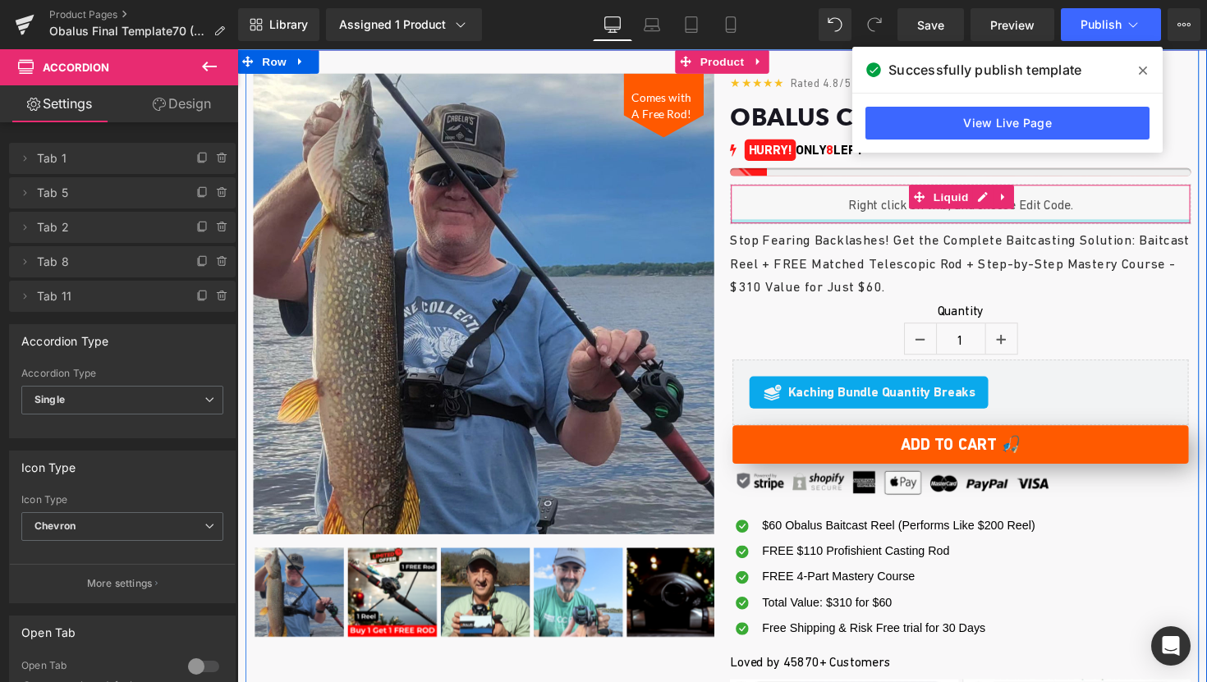
scroll to position [131, 0]
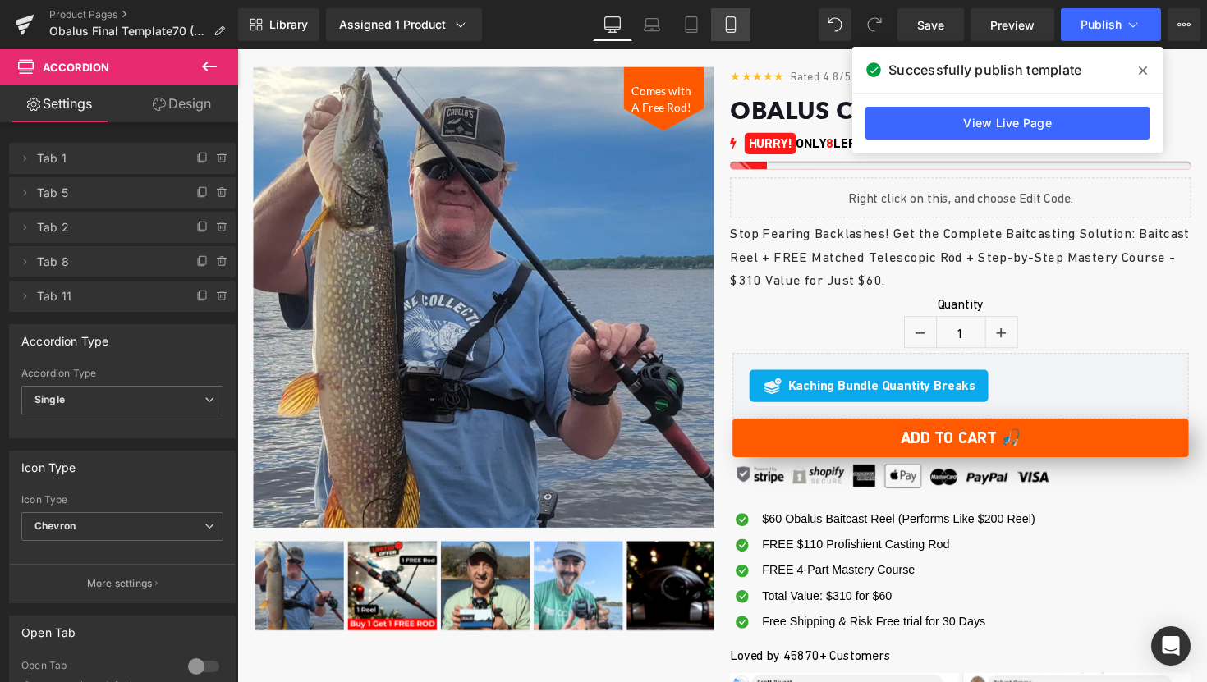
click at [735, 31] on icon at bounding box center [730, 25] width 9 height 16
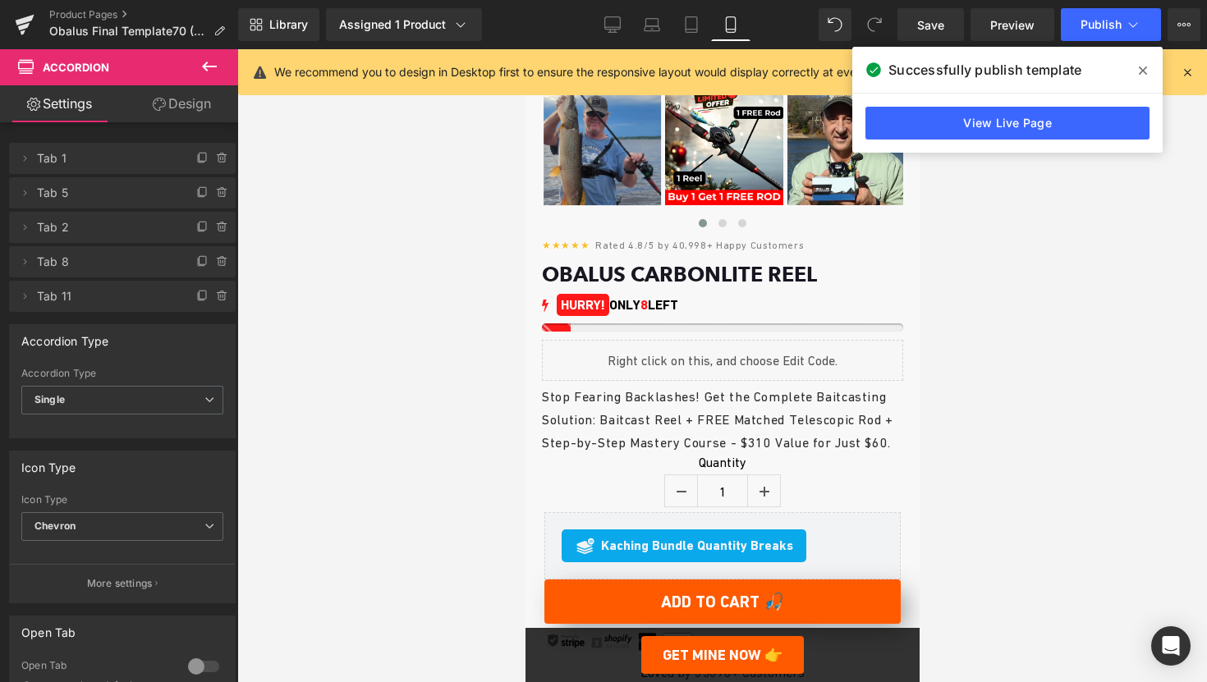
click at [1141, 69] on icon at bounding box center [1143, 71] width 8 height 8
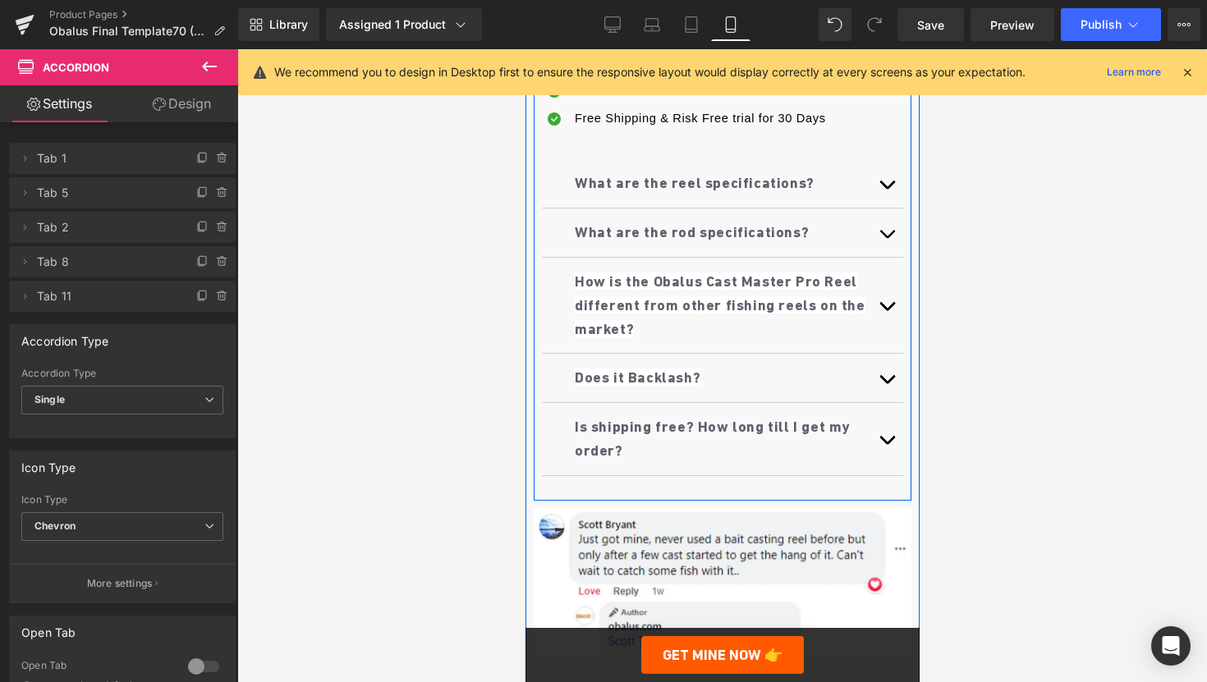
scroll to position [1169, 0]
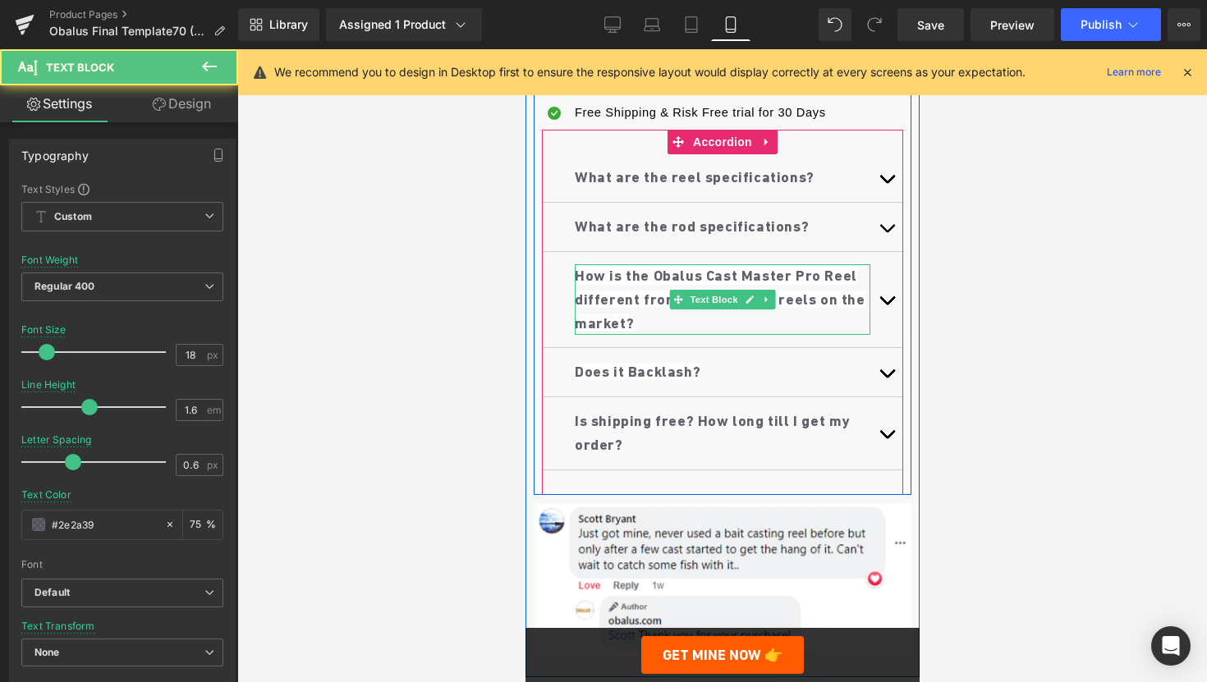
click at [740, 297] on b "How is the Obalus Cast Master Pro Reel different from other fishing reels on th…" at bounding box center [719, 299] width 291 height 65
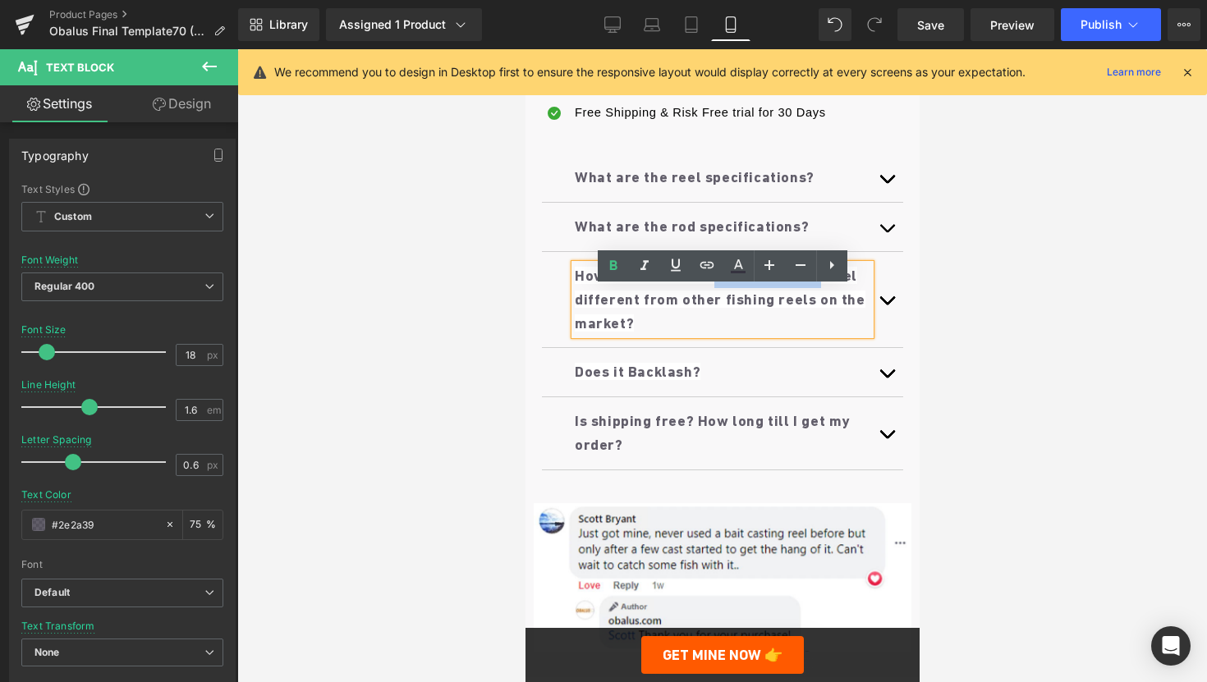
drag, startPoint x: 728, startPoint y: 297, endPoint x: 831, endPoint y: 307, distance: 103.9
click at [831, 307] on b "How is the Obalus Cast Master Pro Reel different from other fishing reels on th…" at bounding box center [719, 299] width 291 height 65
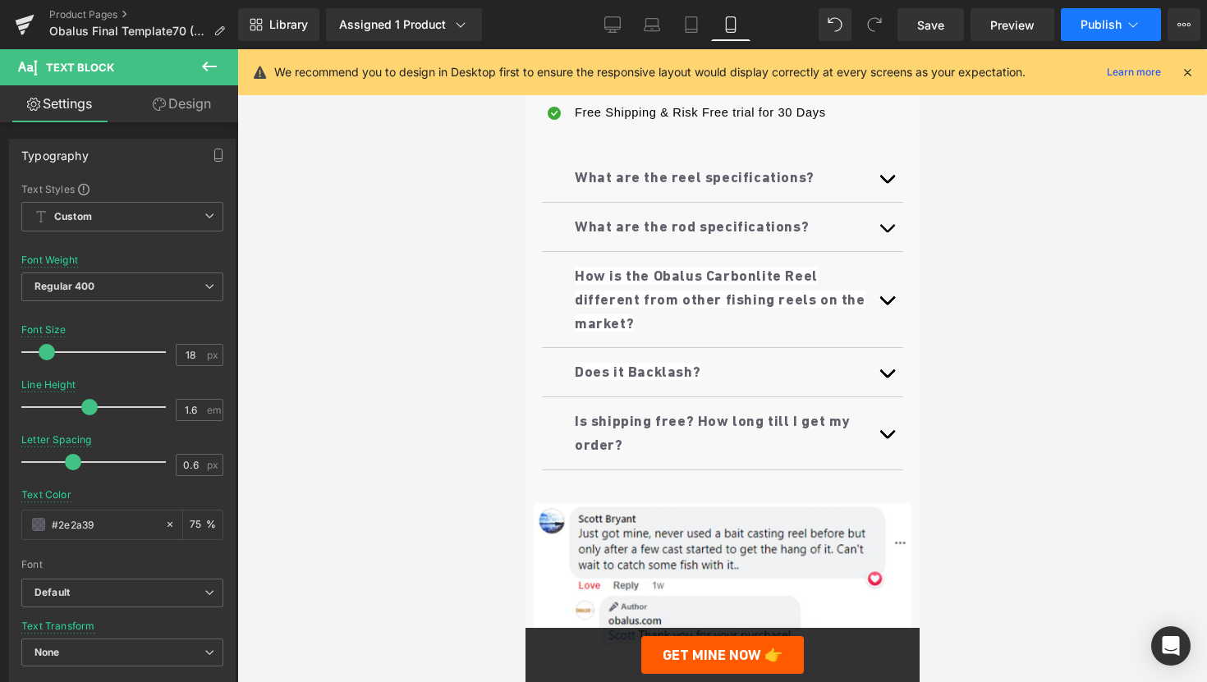
click at [1082, 28] on span "Publish" at bounding box center [1101, 24] width 41 height 13
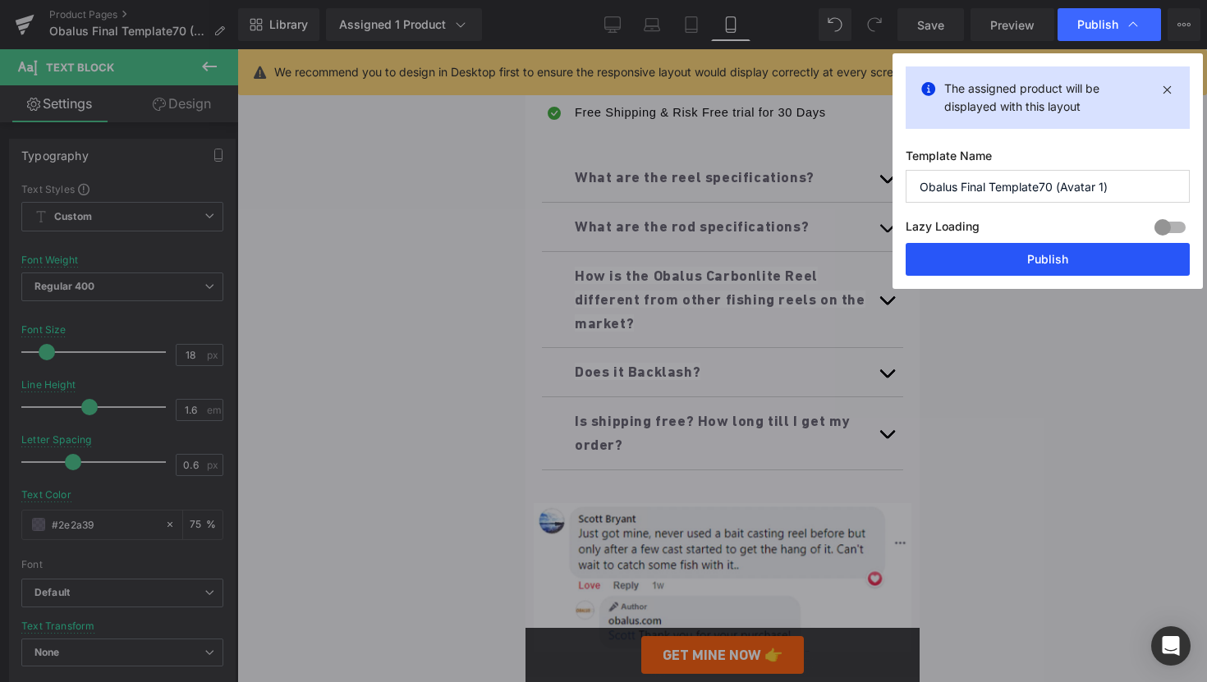
click at [997, 272] on button "Publish" at bounding box center [1048, 259] width 284 height 33
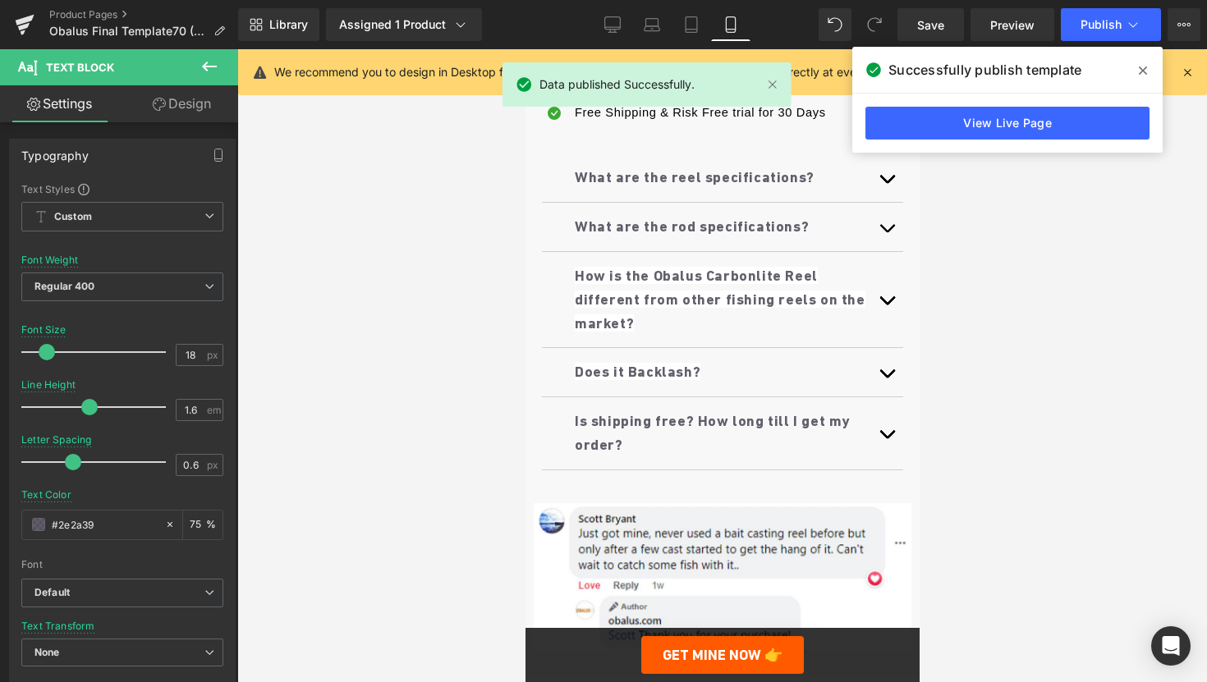
click at [1146, 67] on icon at bounding box center [1143, 71] width 8 height 8
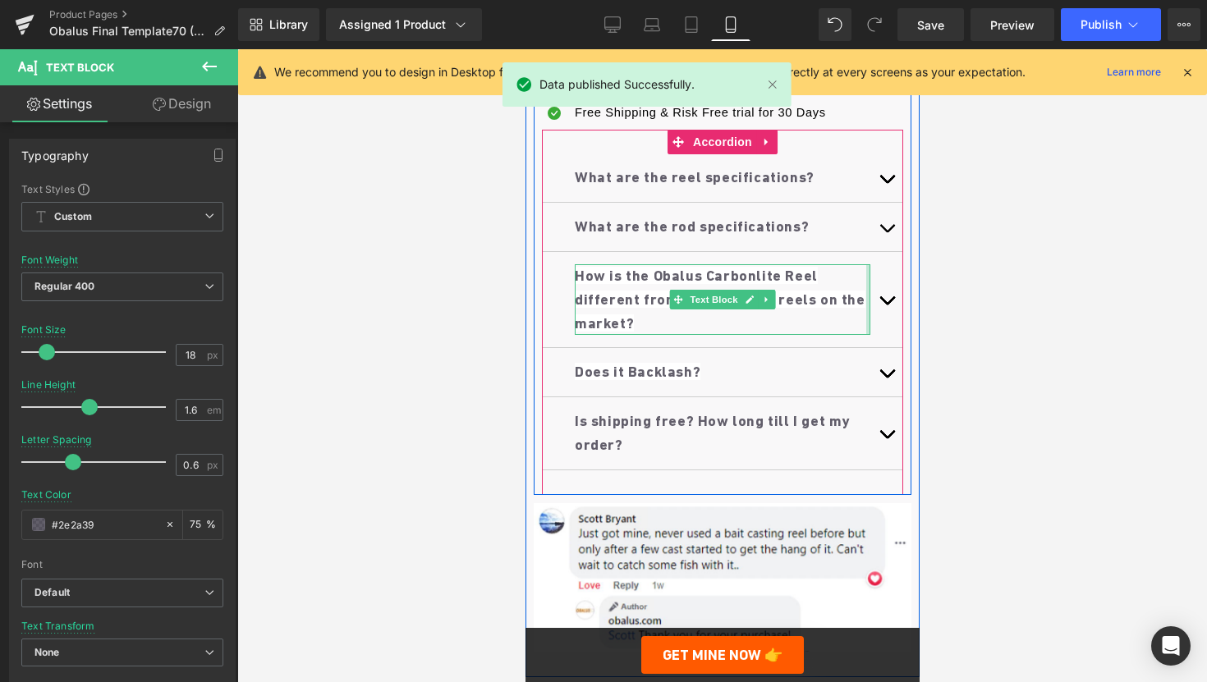
click at [875, 324] on button "button" at bounding box center [886, 299] width 33 height 95
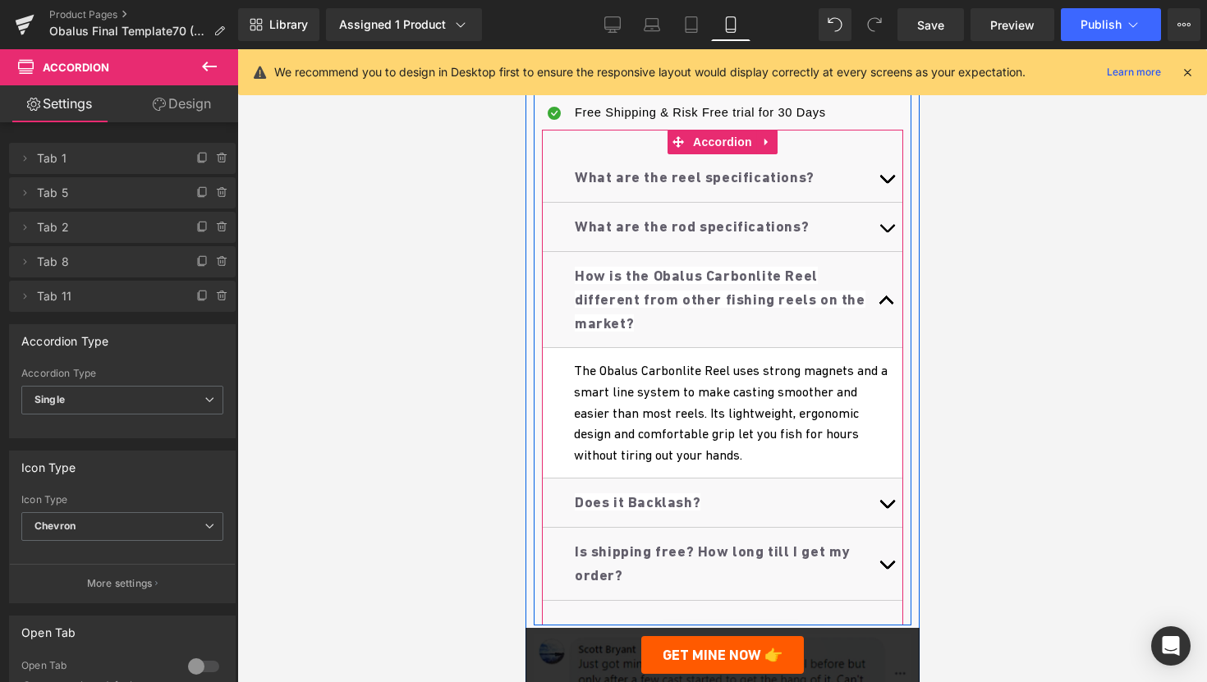
click at [875, 324] on button "button" at bounding box center [886, 299] width 33 height 95
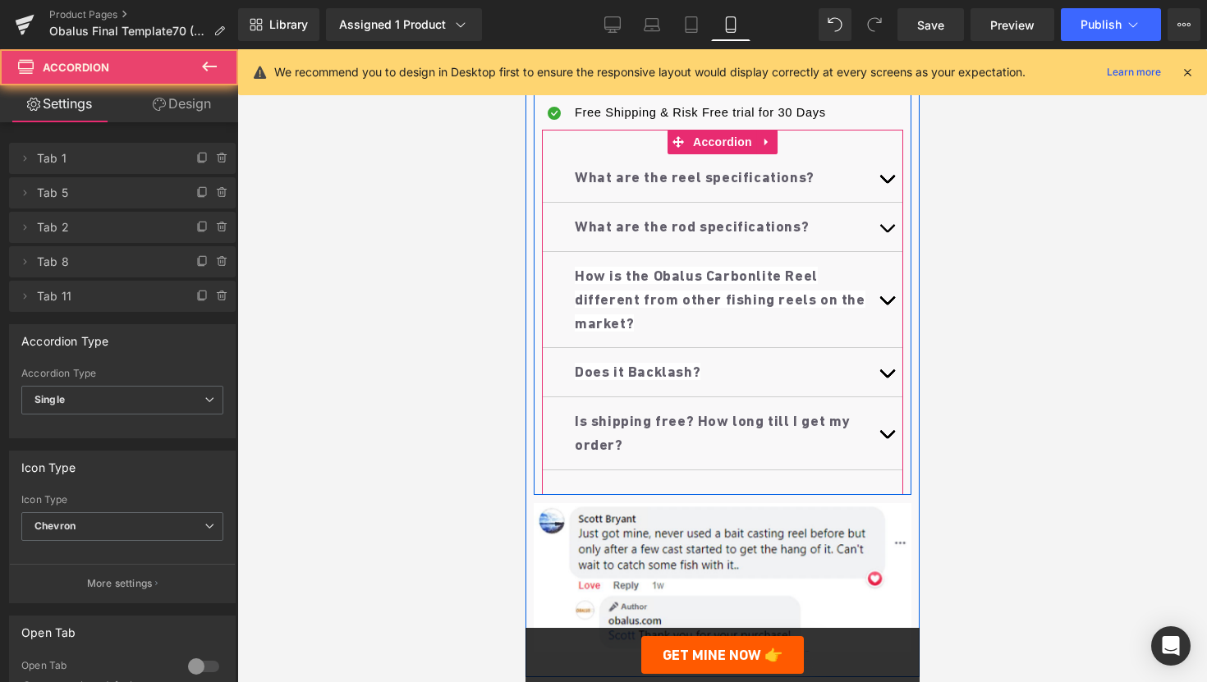
click at [879, 251] on button "button" at bounding box center [886, 227] width 33 height 48
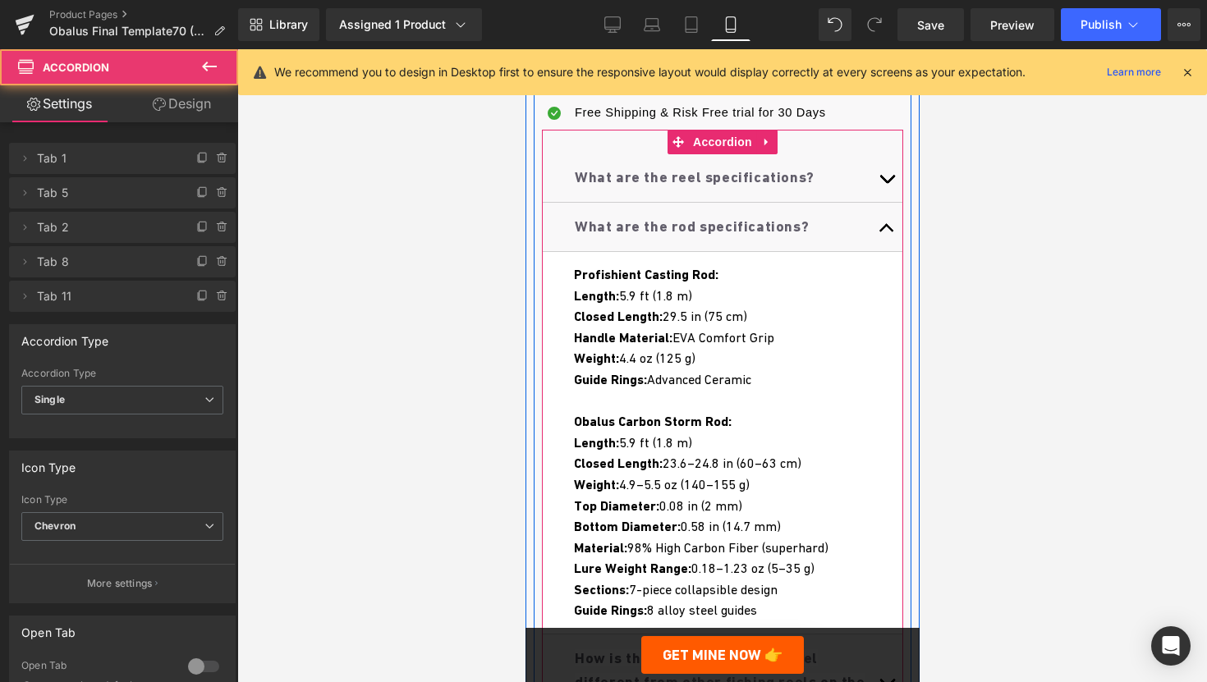
click at [879, 251] on button "button" at bounding box center [886, 227] width 33 height 48
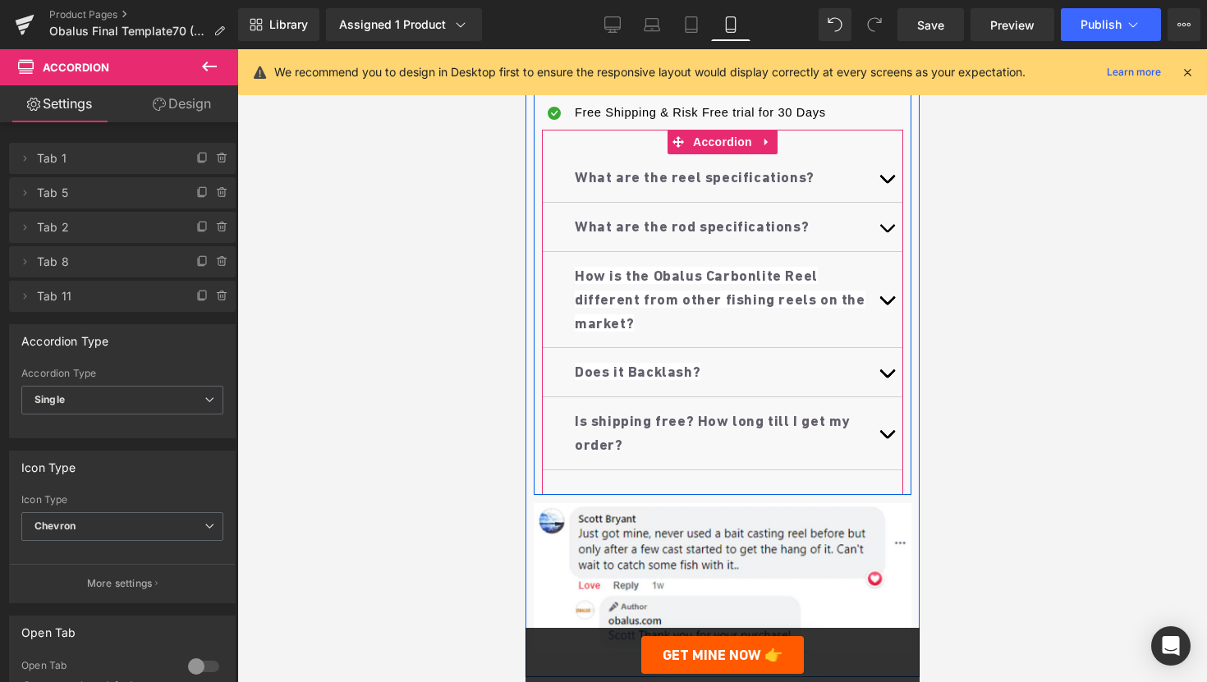
click at [886, 183] on span "button" at bounding box center [886, 183] width 0 height 0
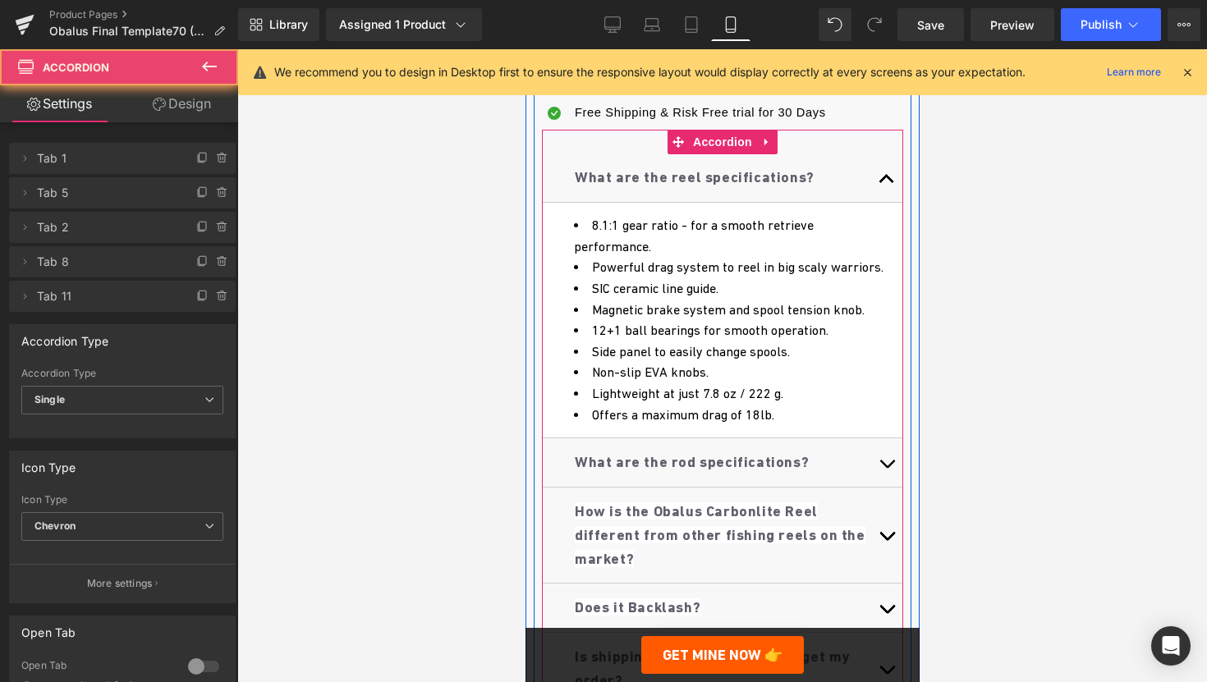
click at [892, 200] on button "button" at bounding box center [886, 178] width 33 height 48
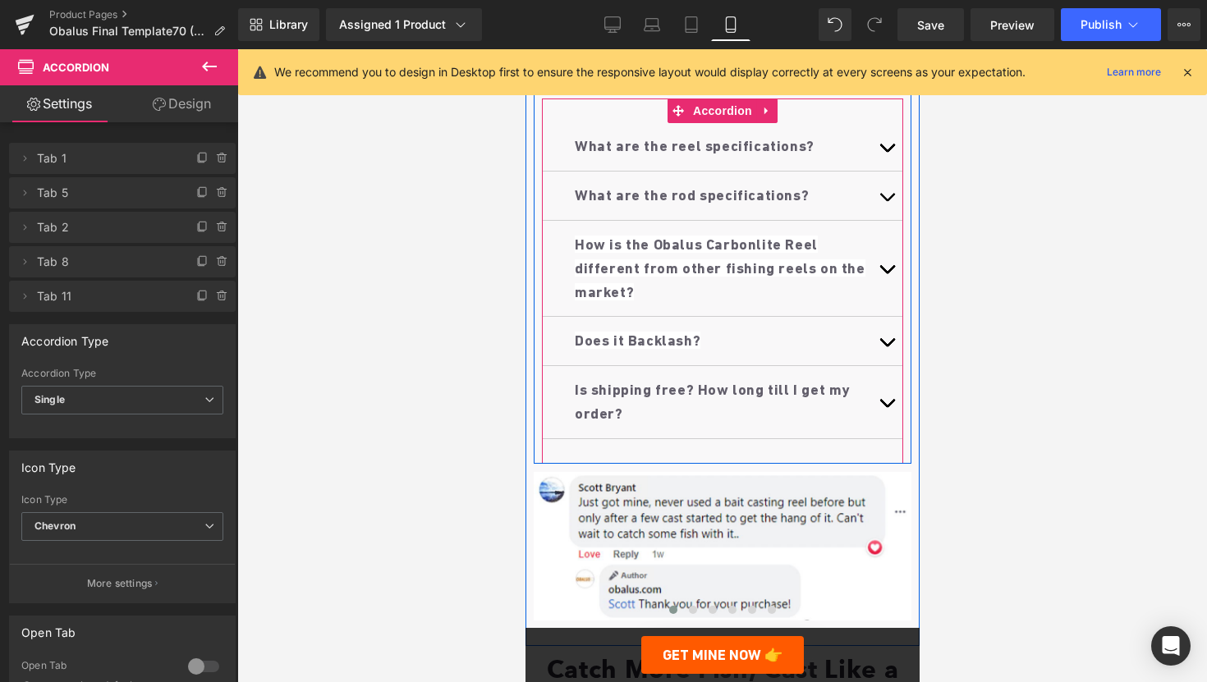
scroll to position [1187, 0]
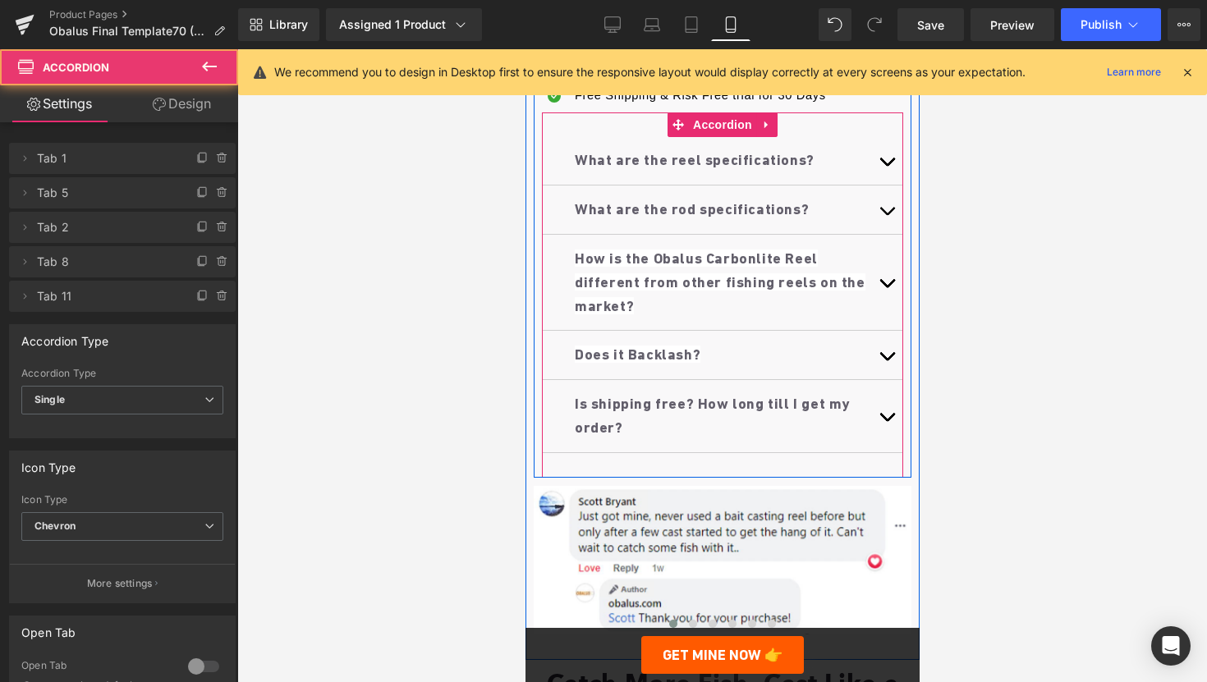
click at [885, 430] on button "button" at bounding box center [886, 416] width 33 height 72
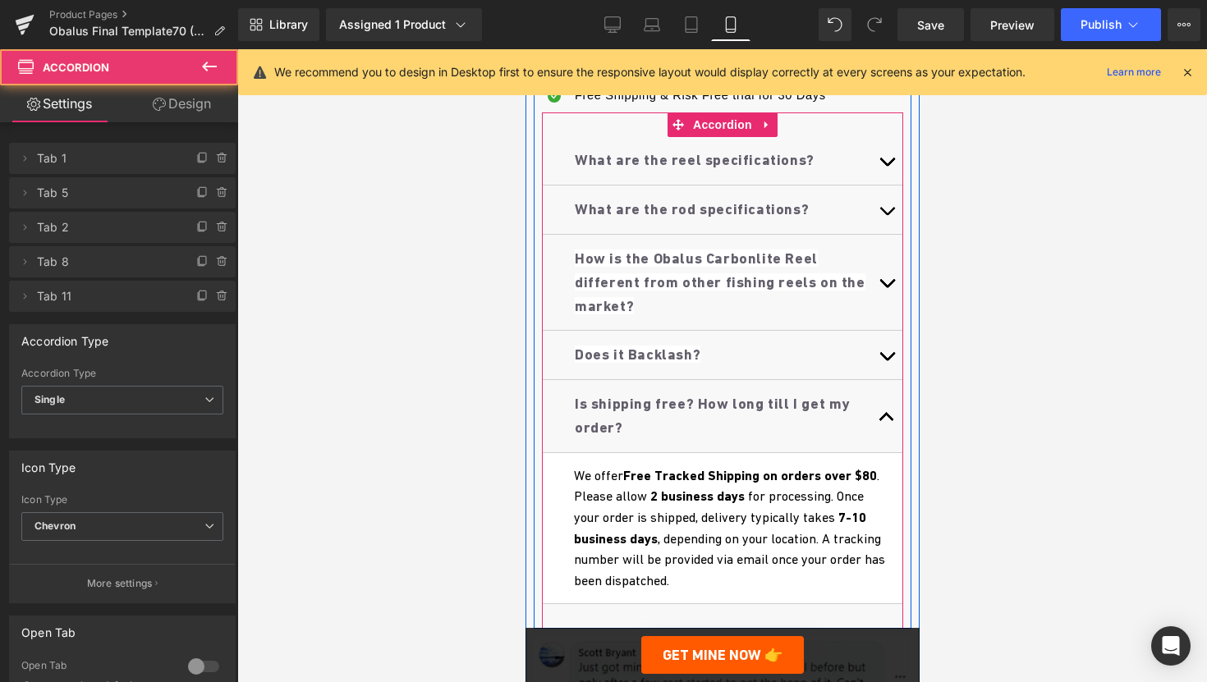
click at [885, 430] on button "button" at bounding box center [886, 416] width 33 height 72
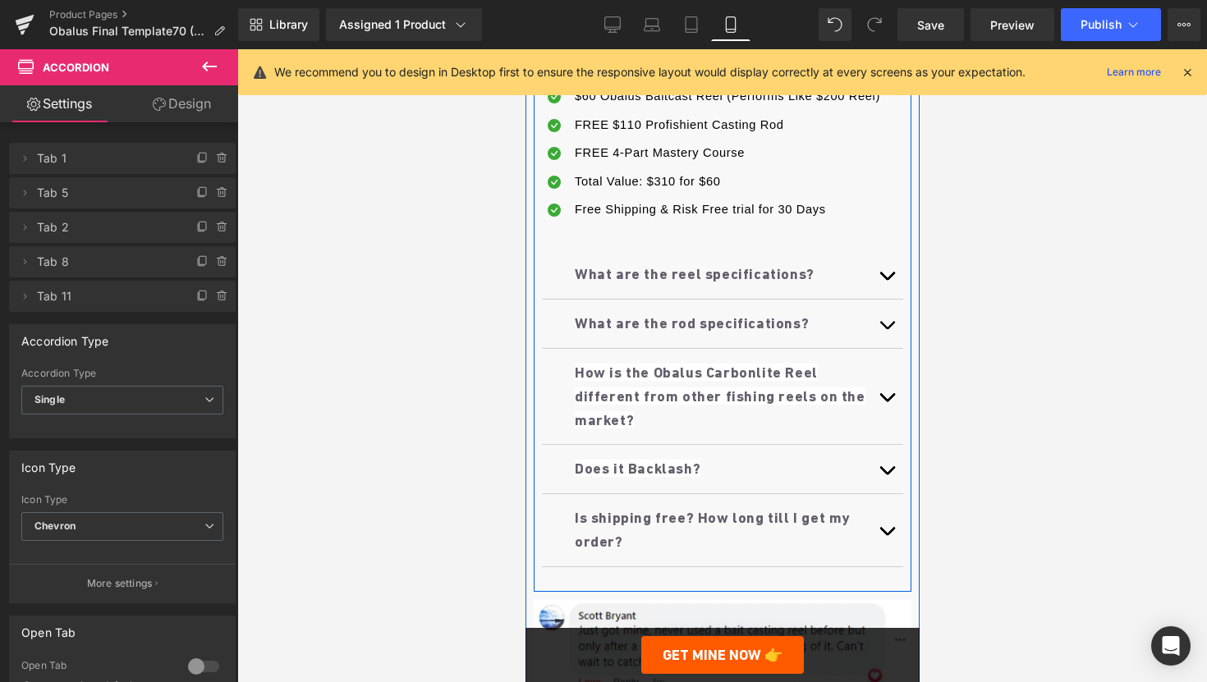
scroll to position [1068, 0]
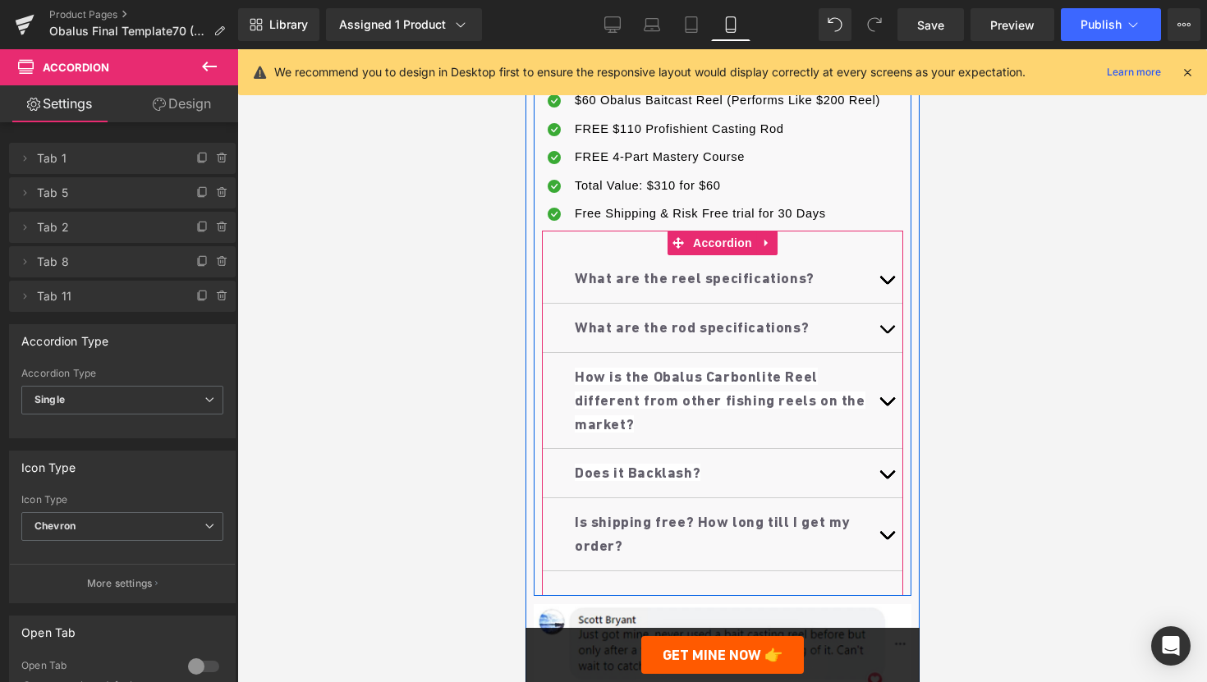
click at [885, 342] on button "button" at bounding box center [886, 328] width 33 height 48
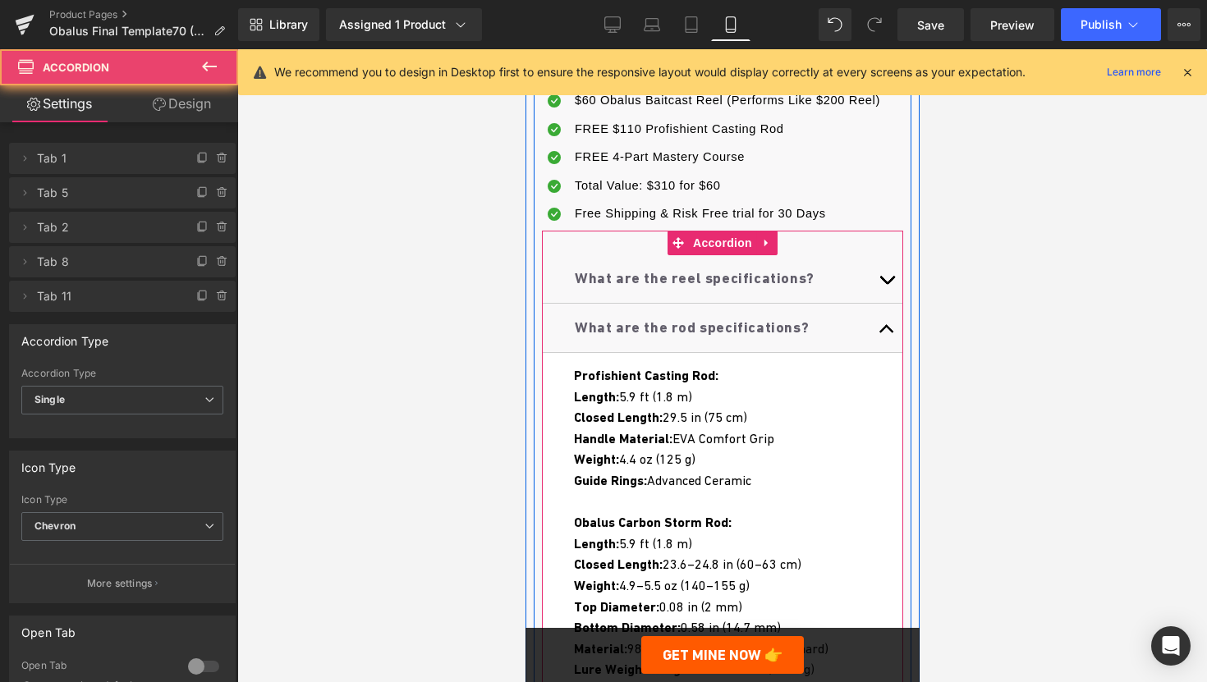
click at [886, 333] on span "button" at bounding box center [886, 333] width 0 height 0
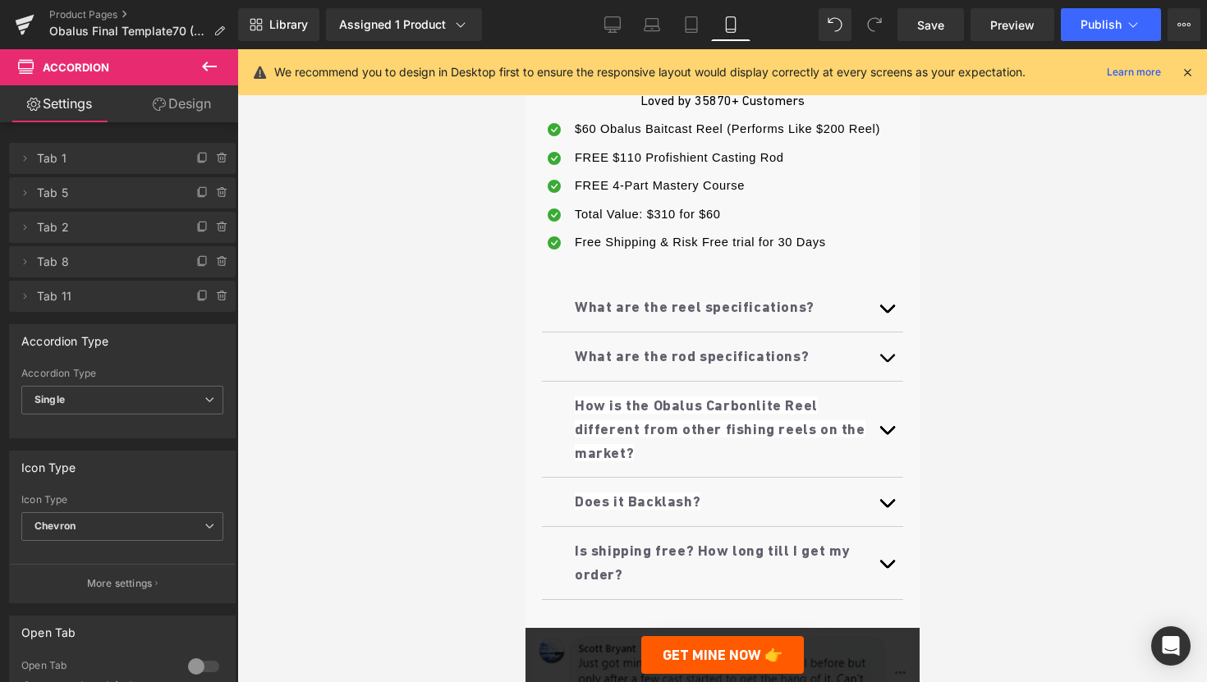
scroll to position [1039, 0]
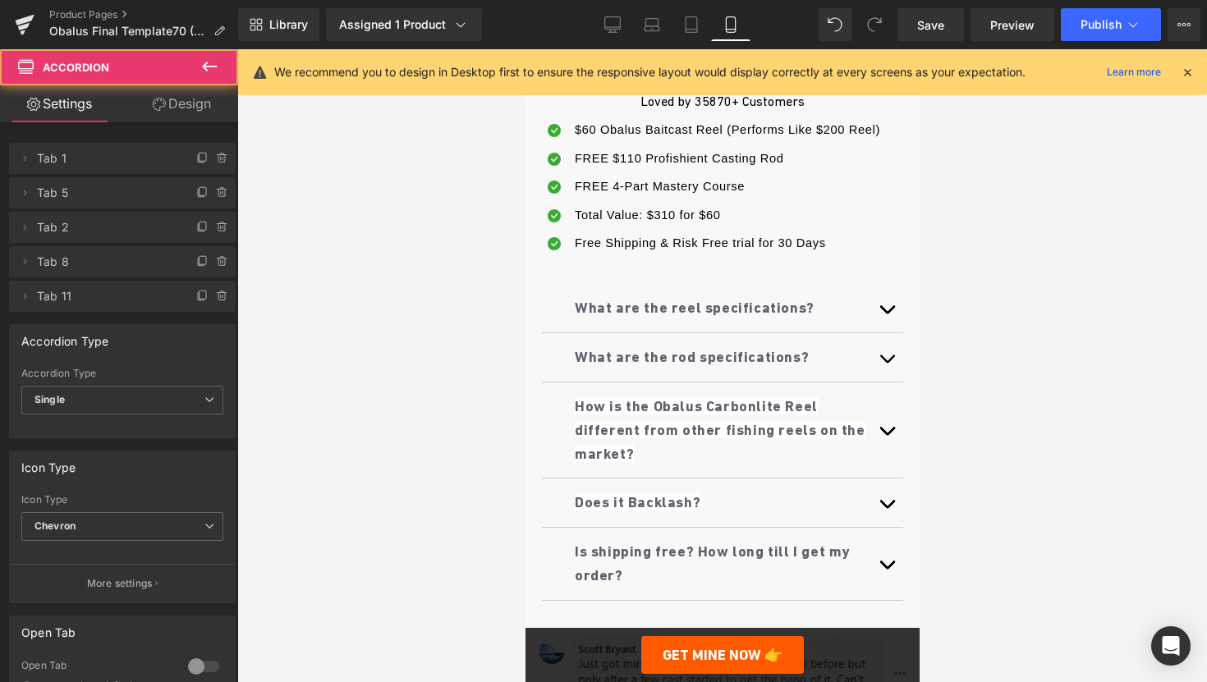
click at [889, 382] on button "button" at bounding box center [886, 357] width 33 height 48
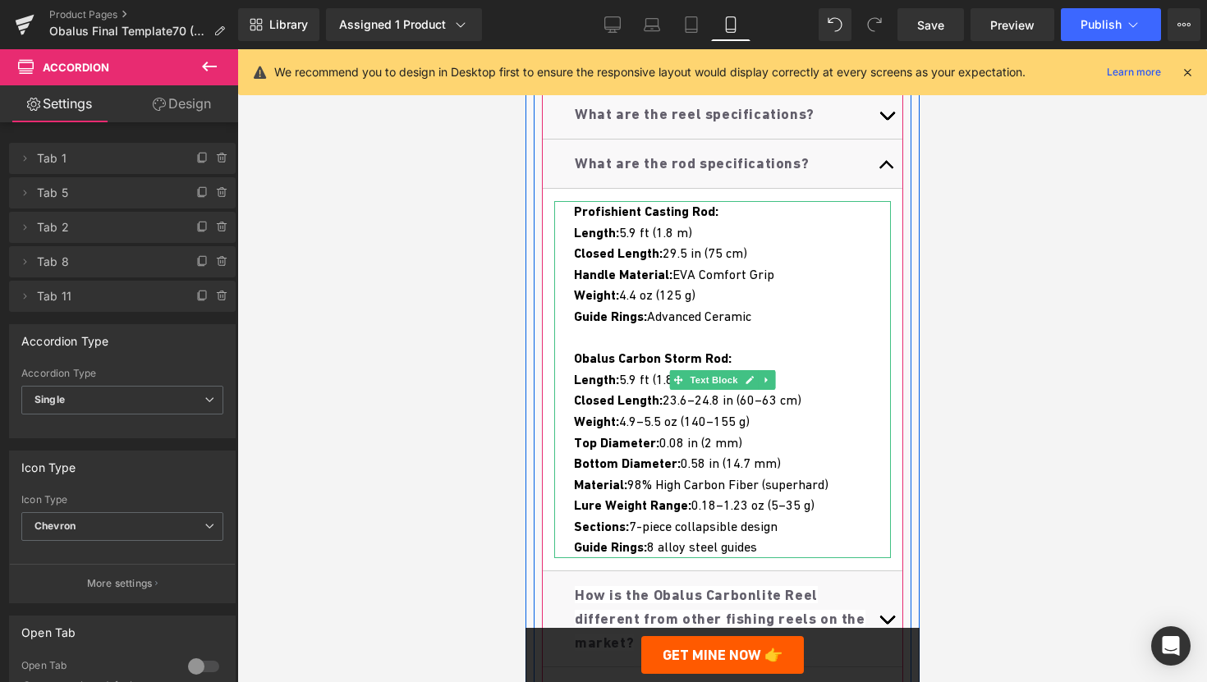
scroll to position [1234, 0]
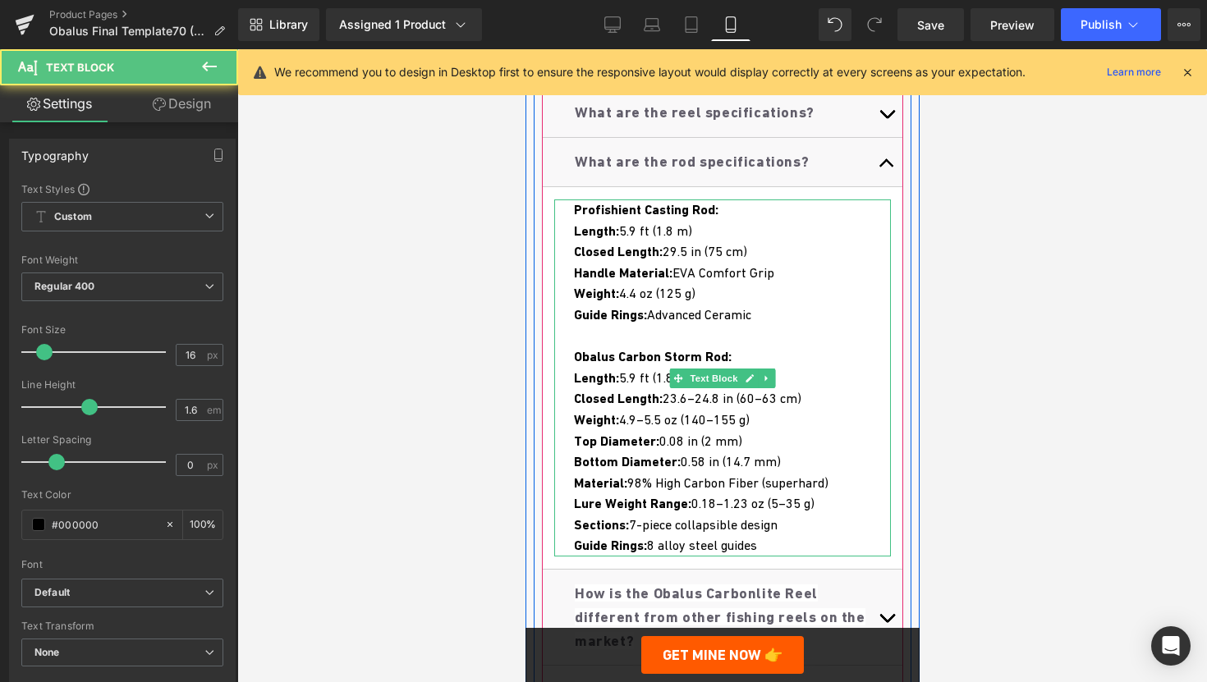
click at [772, 368] on div "Guide Rings: Advanced Ceramic Obalus Carbon Storm Rod:" at bounding box center [731, 336] width 317 height 63
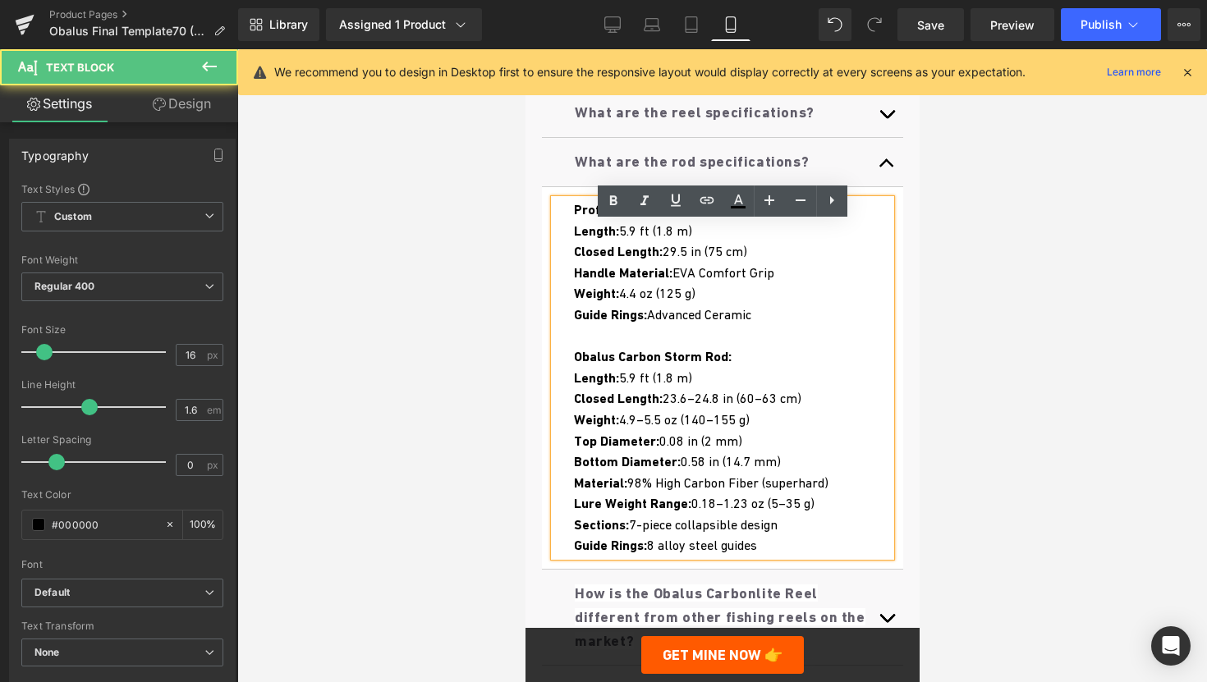
click at [753, 368] on div "Guide Rings: Advanced Ceramic Obalus Carbon Storm Rod:" at bounding box center [731, 336] width 317 height 63
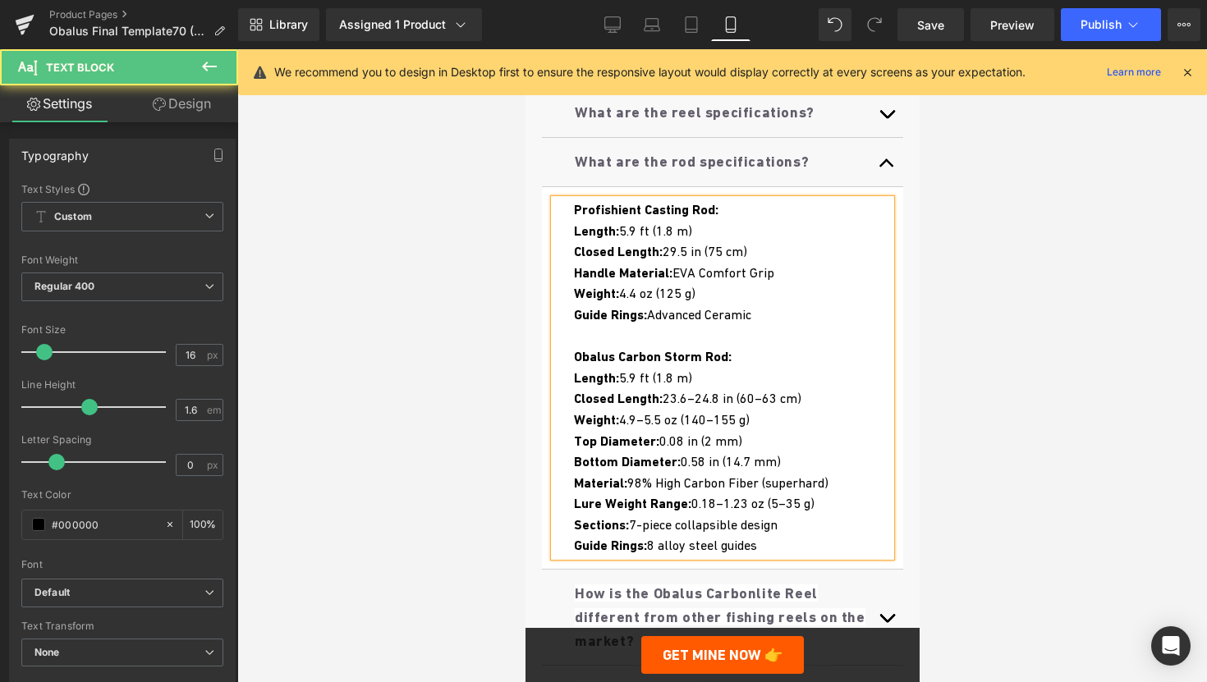
click at [807, 410] on div "Closed Length: 23.6–24.8 in (60–63 cm)" at bounding box center [731, 398] width 317 height 21
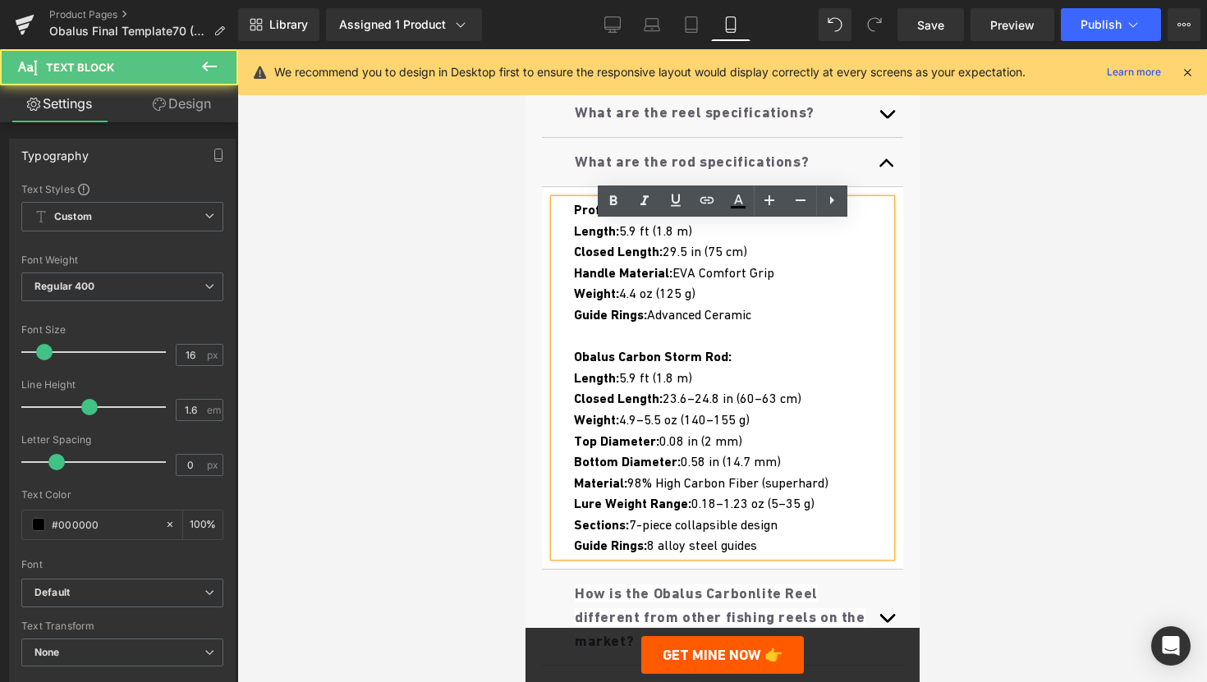
click at [824, 410] on div "Closed Length: 23.6–24.8 in (60–63 cm)" at bounding box center [731, 398] width 317 height 21
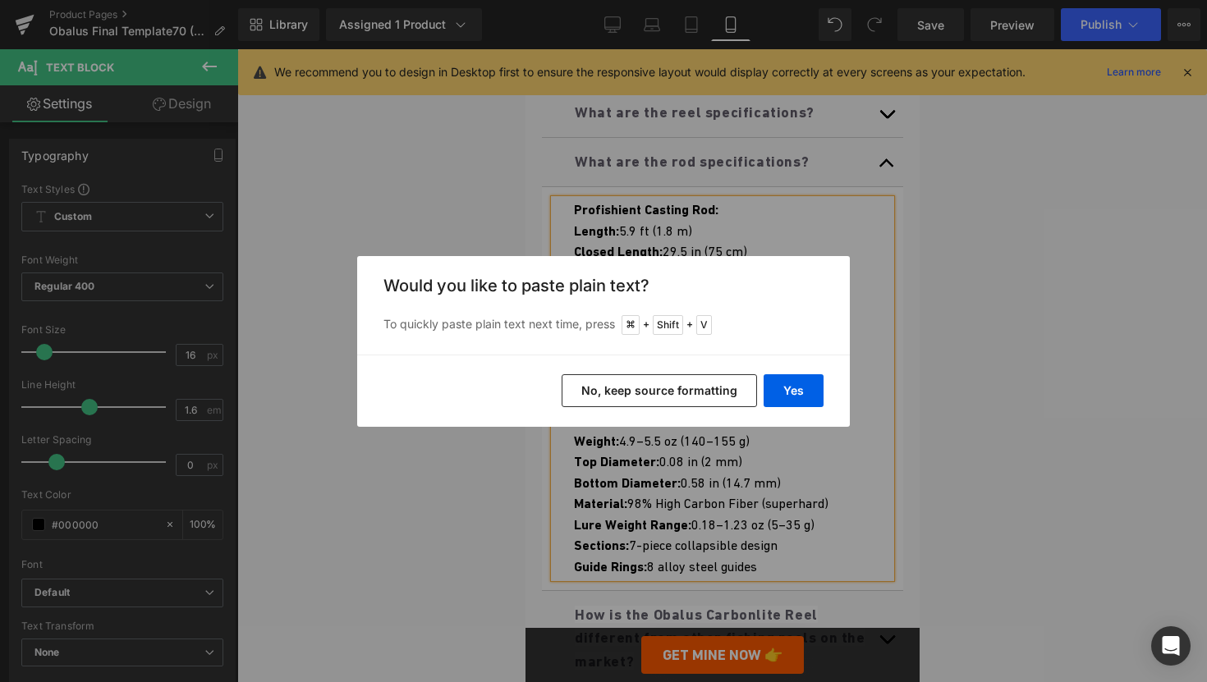
click at [705, 388] on button "No, keep source formatting" at bounding box center [659, 391] width 195 height 33
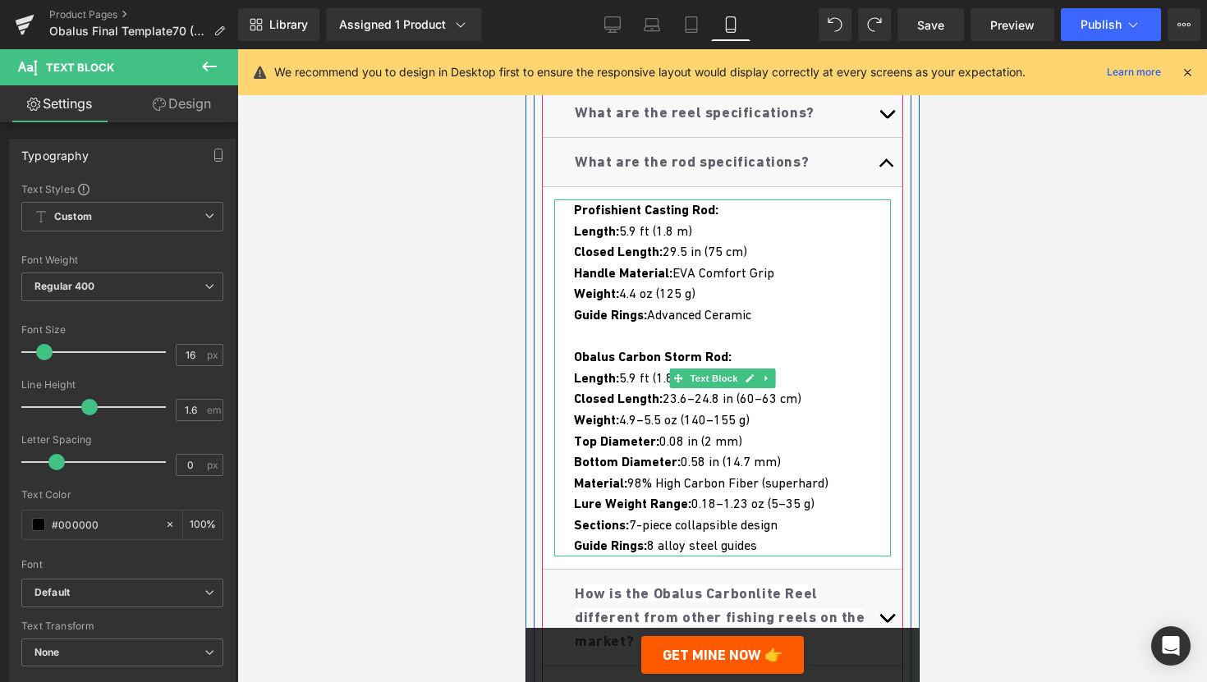
click at [825, 410] on div "Closed Length: 23.6–24.8 in (60–63 cm)" at bounding box center [731, 398] width 317 height 21
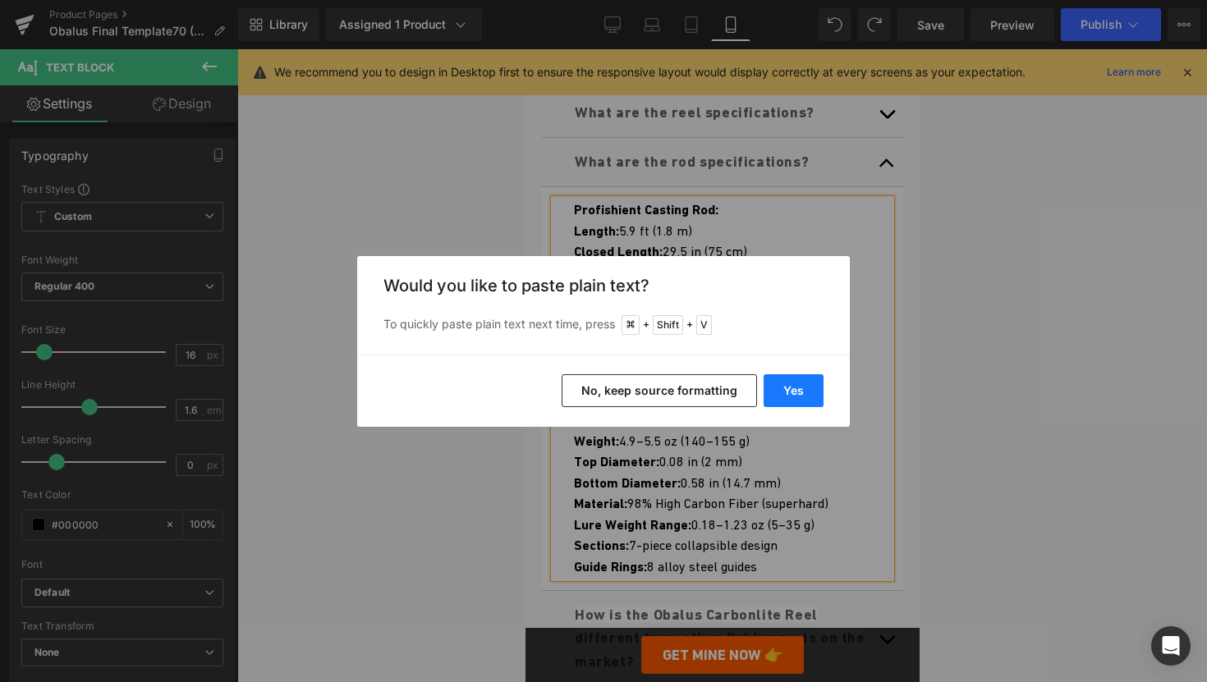
click at [789, 388] on button "Yes" at bounding box center [794, 391] width 60 height 33
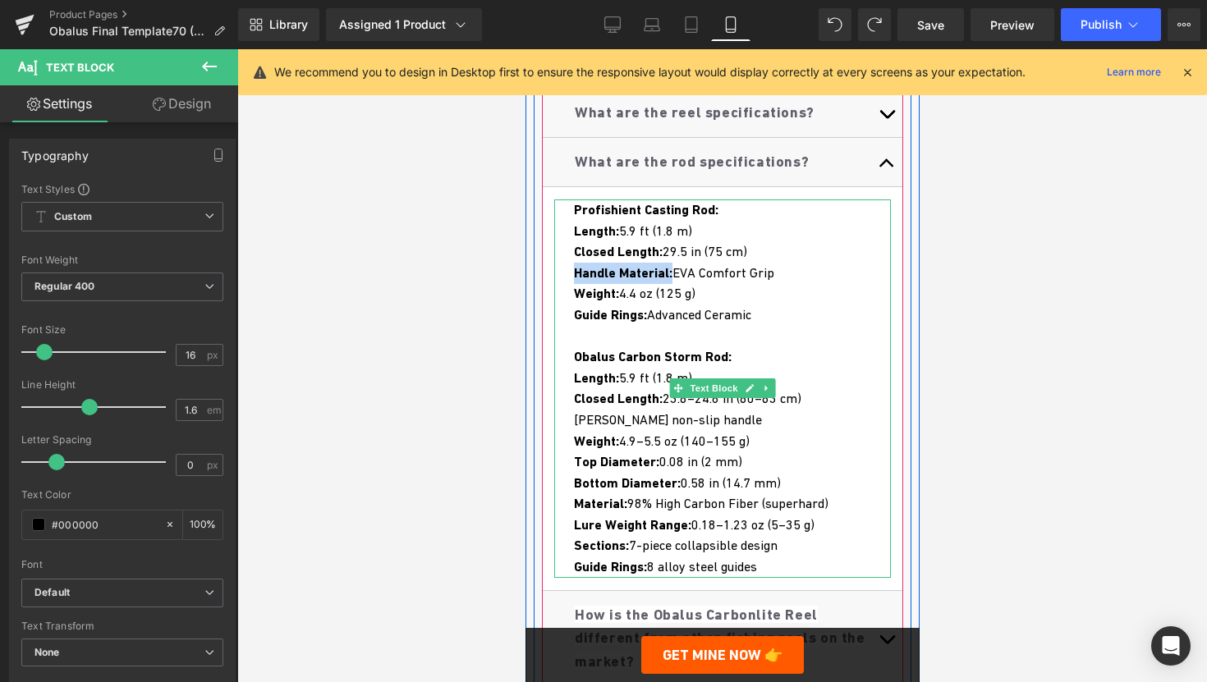
drag, startPoint x: 675, startPoint y: 297, endPoint x: 576, endPoint y: 299, distance: 99.4
click at [576, 284] on div "Handle Material: EVA Comfort Grip" at bounding box center [731, 273] width 317 height 21
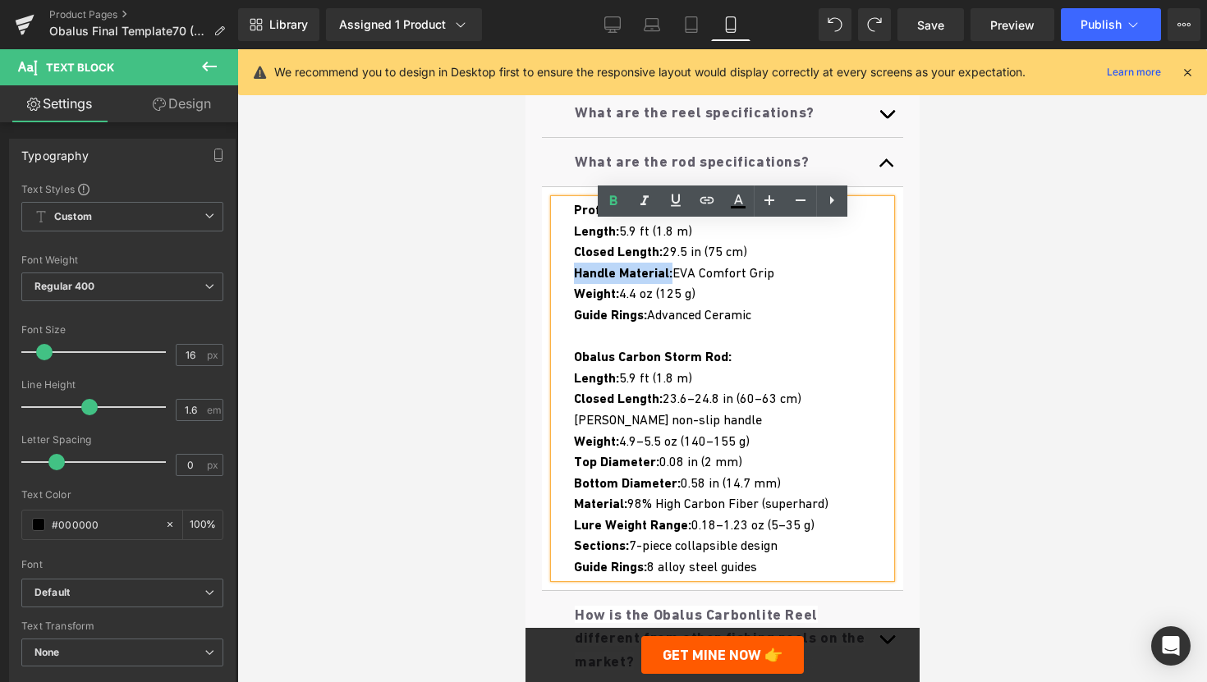
copy strong "Handle Material:"
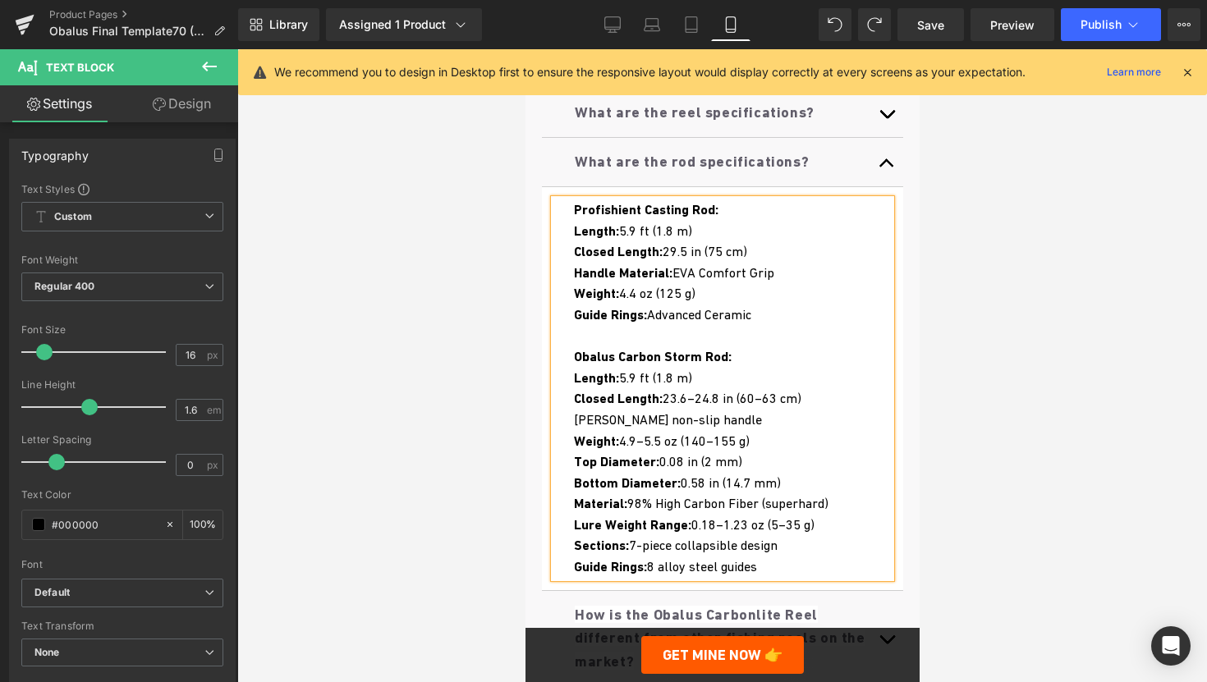
click at [577, 430] on div "Closed Length: 23.6–24.8 in (60–63 cm) Eva non-slip handle" at bounding box center [731, 409] width 317 height 42
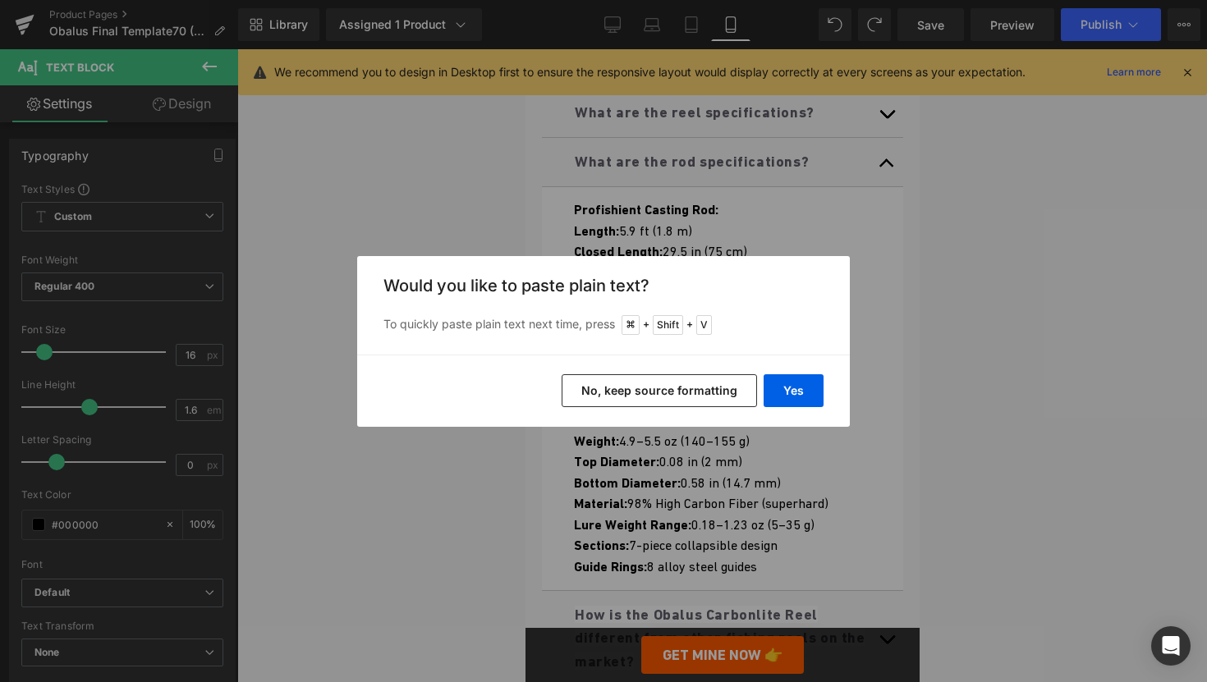
click at [679, 388] on button "No, keep source formatting" at bounding box center [659, 391] width 195 height 33
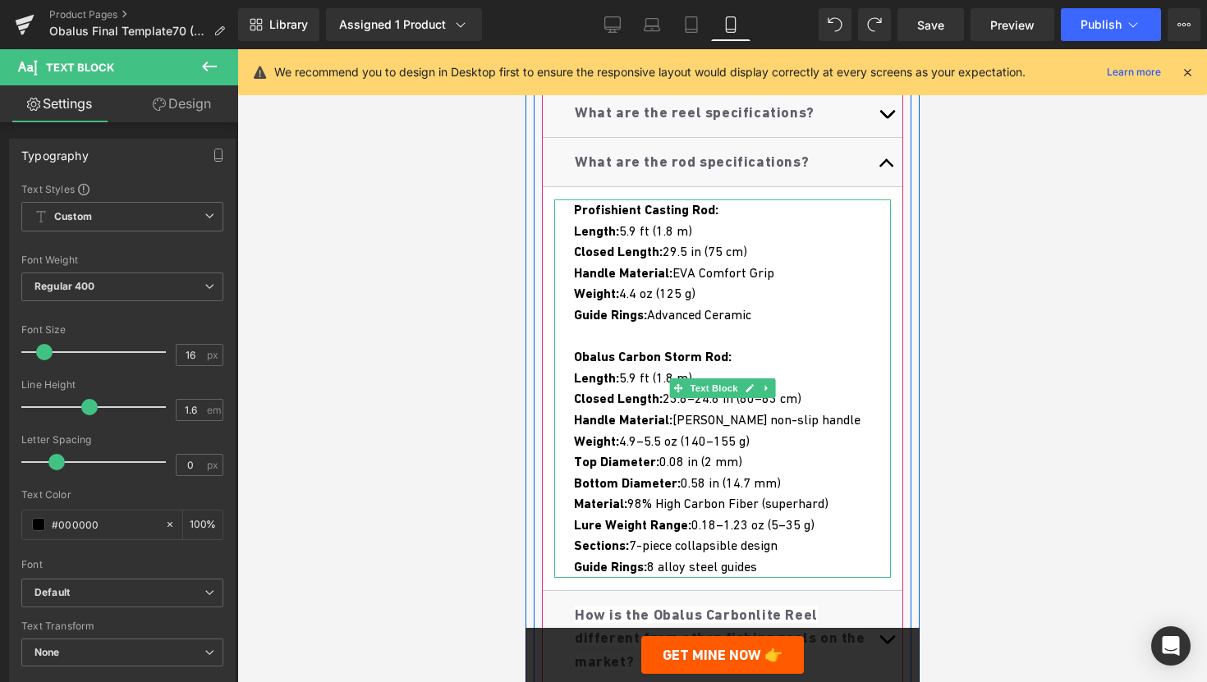
click at [672, 428] on strong "Handle Material:" at bounding box center [622, 420] width 99 height 16
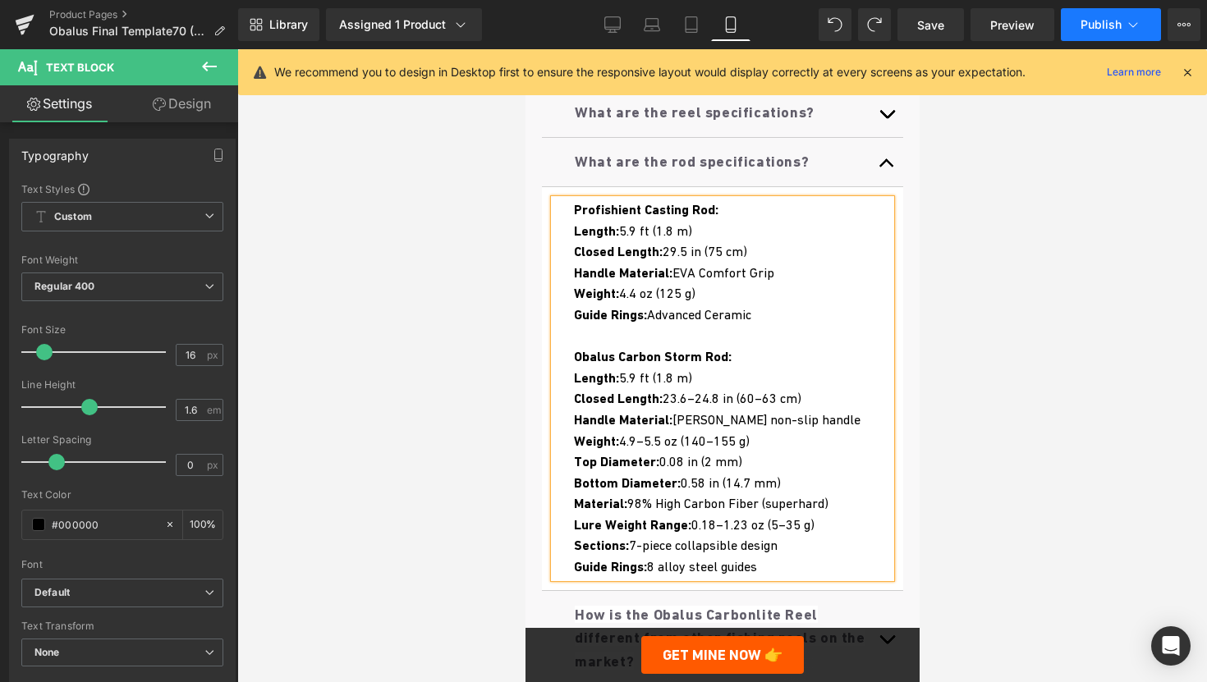
click at [1106, 16] on button "Publish" at bounding box center [1111, 24] width 100 height 33
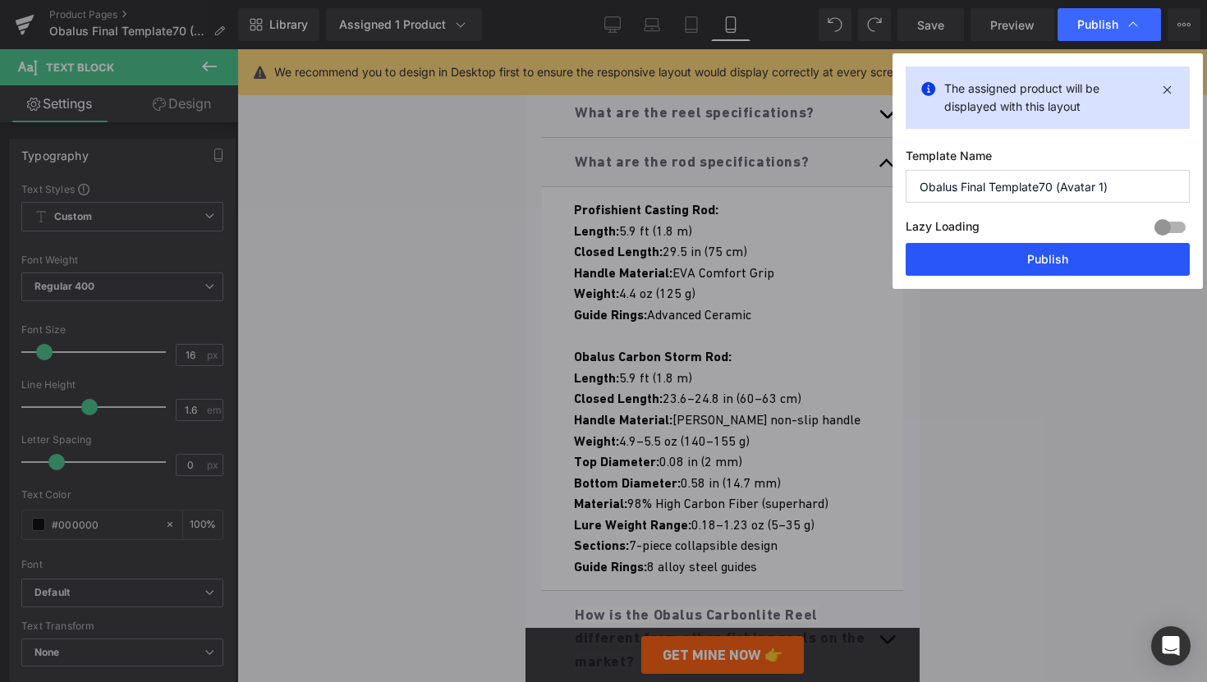
click at [991, 268] on button "Publish" at bounding box center [1048, 259] width 284 height 33
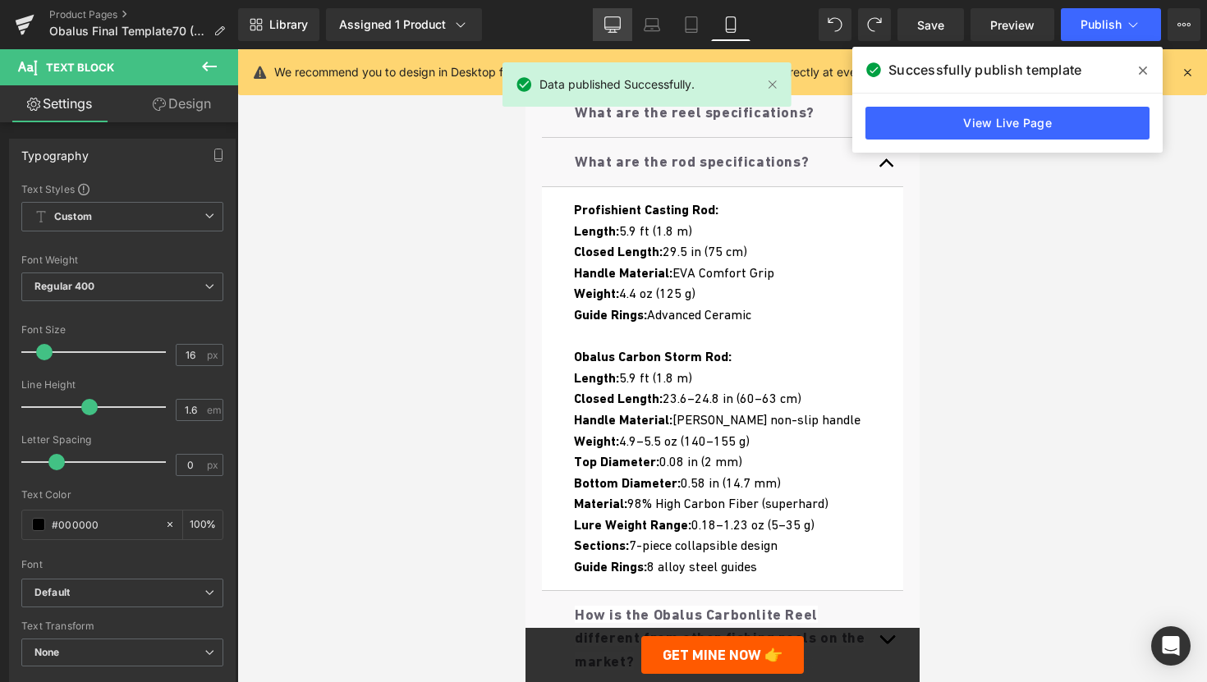
click at [598, 23] on link "Desktop" at bounding box center [612, 24] width 39 height 33
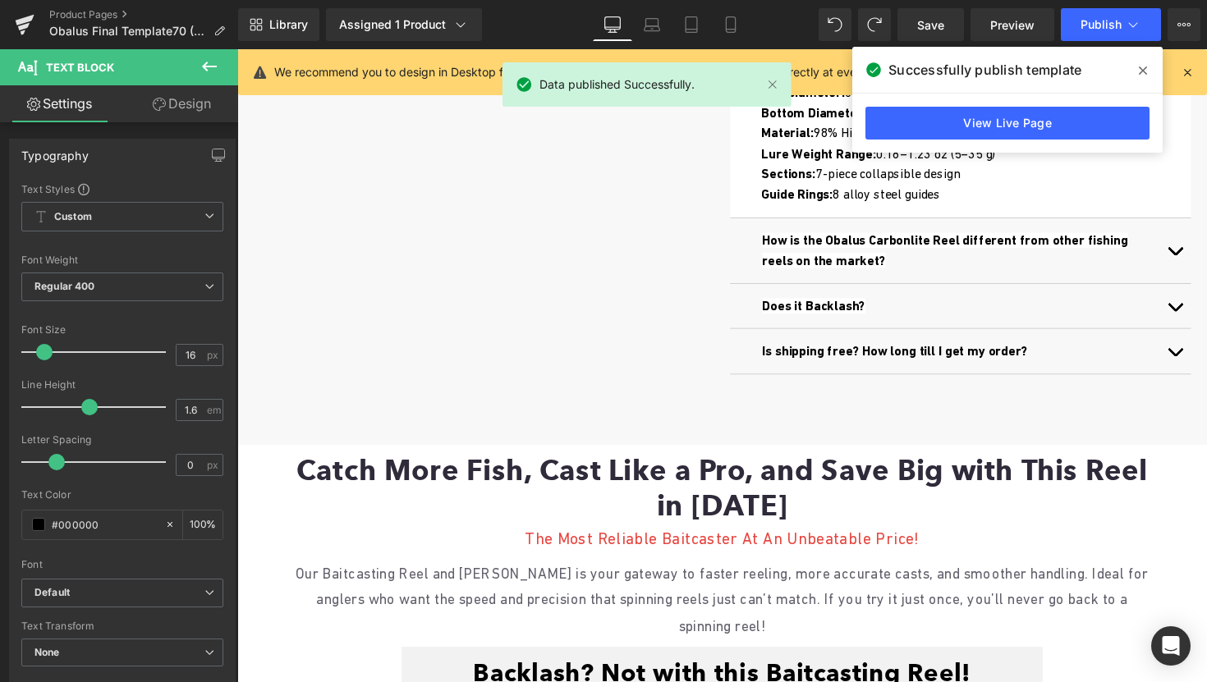
scroll to position [841, 0]
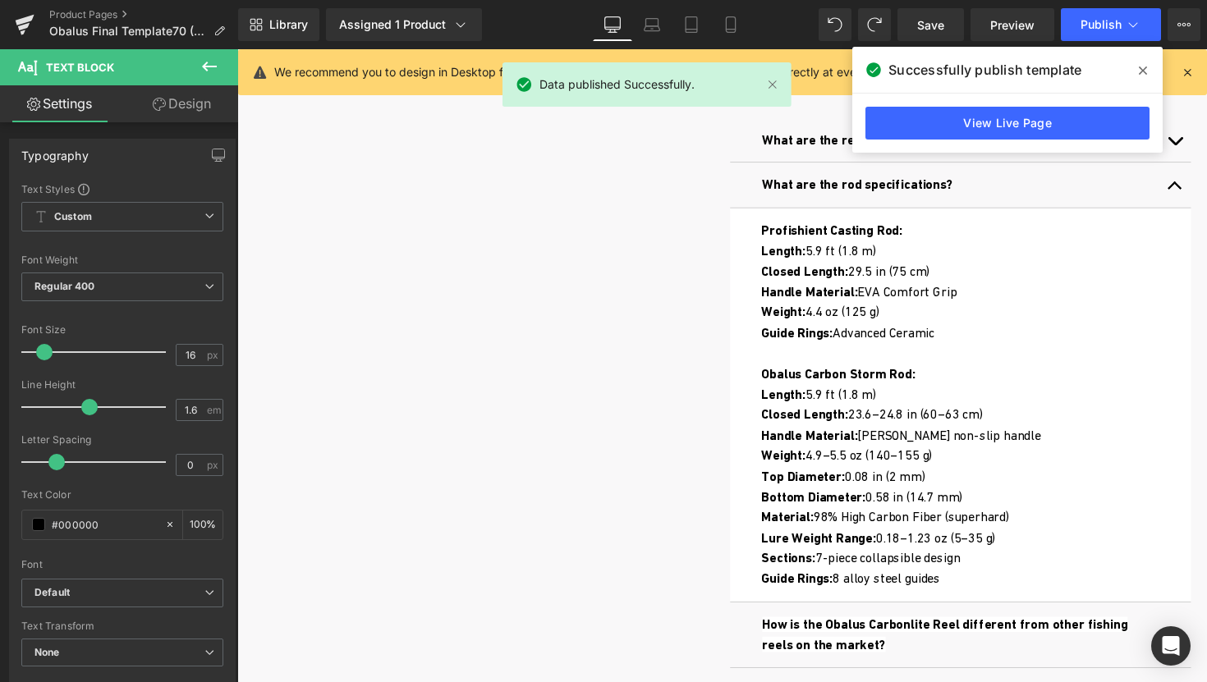
click at [1137, 67] on span at bounding box center [1143, 70] width 26 height 26
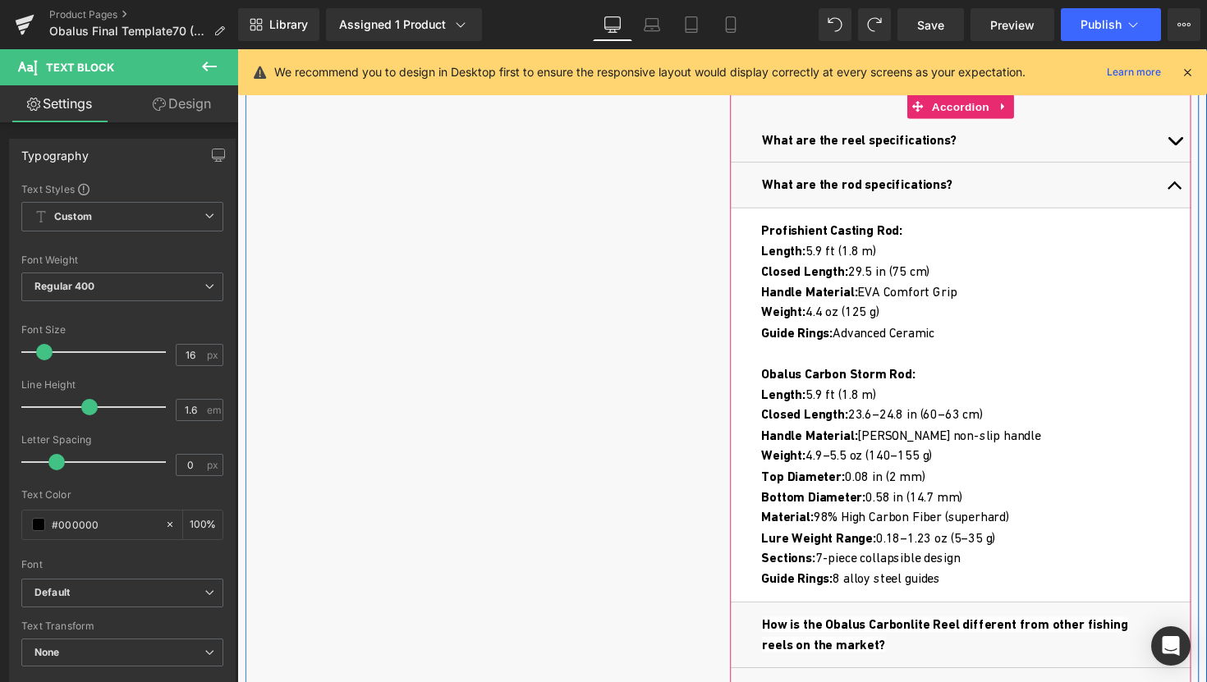
click at [1191, 186] on button "button" at bounding box center [1198, 188] width 33 height 46
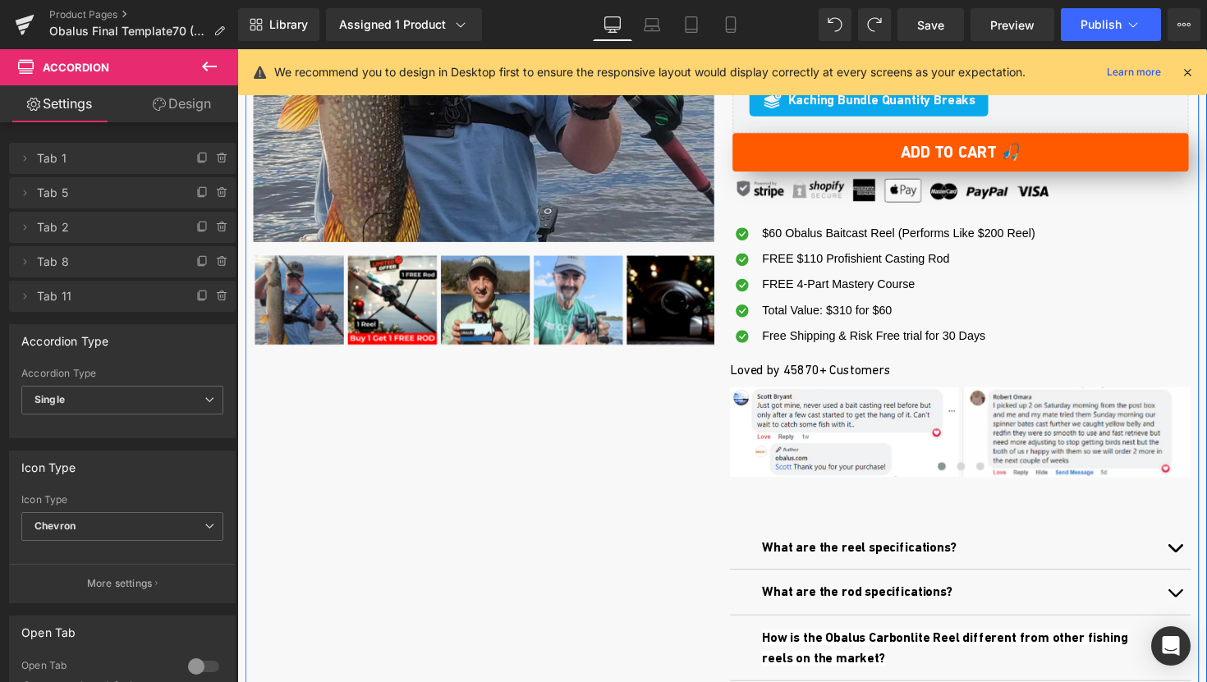
scroll to position [422, 0]
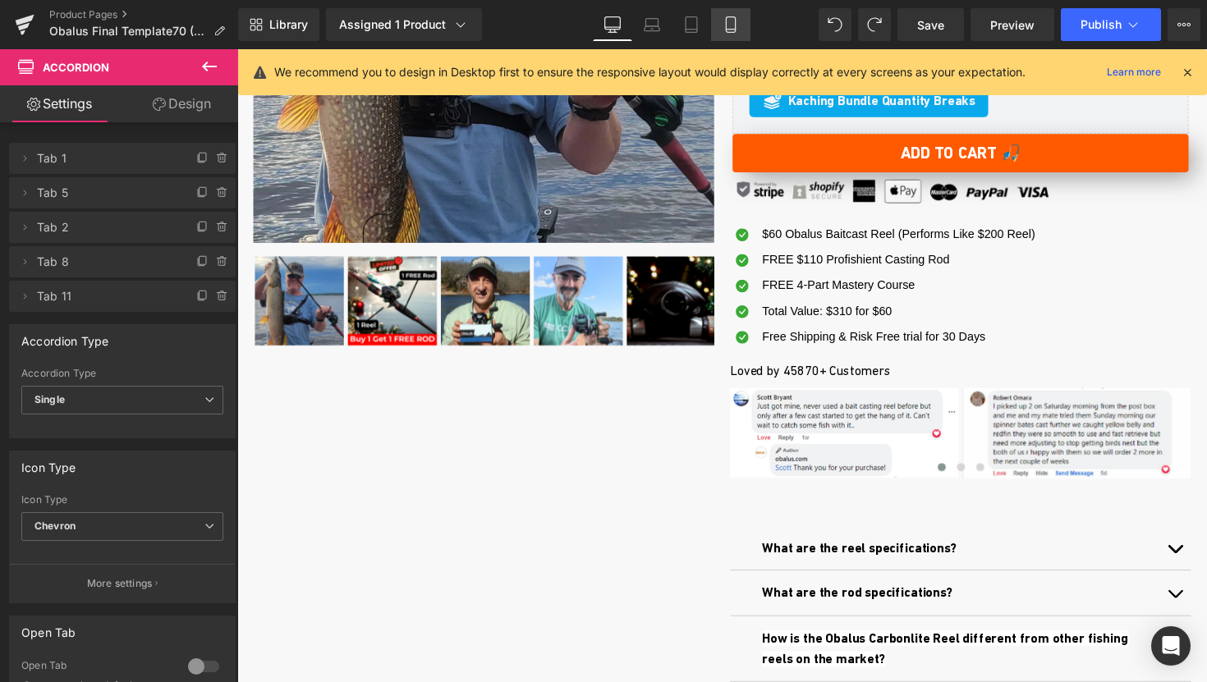
click at [739, 23] on link "Mobile" at bounding box center [730, 24] width 39 height 33
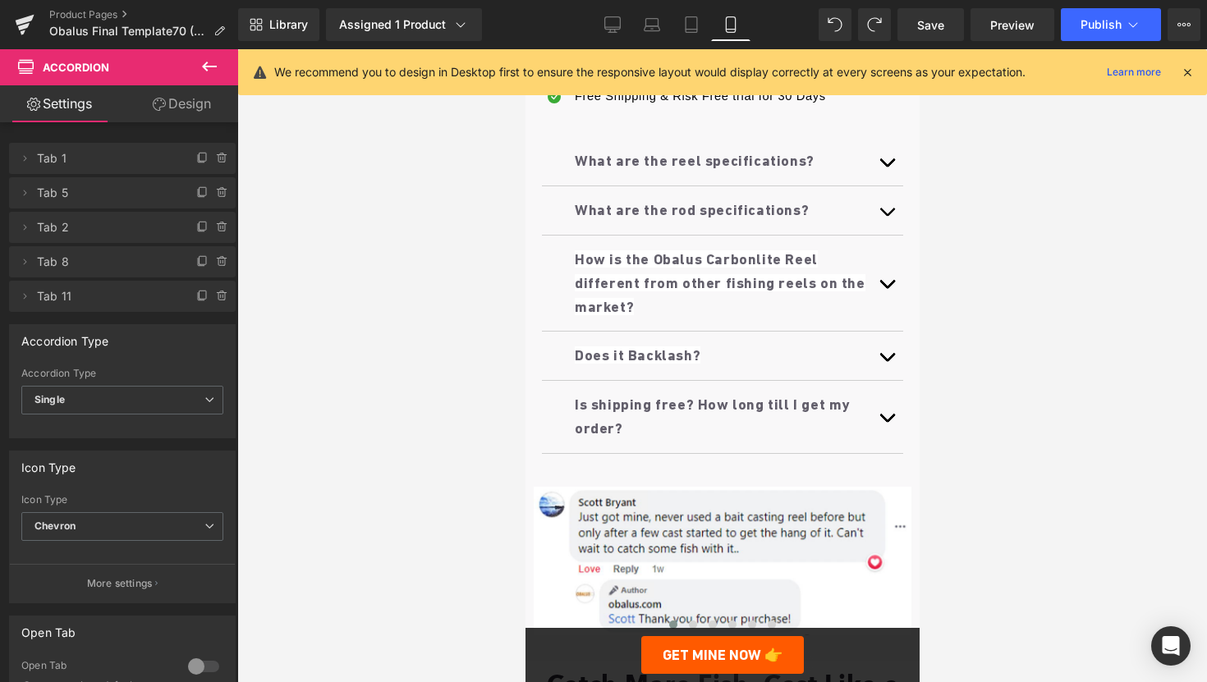
scroll to position [1220, 0]
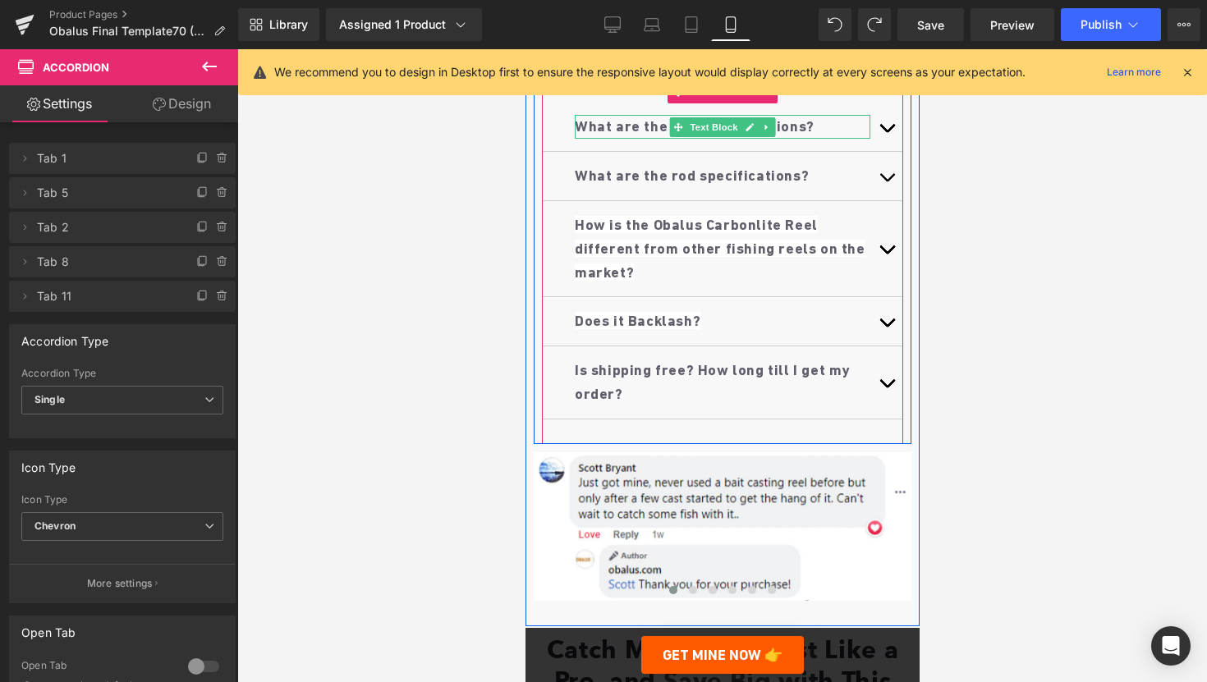
click at [596, 135] on strong "What are the reel specifications?" at bounding box center [694, 125] width 240 height 17
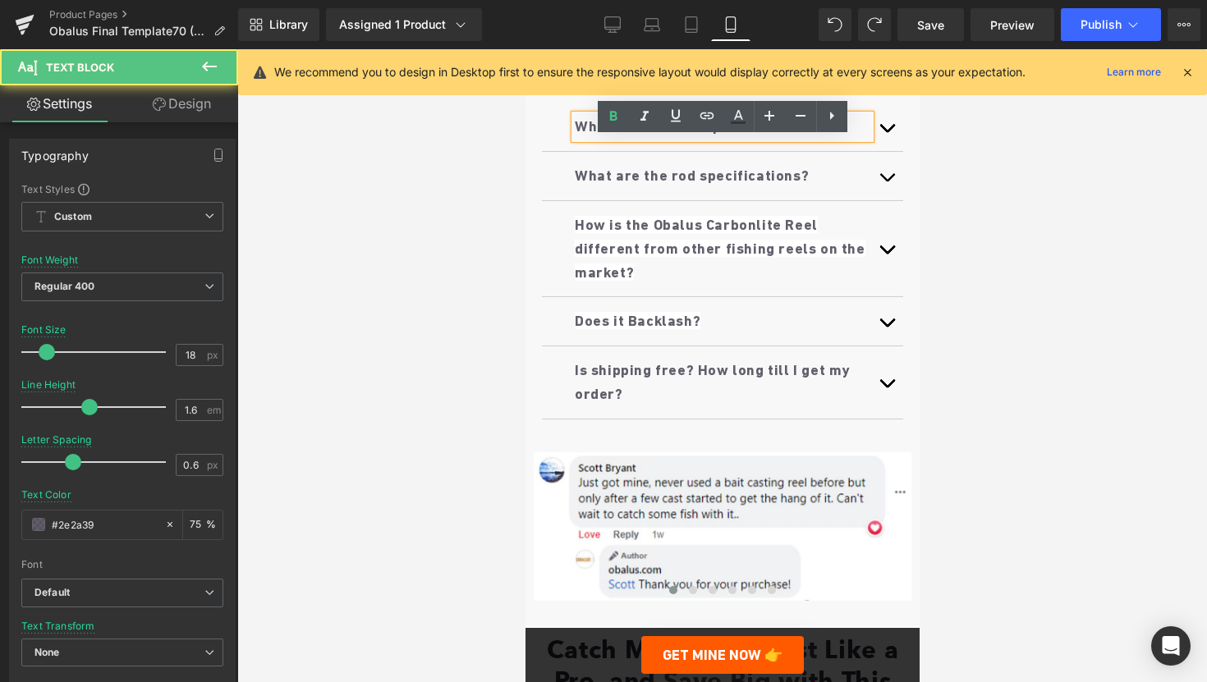
click at [596, 135] on strong "What are the reel specifications?" at bounding box center [694, 125] width 240 height 17
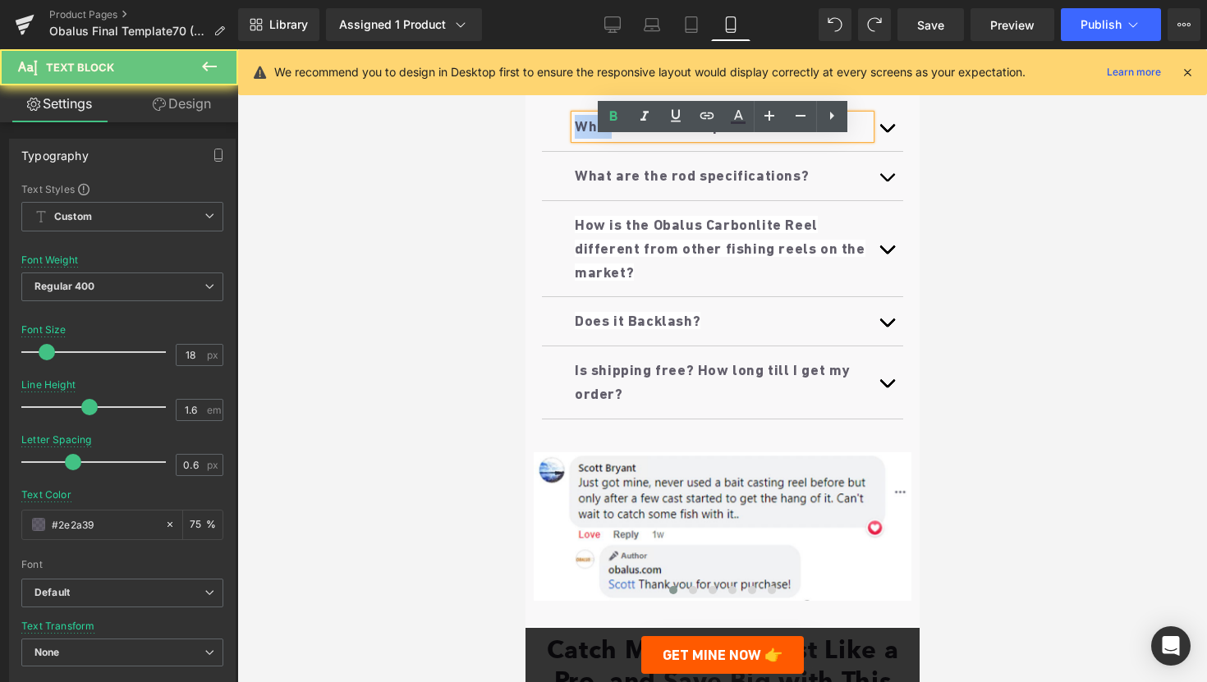
click at [596, 135] on strong "What are the reel specifications?" at bounding box center [694, 125] width 240 height 17
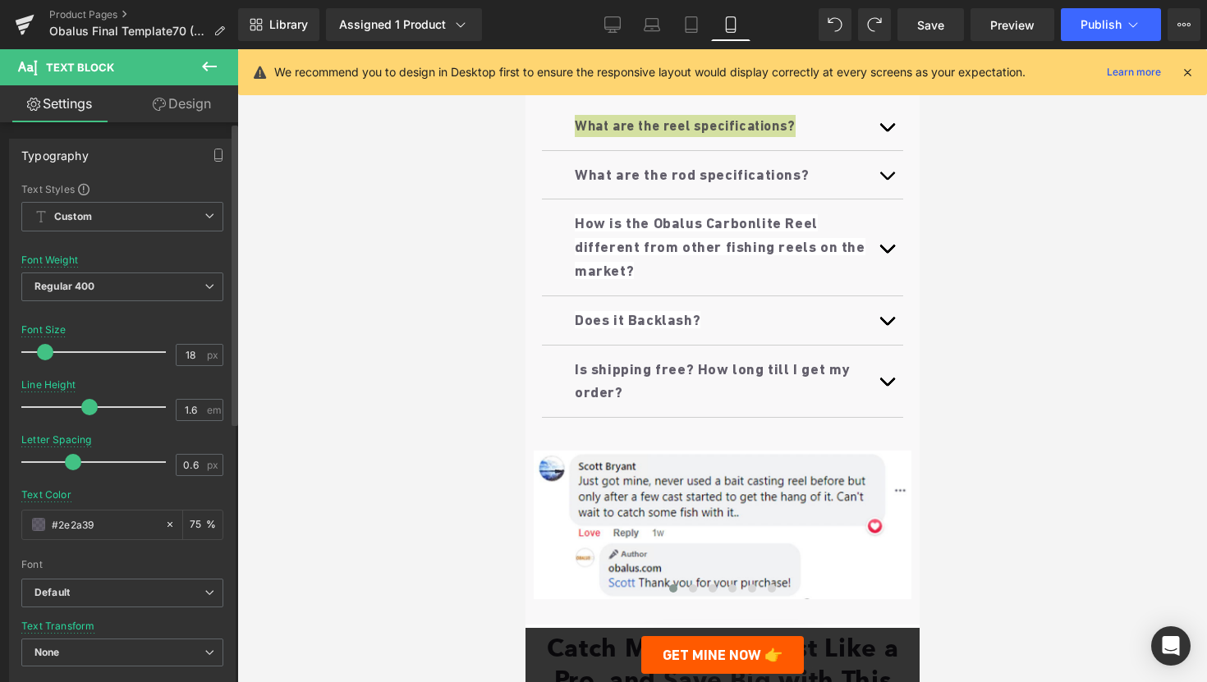
click at [46, 352] on span at bounding box center [45, 352] width 16 height 16
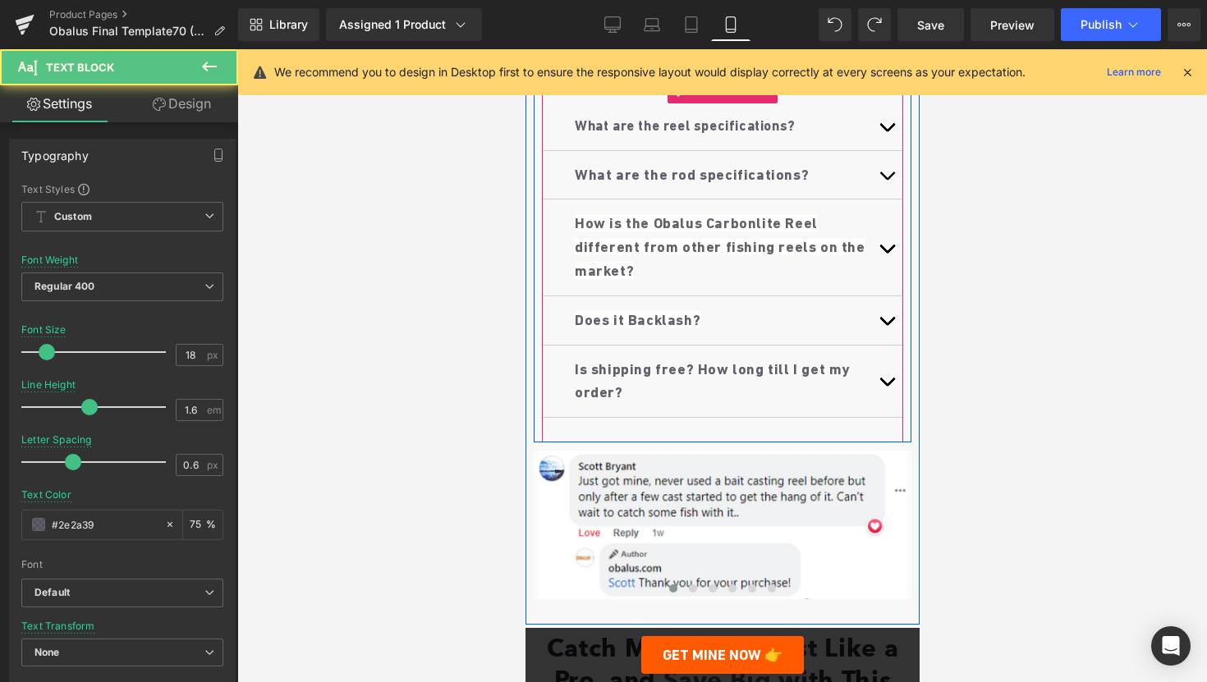
click at [614, 183] on b "What are the rod specifications?" at bounding box center [691, 174] width 234 height 17
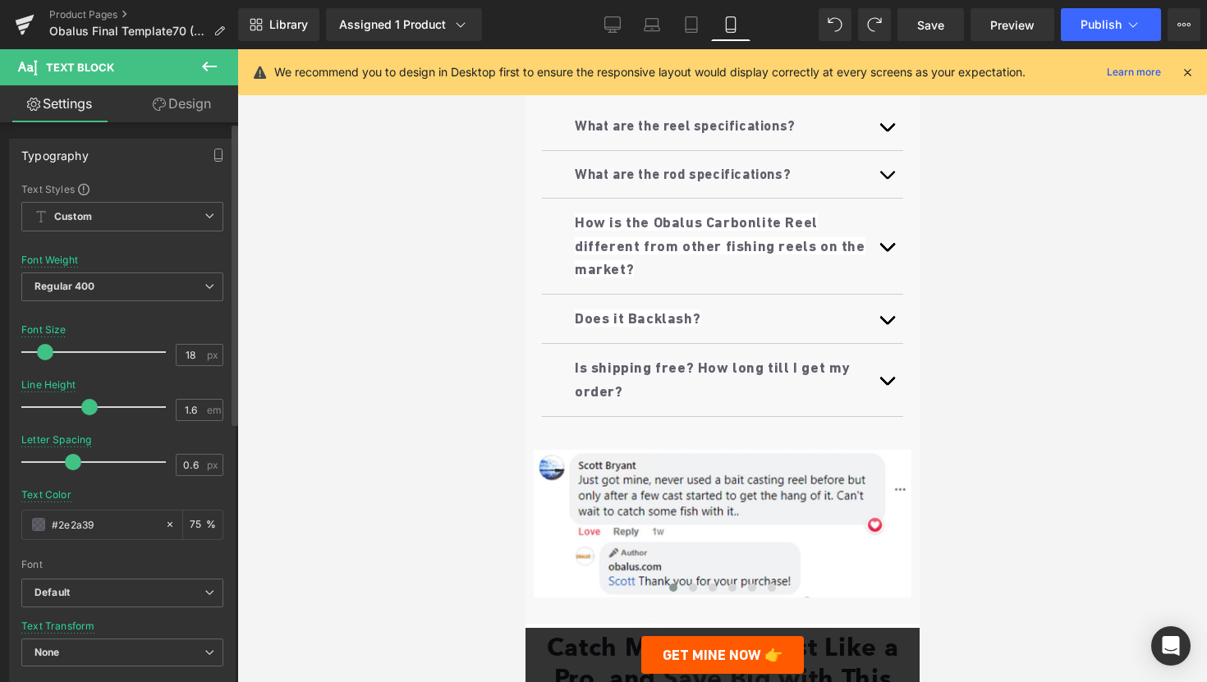
click at [47, 354] on span at bounding box center [45, 352] width 16 height 16
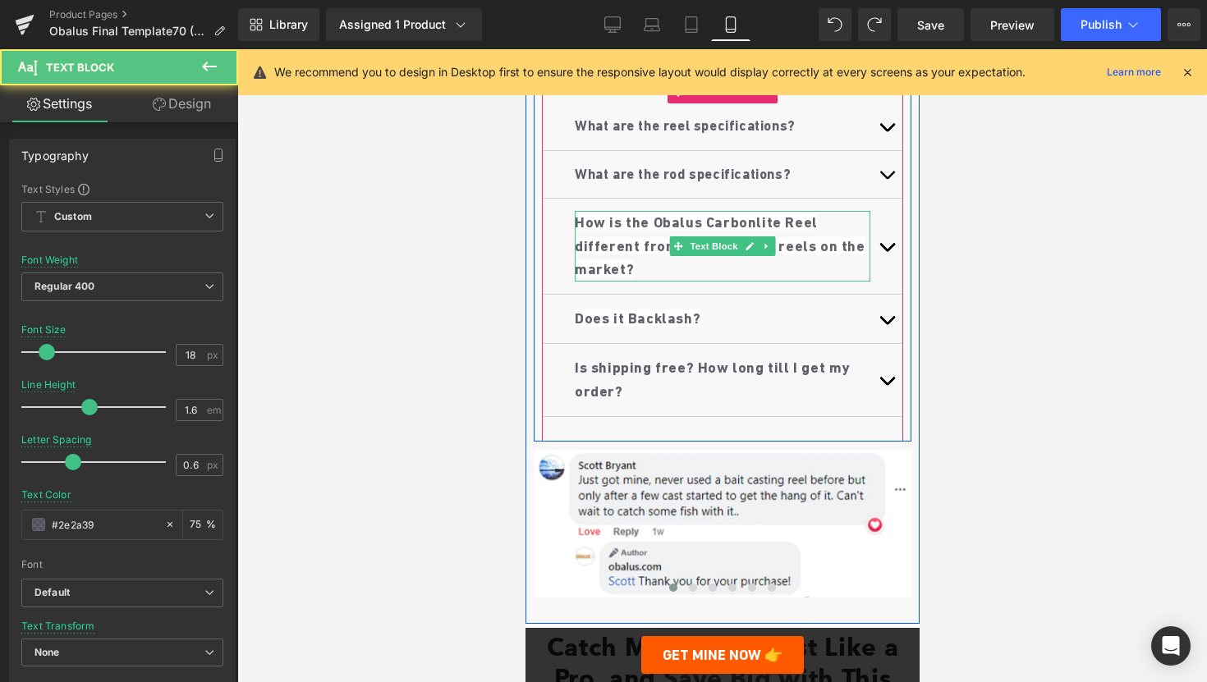
click at [630, 282] on p "How is the Obalus Carbonlite Reel different from other fishing reels on the mar…" at bounding box center [722, 246] width 296 height 71
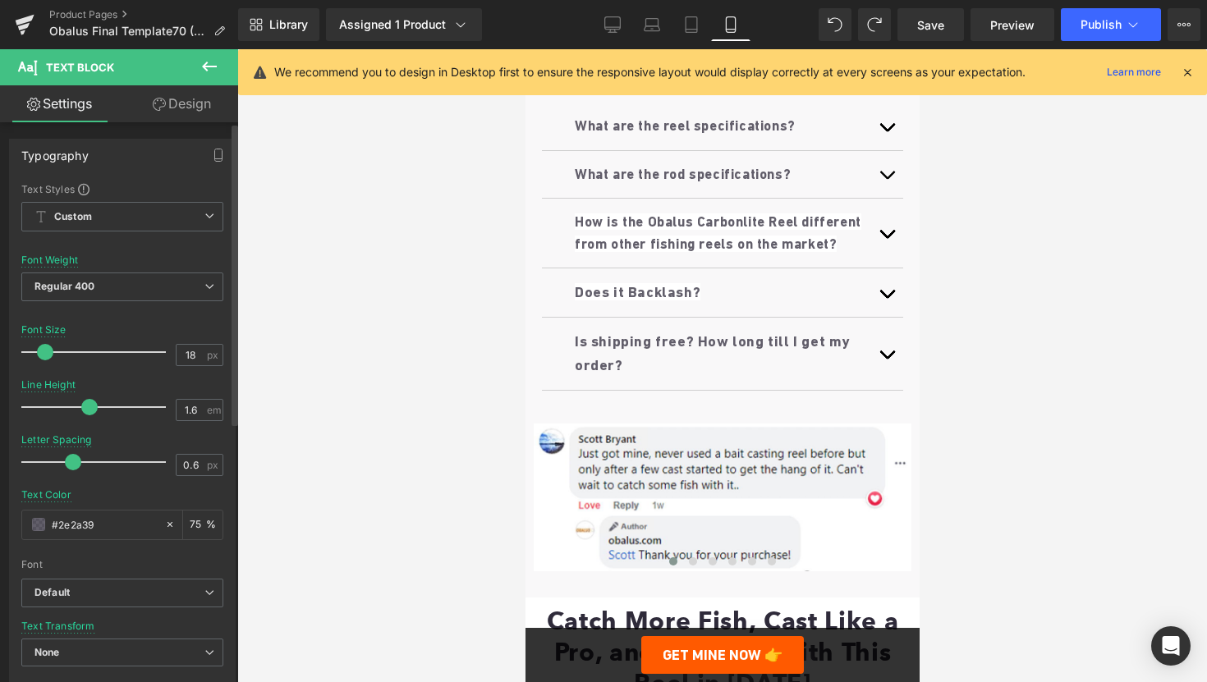
click at [48, 350] on span at bounding box center [45, 352] width 16 height 16
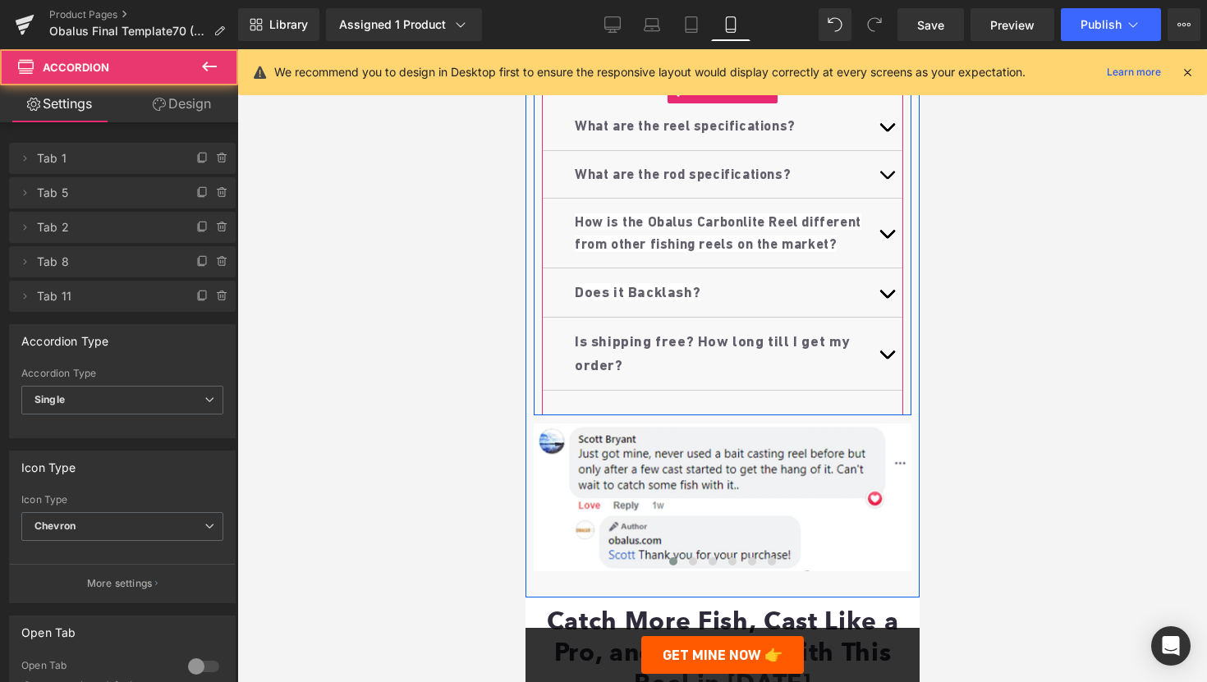
click at [622, 318] on div "Does it Backlash? Text Block" at bounding box center [721, 293] width 361 height 49
click at [609, 301] on b "Does it Backlash?" at bounding box center [637, 291] width 126 height 17
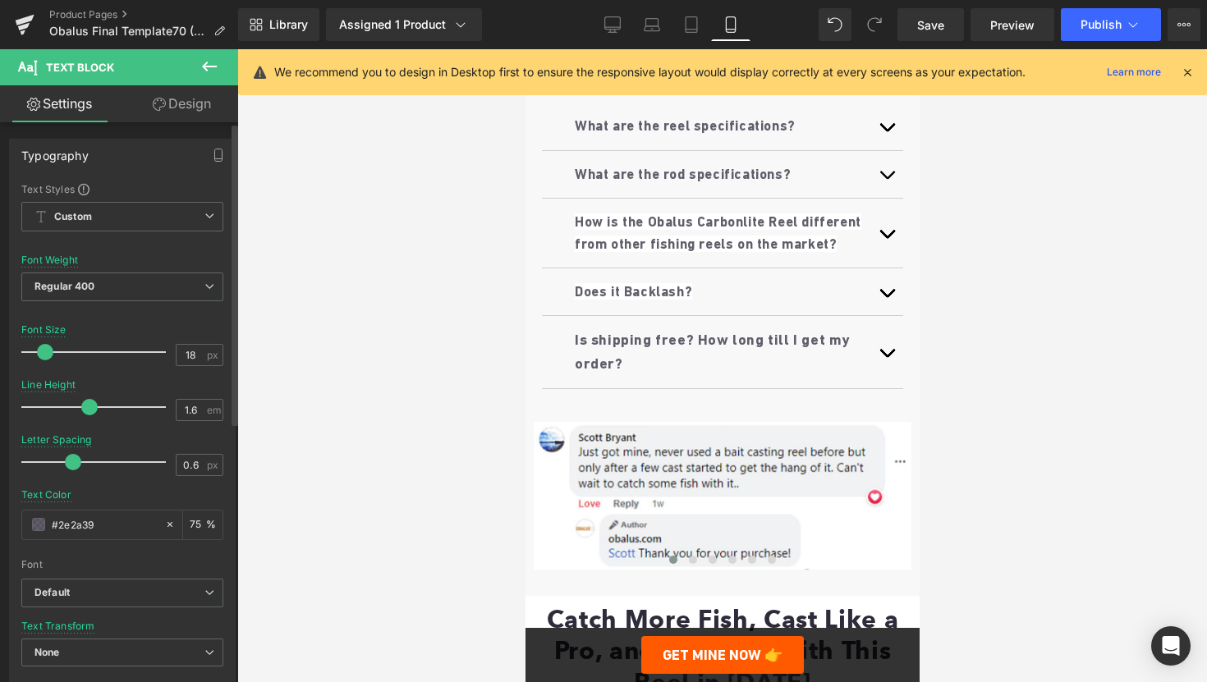
click at [44, 352] on span at bounding box center [45, 352] width 16 height 16
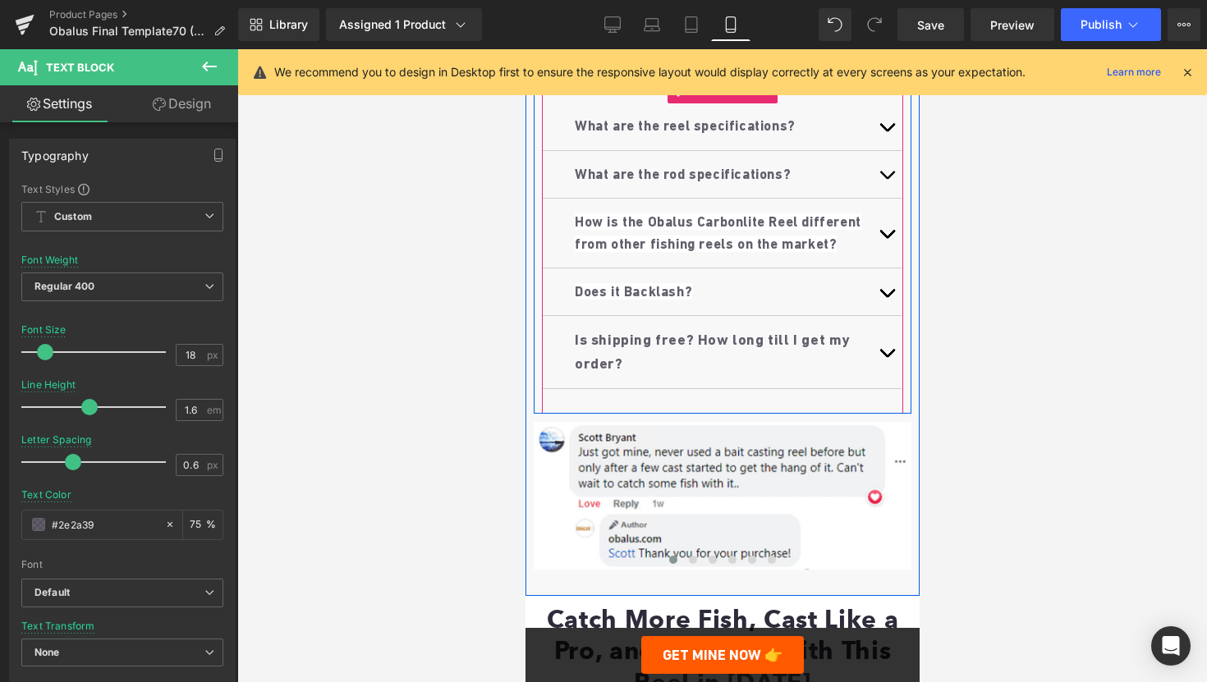
click at [628, 300] on b "Does it Backlash?" at bounding box center [632, 291] width 117 height 16
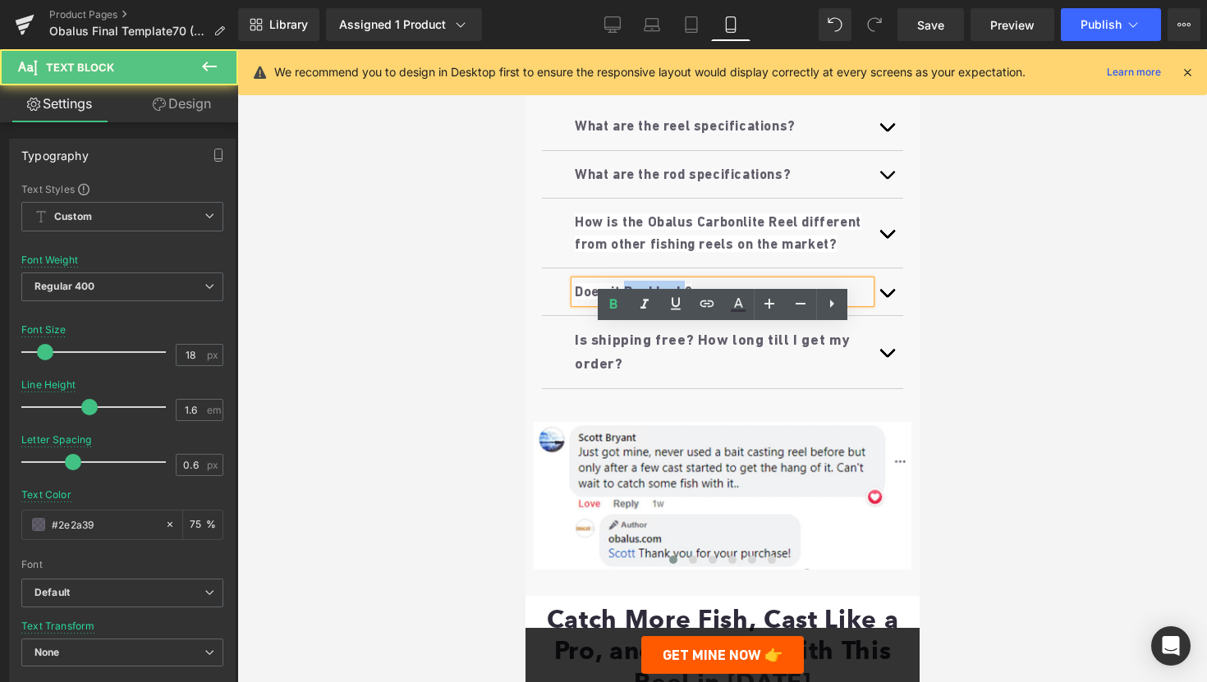
click at [628, 300] on b "Does it Backlash?" at bounding box center [632, 291] width 117 height 16
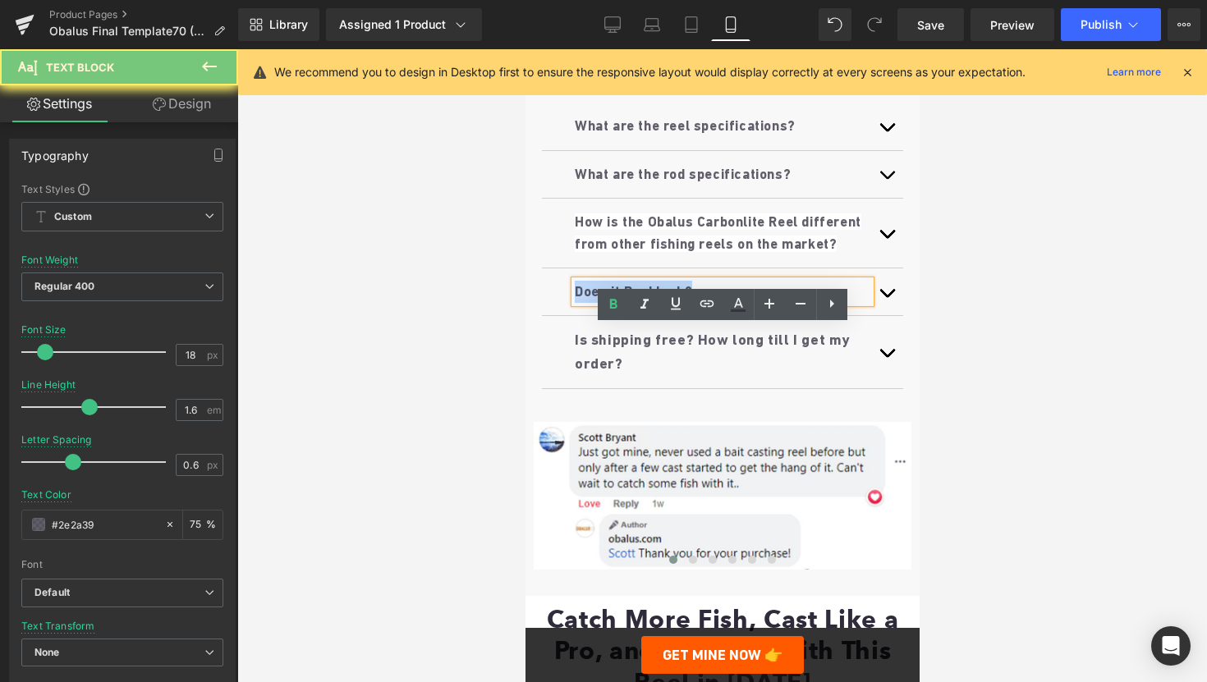
click at [628, 300] on b "Does it Backlash?" at bounding box center [632, 291] width 117 height 16
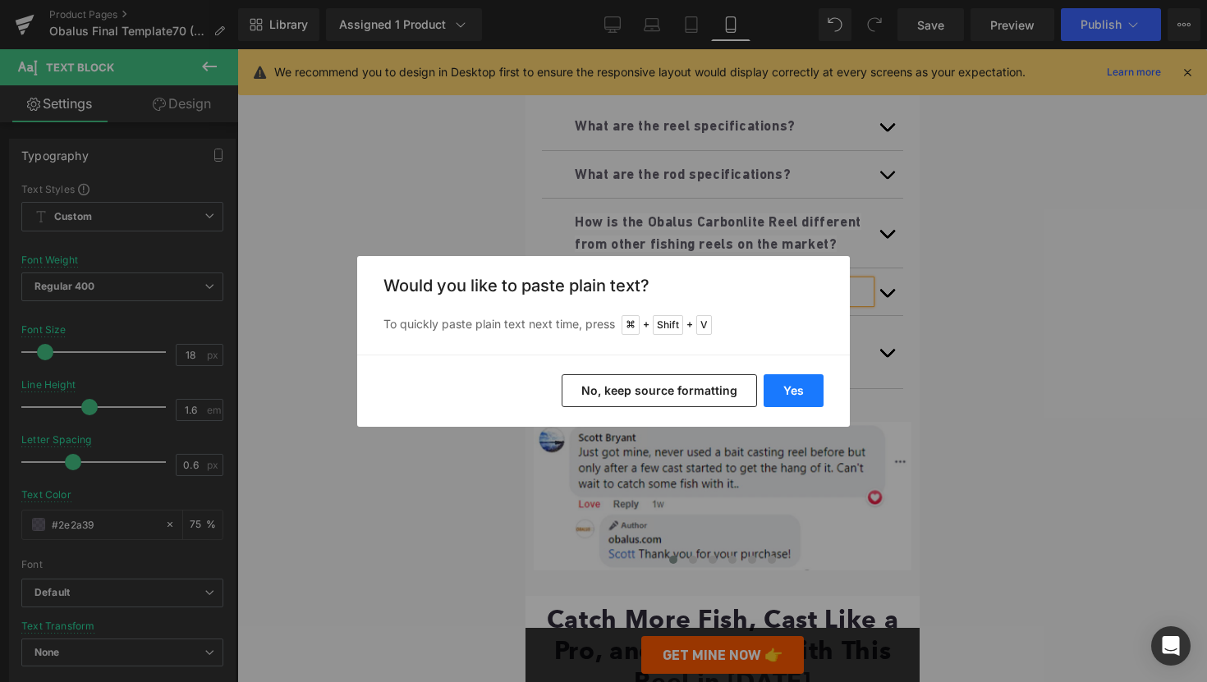
click at [800, 387] on button "Yes" at bounding box center [794, 391] width 60 height 33
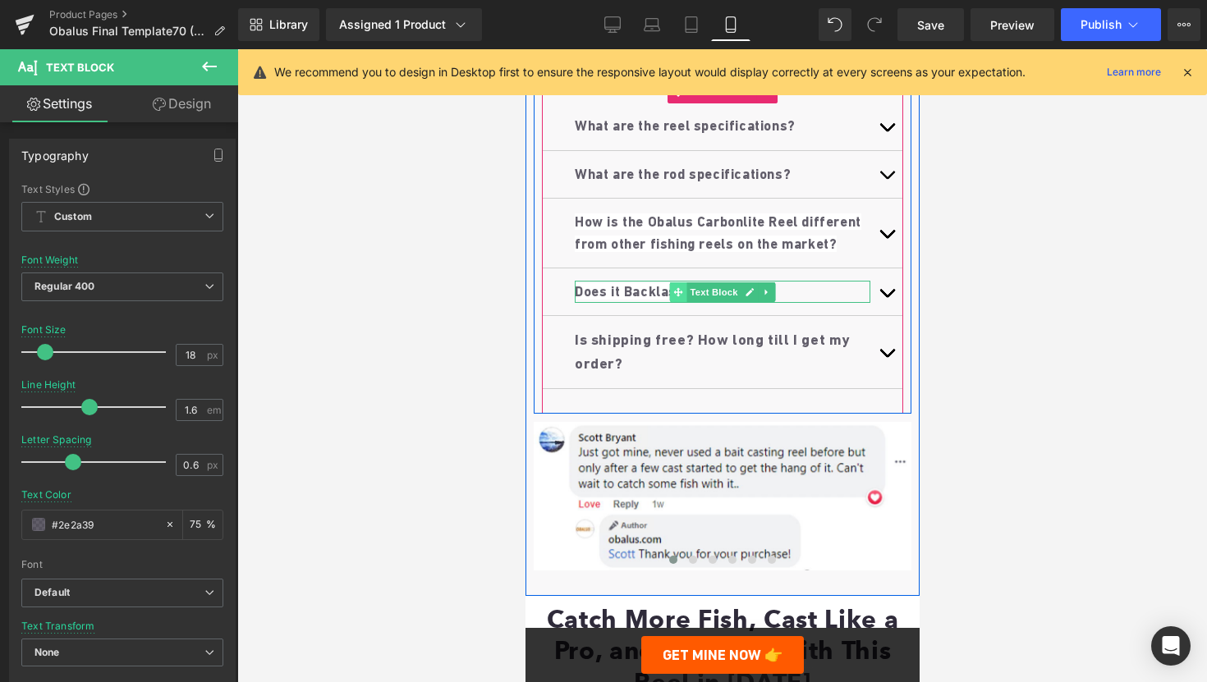
click at [670, 302] on span at bounding box center [677, 293] width 17 height 20
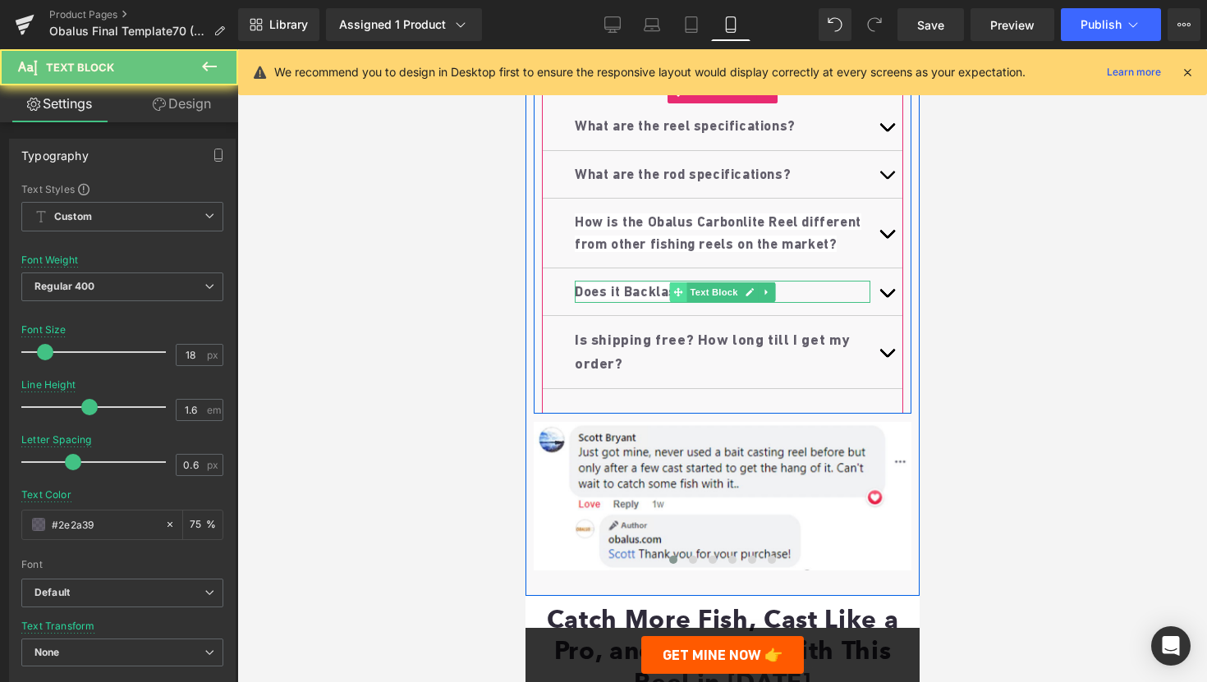
click at [670, 302] on span at bounding box center [677, 293] width 17 height 20
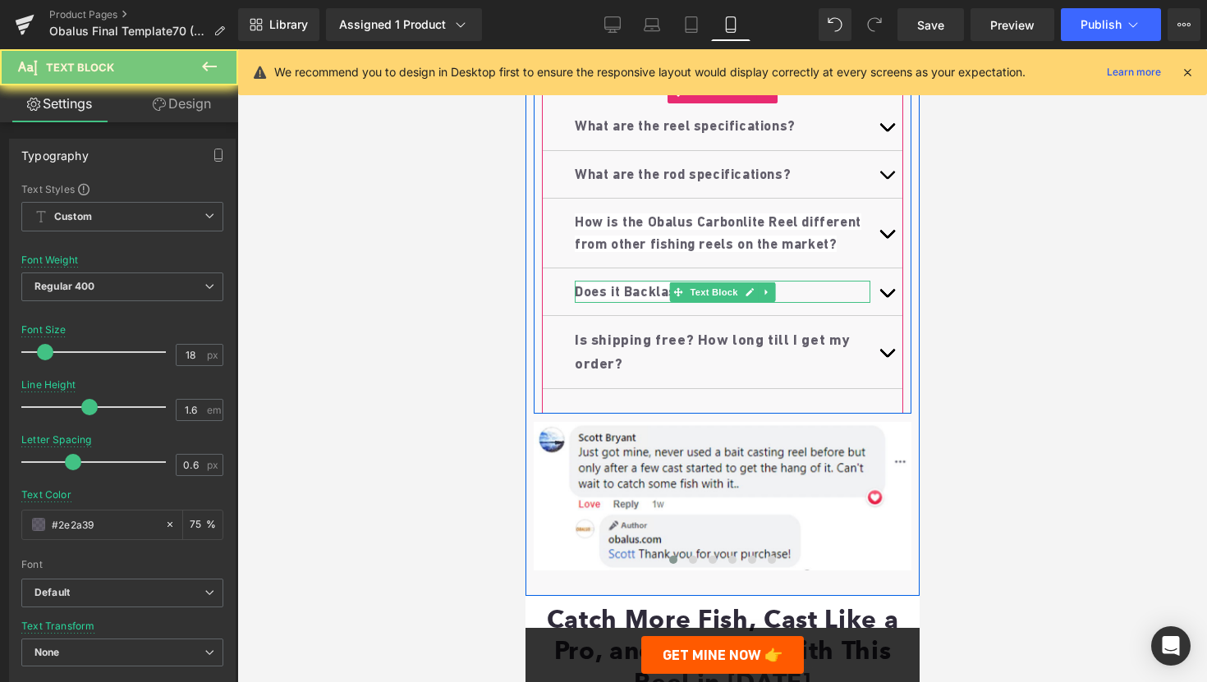
click at [652, 300] on b "Does it Backlash?" at bounding box center [632, 291] width 117 height 16
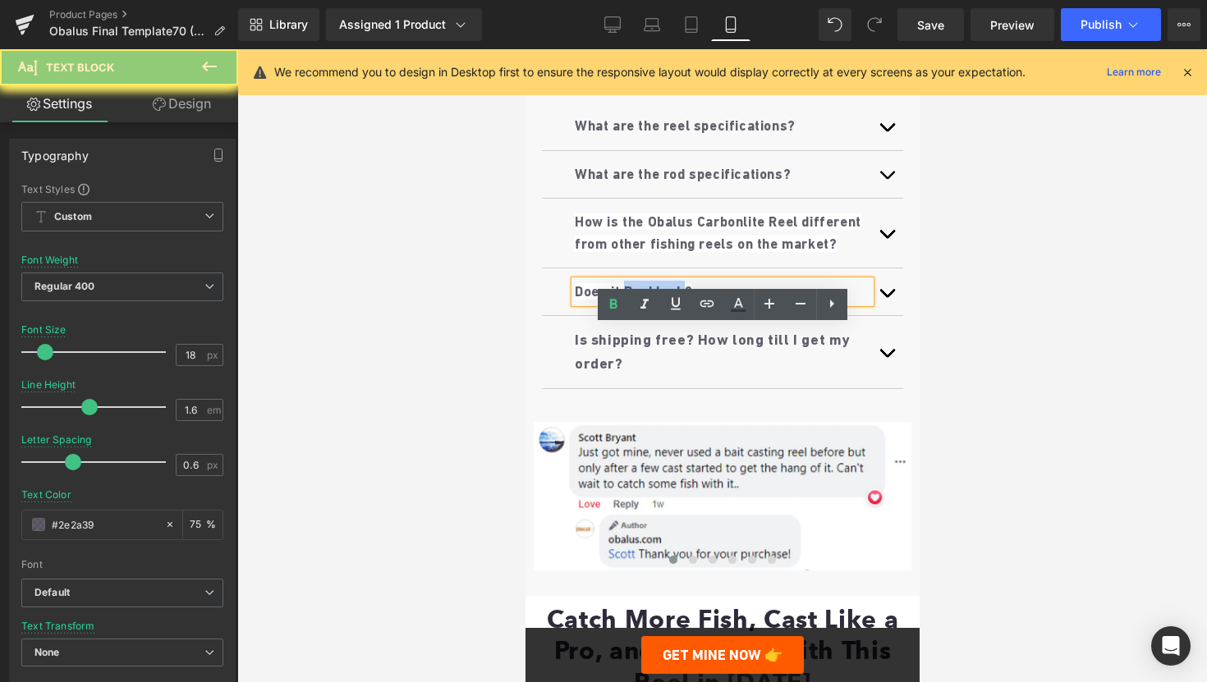
click at [652, 300] on b "Does it Backlash?" at bounding box center [632, 291] width 117 height 16
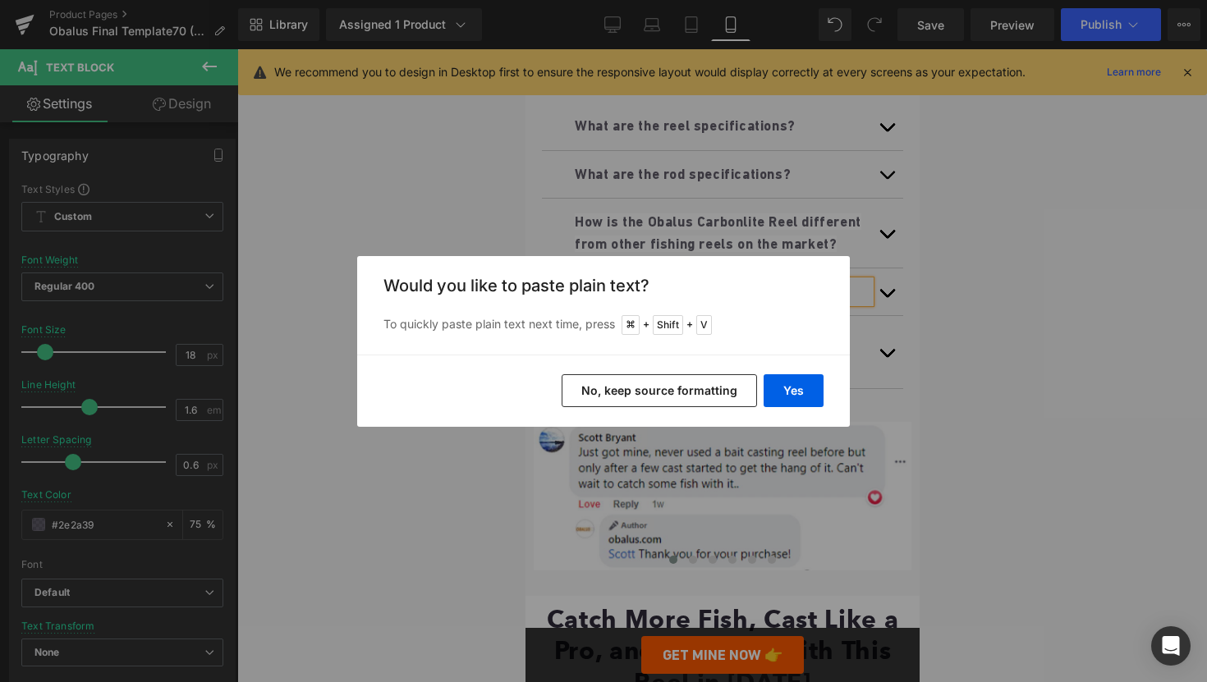
click at [630, 395] on button "No, keep source formatting" at bounding box center [659, 391] width 195 height 33
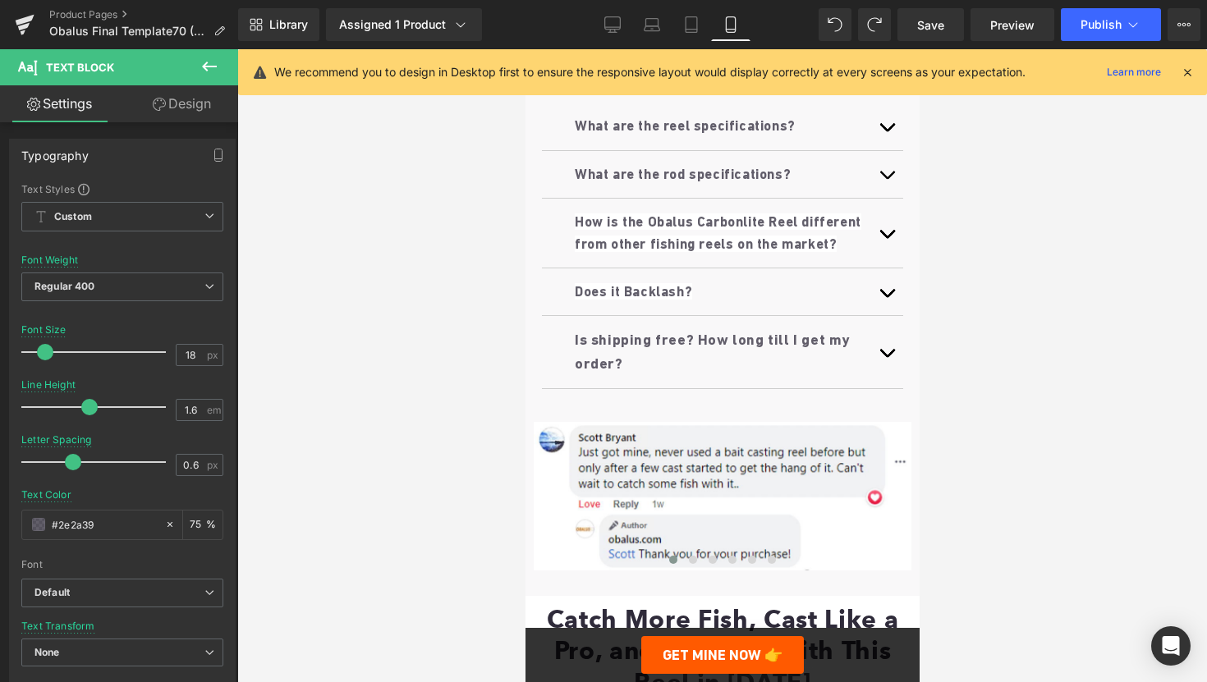
click at [1036, 360] on div at bounding box center [722, 365] width 970 height 633
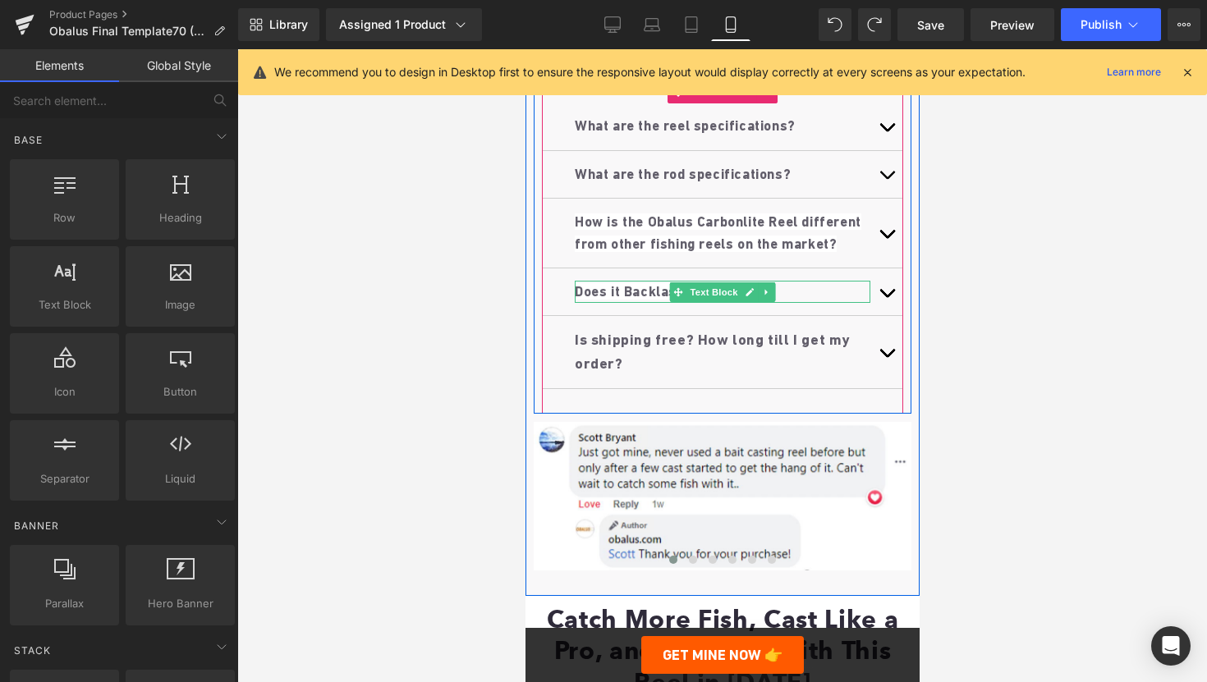
click at [590, 300] on b "Does it Backlash?" at bounding box center [632, 291] width 117 height 16
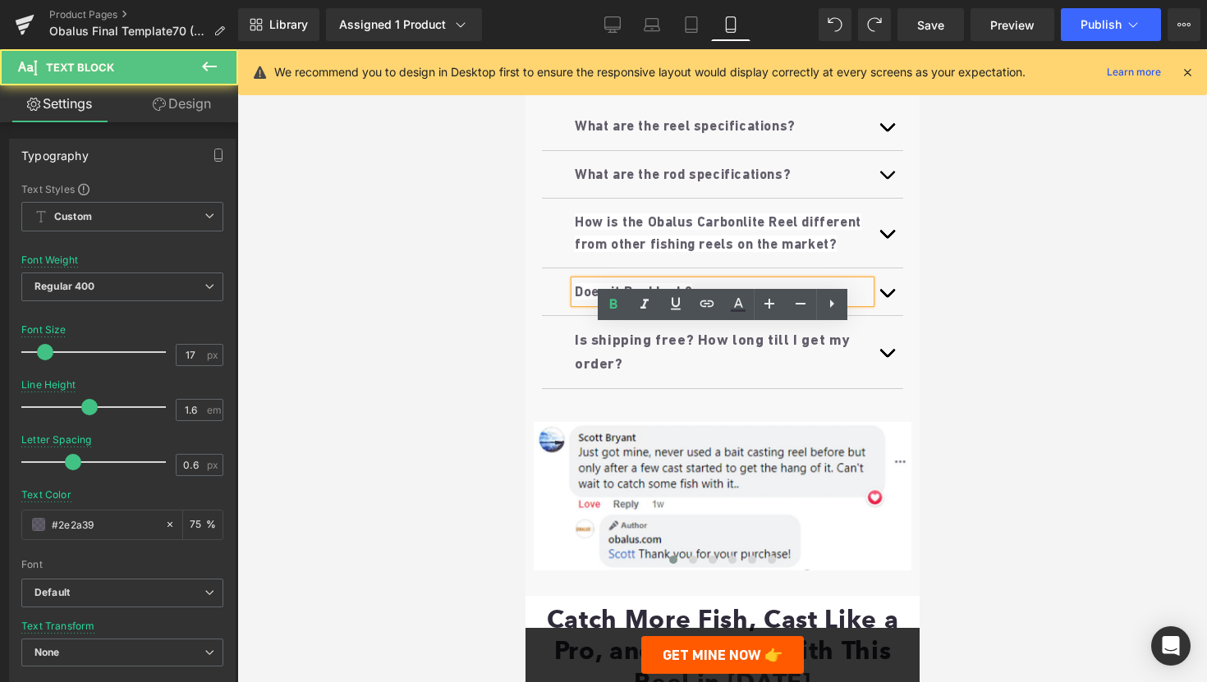
click at [590, 300] on b "Does it Backlash?" at bounding box center [632, 291] width 117 height 16
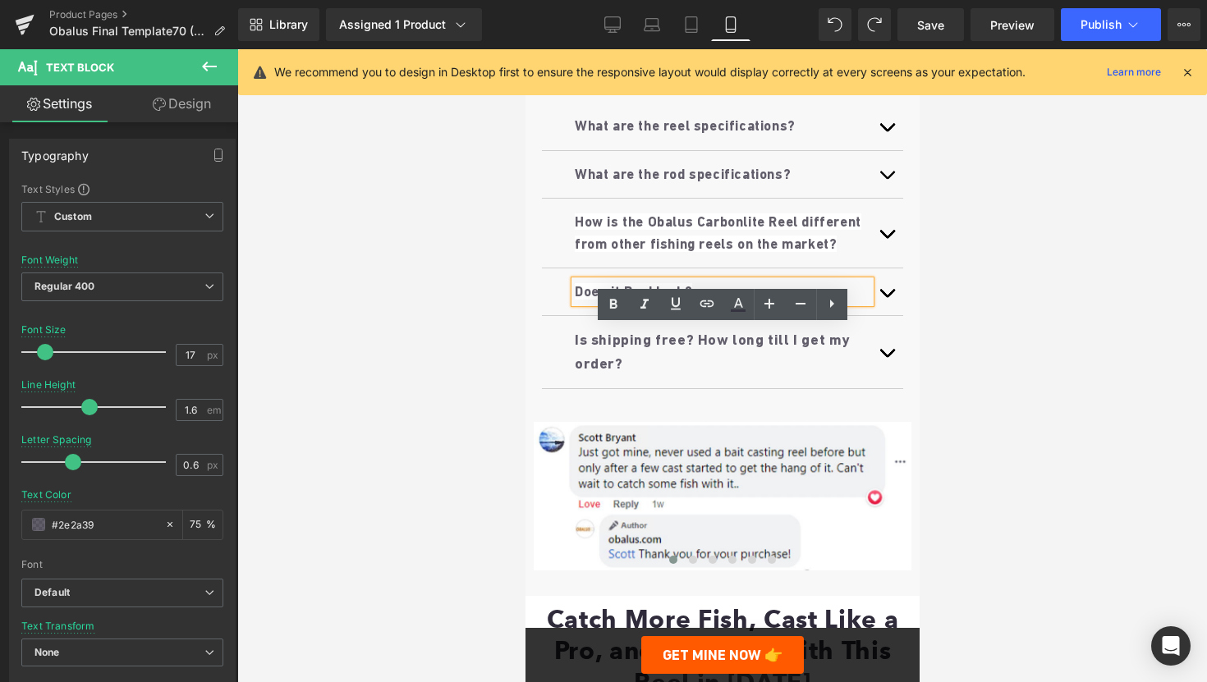
click at [1078, 307] on div at bounding box center [722, 365] width 970 height 633
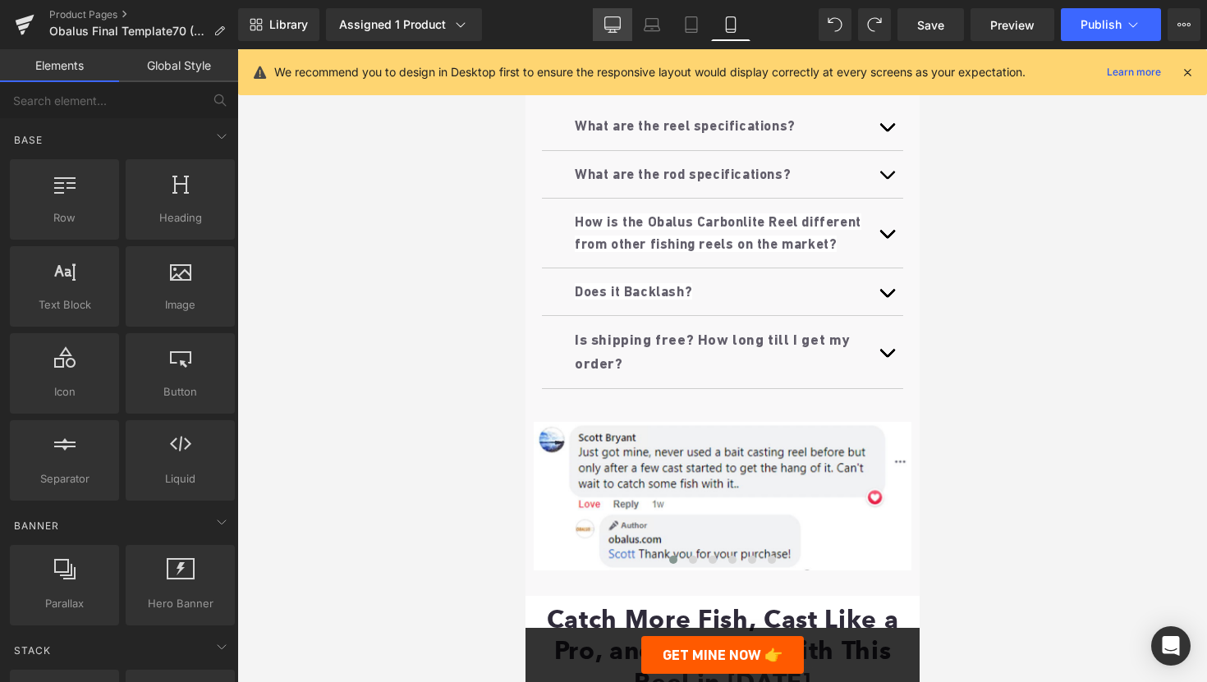
click at [600, 23] on link "Desktop" at bounding box center [612, 24] width 39 height 33
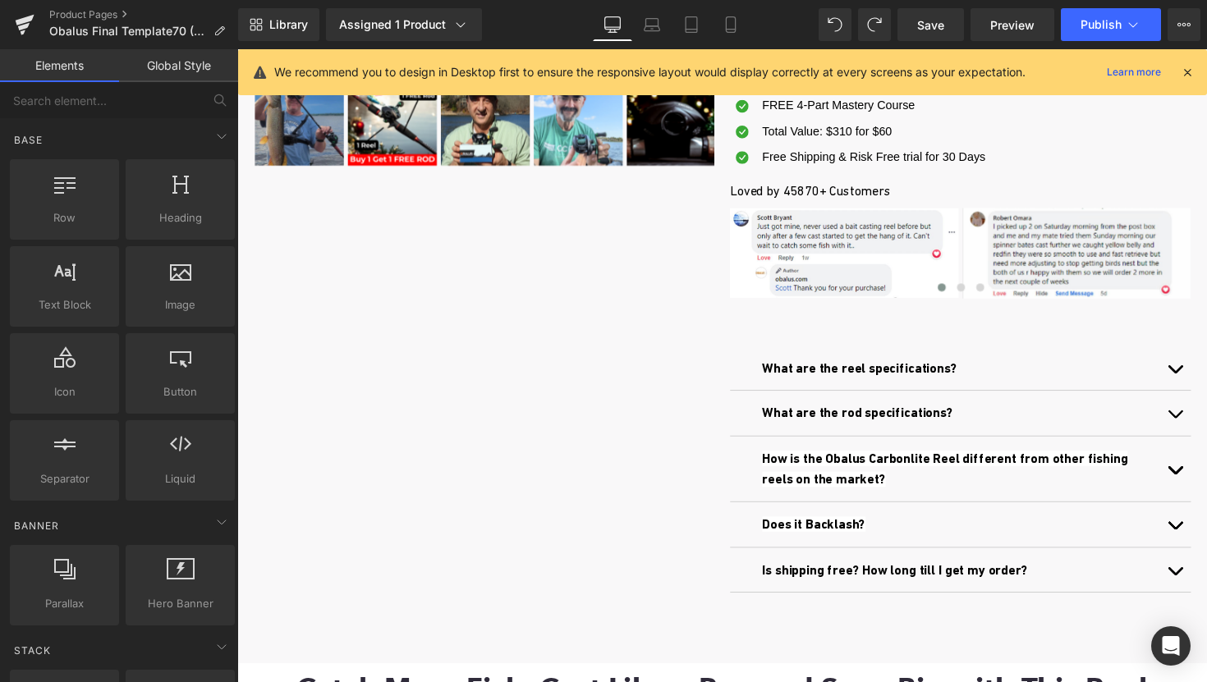
scroll to position [567, 0]
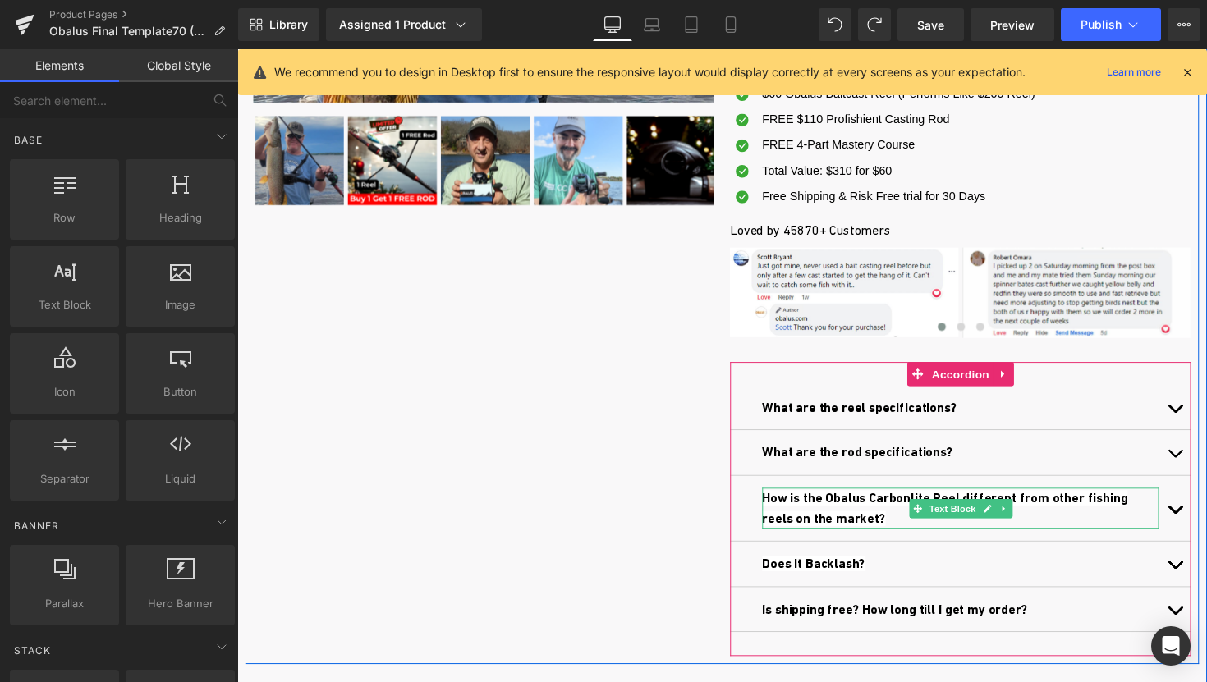
click at [797, 508] on b "How is the Obalus Carbonlite Reel different from other fishing reels on the mar…" at bounding box center [962, 519] width 375 height 37
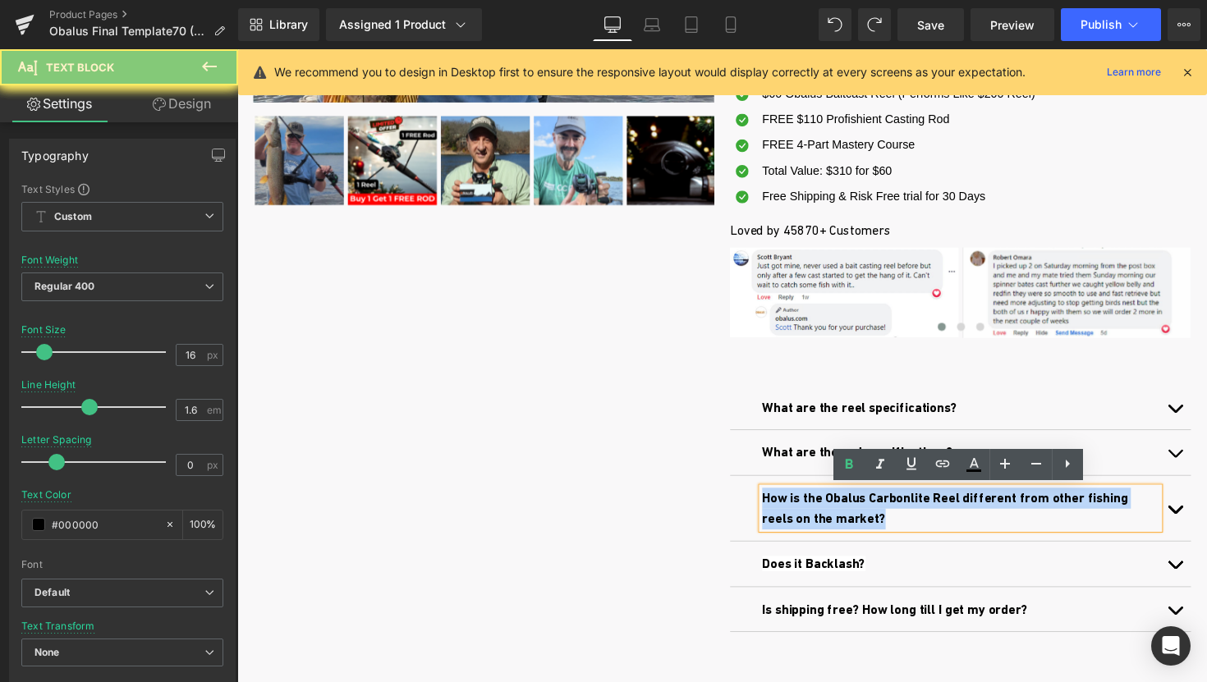
click at [797, 508] on b "How is the Obalus Carbonlite Reel different from other fishing reels on the mar…" at bounding box center [962, 519] width 375 height 37
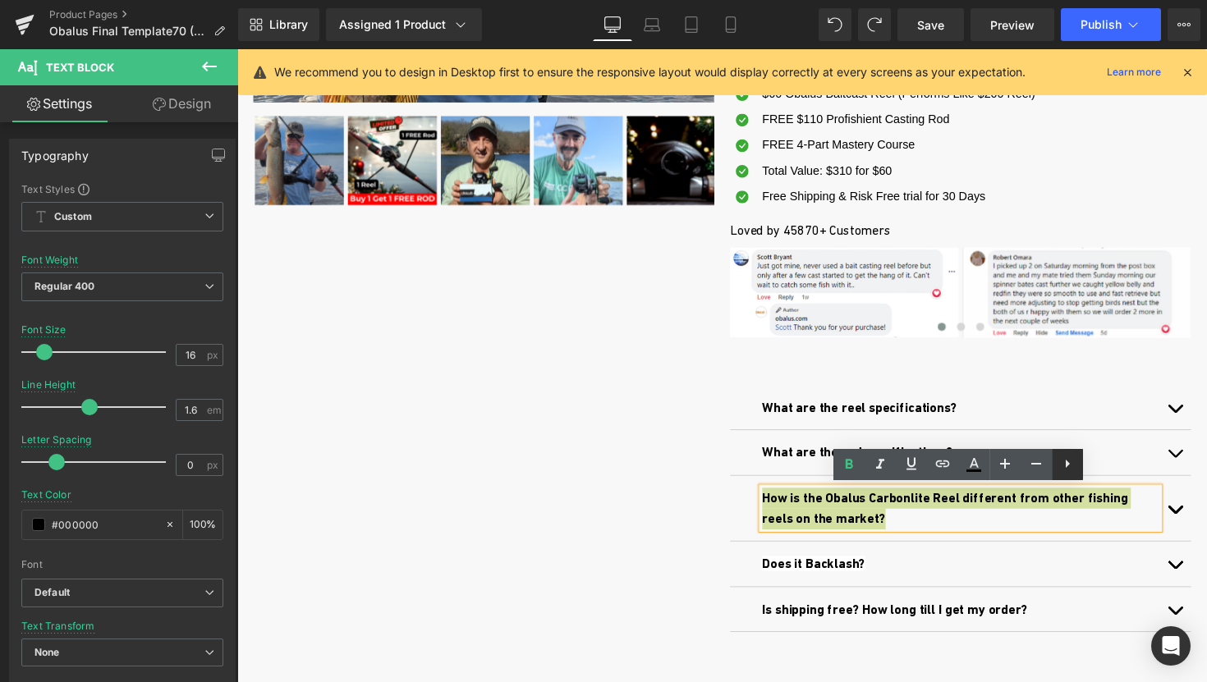
click at [0, 0] on icon at bounding box center [0, 0] width 0 height 0
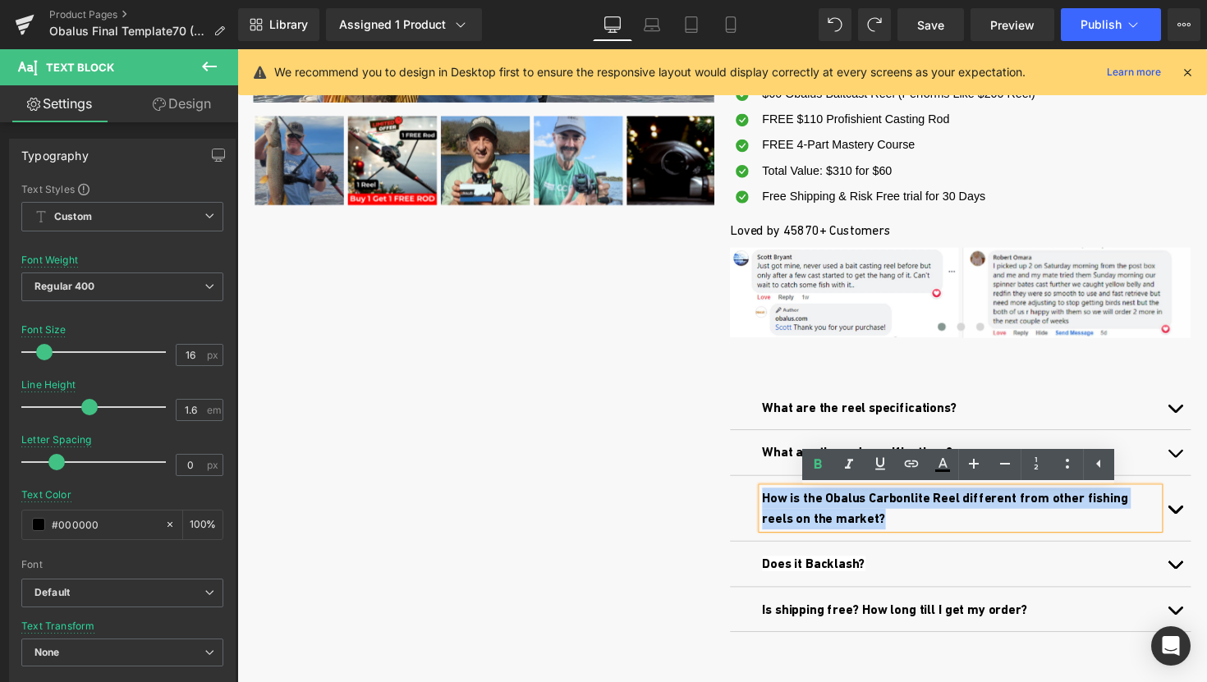
click at [510, 528] on div "Comes with A Free Rod! (P) Image ‹ ›" at bounding box center [734, 143] width 977 height 1073
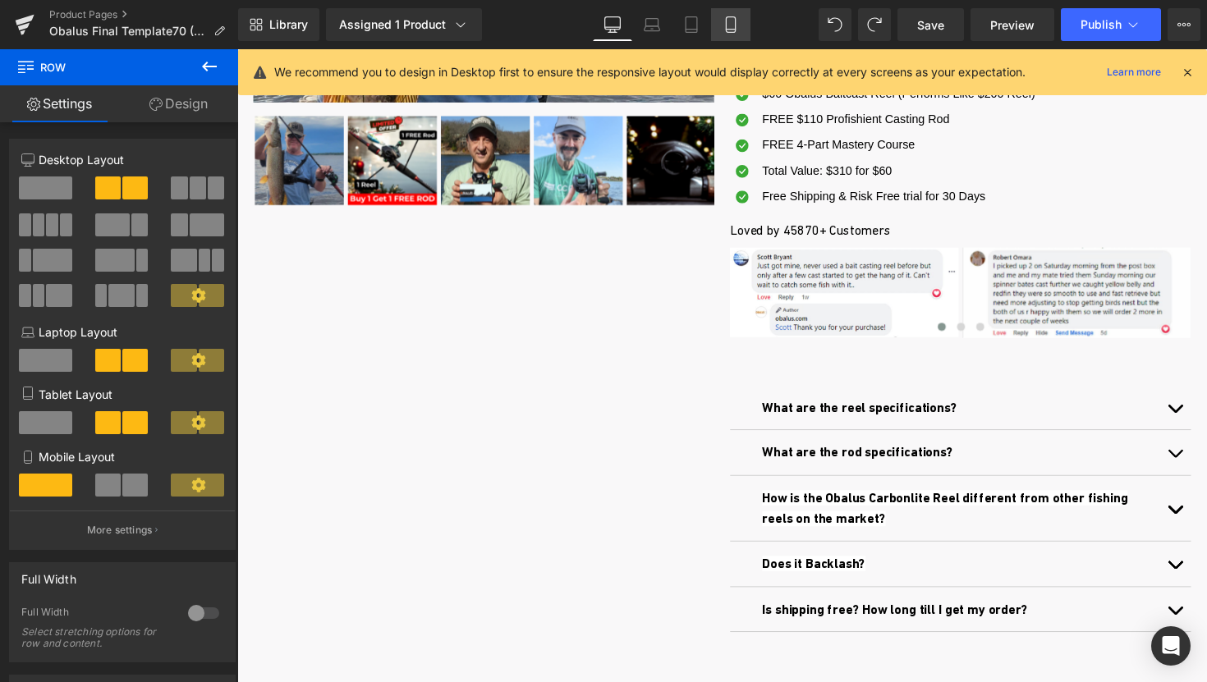
click at [742, 31] on link "Mobile" at bounding box center [730, 24] width 39 height 33
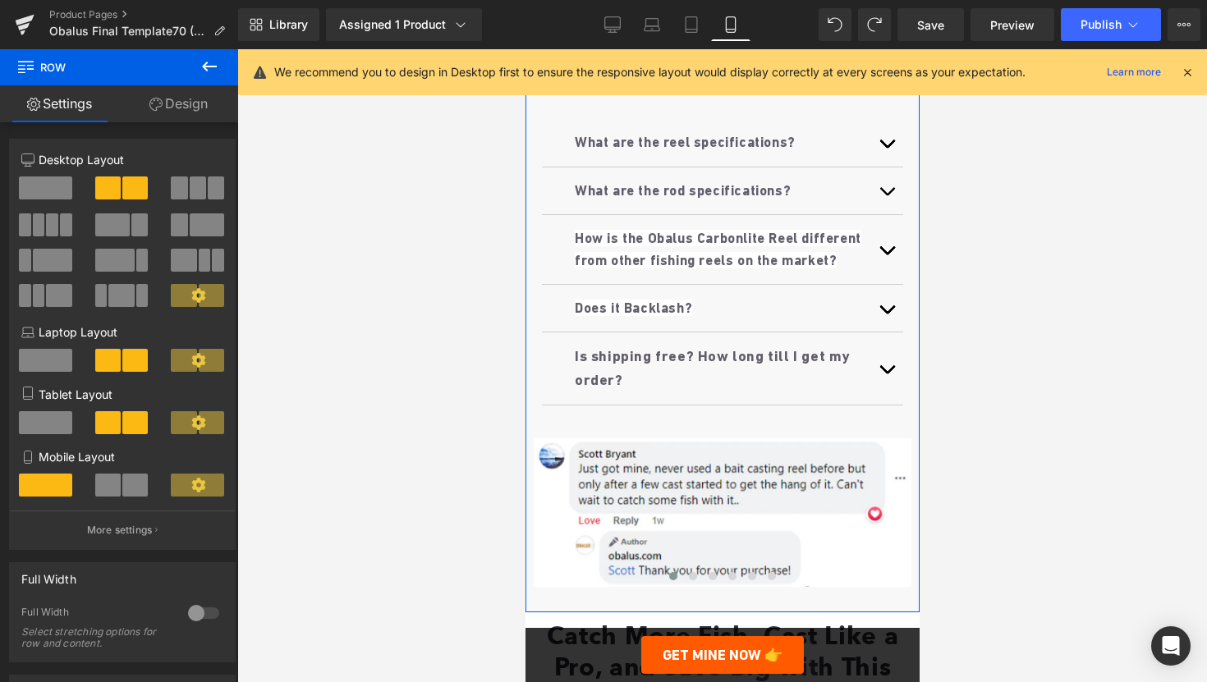
scroll to position [1203, 0]
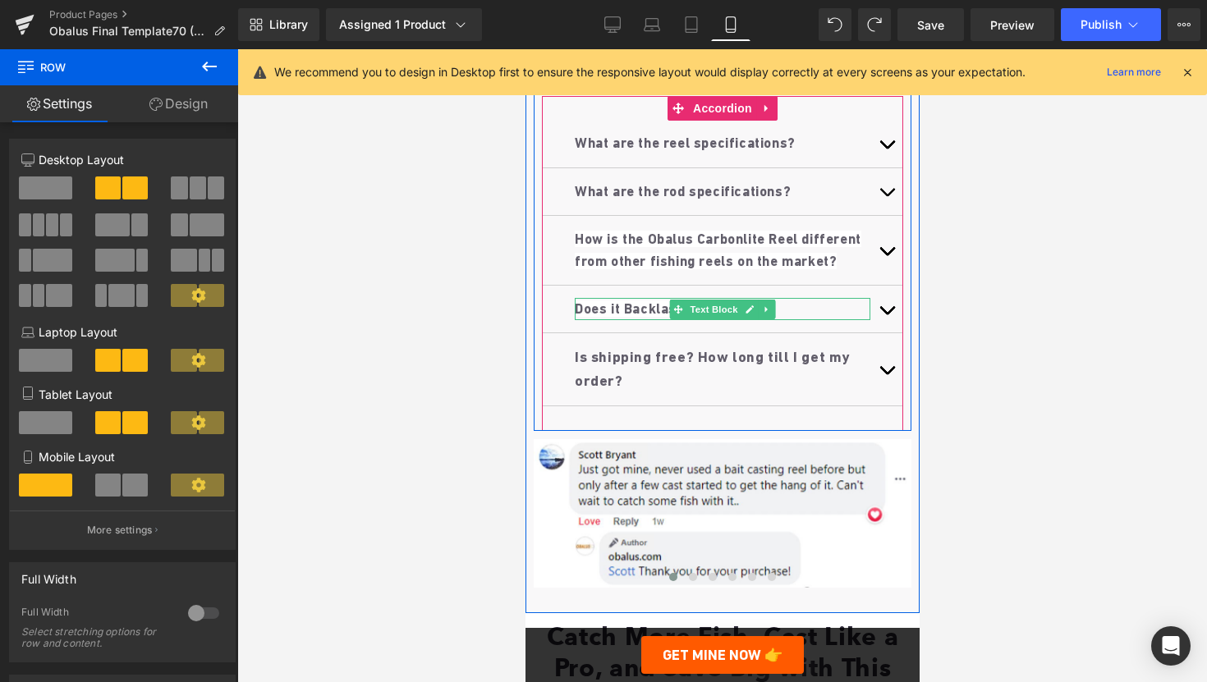
click at [624, 317] on b "Does it Backlash?" at bounding box center [632, 309] width 117 height 16
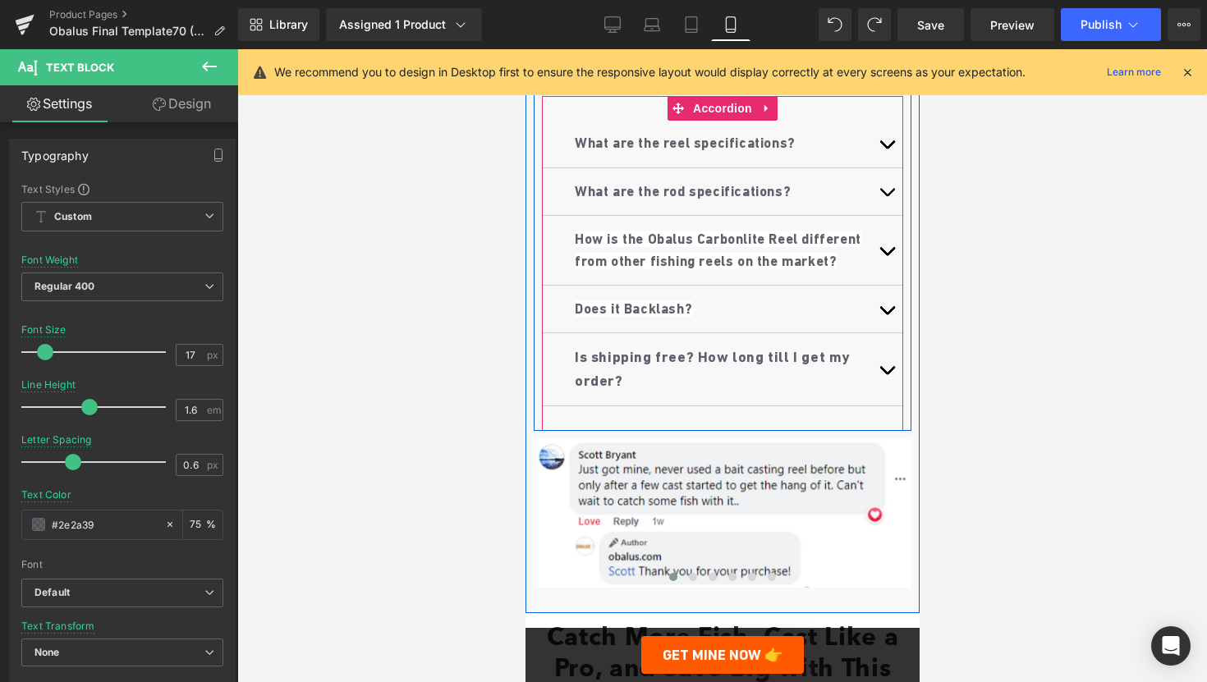
click at [597, 389] on span "Is shipping free? How long till I get my order?" at bounding box center [711, 368] width 275 height 41
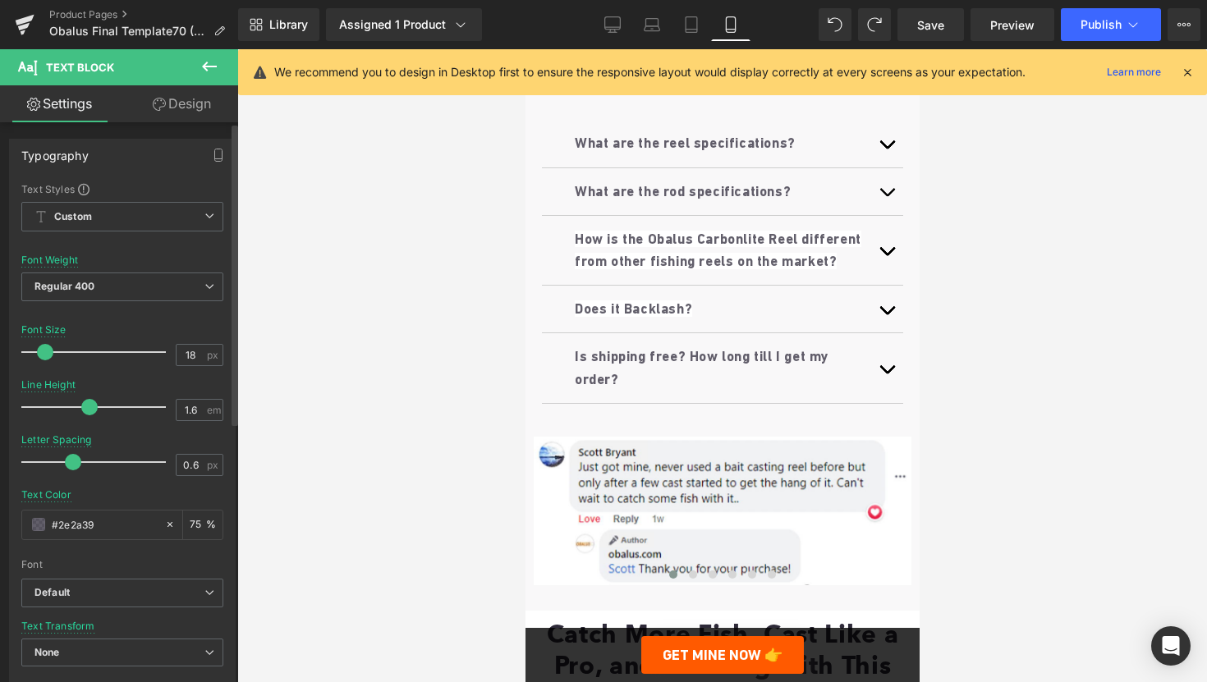
click at [39, 349] on span at bounding box center [45, 352] width 16 height 16
click at [401, 402] on div at bounding box center [722, 365] width 970 height 633
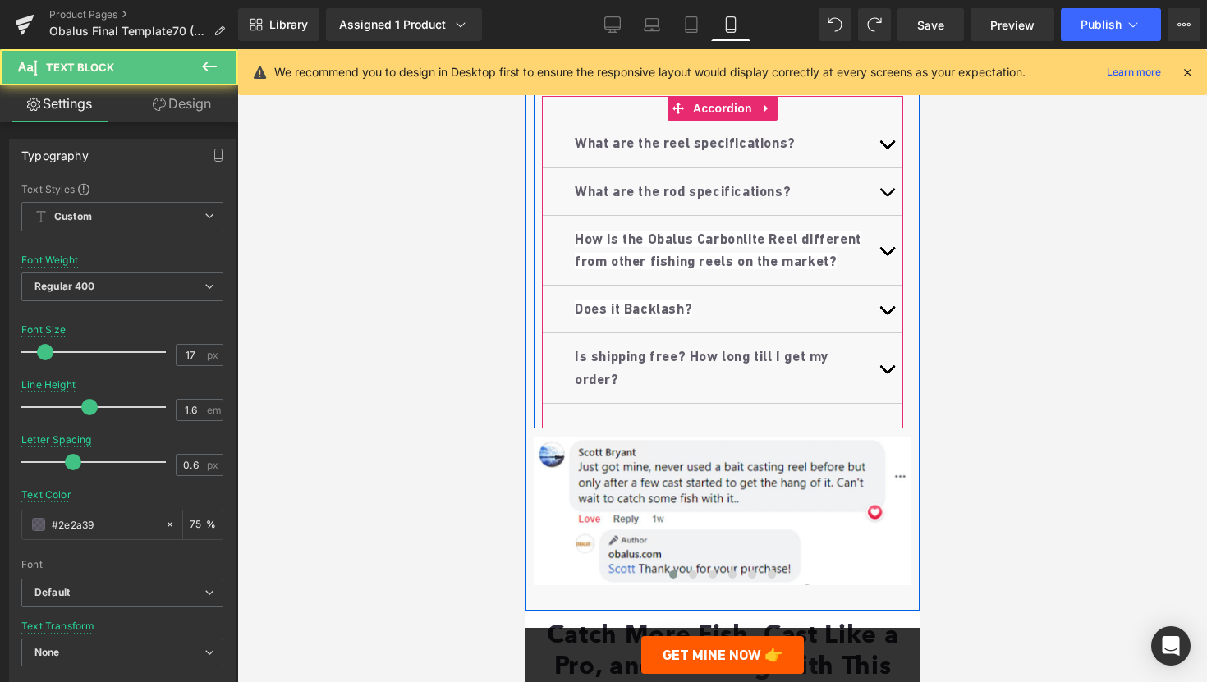
click at [639, 390] on p "Is shipping free? How long till I get my order?" at bounding box center [722, 368] width 296 height 44
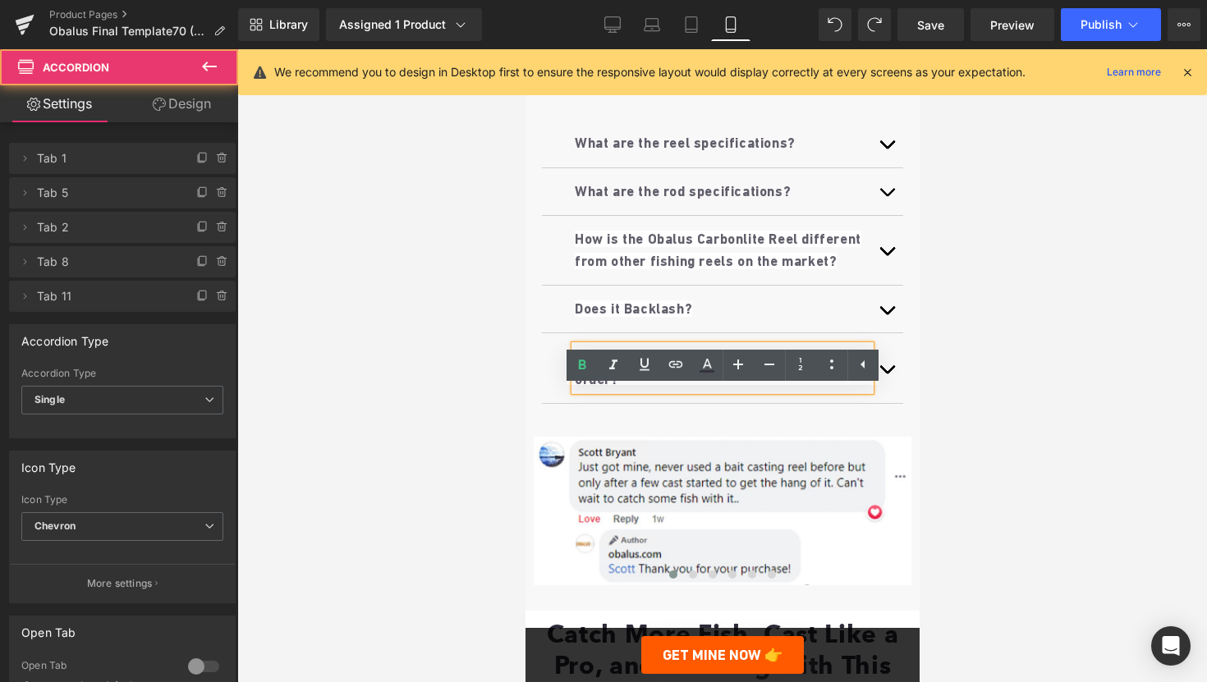
click at [562, 403] on div "Is shipping free? How long till I get my order? Text Block" at bounding box center [721, 368] width 361 height 70
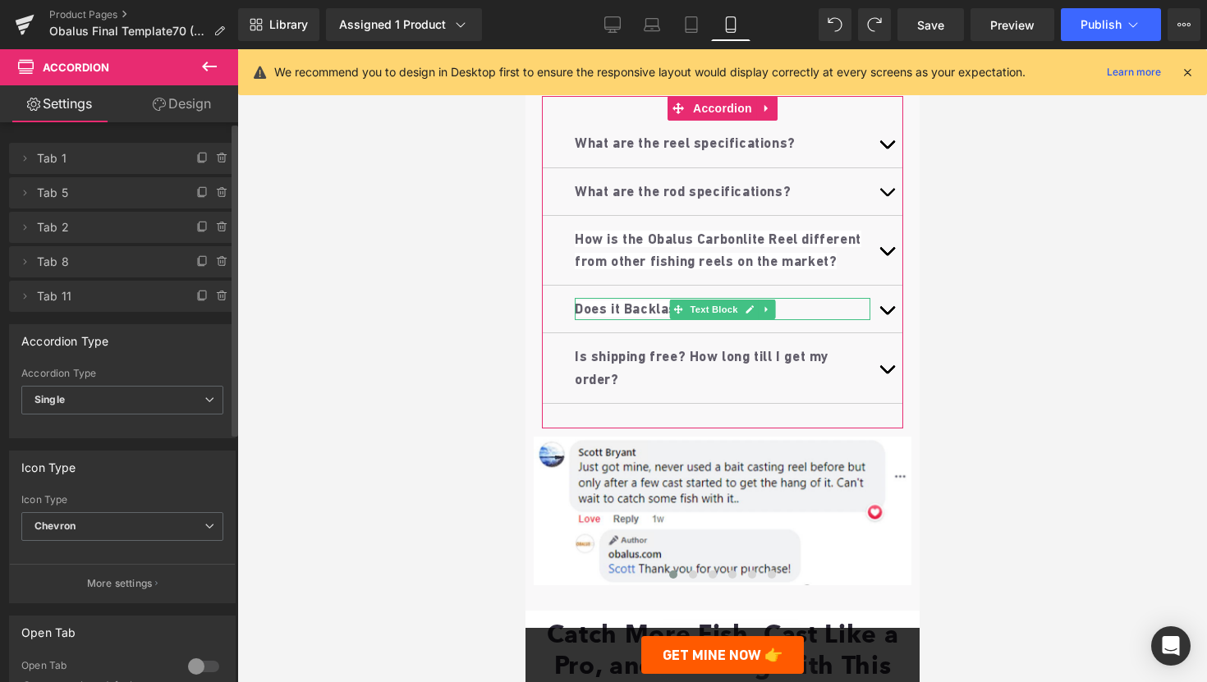
click at [71, 263] on span "Tab 8" at bounding box center [106, 261] width 138 height 31
click at [21, 254] on span at bounding box center [25, 262] width 20 height 20
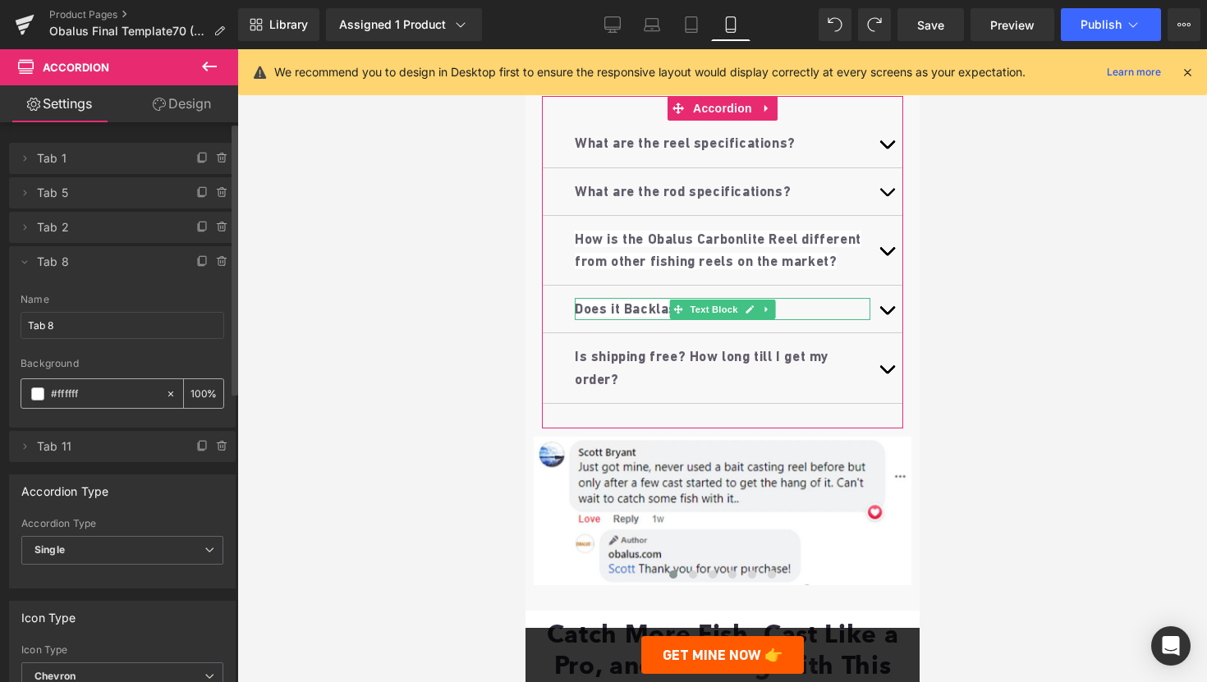
click at [39, 393] on span at bounding box center [37, 394] width 13 height 13
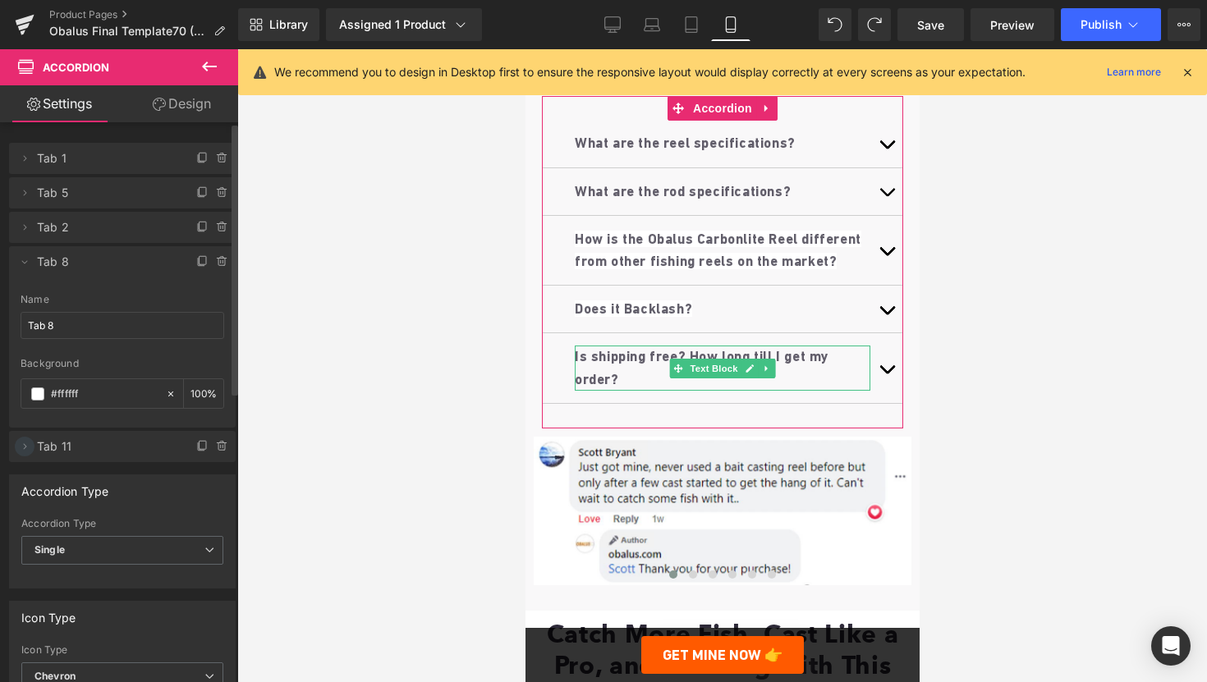
click at [21, 450] on icon at bounding box center [24, 446] width 13 height 13
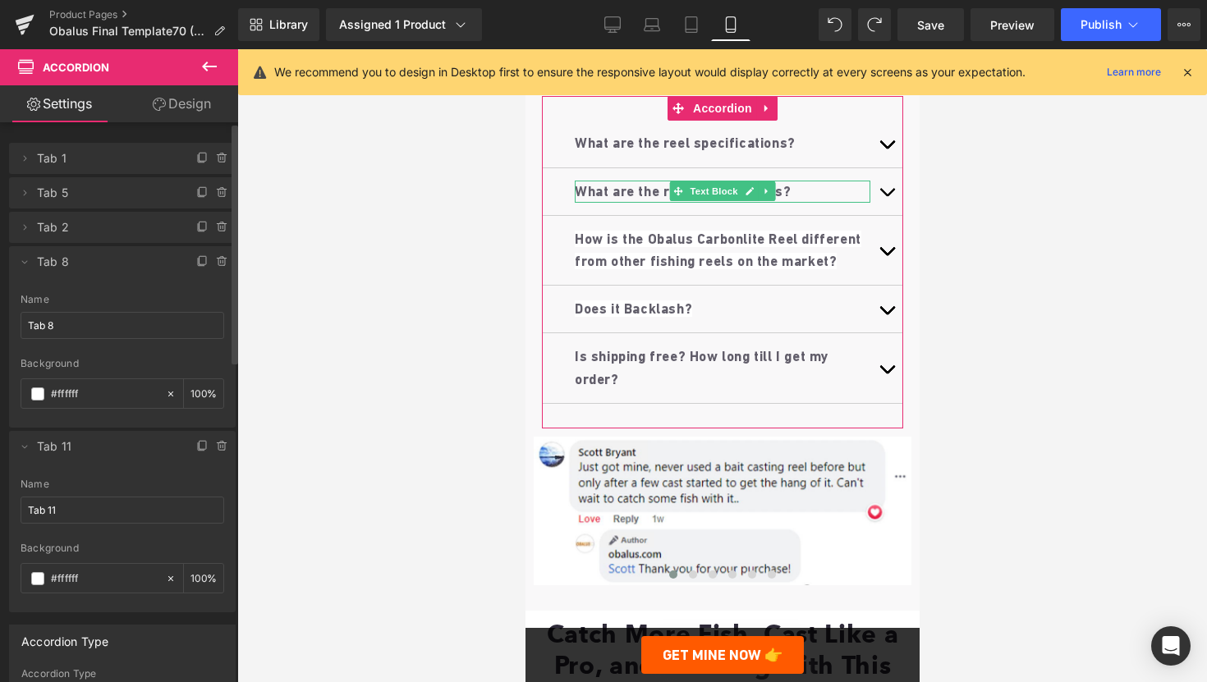
click at [30, 204] on li "Delete Cancel Tab 5 Tab 5 Name Tab 5 #FFFFFF Background #ffffff 100 %" at bounding box center [122, 192] width 227 height 31
click at [28, 195] on icon at bounding box center [24, 192] width 13 height 13
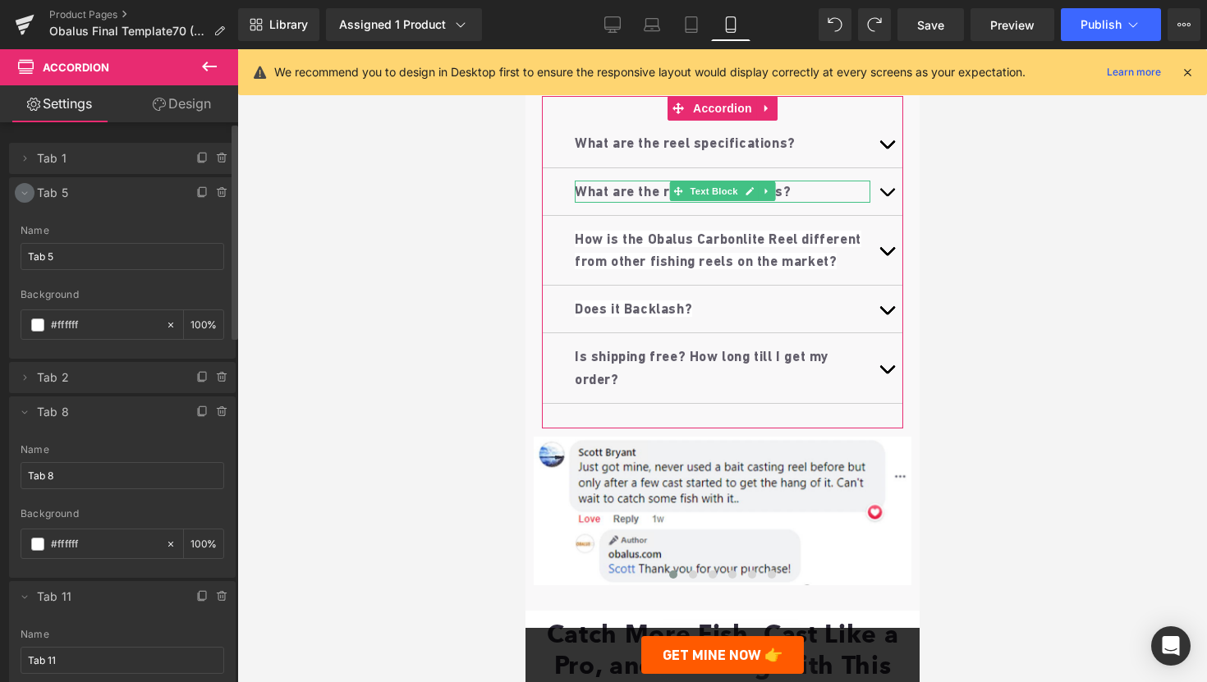
click at [19, 191] on icon at bounding box center [24, 192] width 13 height 13
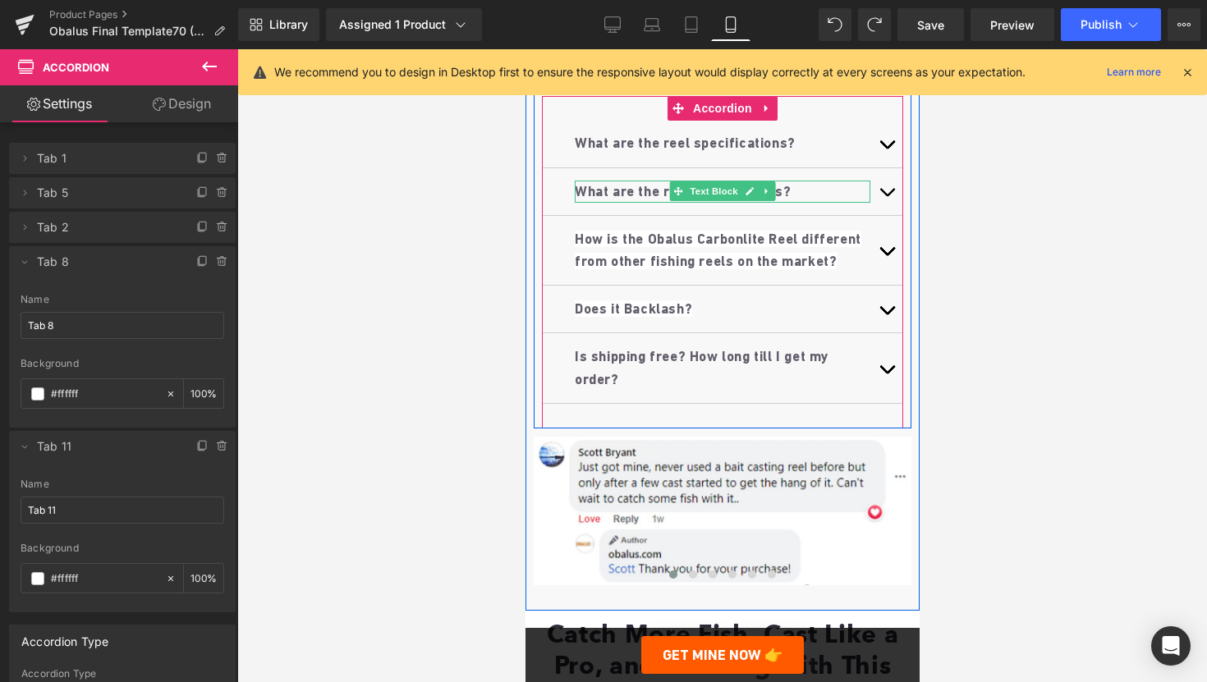
click at [609, 200] on b "What are the rod specifications?" at bounding box center [682, 191] width 216 height 16
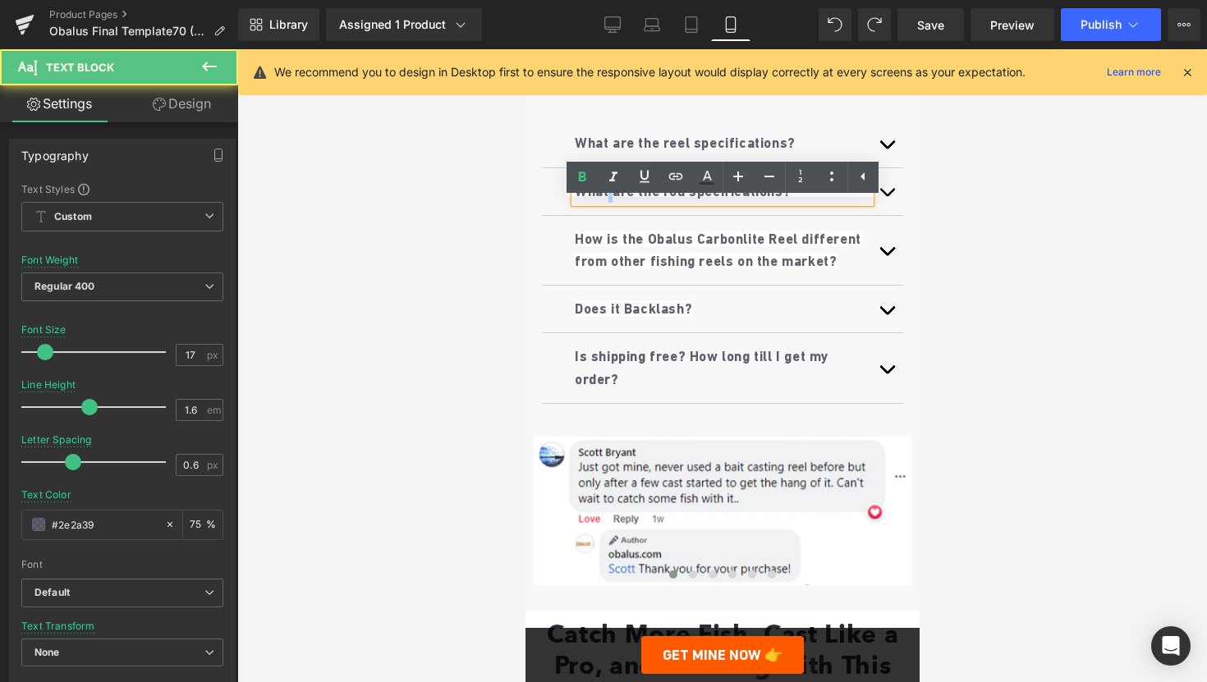
click at [609, 200] on b "What are the rod specifications?" at bounding box center [682, 191] width 216 height 16
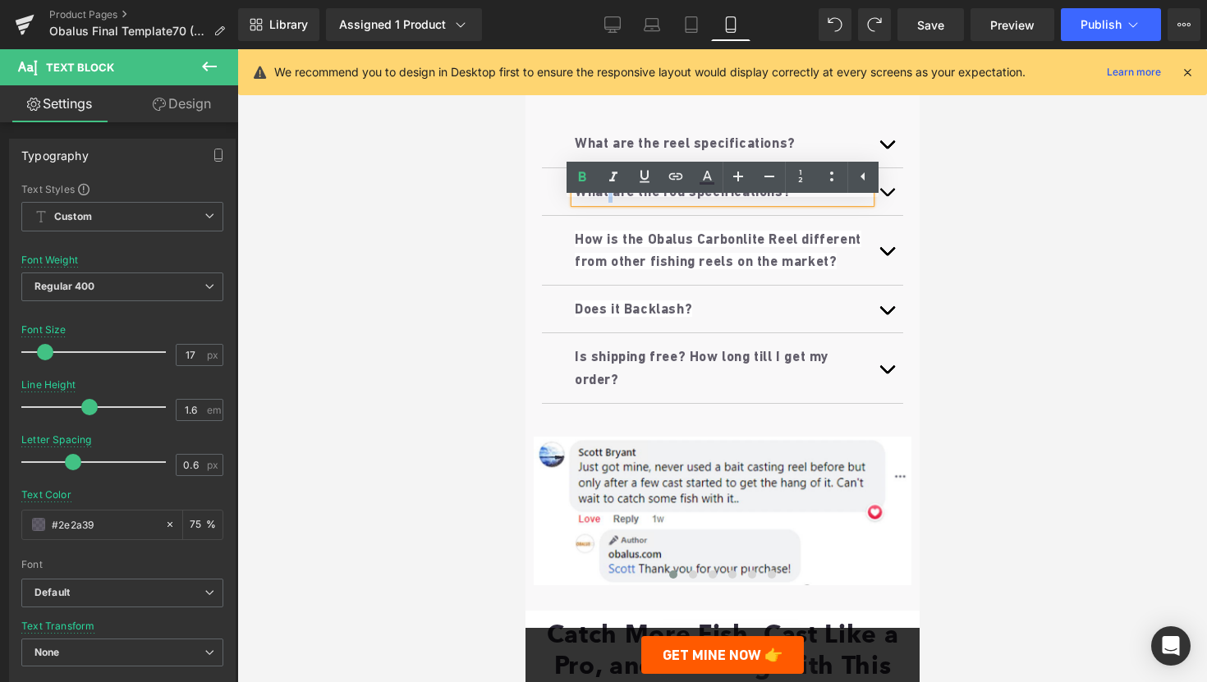
click at [609, 200] on b "What are the rod specifications?" at bounding box center [682, 191] width 216 height 16
click at [595, 269] on b "How is the Obalus Carbonlite Reel different from other fishing reels on the mar…" at bounding box center [717, 250] width 287 height 39
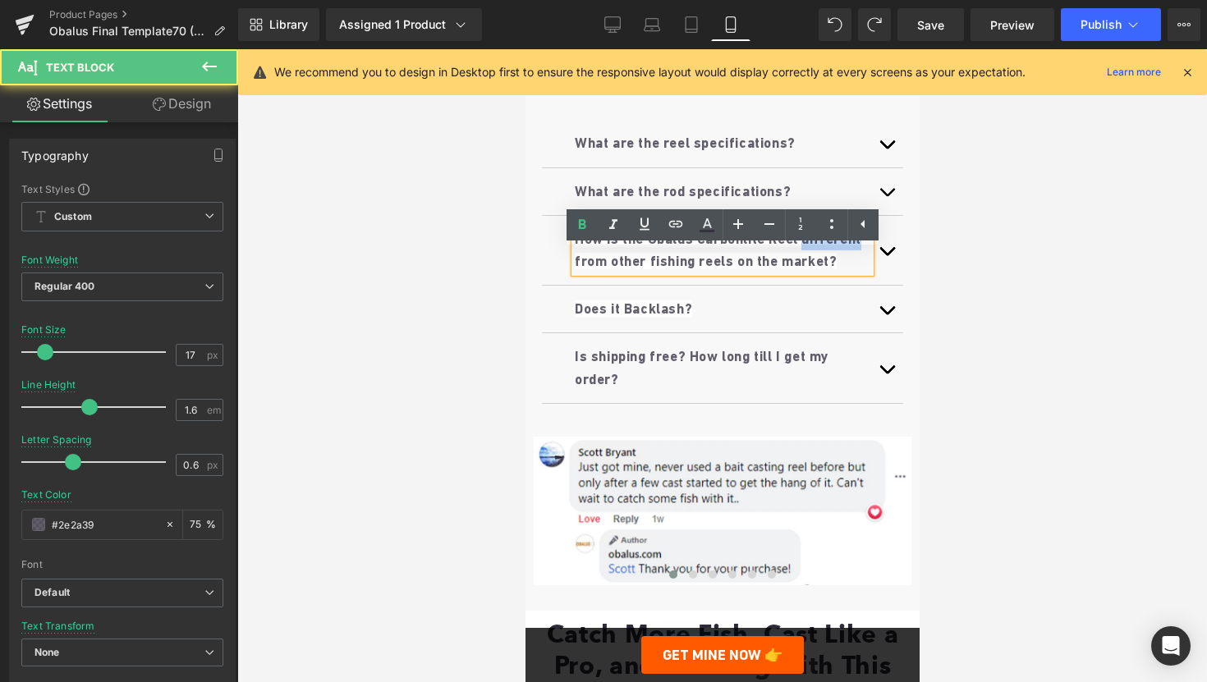
click at [595, 269] on b "How is the Obalus Carbonlite Reel different from other fishing reels on the mar…" at bounding box center [717, 250] width 287 height 39
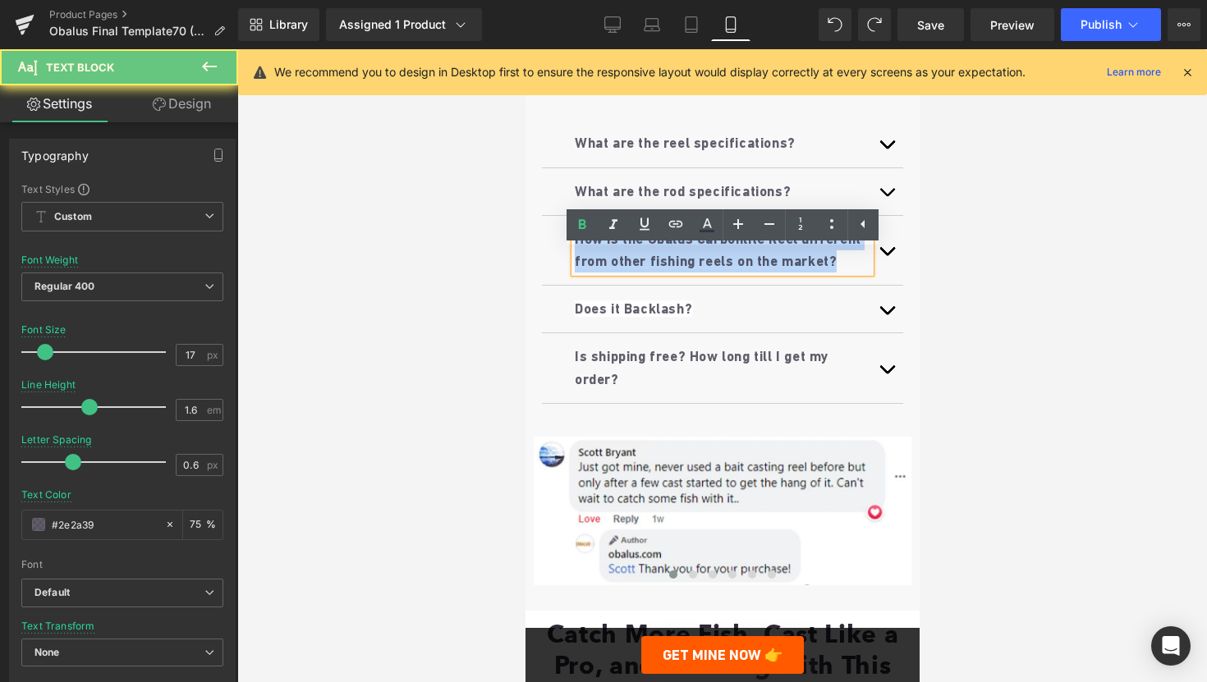
click at [595, 269] on b "How is the Obalus Carbonlite Reel different from other fishing reels on the mar…" at bounding box center [717, 250] width 287 height 39
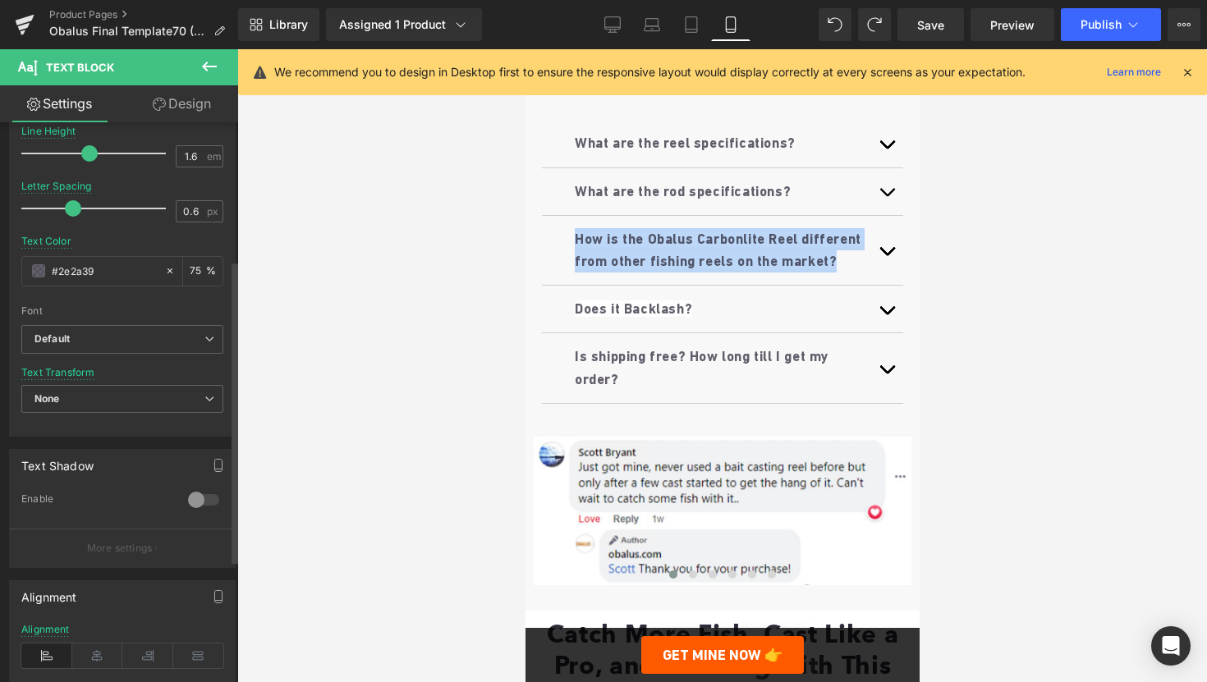
scroll to position [337, 0]
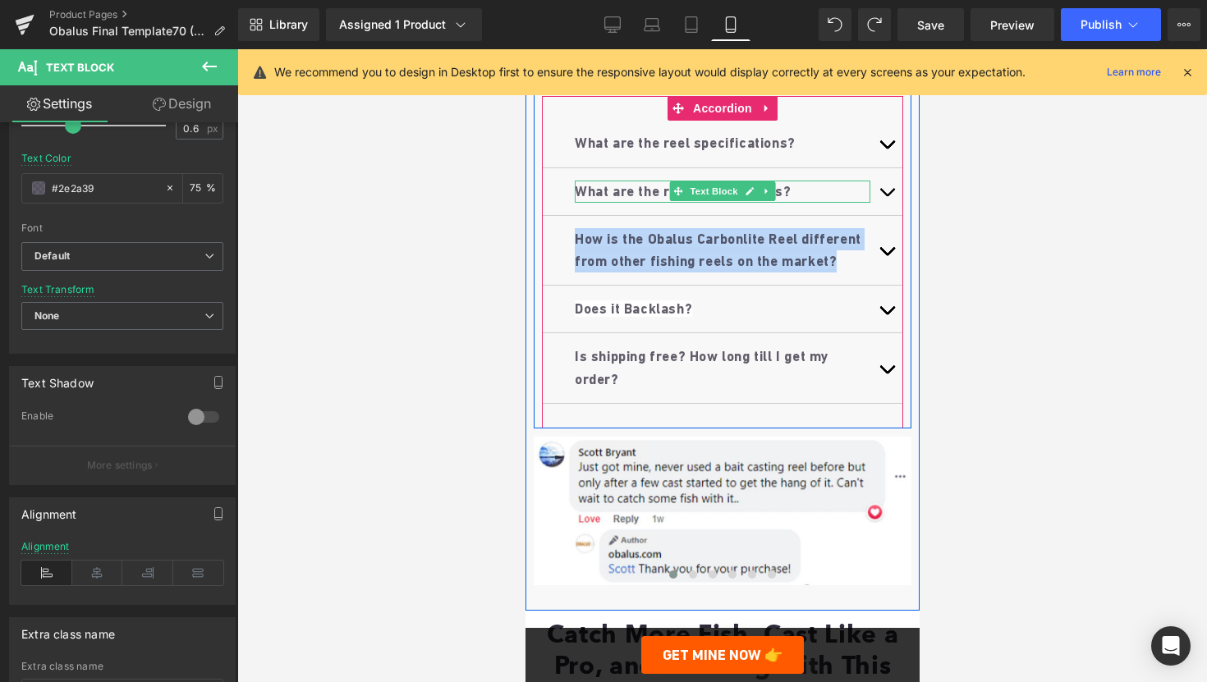
click at [624, 200] on b "What are the rod specifications?" at bounding box center [682, 191] width 216 height 16
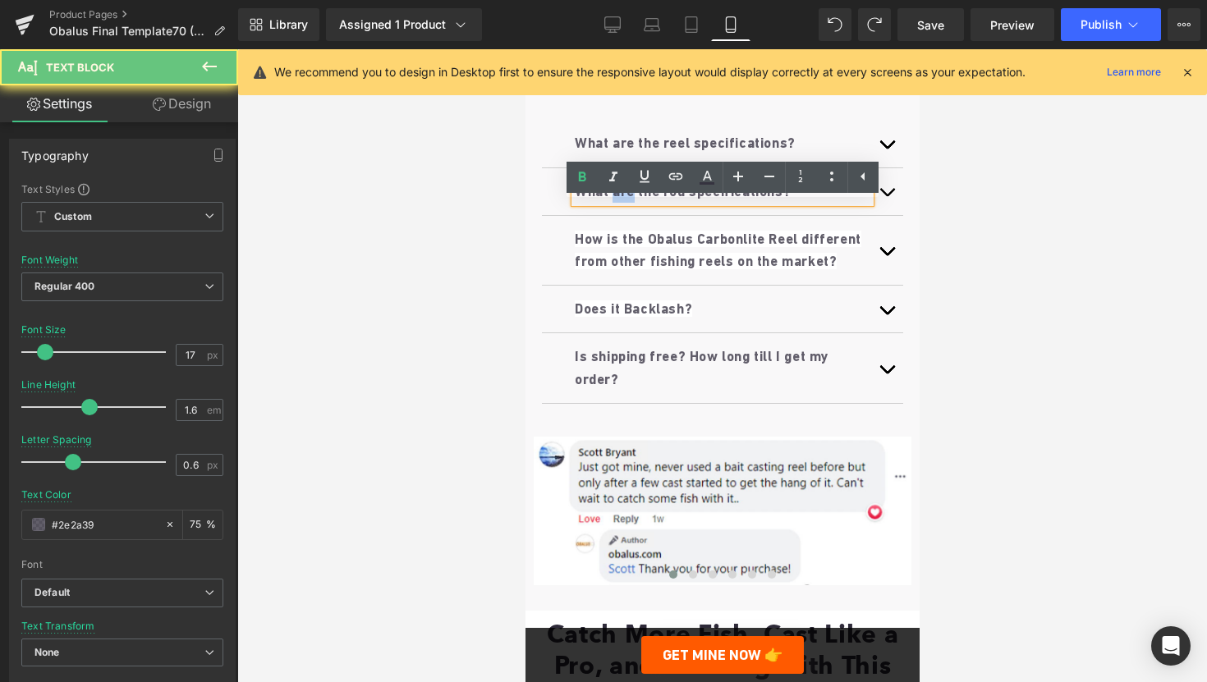
click at [624, 200] on b "What are the rod specifications?" at bounding box center [682, 191] width 216 height 16
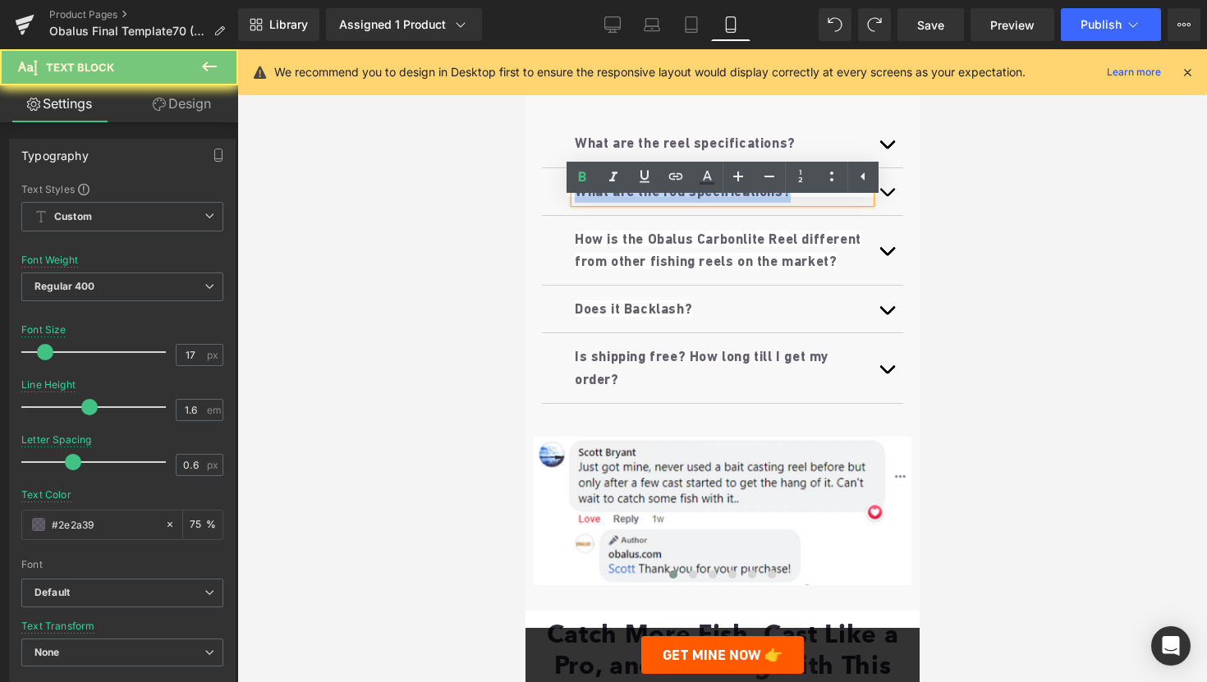
click at [624, 200] on b "What are the rod specifications?" at bounding box center [682, 191] width 216 height 16
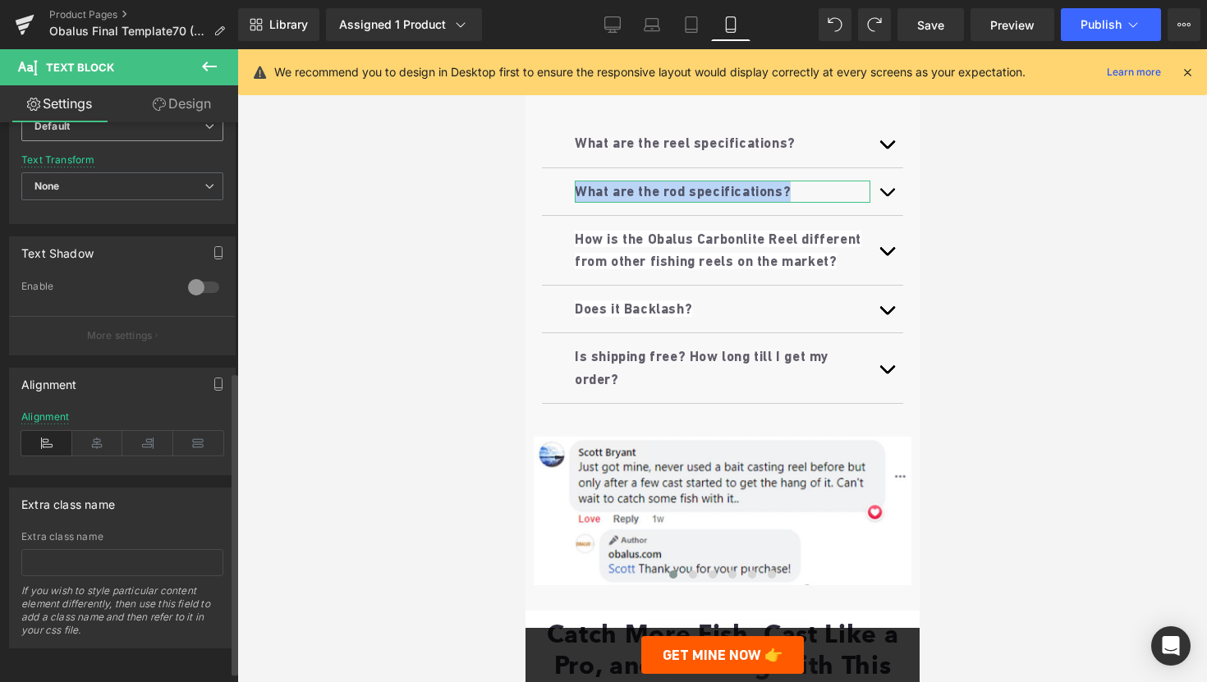
scroll to position [422, 0]
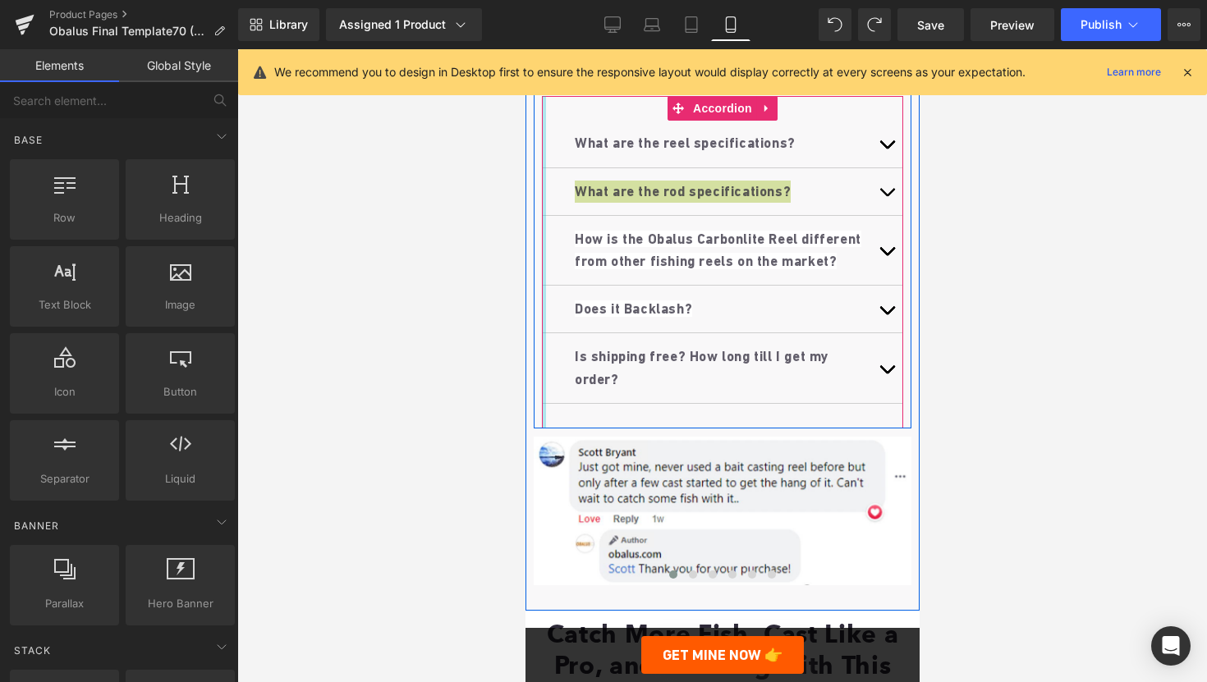
click at [478, 410] on div at bounding box center [722, 365] width 970 height 633
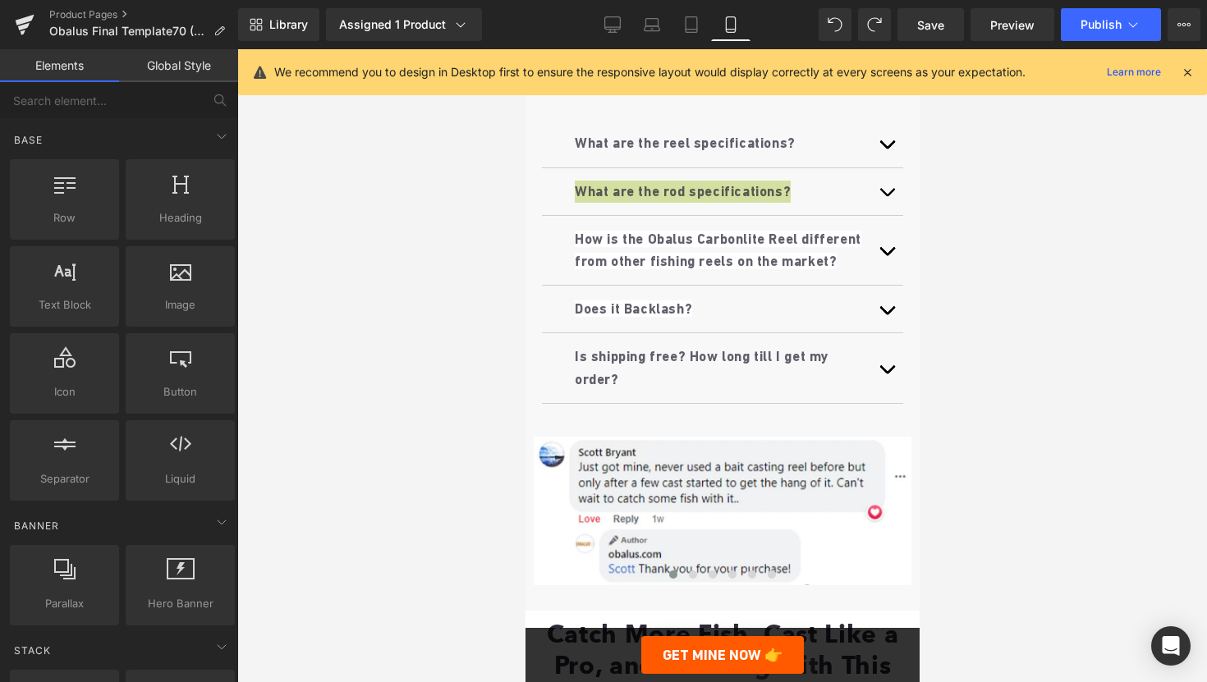
click at [478, 410] on div at bounding box center [722, 365] width 970 height 633
click at [1082, 253] on div at bounding box center [722, 365] width 970 height 633
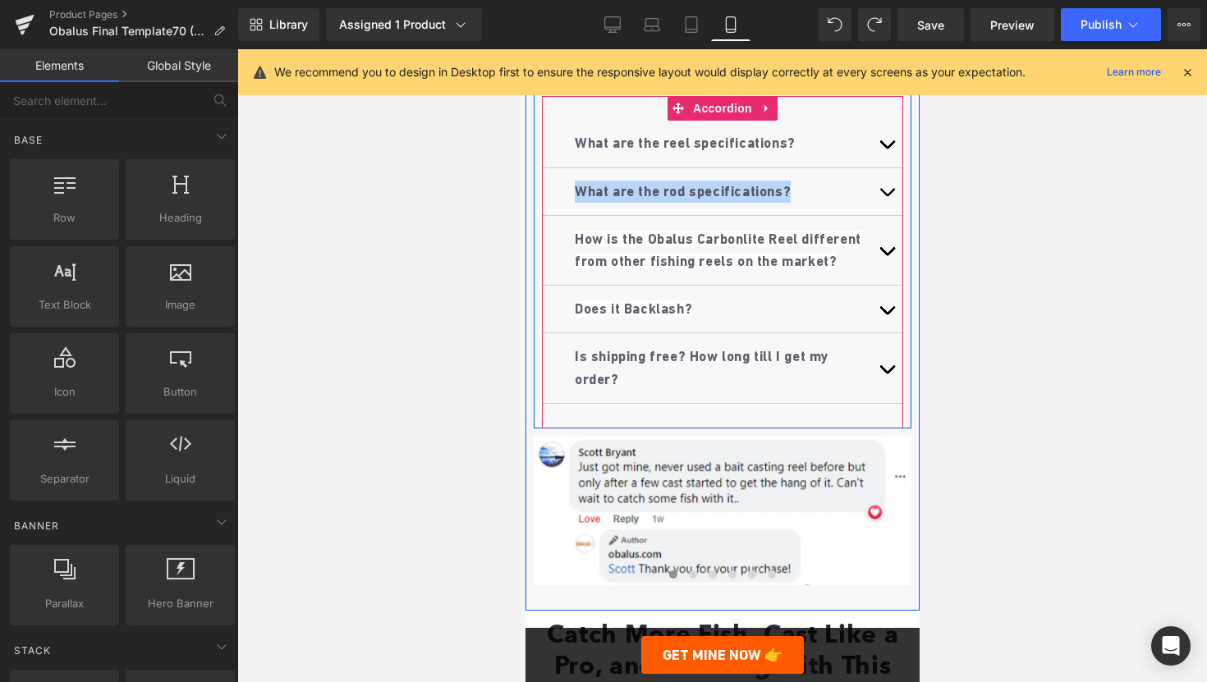
click at [798, 203] on div "What are the rod specifications? Text Block" at bounding box center [722, 192] width 296 height 22
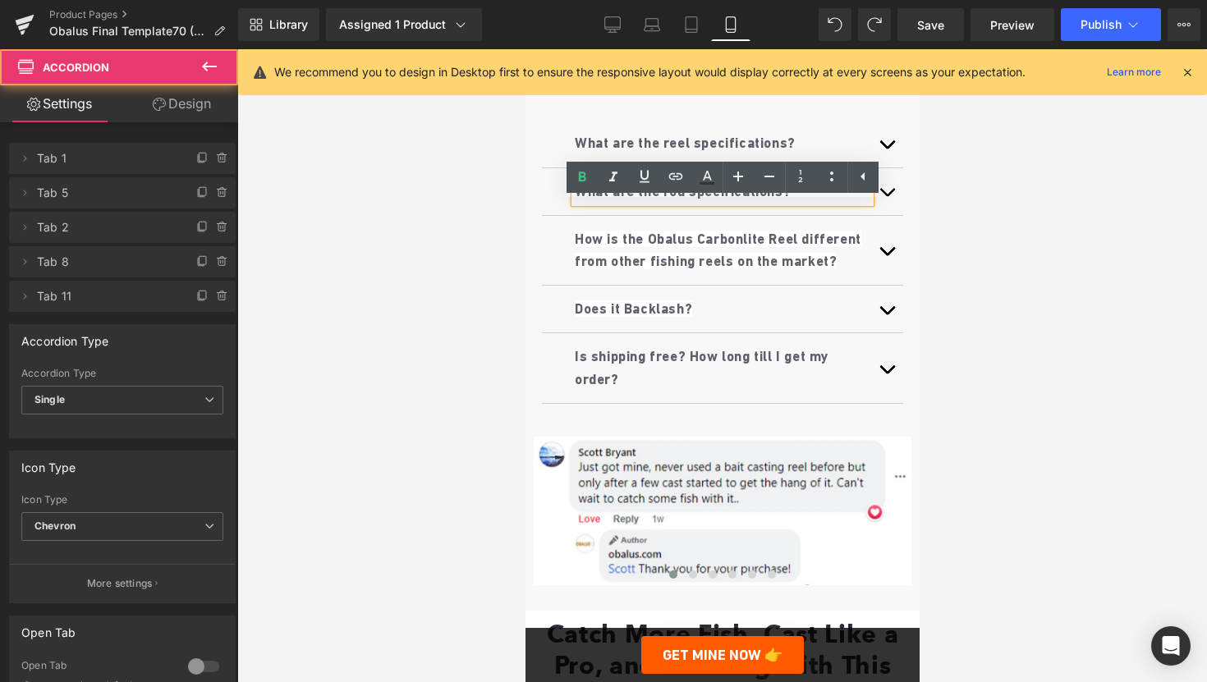
click at [893, 215] on button "button" at bounding box center [886, 191] width 33 height 47
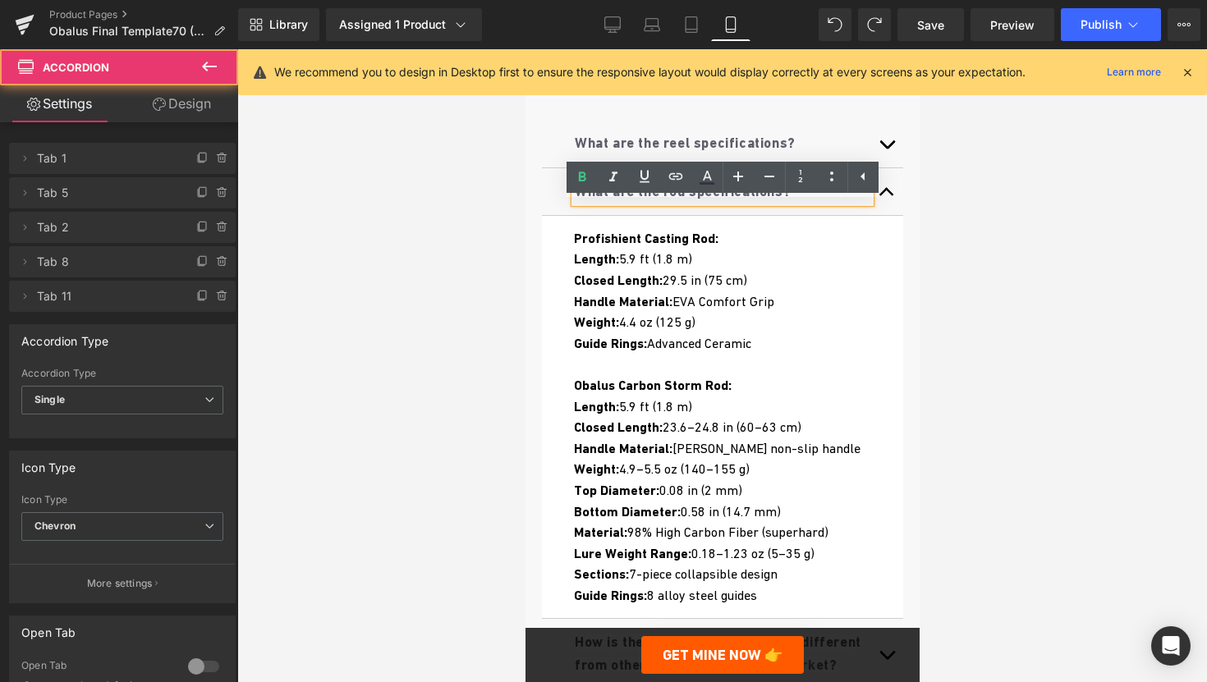
click at [893, 215] on button "button" at bounding box center [886, 191] width 33 height 47
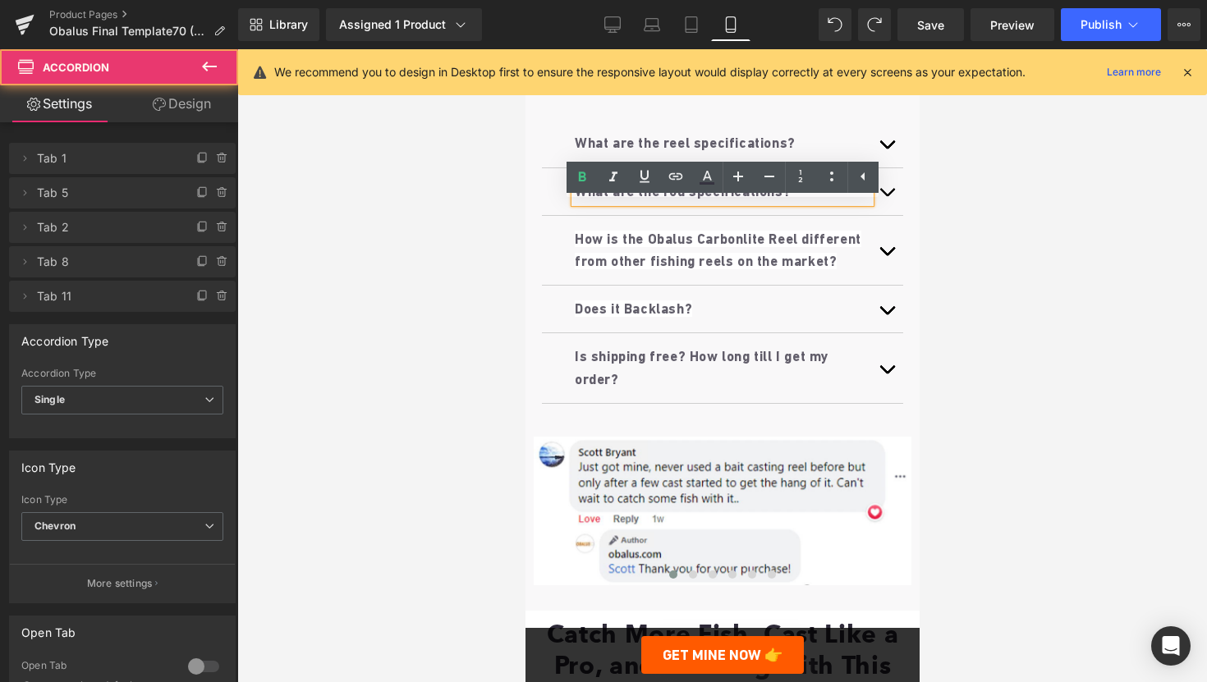
click at [893, 167] on button "button" at bounding box center [886, 143] width 33 height 47
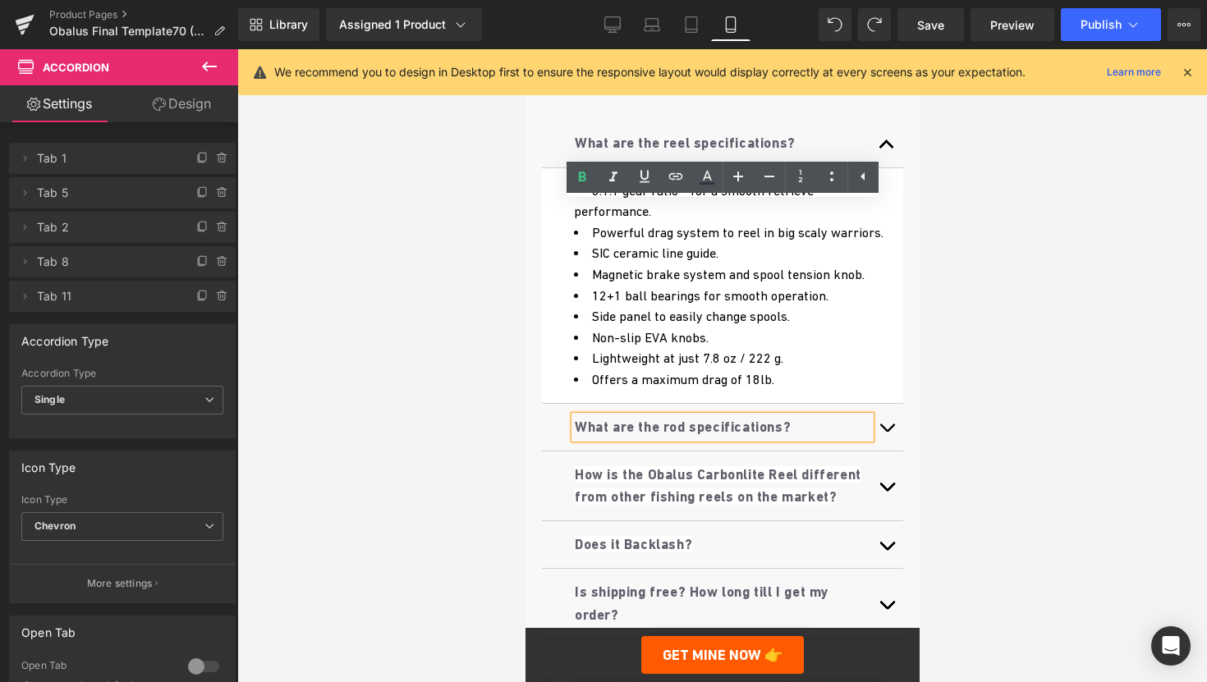
click at [893, 167] on button "button" at bounding box center [886, 143] width 33 height 47
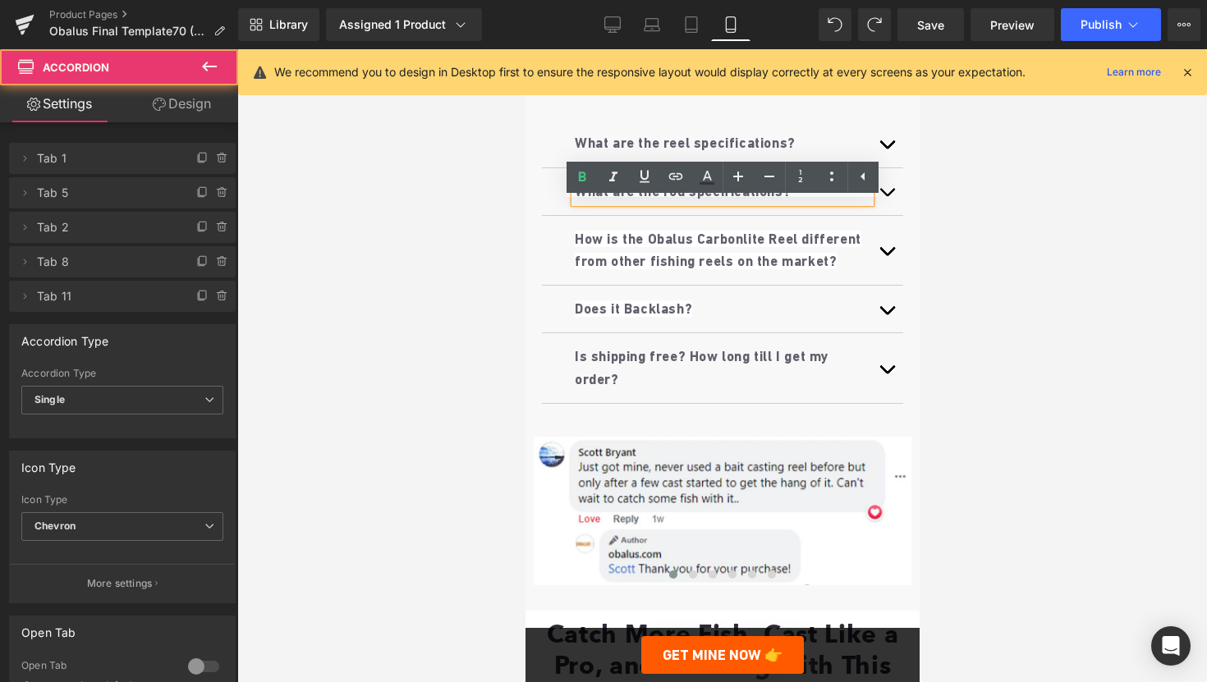
click at [890, 285] on button "button" at bounding box center [886, 250] width 33 height 69
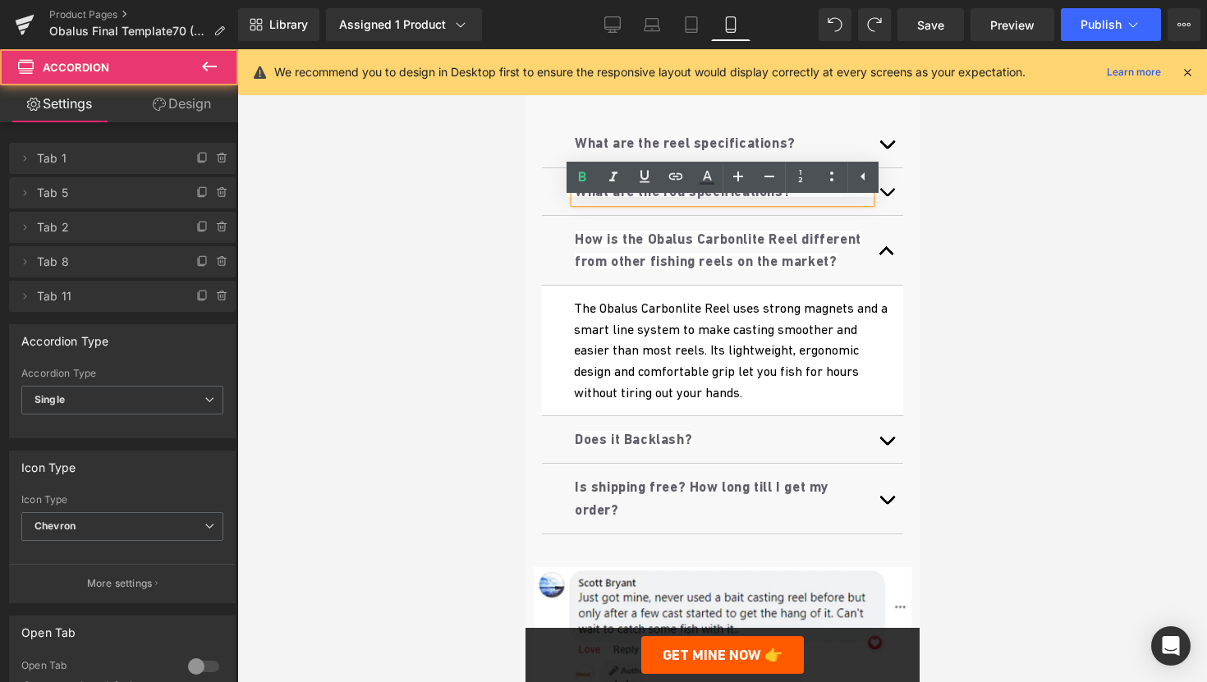
click at [890, 285] on button "button" at bounding box center [886, 250] width 33 height 69
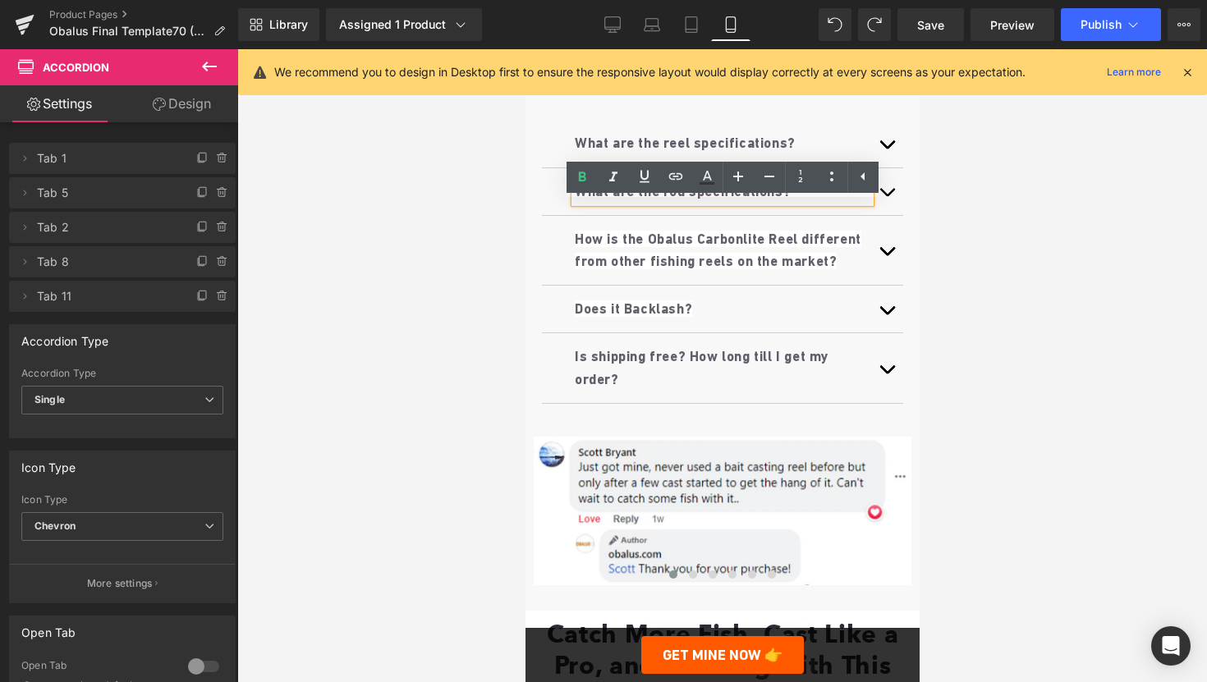
click at [888, 333] on button "button" at bounding box center [886, 309] width 33 height 47
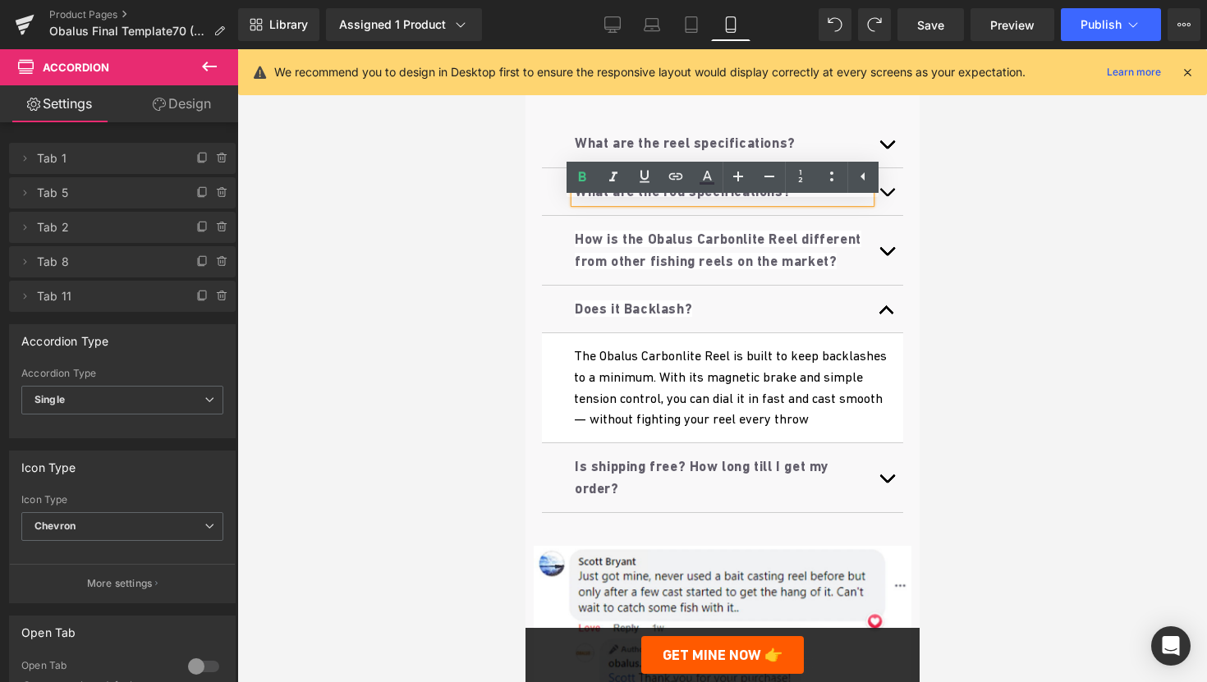
click at [886, 315] on span "button" at bounding box center [886, 315] width 0 height 0
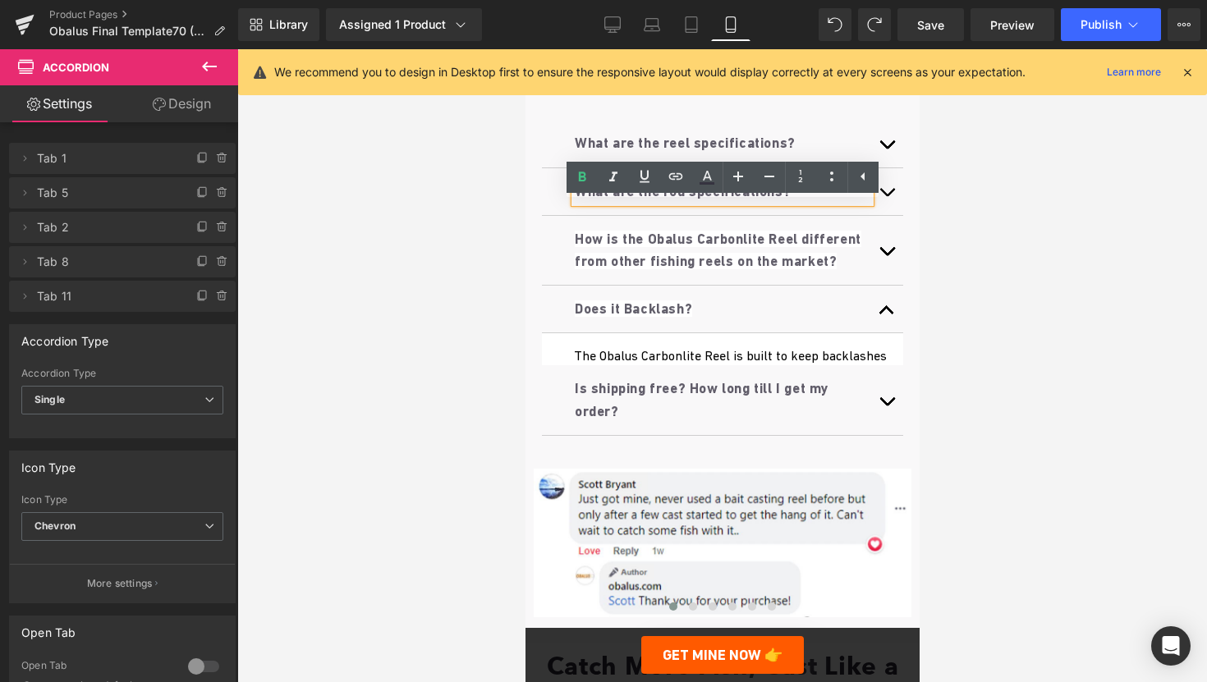
click at [886, 285] on button "button" at bounding box center [886, 250] width 33 height 69
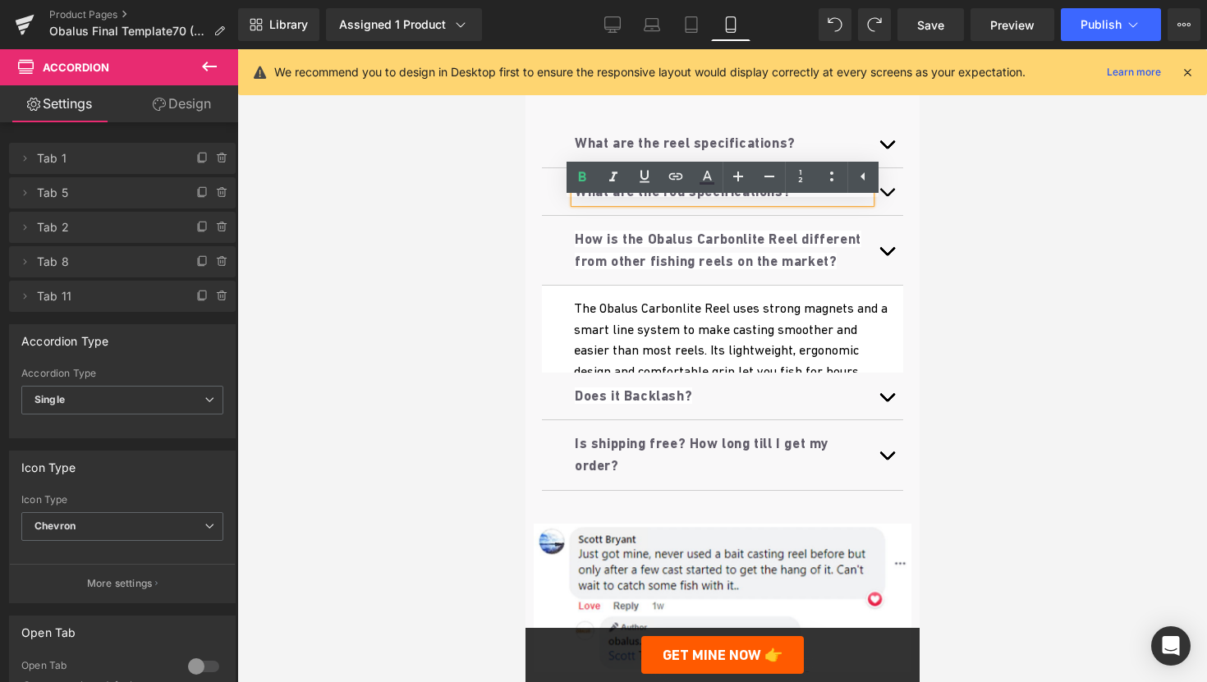
click at [886, 285] on button "button" at bounding box center [886, 250] width 33 height 69
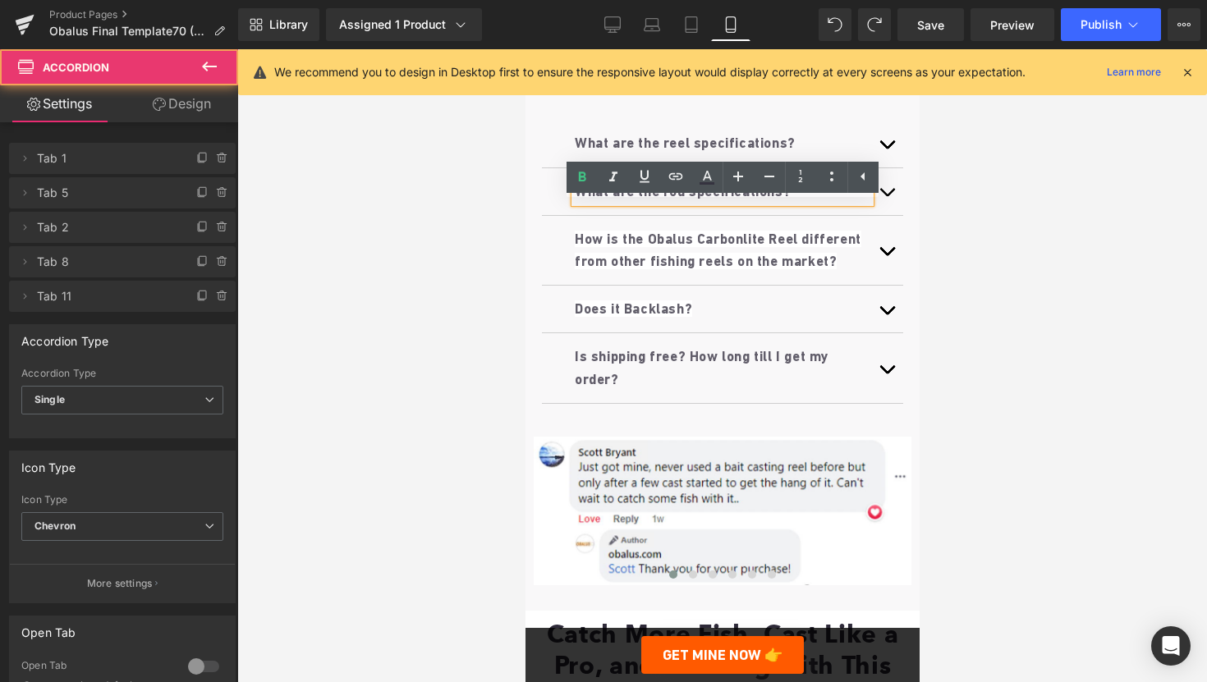
click at [881, 402] on button "button" at bounding box center [886, 367] width 33 height 69
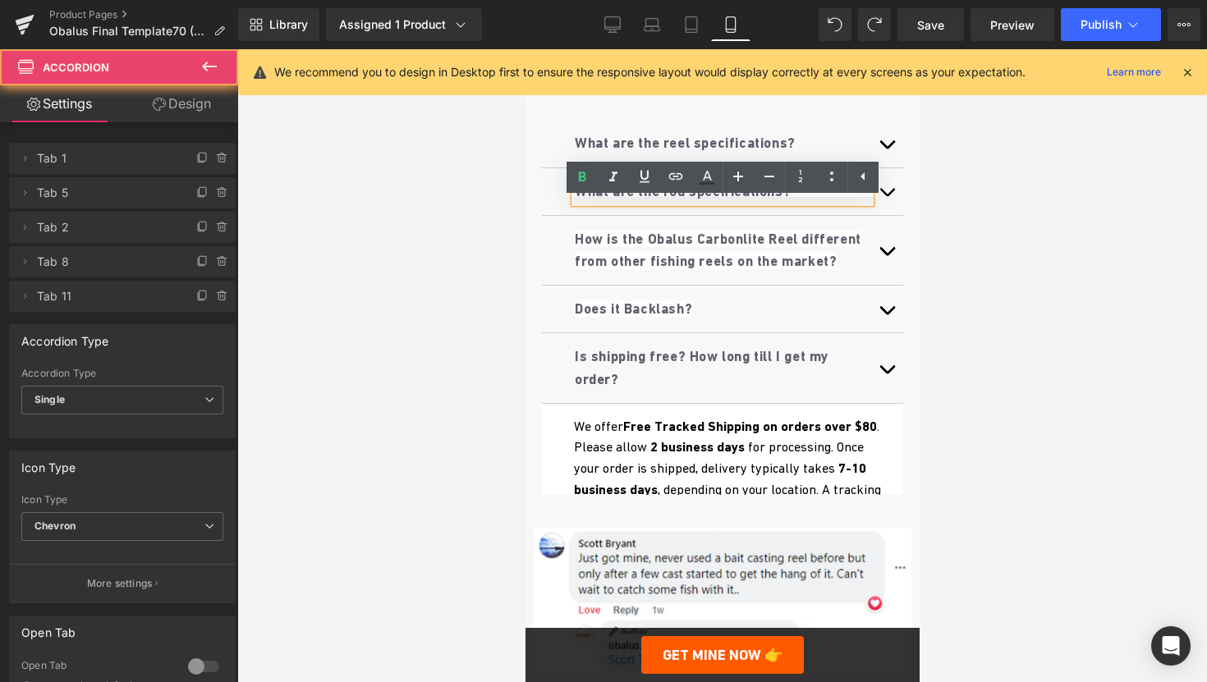
click at [881, 402] on button "button" at bounding box center [886, 367] width 33 height 69
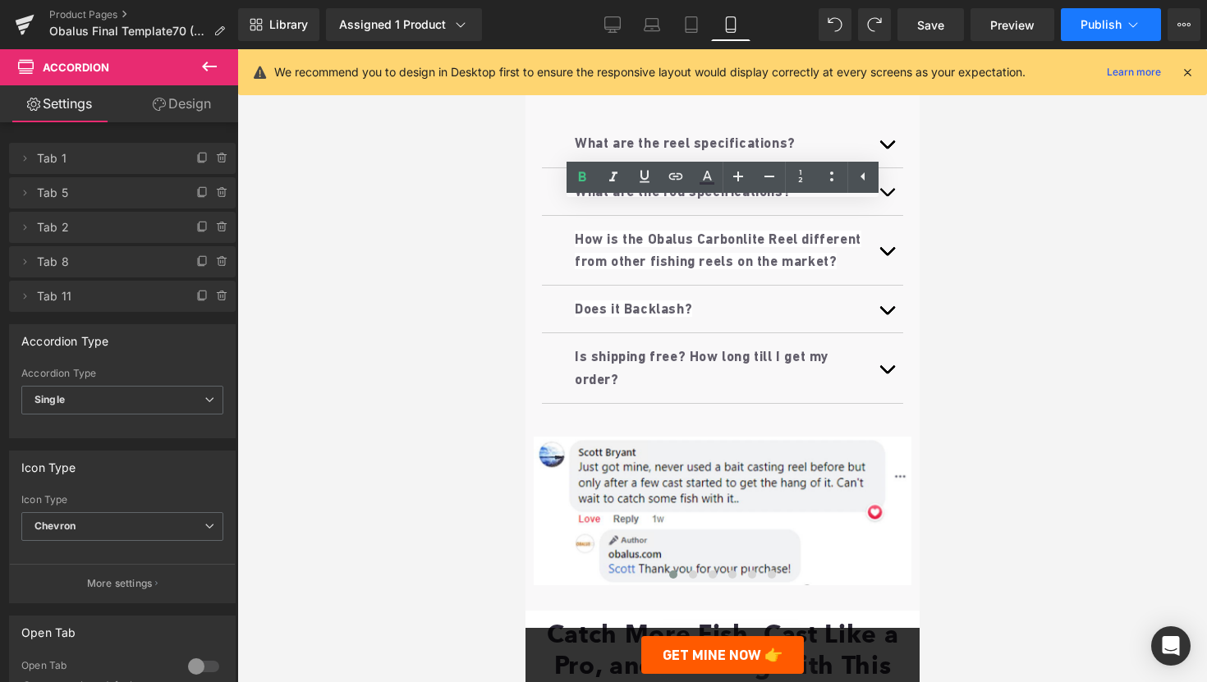
click at [1083, 25] on span "Publish" at bounding box center [1101, 24] width 41 height 13
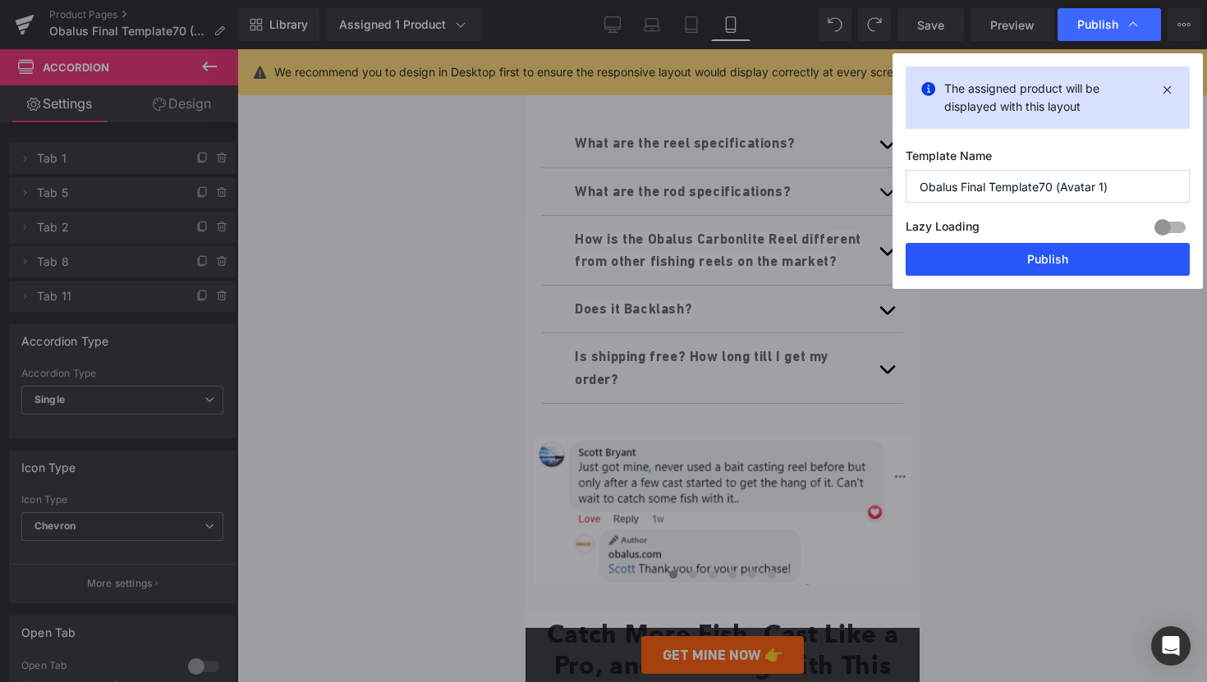
click at [999, 260] on button "Publish" at bounding box center [1048, 259] width 284 height 33
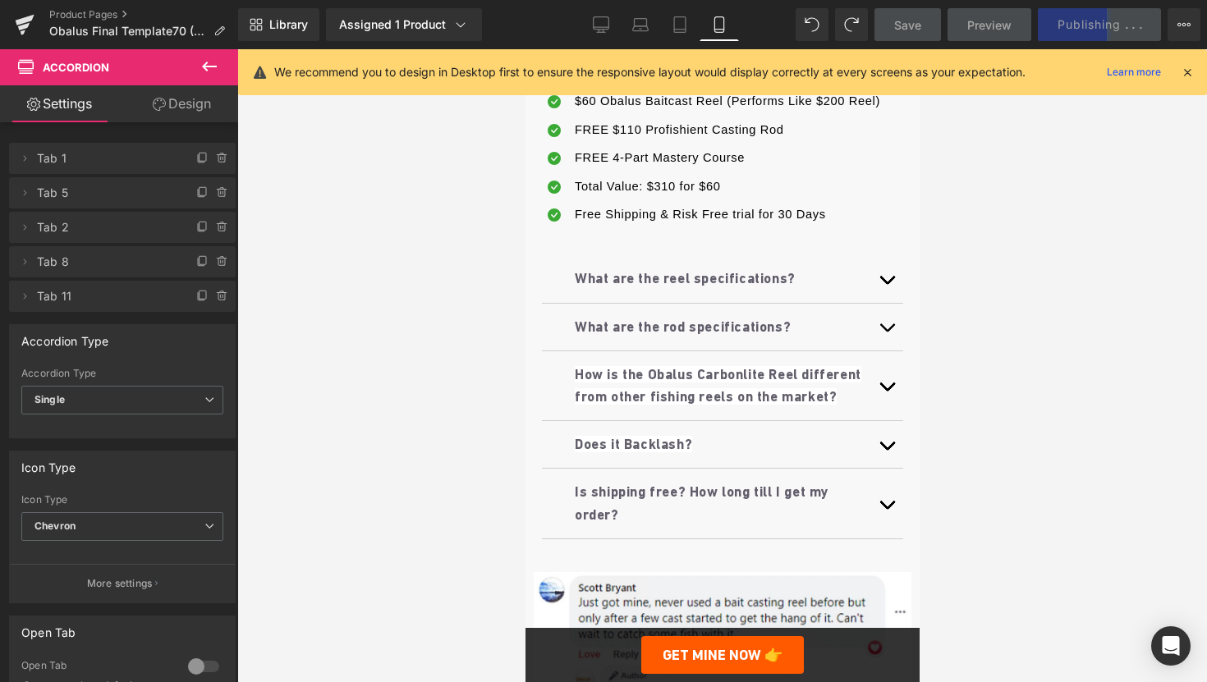
scroll to position [1124, 0]
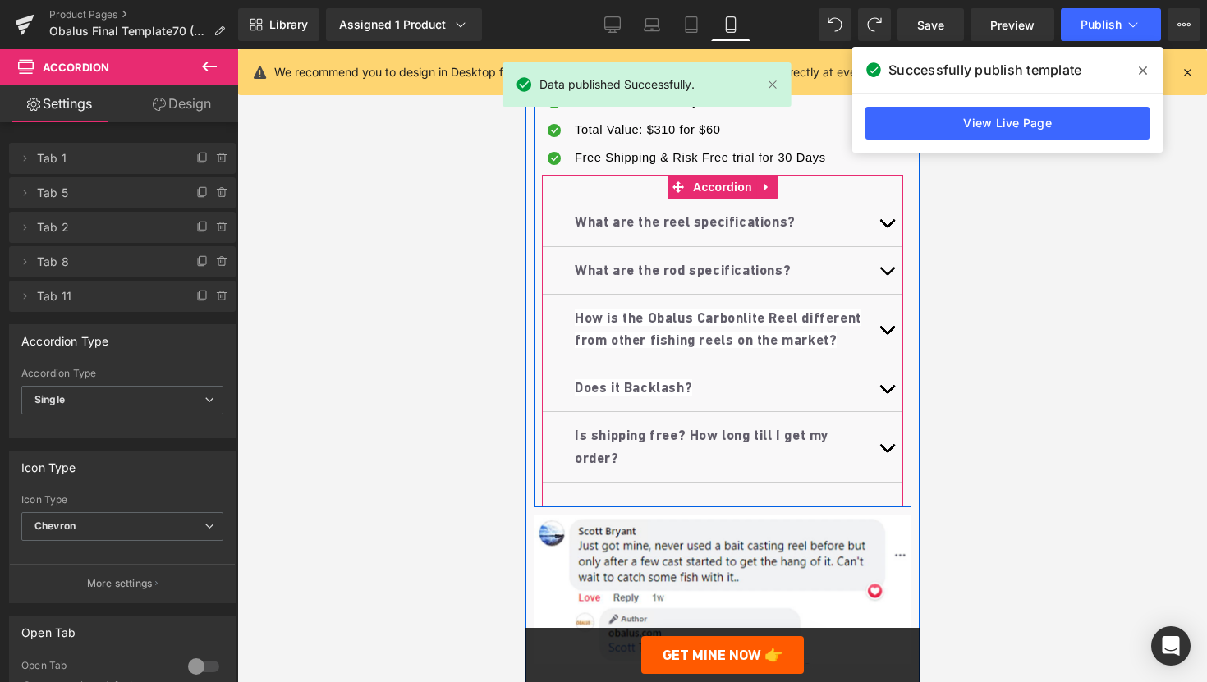
click at [886, 244] on button "button" at bounding box center [886, 222] width 33 height 47
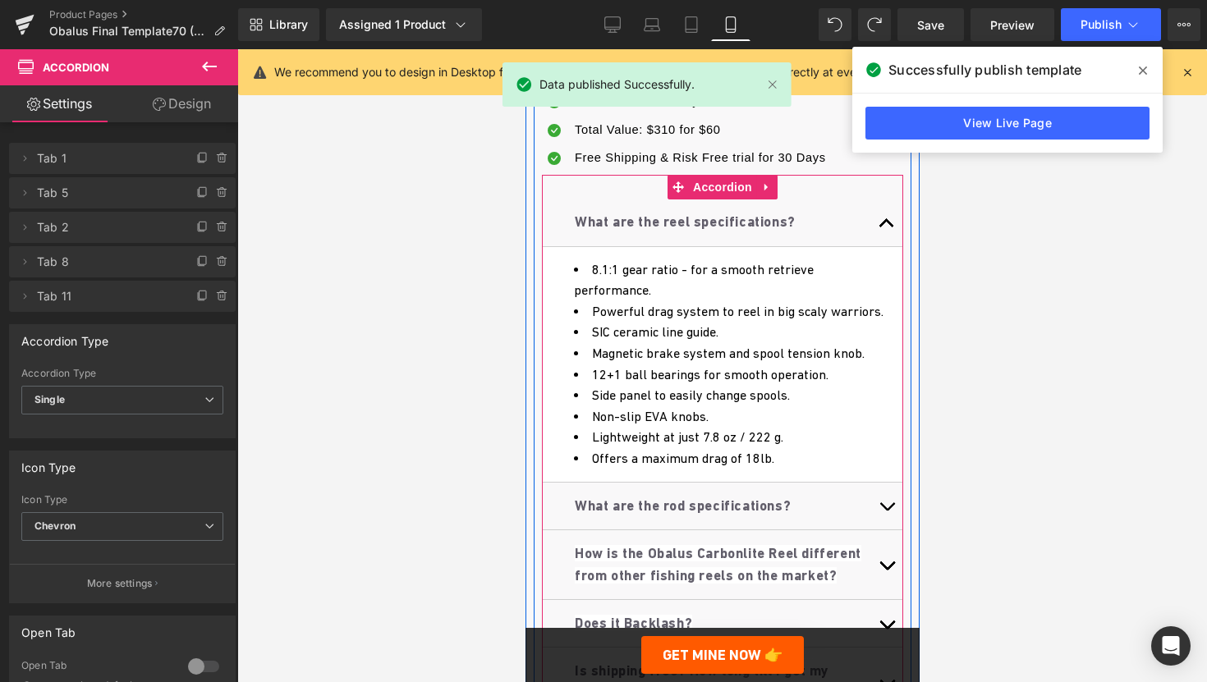
click at [886, 227] on span "button" at bounding box center [886, 227] width 0 height 0
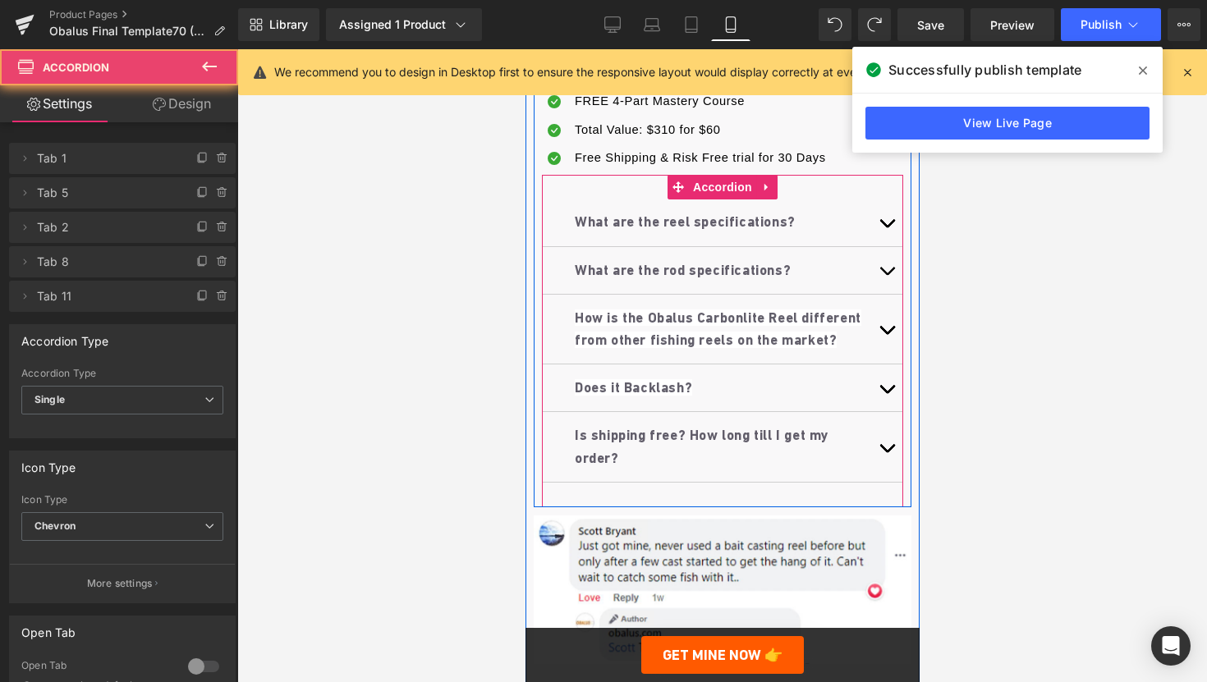
click at [884, 294] on button "button" at bounding box center [886, 270] width 33 height 47
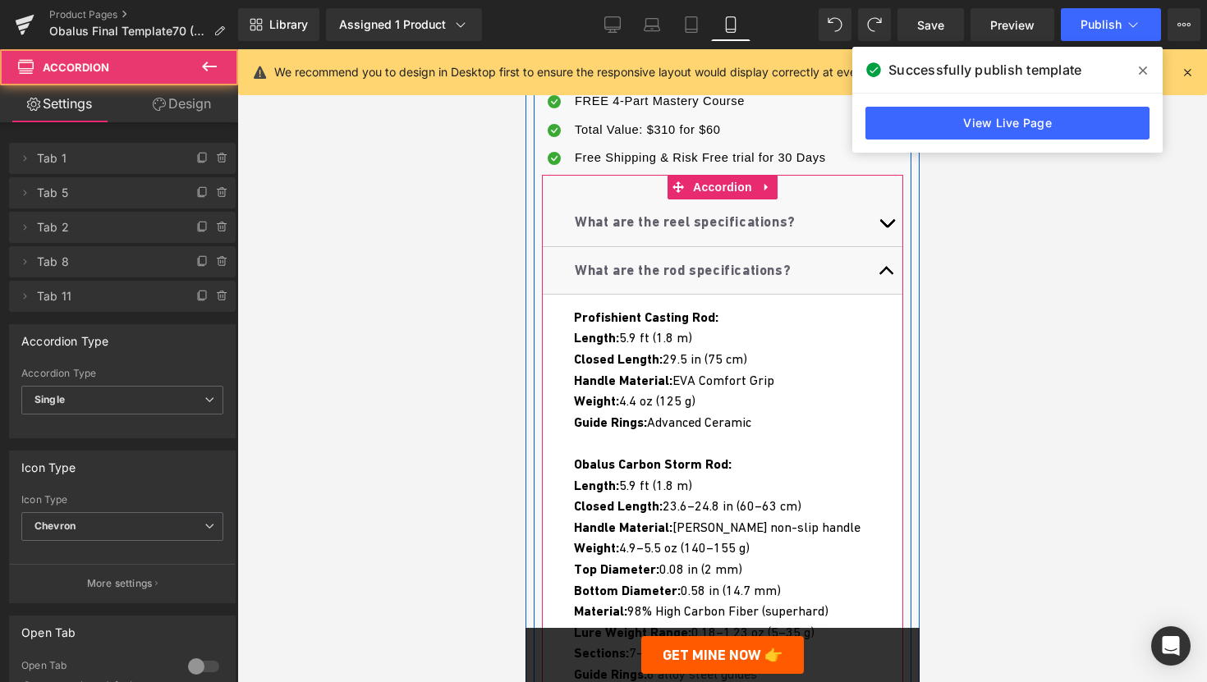
click at [884, 294] on button "button" at bounding box center [886, 270] width 33 height 47
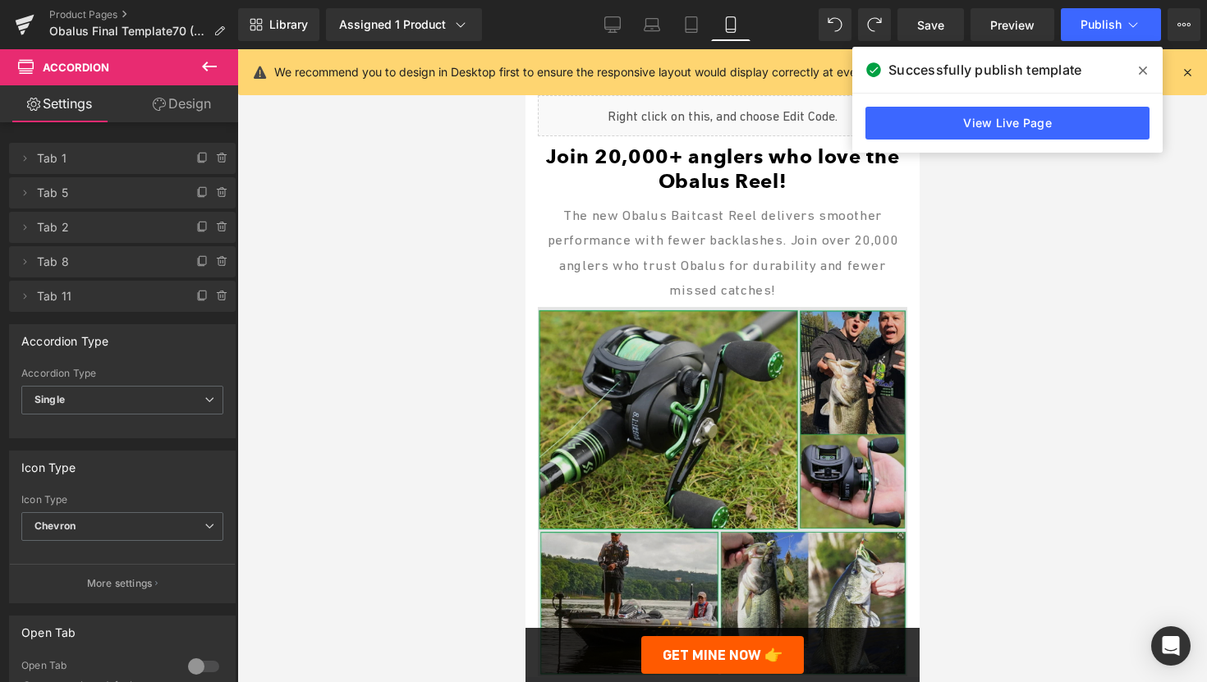
scroll to position [2926, 0]
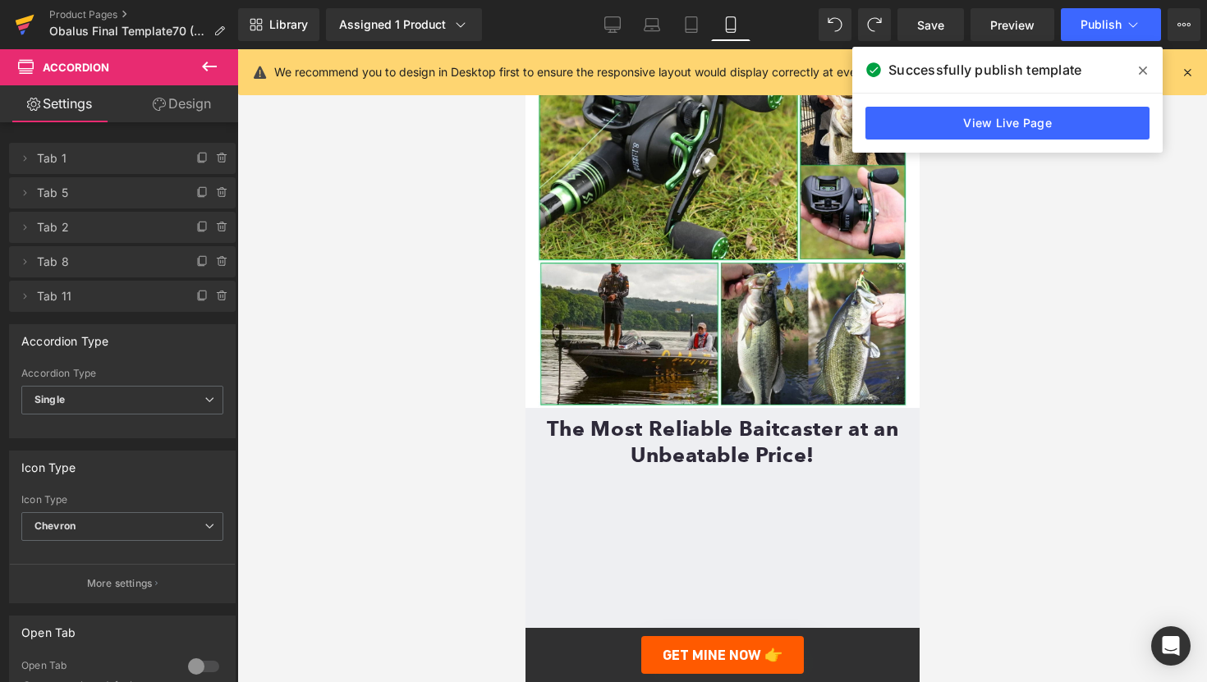
click at [29, 25] on icon at bounding box center [25, 24] width 20 height 41
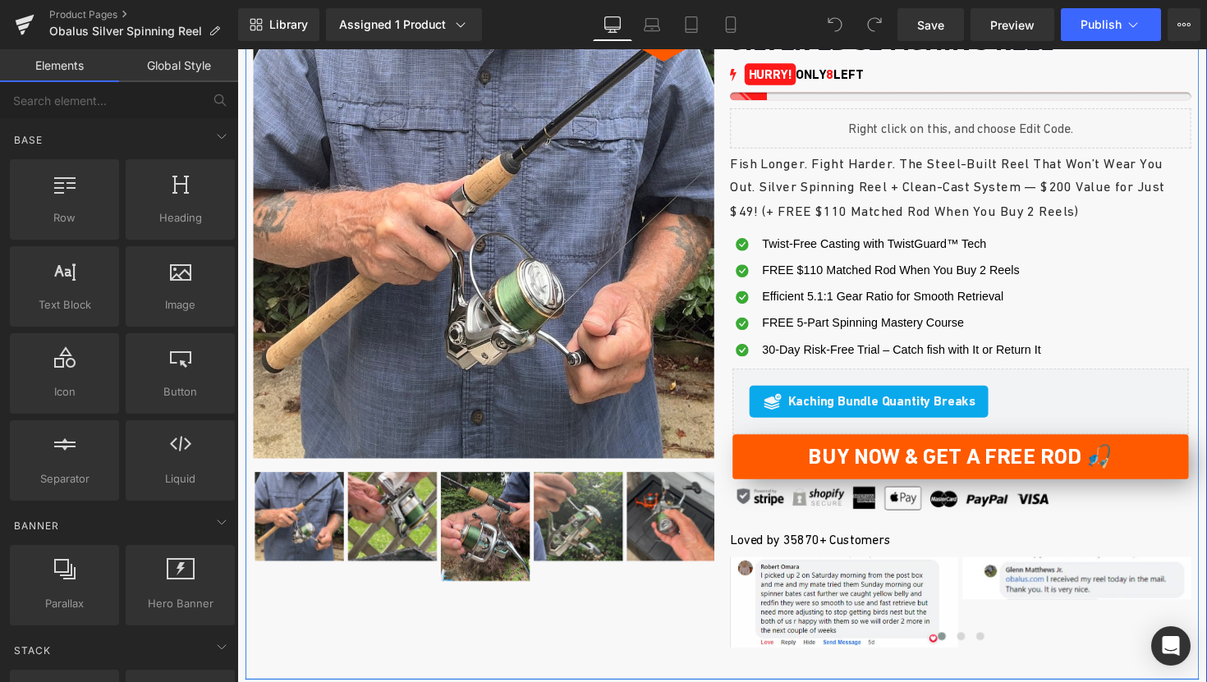
scroll to position [286, 0]
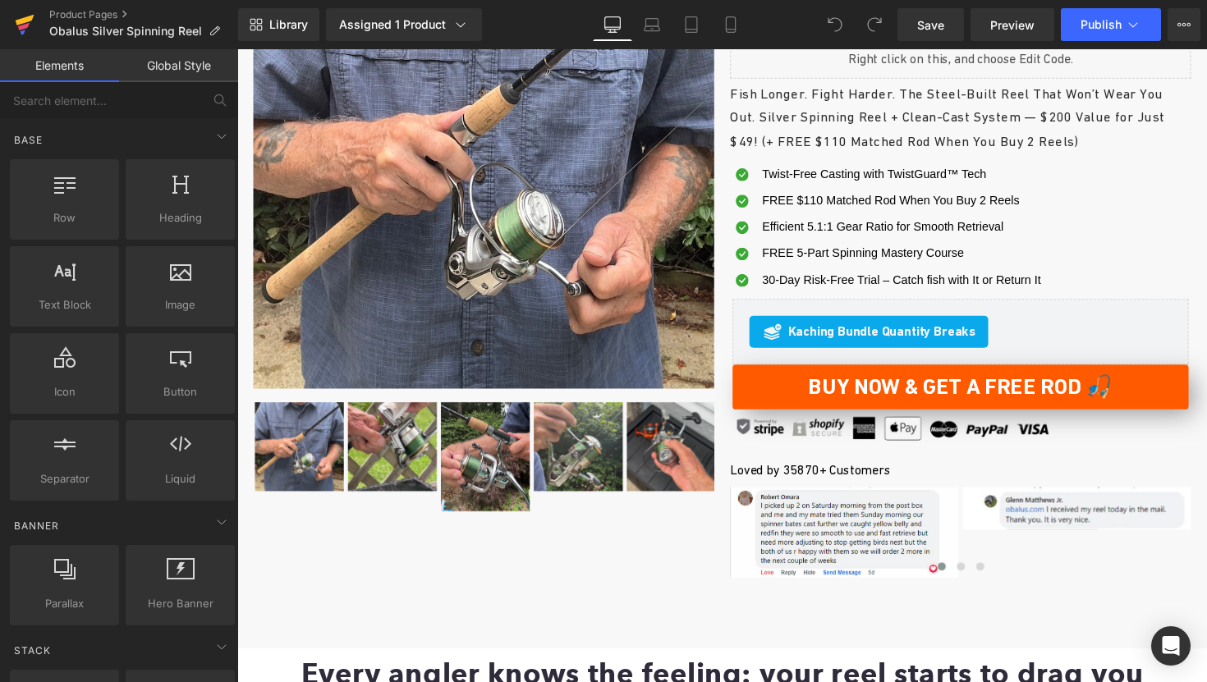
click at [32, 22] on icon at bounding box center [25, 24] width 20 height 41
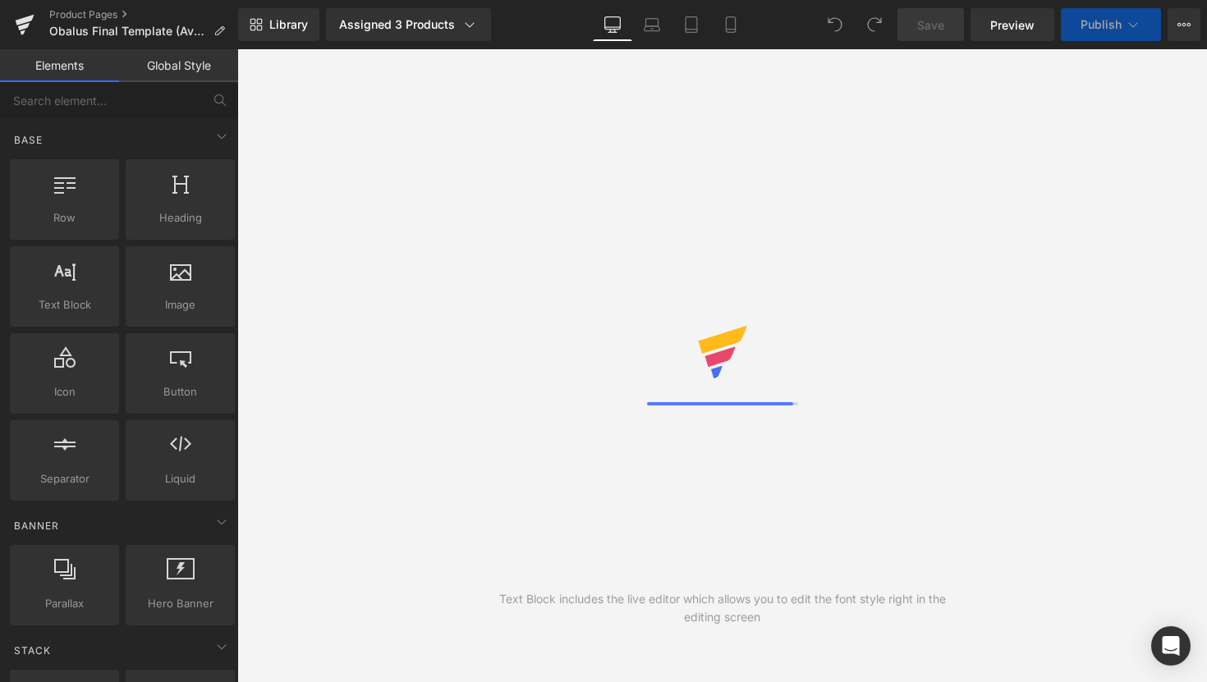
click at [1196, 29] on button "View Live Page View with current Template Save Template to Library Schedule Pub…" at bounding box center [1184, 24] width 33 height 33
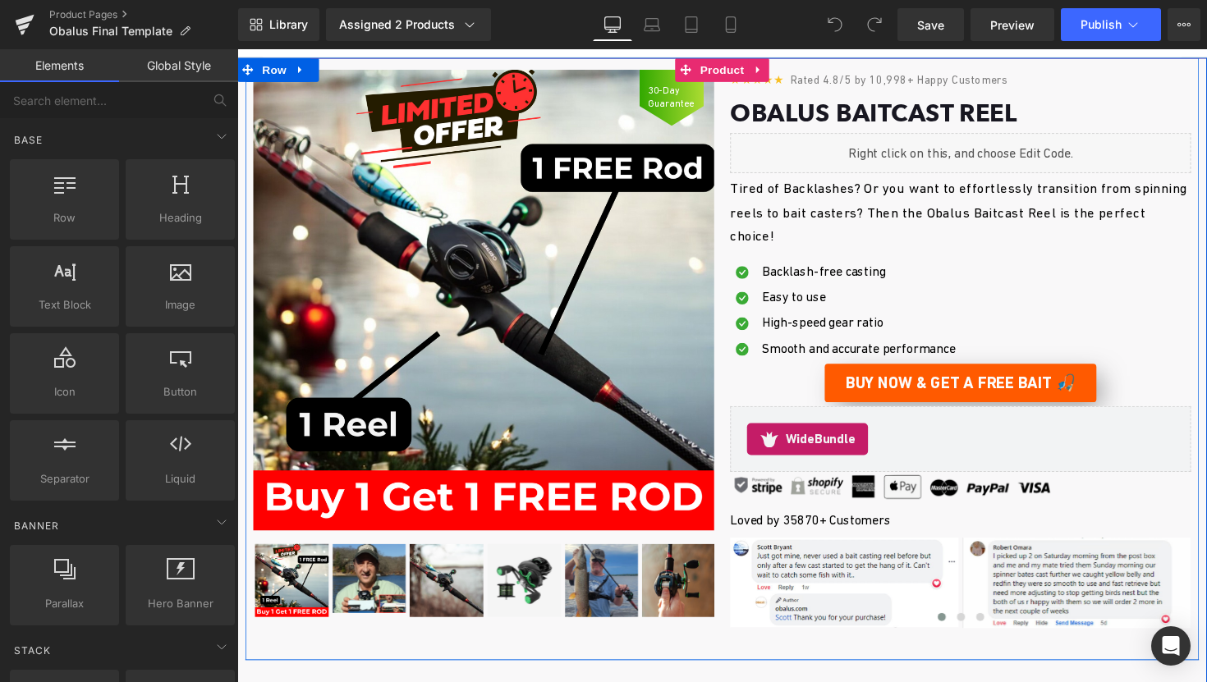
scroll to position [61, 0]
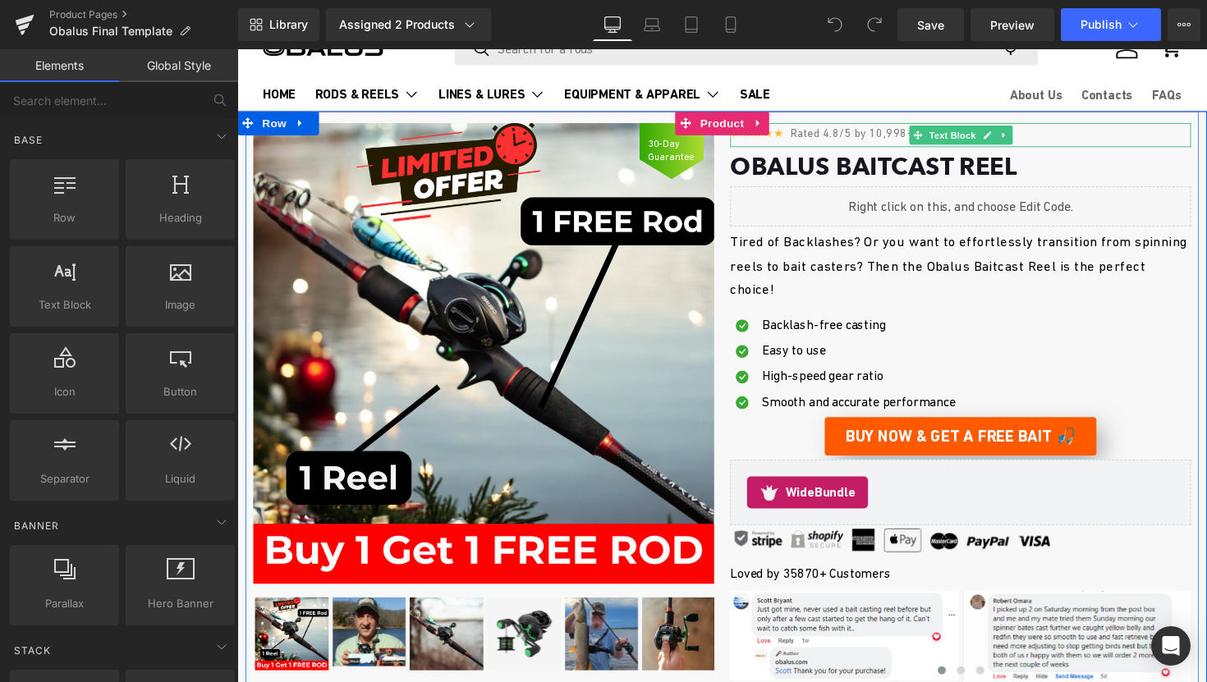
click at [908, 133] on span "Rated 4.8/5 by 10,998+ Happy Customers" at bounding box center [915, 134] width 223 height 13
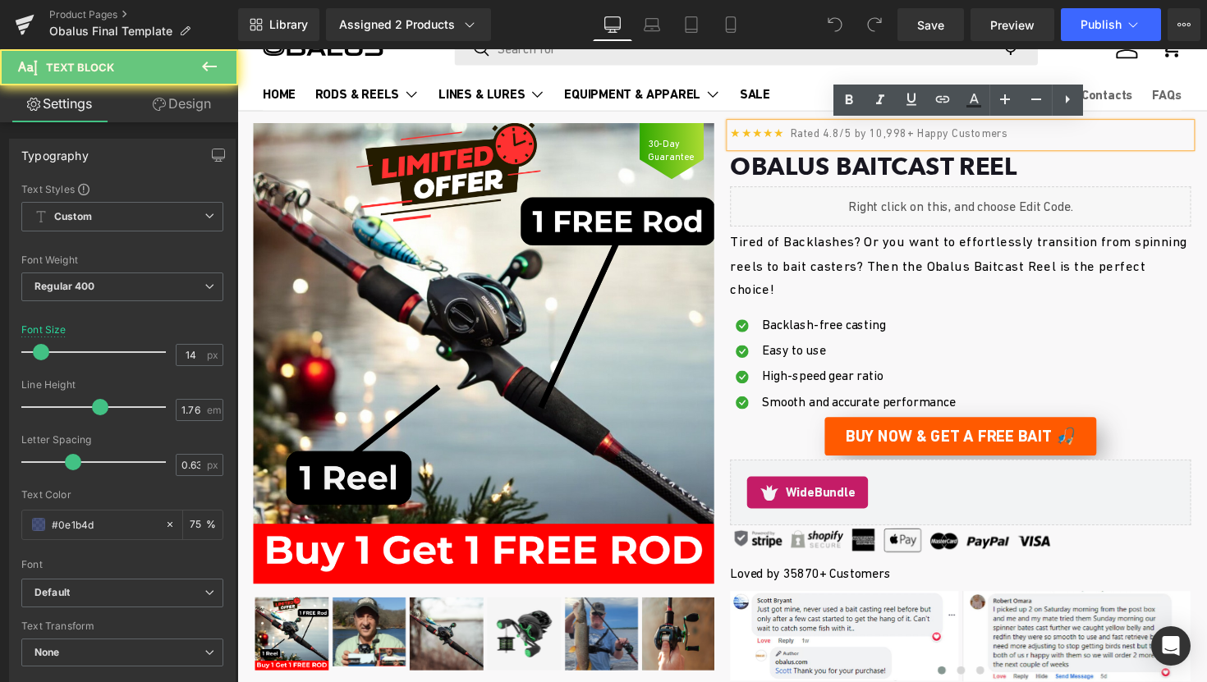
click at [906, 136] on span "Rated 4.8/5 by 10,998+ Happy Customers" at bounding box center [915, 134] width 223 height 13
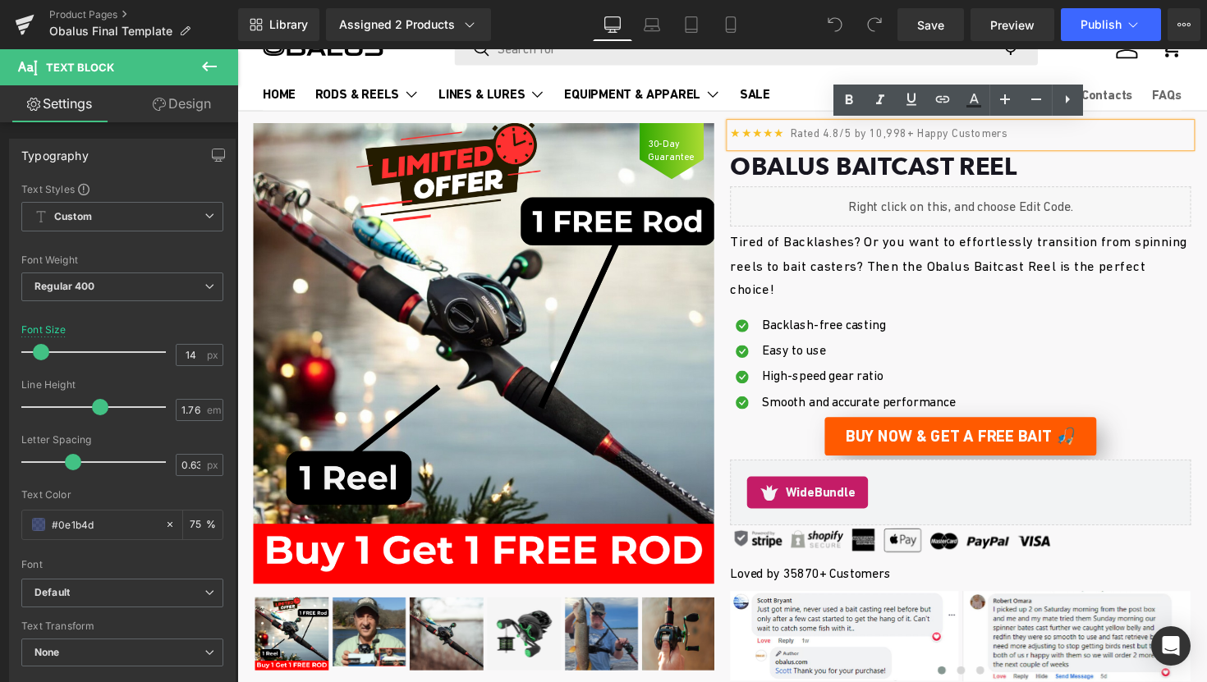
click at [902, 138] on span "Rated 4.8/5 by 10,998+ Happy Customers" at bounding box center [915, 134] width 223 height 13
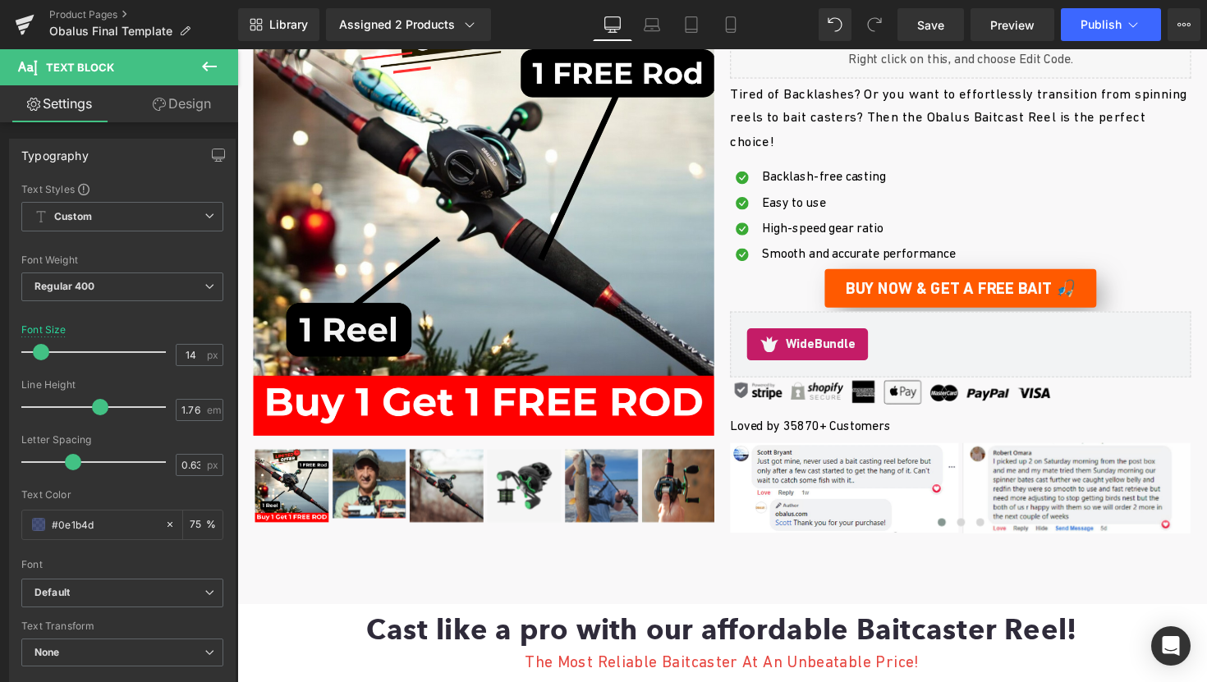
scroll to position [277, 0]
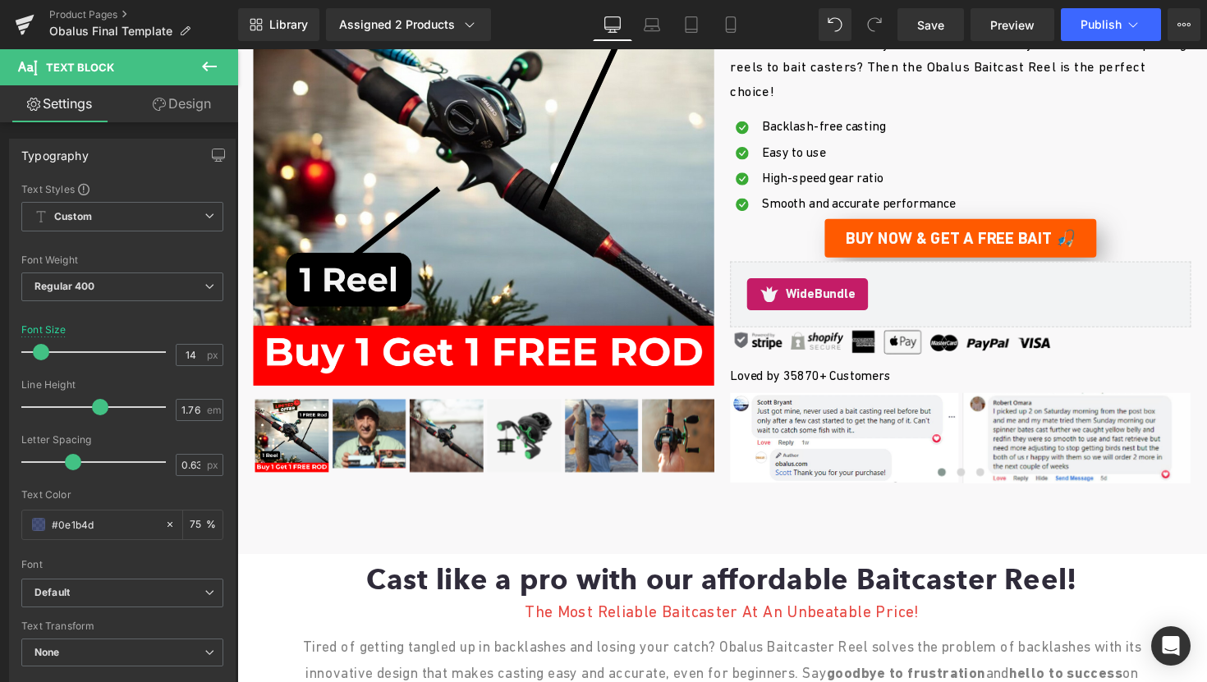
click at [807, 384] on p "Loved by 35870+ Customers" at bounding box center [978, 384] width 472 height 20
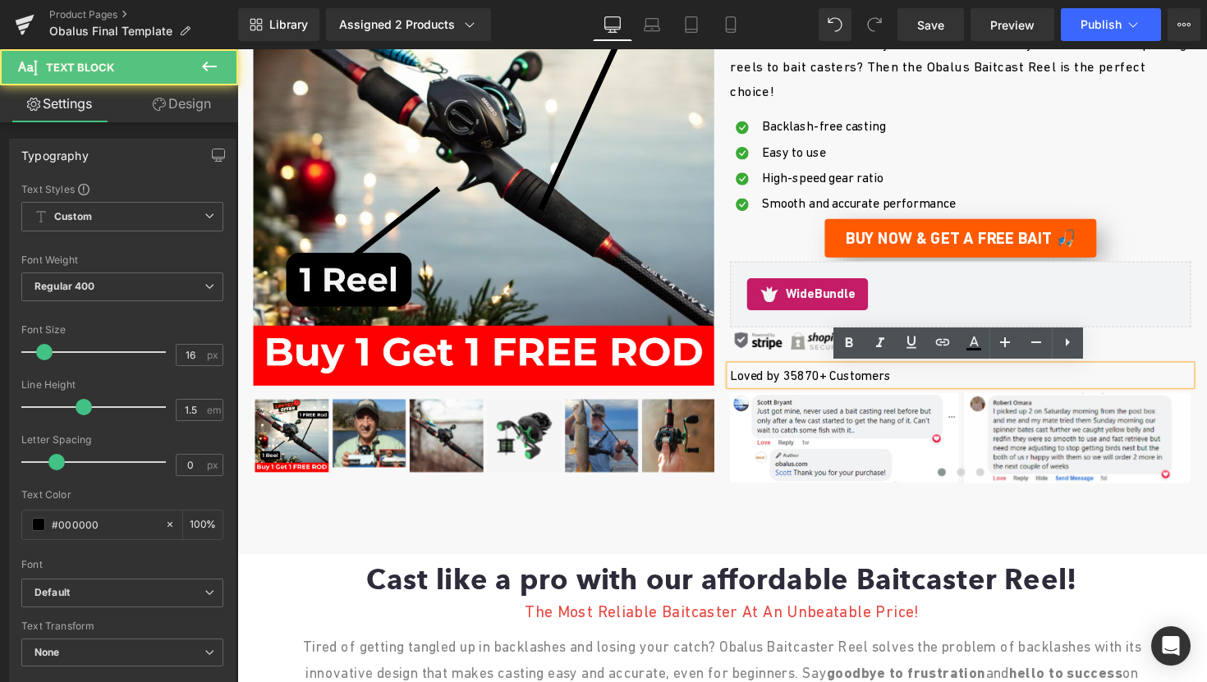
click at [807, 385] on p "Loved by 35870+ Customers" at bounding box center [978, 384] width 472 height 20
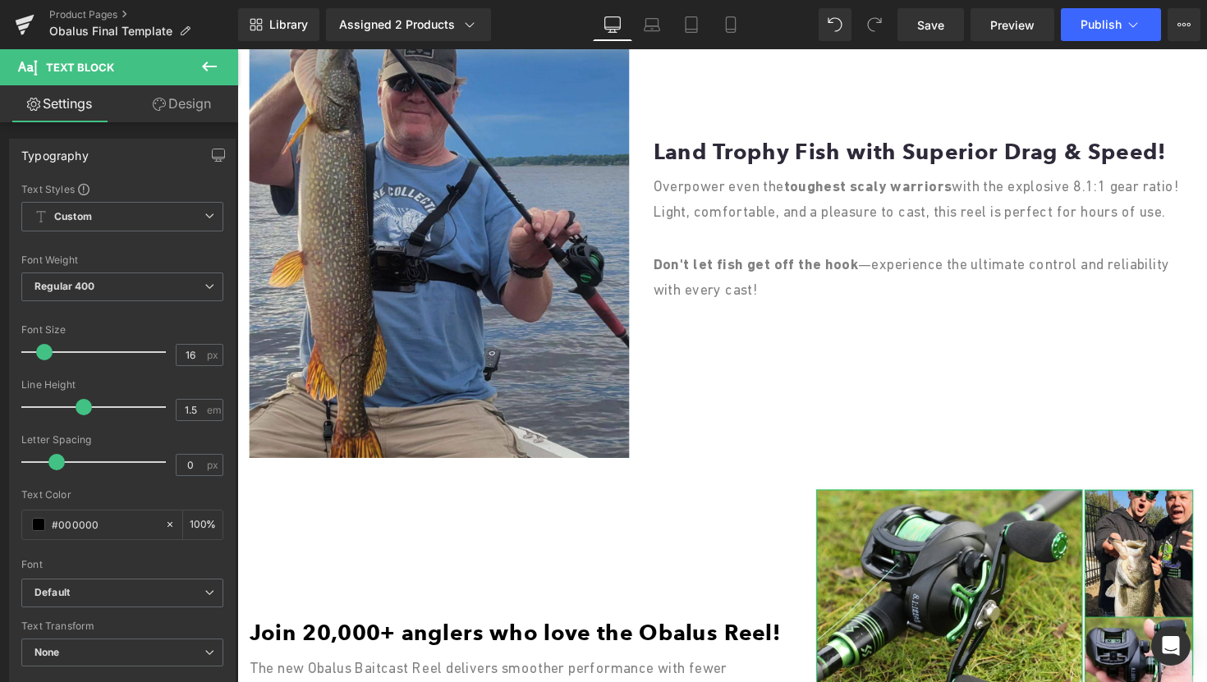
scroll to position [1752, 0]
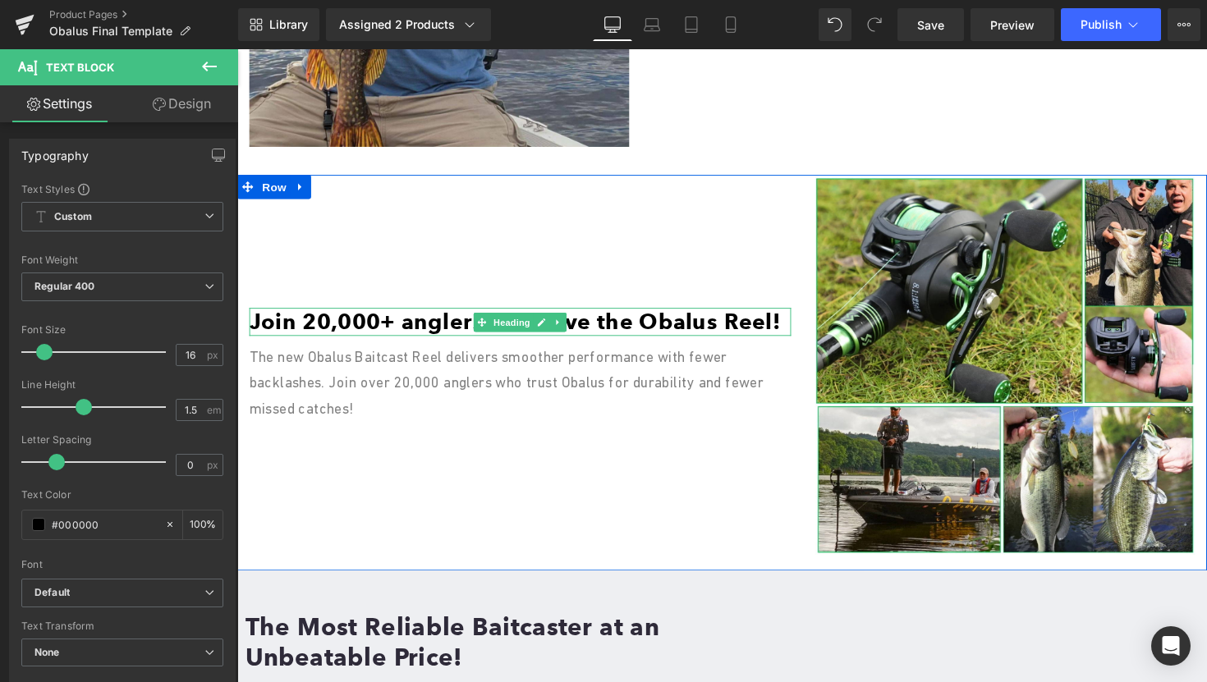
click at [319, 329] on font "Join 20,000+ anglers who love the Obalus Reel!" at bounding box center [522, 328] width 545 height 27
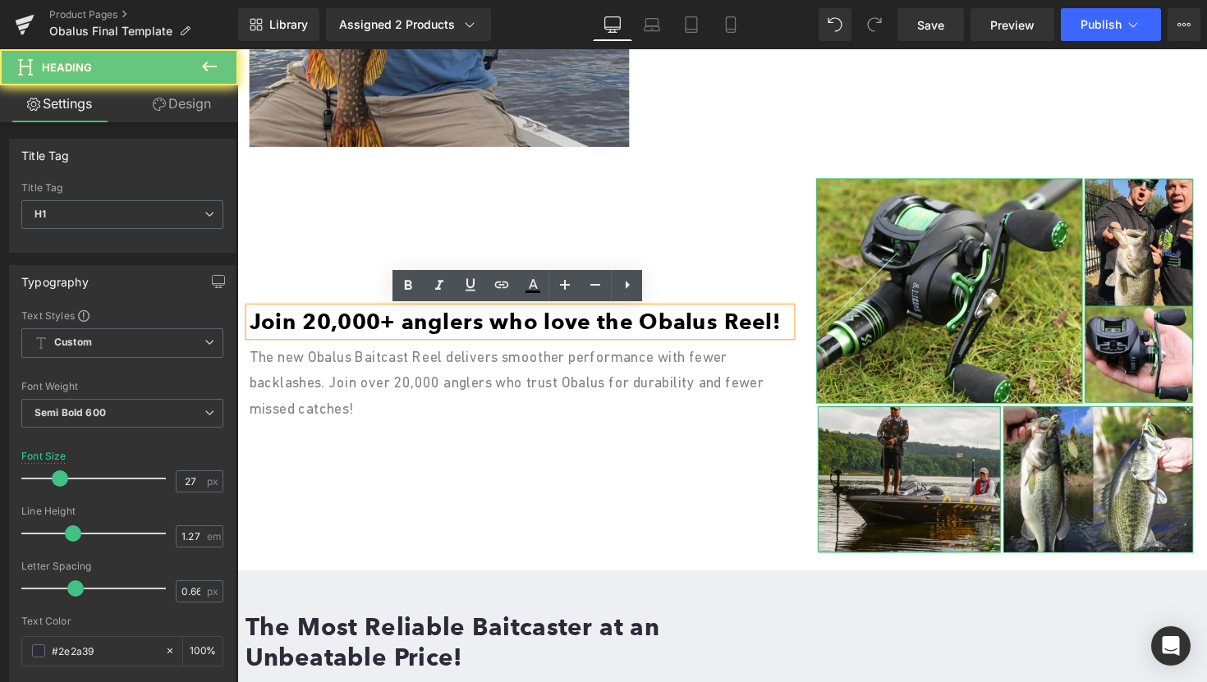
click at [317, 329] on font "Join 20,000+ anglers who love the Obalus Reel!" at bounding box center [522, 328] width 545 height 27
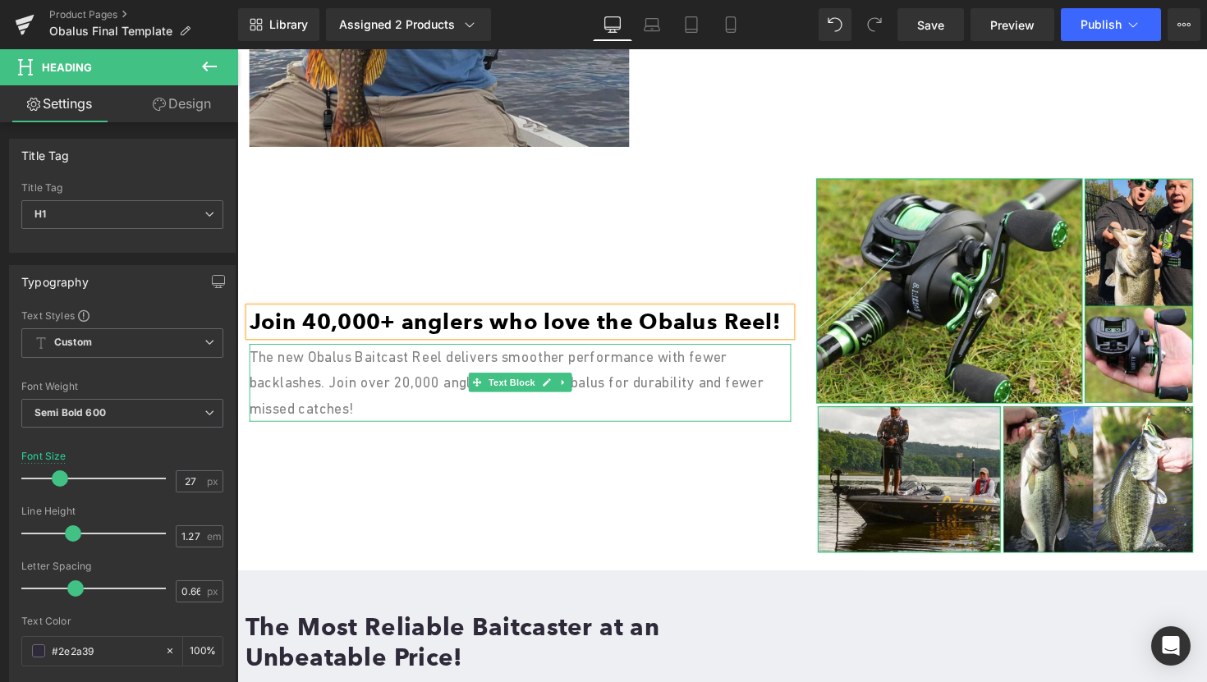
click at [413, 397] on span "The new Obalus Baitcast Reel delivers smoother performance with fewer backlashe…" at bounding box center [513, 391] width 527 height 71
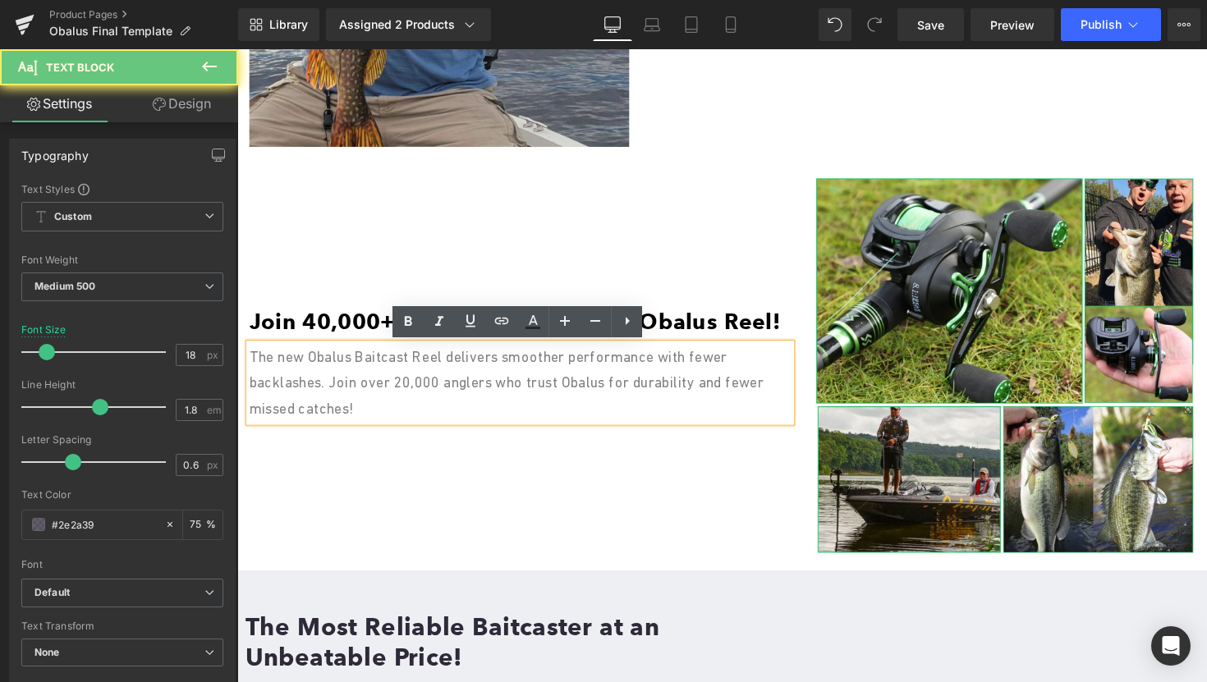
click at [414, 393] on span "The new Obalus Baitcast Reel delivers smoother performance with fewer backlashe…" at bounding box center [513, 391] width 527 height 71
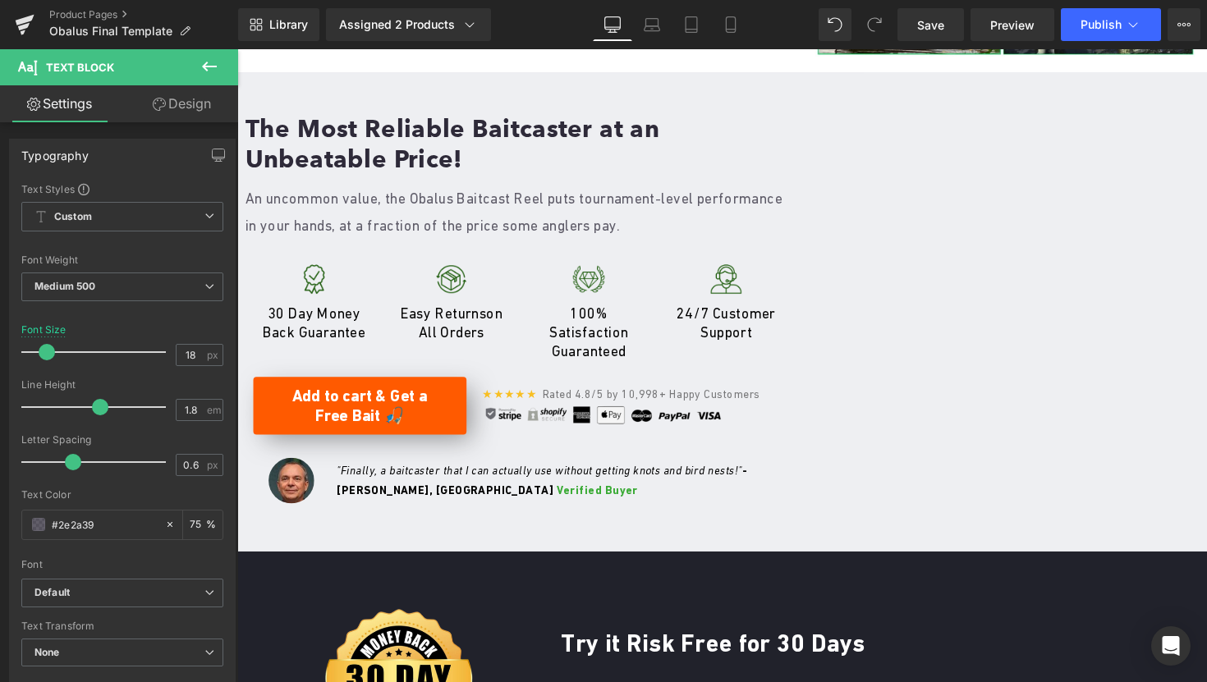
scroll to position [2265, 0]
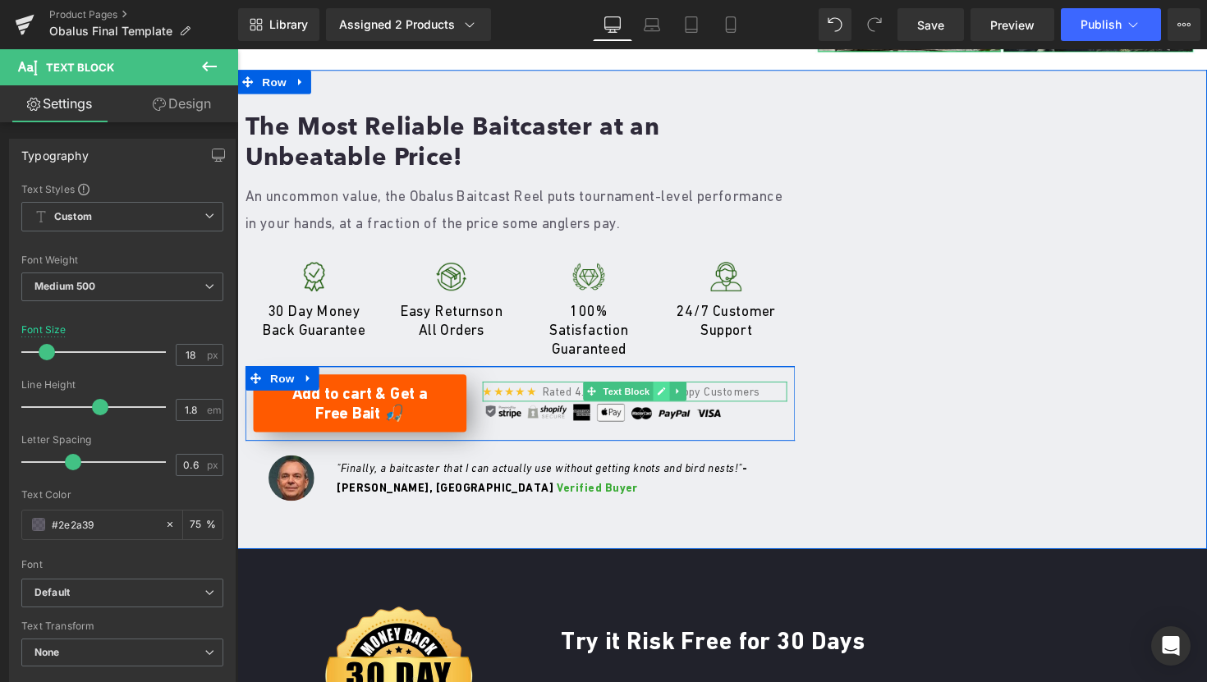
click at [668, 405] on icon at bounding box center [671, 400] width 9 height 10
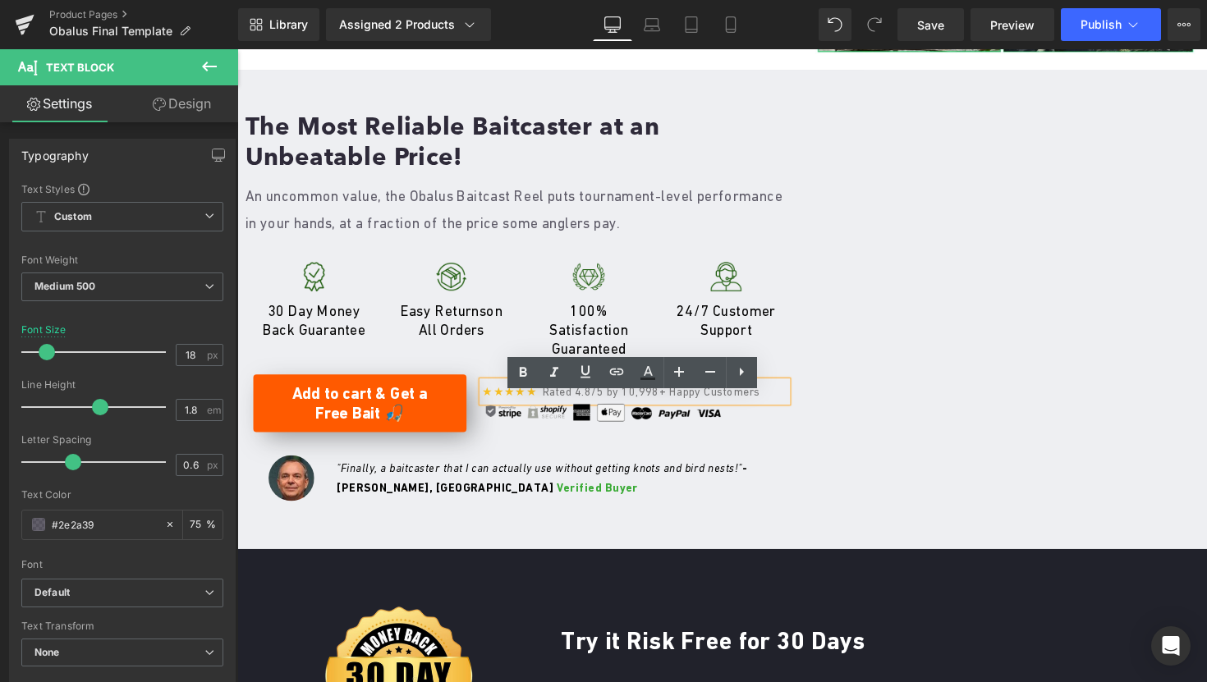
click at [651, 407] on span "Rated 4.8/5 by 10,998+ Happy Customers" at bounding box center [661, 399] width 223 height 13
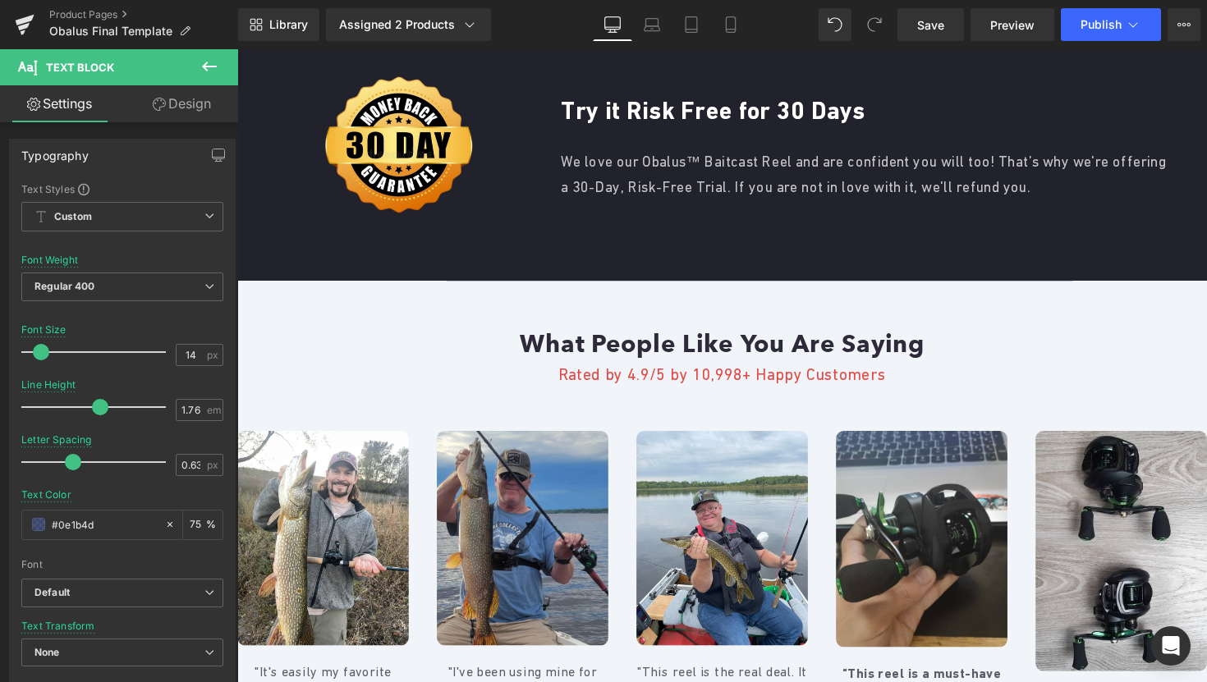
scroll to position [2787, 0]
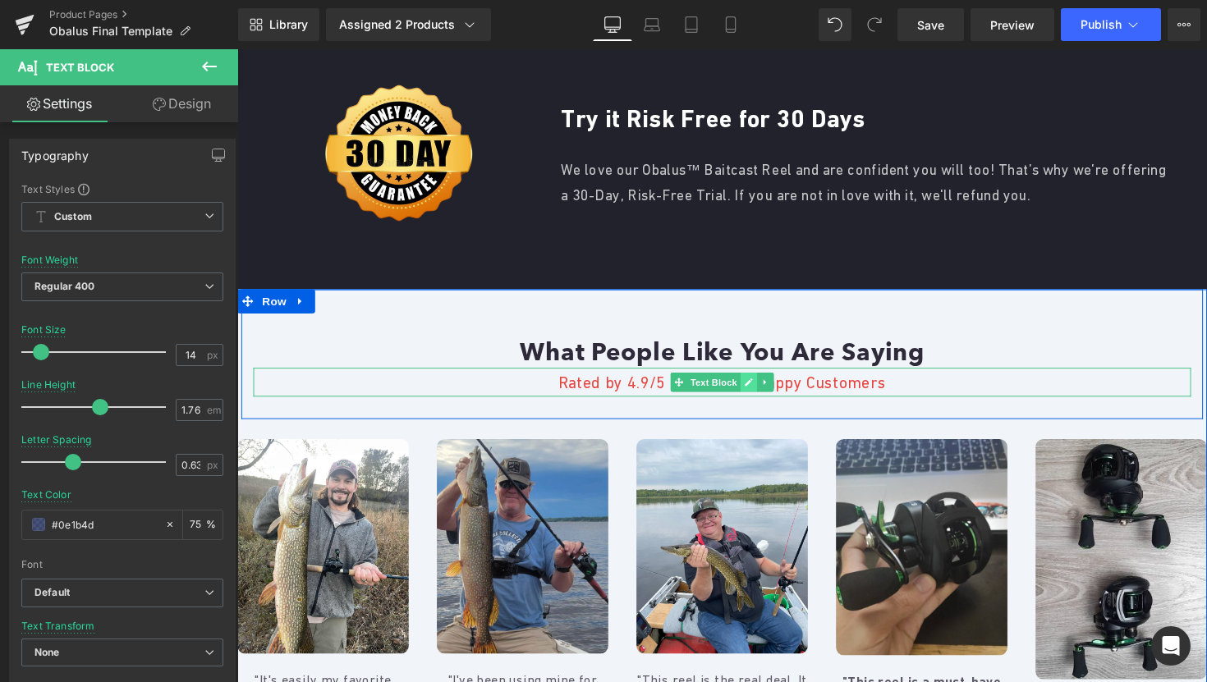
click at [763, 396] on icon at bounding box center [761, 392] width 8 height 8
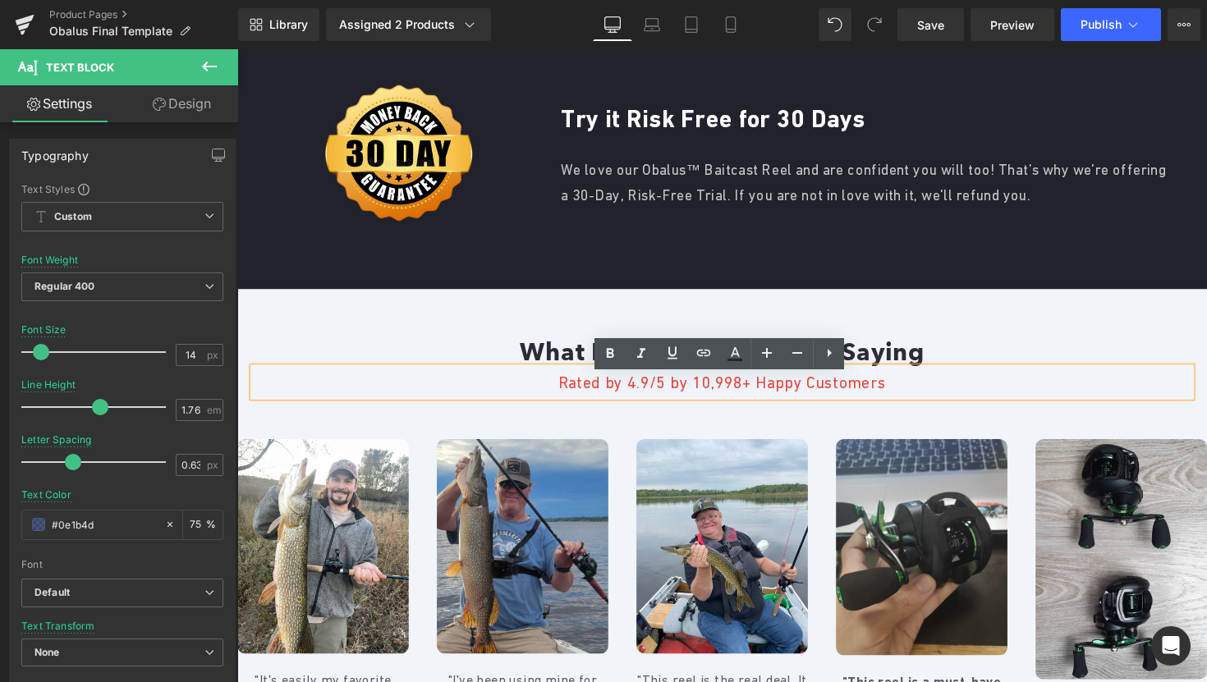
click at [710, 400] on span "Rated by 4.9/5 by 10,998+ Happy Customers" at bounding box center [734, 391] width 337 height 18
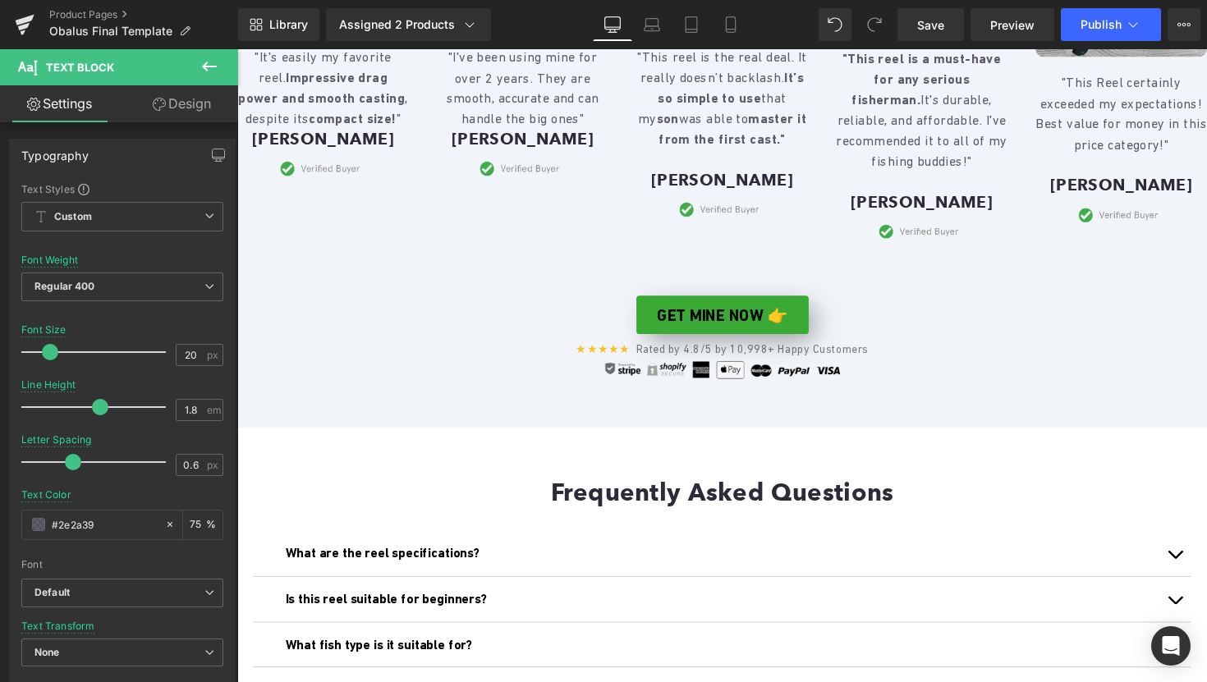
scroll to position [3499, 0]
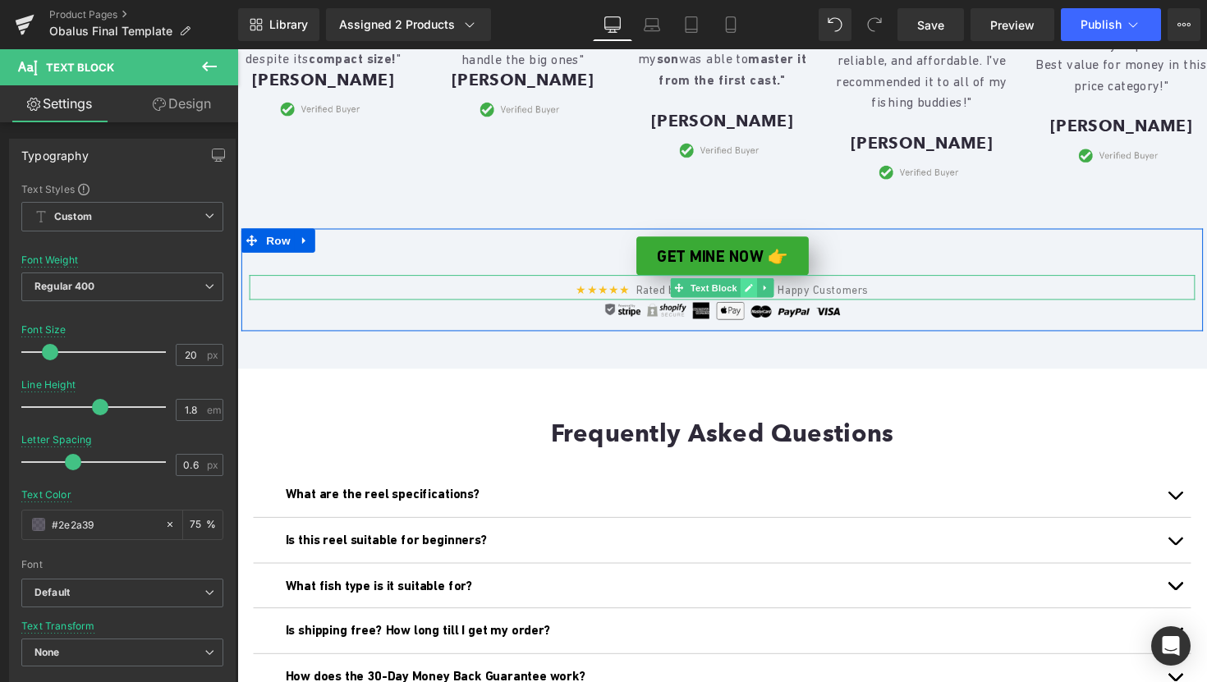
click at [757, 299] on icon at bounding box center [761, 294] width 9 height 10
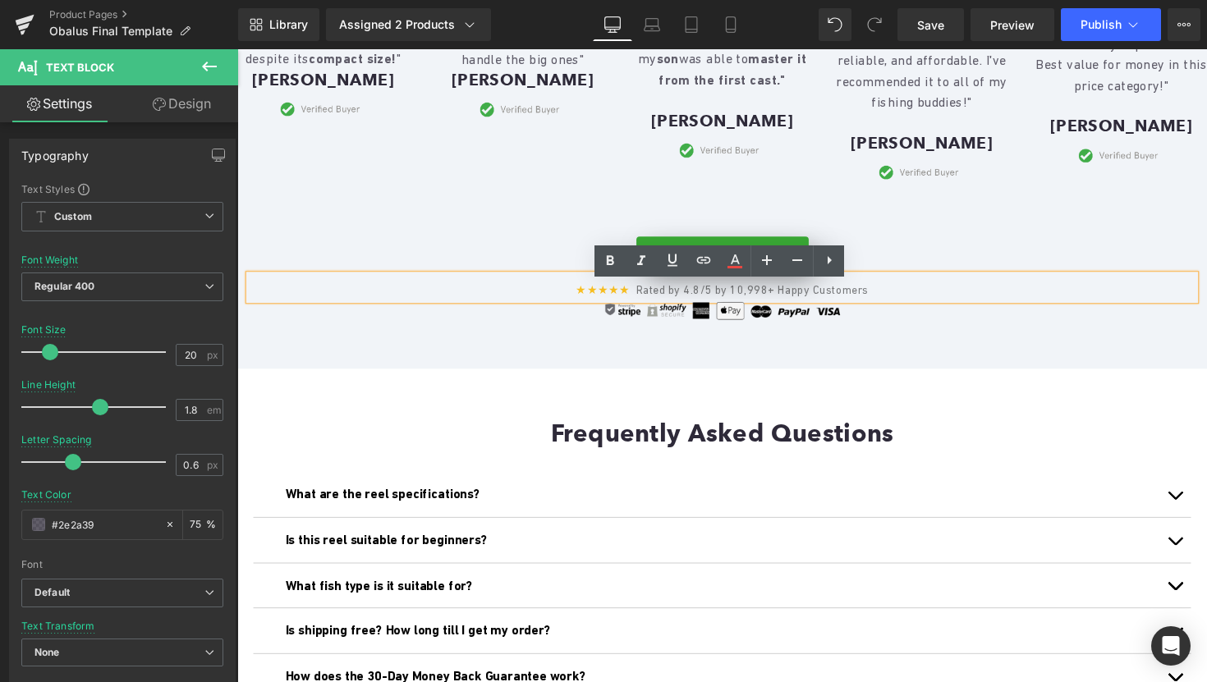
click at [752, 302] on span "Rated by 4.8/5 by 10,998+ Happy Customers" at bounding box center [765, 295] width 238 height 13
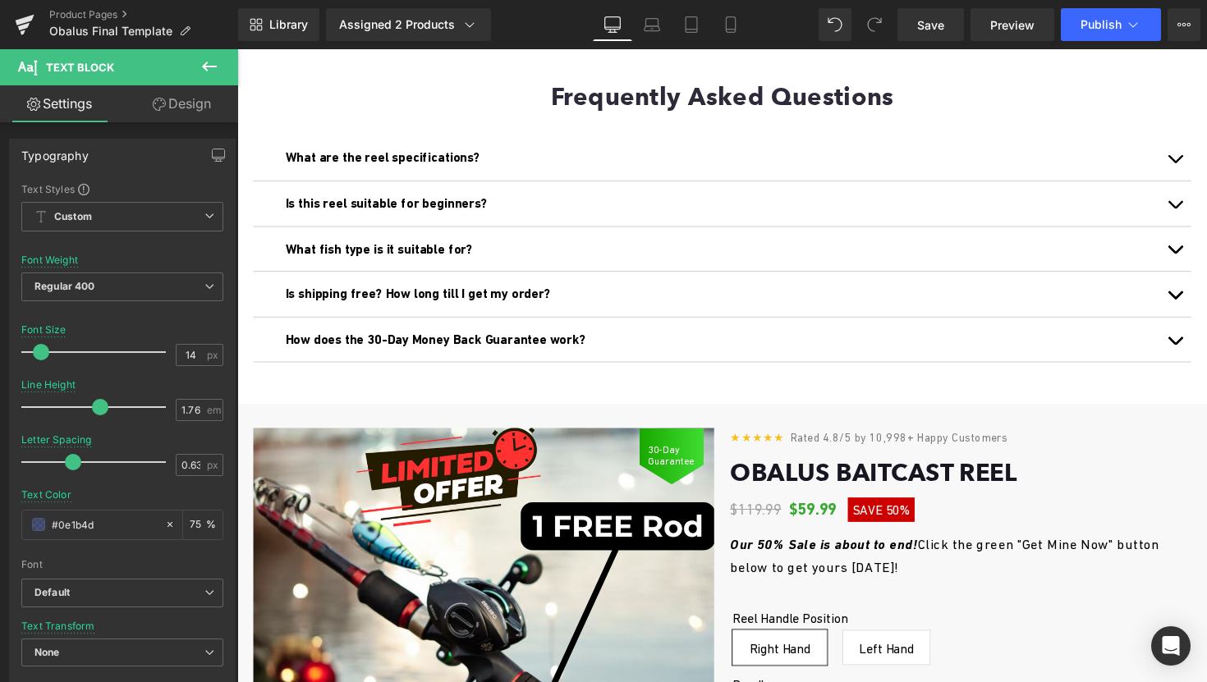
scroll to position [4093, 0]
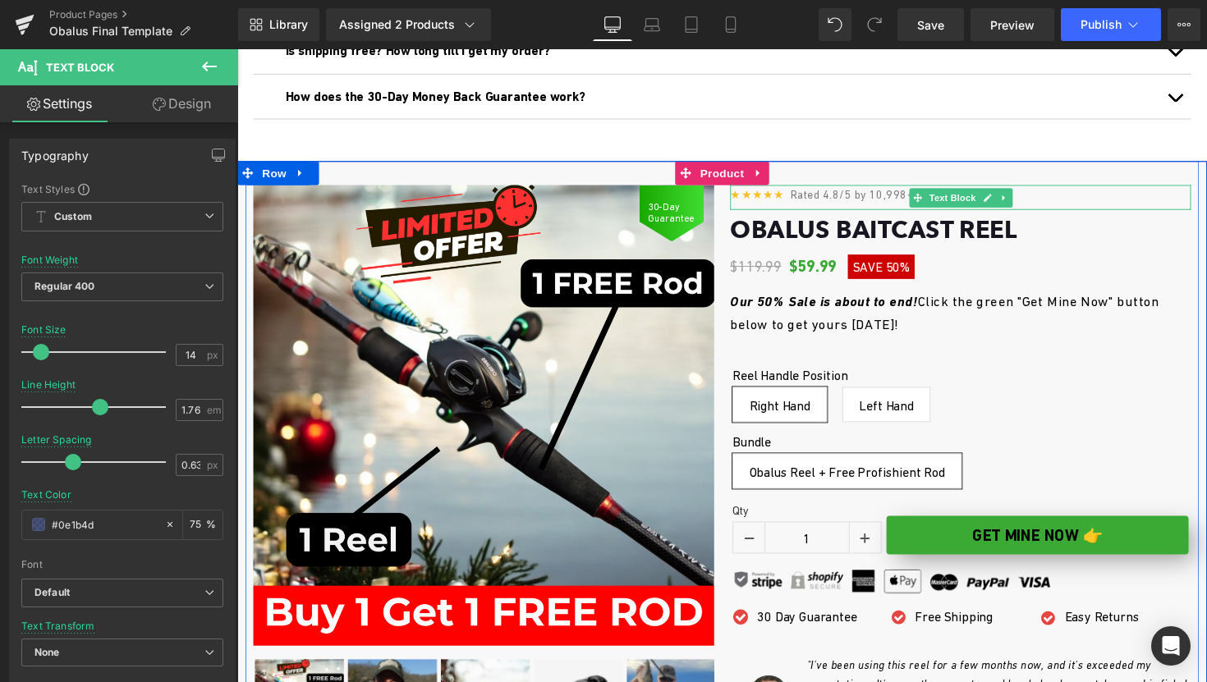
click at [903, 204] on span "Rated 4.8/5 by 10,998+ Happy Customers" at bounding box center [915, 198] width 223 height 13
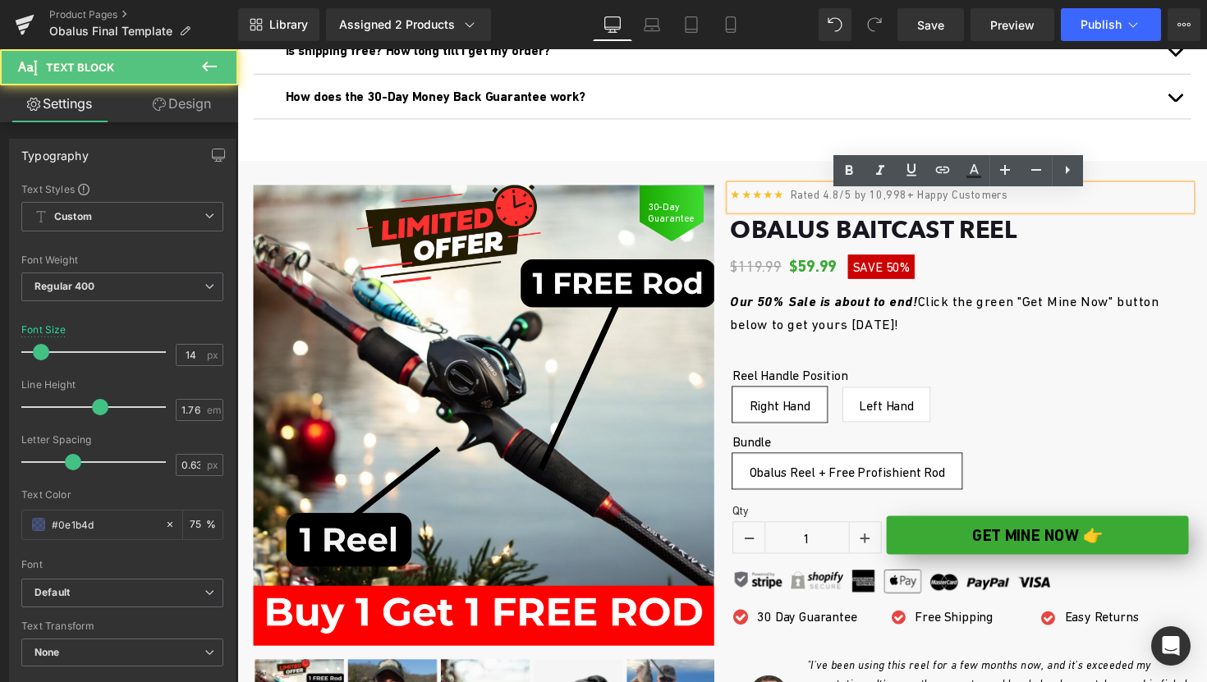
click at [903, 205] on span "Rated 4.8/5 by 10,998+ Happy Customers" at bounding box center [915, 198] width 223 height 13
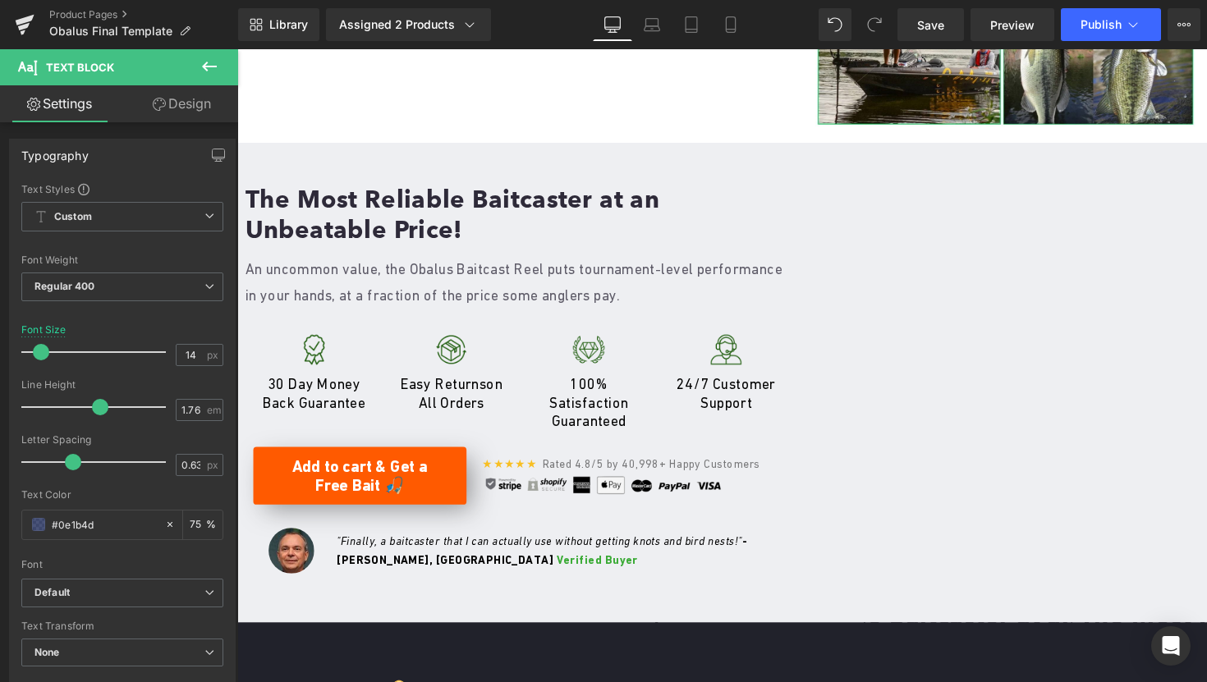
scroll to position [569, 0]
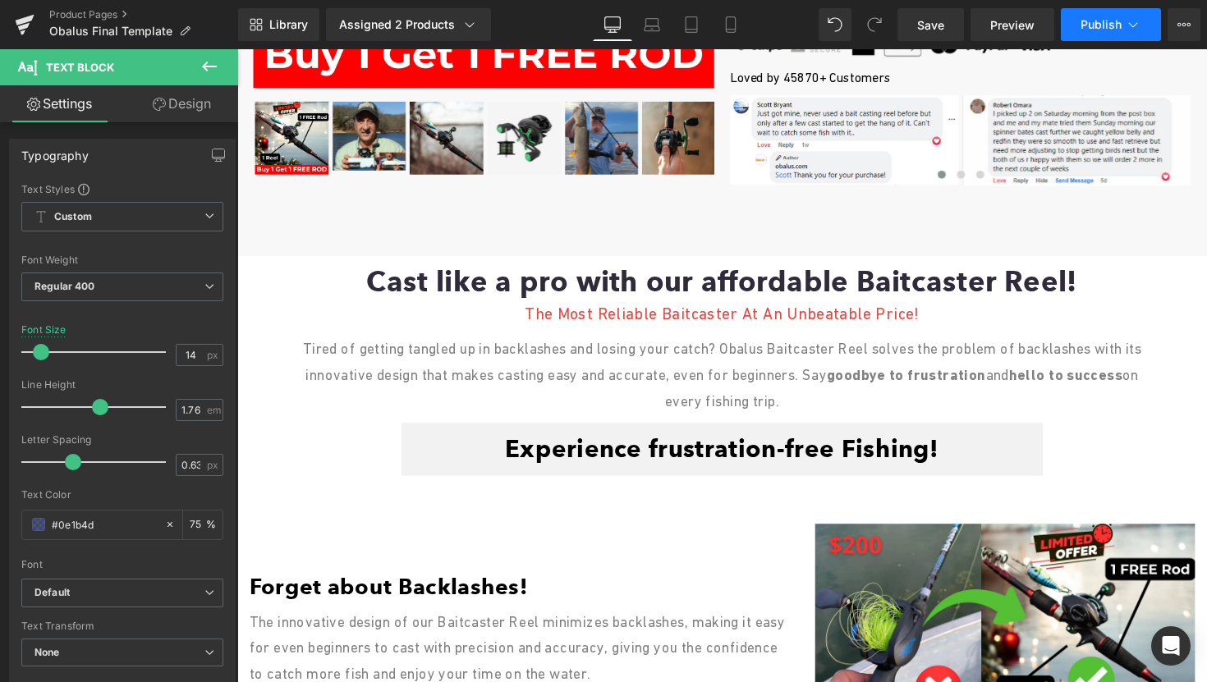
click at [1102, 34] on button "Publish" at bounding box center [1111, 24] width 100 height 33
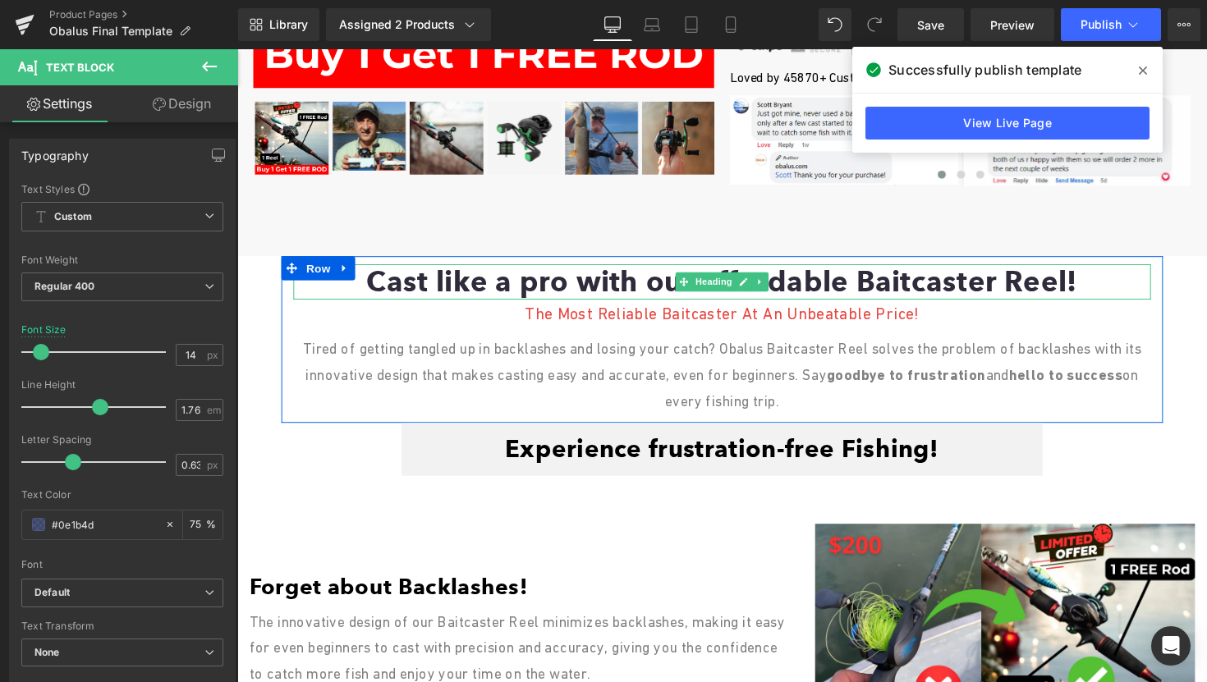
scroll to position [0, 0]
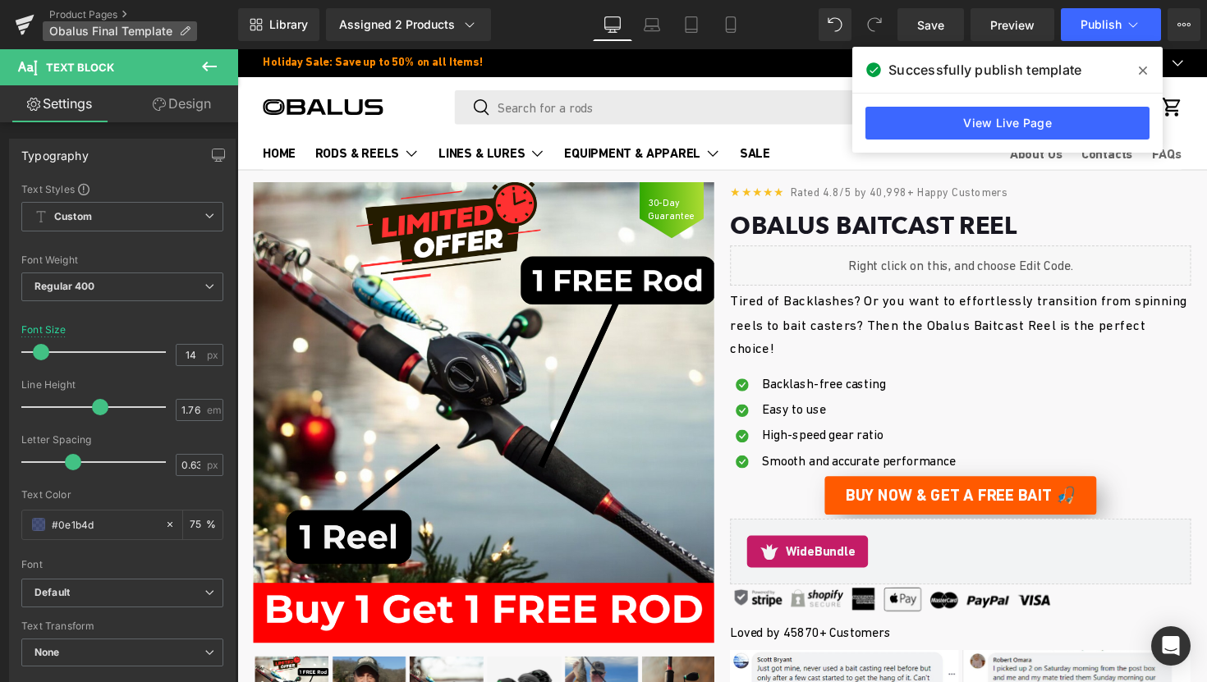
click at [44, 32] on p "Obalus Final Template" at bounding box center [120, 31] width 154 height 20
click at [25, 26] on icon at bounding box center [23, 26] width 11 height 7
